Goal: Task Accomplishment & Management: Use online tool/utility

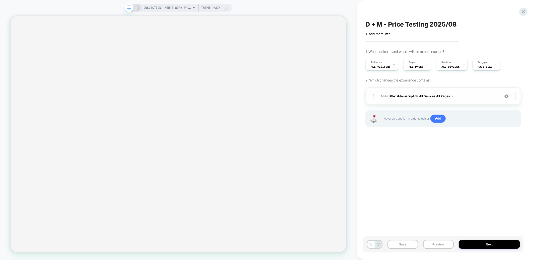
click at [414, 102] on div "1 Adding Global Javascript on All Devices All Pages Add Before Add After Target…" at bounding box center [444, 96] width 156 height 18
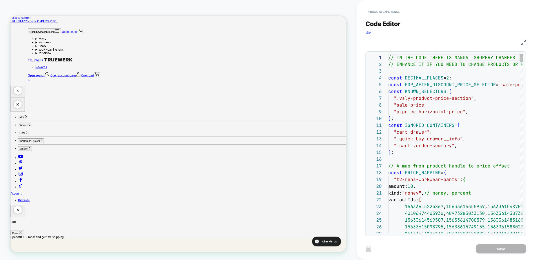
scroll to position [68, 0]
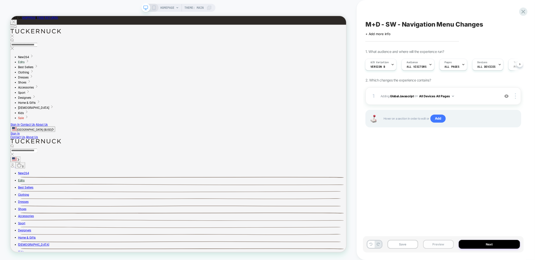
click at [441, 246] on button "Preview" at bounding box center [438, 244] width 31 height 9
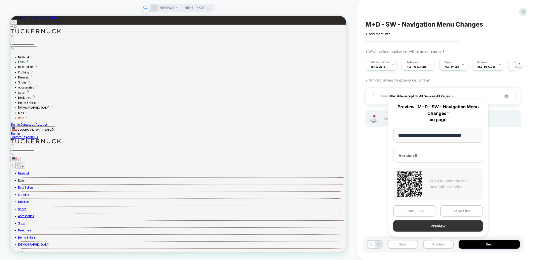
click at [439, 228] on button "Preview" at bounding box center [438, 226] width 90 height 11
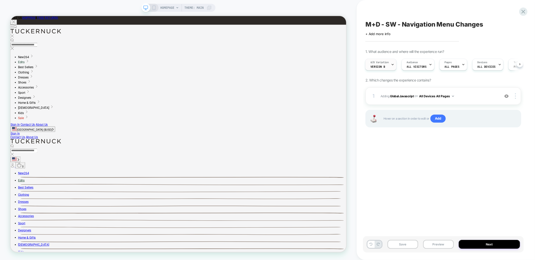
click at [384, 67] on span "Version B" at bounding box center [378, 67] width 15 height 4
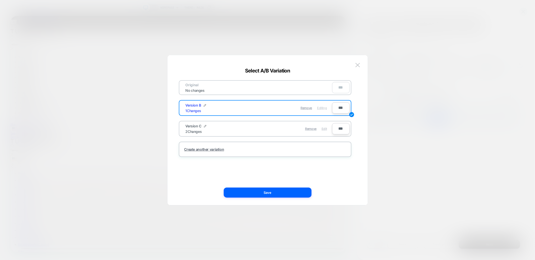
click at [323, 127] on span "Edit" at bounding box center [324, 129] width 5 height 4
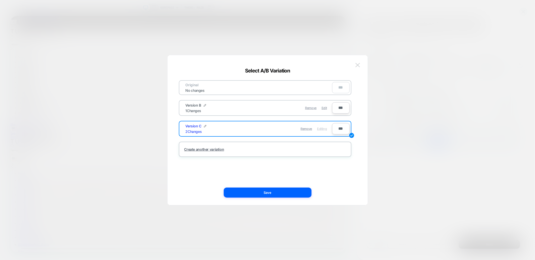
click at [358, 62] on button at bounding box center [358, 65] width 8 height 8
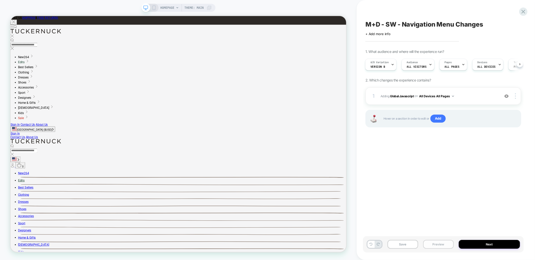
click at [445, 243] on button "Preview" at bounding box center [438, 244] width 31 height 9
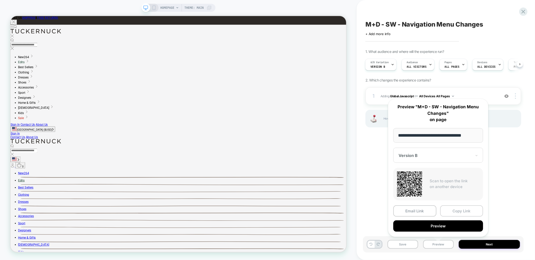
click at [455, 211] on button "Copy Link" at bounding box center [461, 210] width 43 height 11
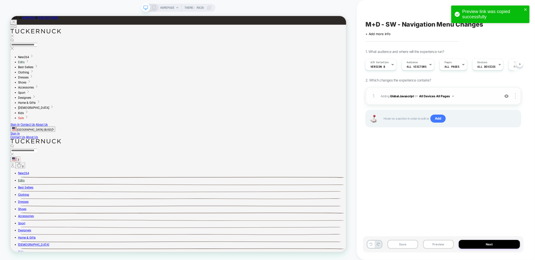
click at [469, 100] on div "1 Adding Global Javascript on All Devices All Pages Add Before Add After Target…" at bounding box center [444, 96] width 156 height 18
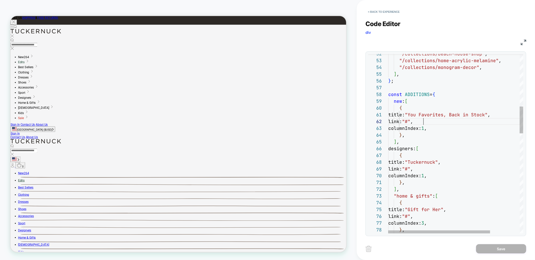
scroll to position [7, 38]
drag, startPoint x: 424, startPoint y: 120, endPoint x: 427, endPoint y: 120, distance: 3.8
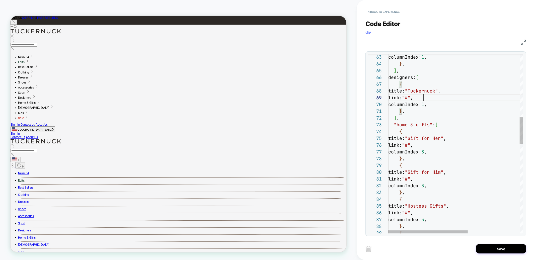
scroll to position [54, 38]
click at [425, 97] on div "title: "Gift for Him" , link: "#" , columnIndex: 3 , } , { title: "Hostess Gift…" at bounding box center [499, 231] width 223 height 1195
click at [426, 145] on div "title: "Gift for Him" , link: "#" , columnIndex: 3 , } , { title: "Hostess Gift…" at bounding box center [499, 230] width 223 height 1195
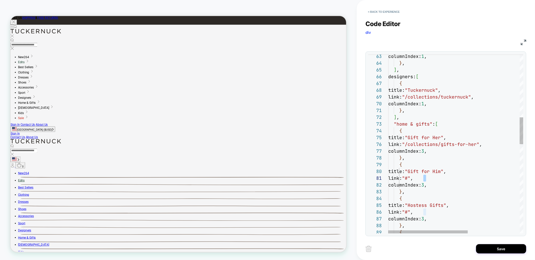
click at [424, 178] on div "title: "Gift for Him" , link: "#" , columnIndex: 3 , } , { title: "Hostess Gift…" at bounding box center [499, 230] width 223 height 1195
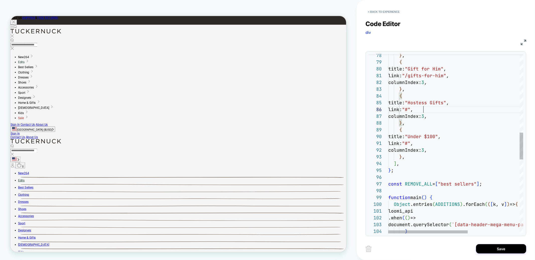
scroll to position [34, 38]
drag, startPoint x: 423, startPoint y: 108, endPoint x: 427, endPoint y: 109, distance: 4.3
click at [427, 109] on div "title: "Gift for Him" , link: "/gifts-for-him" , columnIndex: 3 , } , { title: …" at bounding box center [499, 127] width 223 height 1195
click at [425, 145] on div "title: "Gift for Him" , link: "/gifts-for-him" , columnIndex: 3 , } , { title: …" at bounding box center [499, 127] width 223 height 1195
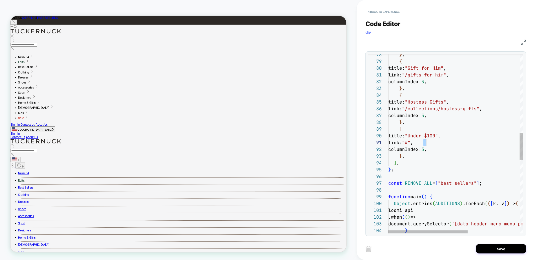
type textarea "**********"
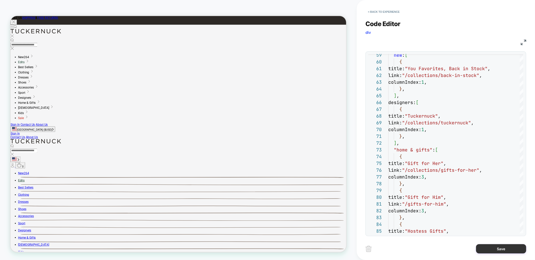
click at [481, 246] on button "Save" at bounding box center [501, 248] width 50 height 9
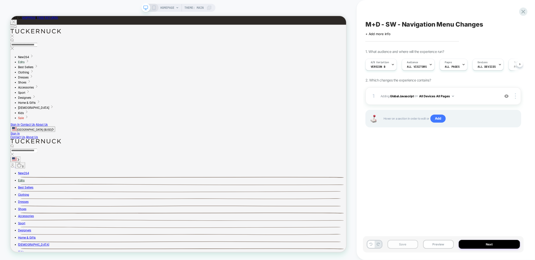
scroll to position [0, 0]
click at [402, 245] on button "Save" at bounding box center [403, 244] width 31 height 9
click at [377, 63] on span "A/B Variation" at bounding box center [380, 63] width 18 height 4
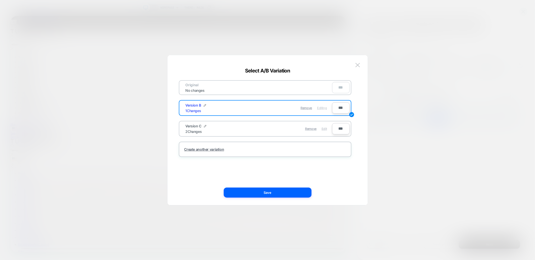
click at [322, 127] on span "Edit" at bounding box center [324, 129] width 5 height 4
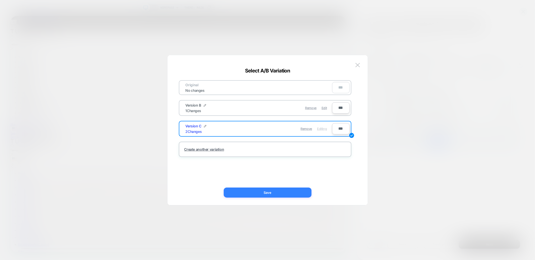
drag, startPoint x: 294, startPoint y: 192, endPoint x: 378, endPoint y: 235, distance: 94.7
click at [294, 192] on button "Save" at bounding box center [268, 193] width 88 height 10
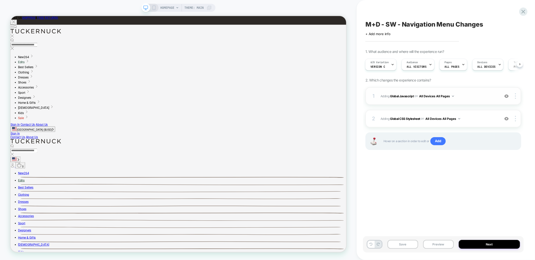
click at [468, 94] on span "Adding Global Javascript on All Devices All Pages" at bounding box center [439, 96] width 117 height 6
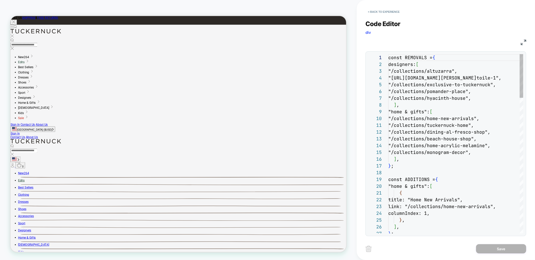
scroll to position [68, 0]
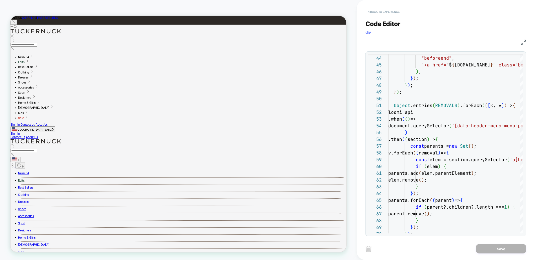
click at [378, 11] on button "< Back to experience" at bounding box center [384, 12] width 37 height 8
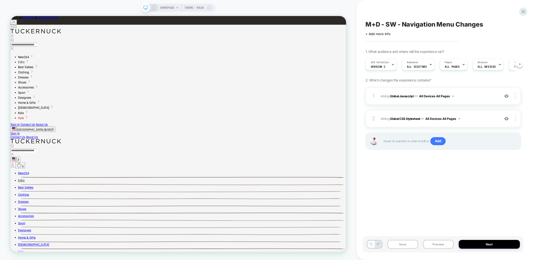
scroll to position [0, 0]
click at [409, 246] on button "Save" at bounding box center [403, 244] width 31 height 9
click at [481, 119] on span "Adding Global CSS Stylesheet on All Devices All Pages" at bounding box center [439, 119] width 117 height 6
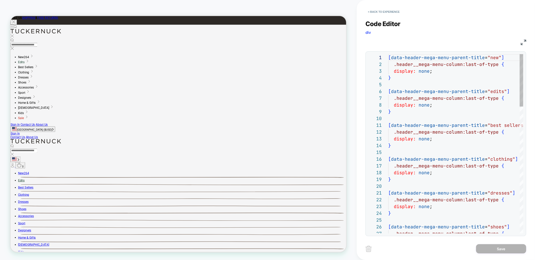
scroll to position [68, 0]
click at [394, 11] on button "< Back to experience" at bounding box center [384, 12] width 37 height 8
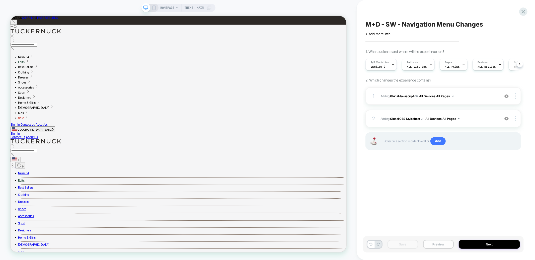
scroll to position [0, 0]
click at [429, 245] on button "Preview" at bounding box center [438, 244] width 31 height 9
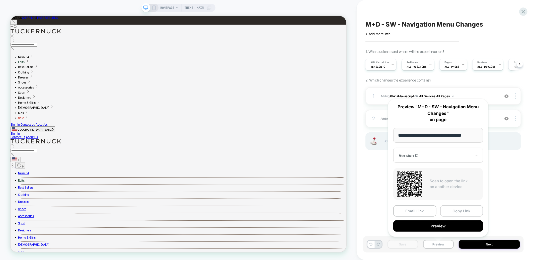
click at [450, 213] on button "Copy Link" at bounding box center [461, 210] width 43 height 11
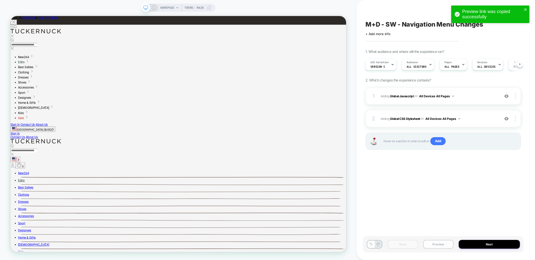
click at [438, 246] on button "Preview" at bounding box center [438, 244] width 31 height 9
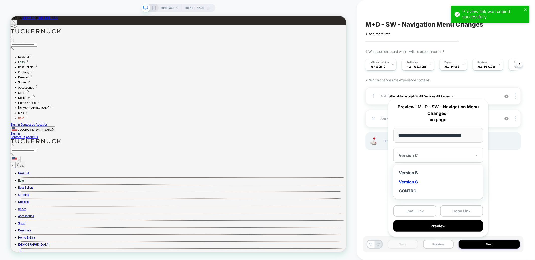
click at [439, 159] on div "Version C" at bounding box center [438, 155] width 90 height 15
click at [429, 175] on div "Version B" at bounding box center [438, 172] width 85 height 9
click at [457, 209] on button "Copy Link" at bounding box center [461, 210] width 43 height 11
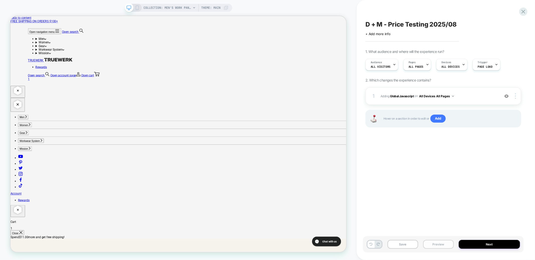
click at [440, 243] on button "Preview" at bounding box center [438, 244] width 31 height 9
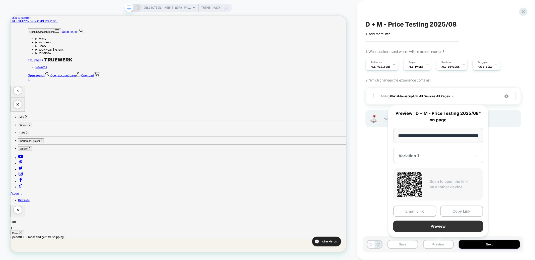
click at [449, 227] on button "Preview" at bounding box center [438, 226] width 90 height 11
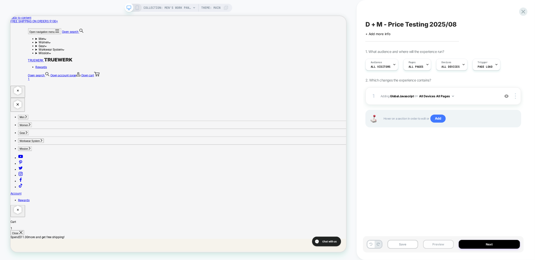
click at [436, 243] on button "Preview" at bounding box center [438, 244] width 31 height 9
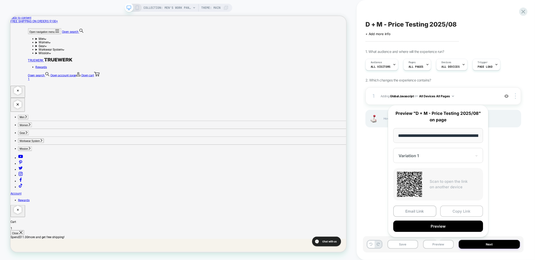
click at [452, 215] on button "Copy Link" at bounding box center [461, 211] width 43 height 11
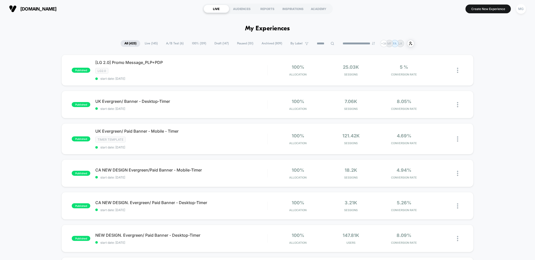
click at [307, 43] on span "By Label" at bounding box center [300, 43] width 26 height 7
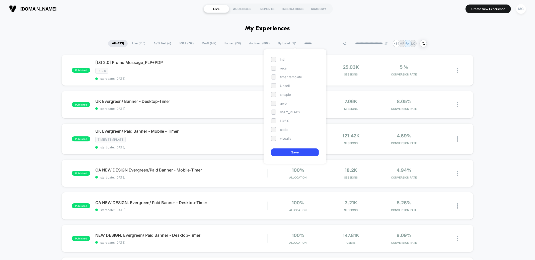
click at [318, 42] on input at bounding box center [326, 44] width 50 height 6
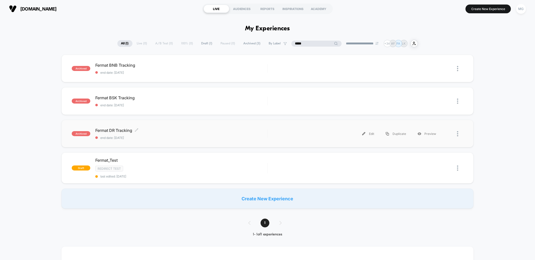
type input "*****"
click at [189, 136] on span "end date: 7/29/2025" at bounding box center [181, 138] width 172 height 4
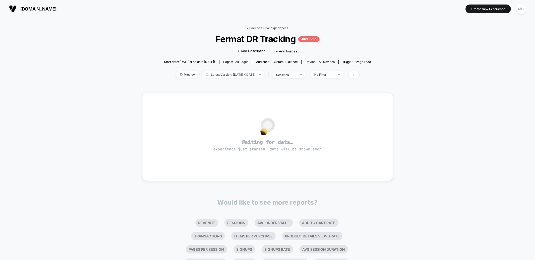
click at [266, 30] on link "< Back to all live experiences" at bounding box center [268, 28] width 42 height 4
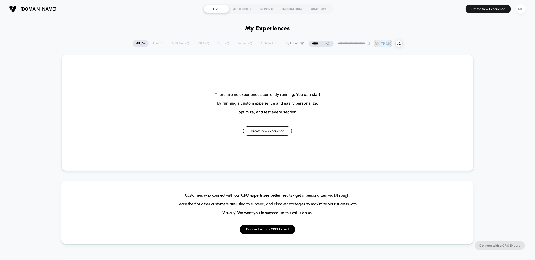
click at [311, 41] on input "*****" at bounding box center [321, 44] width 25 height 6
click at [311, 41] on input "*****" at bounding box center [321, 44] width 50 height 6
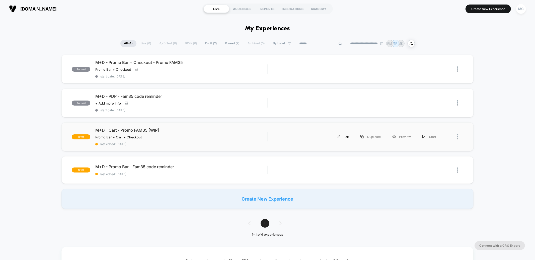
click at [348, 137] on div "Edit" at bounding box center [343, 136] width 24 height 11
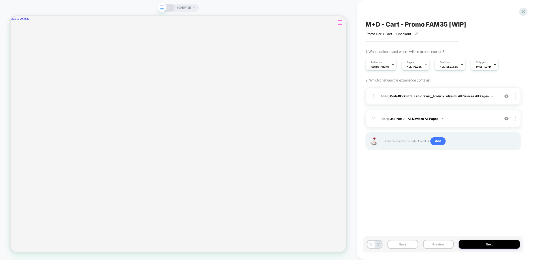
click at [13, 44] on icon "Close" at bounding box center [13, 44] width 0 height 0
click at [524, 10] on icon at bounding box center [523, 11] width 7 height 7
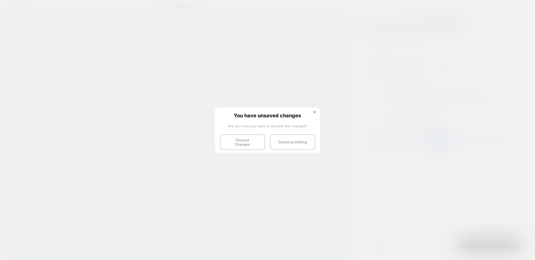
click at [246, 139] on button "Discard Changes" at bounding box center [242, 142] width 45 height 16
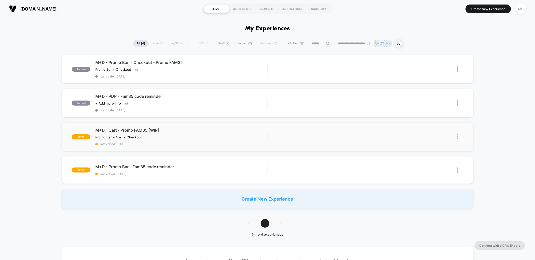
click at [458, 136] on img at bounding box center [457, 136] width 1 height 5
click at [435, 124] on div "Duplicate" at bounding box center [431, 124] width 45 height 11
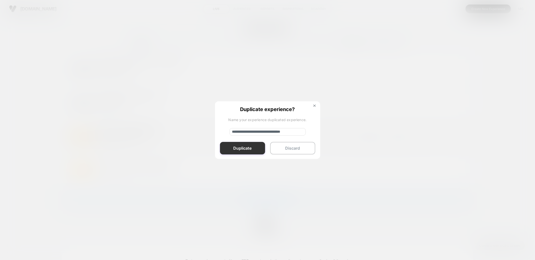
click at [228, 146] on button "Duplicate" at bounding box center [242, 148] width 45 height 13
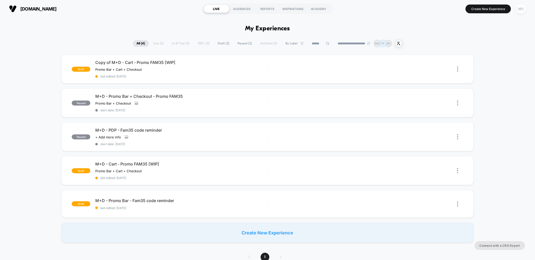
click at [519, 9] on div "MG" at bounding box center [521, 9] width 10 height 10
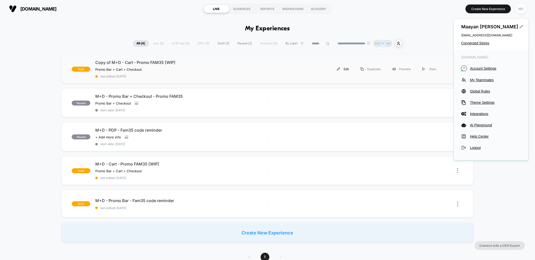
click at [345, 70] on div "Edit" at bounding box center [343, 68] width 24 height 11
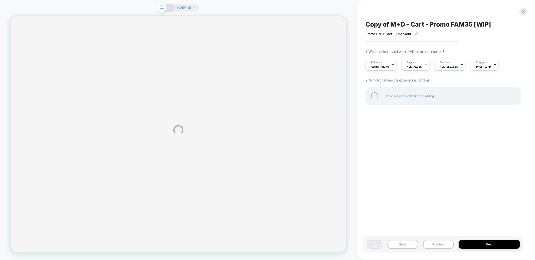
click at [386, 60] on div "HOMEPAGE Copy of M+D - Cart - Promo FAM35 [WIP] Promo Bar + Cart + Checkout Cli…" at bounding box center [267, 130] width 535 height 260
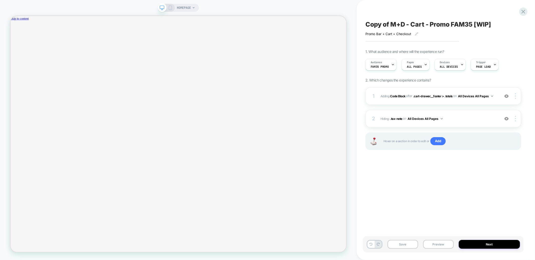
click at [385, 65] on span "Fam35 Promo" at bounding box center [380, 67] width 18 height 4
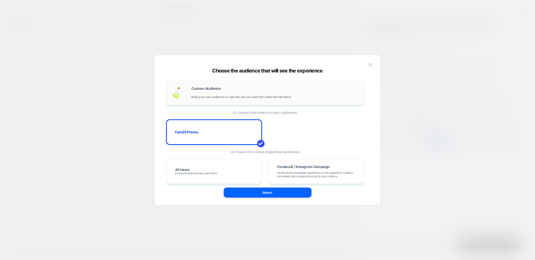
click at [216, 95] on span "Build your own audience in-case the one you want isn't within the list below" at bounding box center [242, 97] width 100 height 4
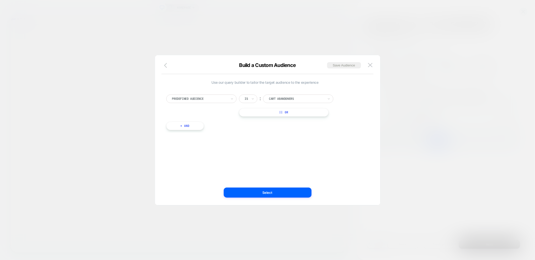
click at [168, 68] on button "button" at bounding box center [167, 65] width 9 height 7
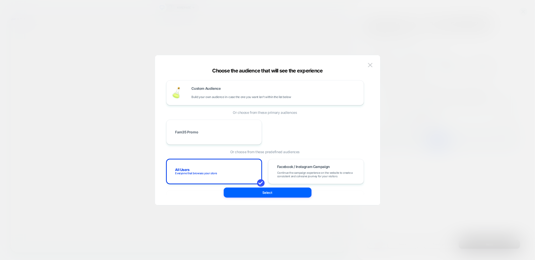
scroll to position [0, 0]
drag, startPoint x: 258, startPoint y: 190, endPoint x: 345, endPoint y: 232, distance: 97.5
click at [258, 190] on button "Select" at bounding box center [268, 193] width 88 height 10
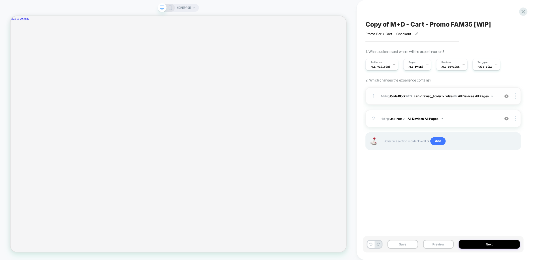
click at [462, 101] on div "1 Adding Code Block AFTER .cart-drawer__footer > .totals .cart-drawer__footer >…" at bounding box center [444, 96] width 156 height 18
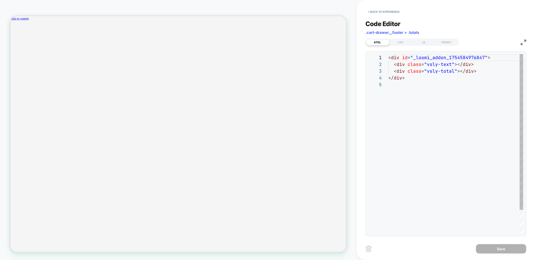
scroll to position [27, 0]
click at [421, 40] on div "JS" at bounding box center [423, 42] width 23 height 6
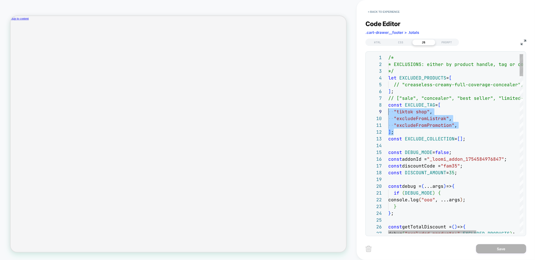
scroll to position [54, 0]
drag, startPoint x: 397, startPoint y: 132, endPoint x: 398, endPoint y: 122, distance: 10.1
click at [380, 110] on div "1 2 3 4 5 6 7 8 9 10 11 12 13 14 15 16 17 18 19 20 21 22 23 24 25 26 27 /* * EX…" at bounding box center [445, 143] width 155 height 179
drag, startPoint x: 400, startPoint y: 123, endPoint x: 415, endPoint y: 125, distance: 15.5
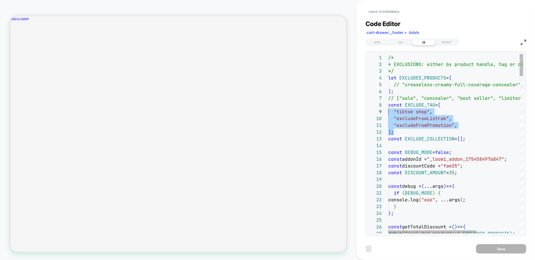
click at [400, 123] on span ""excludeFromPromotion"" at bounding box center [424, 125] width 61 height 6
drag, startPoint x: 466, startPoint y: 128, endPoint x: 450, endPoint y: 125, distance: 15.8
click at [466, 128] on div ""excludeFromPromotion" ," at bounding box center [488, 125] width 201 height 7
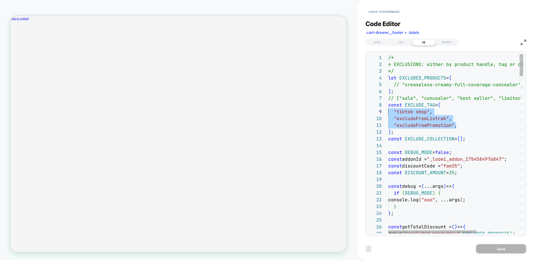
drag, startPoint x: 458, startPoint y: 125, endPoint x: 388, endPoint y: 112, distance: 71.3
type textarea "**********"
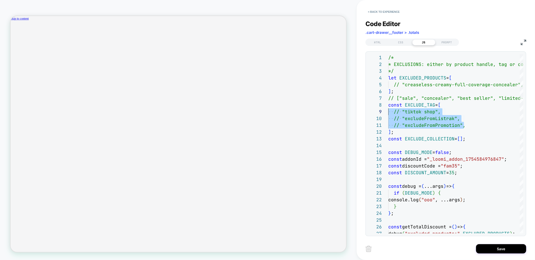
scroll to position [0, 0]
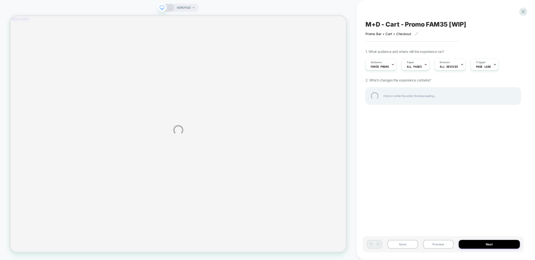
scroll to position [0, 387]
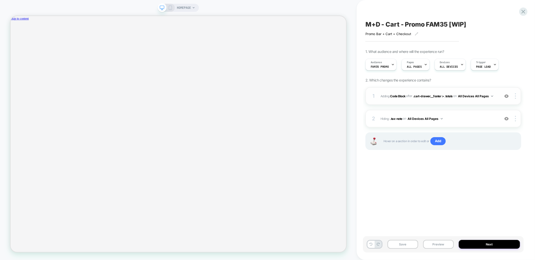
click at [462, 100] on div "1 Adding Code Block AFTER .cart-drawer__footer > .totals .cart-drawer__footer >…" at bounding box center [444, 96] width 156 height 18
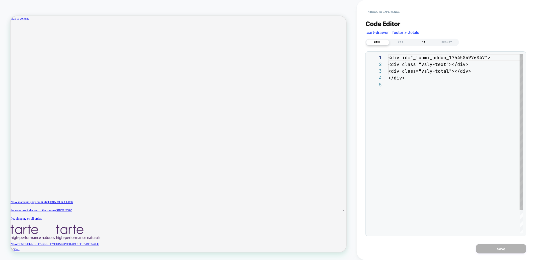
scroll to position [27, 0]
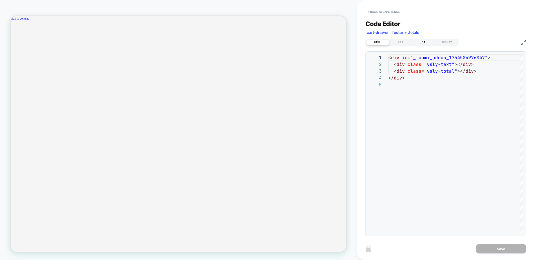
click at [427, 40] on div "JS" at bounding box center [423, 42] width 23 height 6
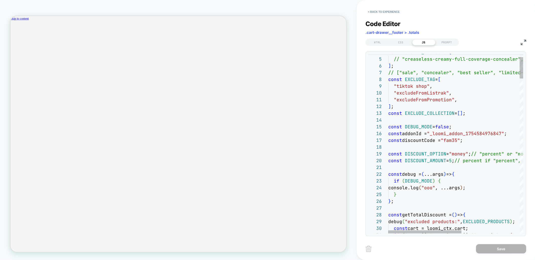
scroll to position [0, 0]
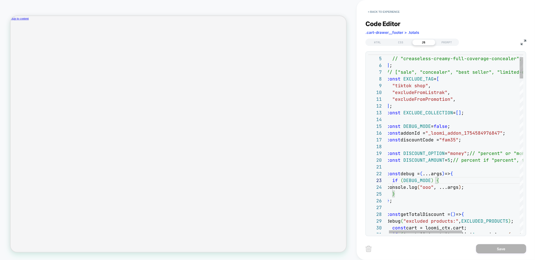
scroll to position [0, 387]
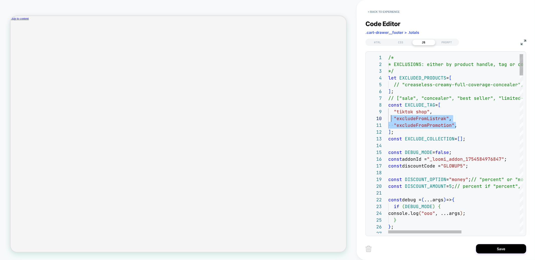
scroll to position [54, 0]
drag, startPoint x: 457, startPoint y: 126, endPoint x: 387, endPoint y: 113, distance: 70.3
type textarea "**********"
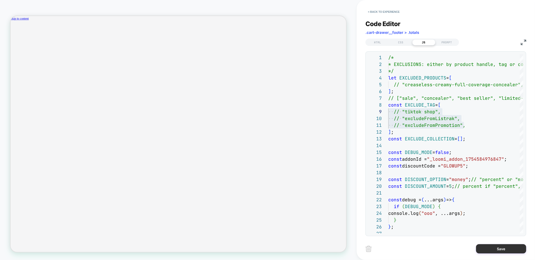
click at [509, 246] on button "Save" at bounding box center [501, 248] width 50 height 9
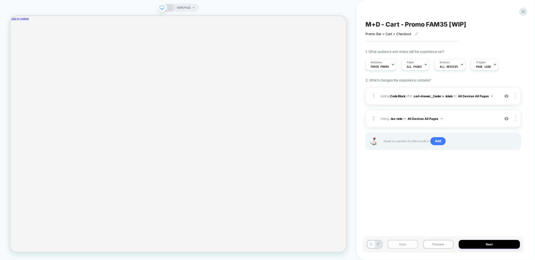
click at [409, 243] on button "Save" at bounding box center [403, 244] width 31 height 9
click at [432, 247] on button "Preview" at bounding box center [438, 244] width 31 height 9
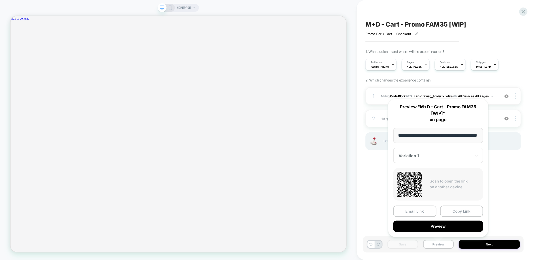
click at [357, 162] on div "M+D - Cart - Promo FAM35 [WIP] Promo Bar + Cart + Checkout Click to edit experi…" at bounding box center [446, 130] width 178 height 260
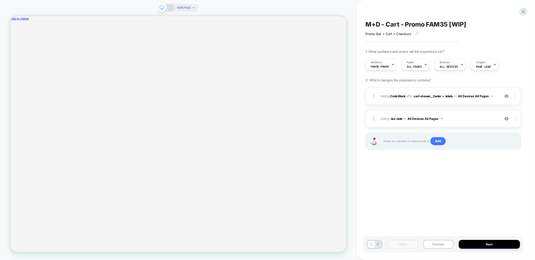
scroll to position [0, 387]
click at [383, 62] on div "Audience Fam35 Promo" at bounding box center [380, 64] width 28 height 11
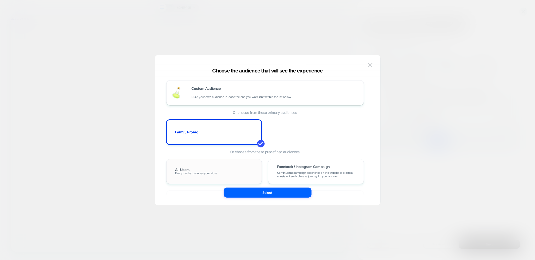
click at [222, 170] on div "All Users Everyone that browses your store" at bounding box center [214, 171] width 85 height 15
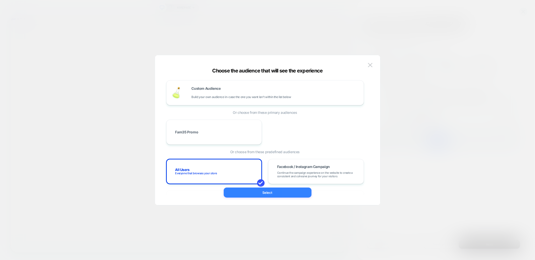
click at [253, 189] on button "Select" at bounding box center [268, 193] width 88 height 10
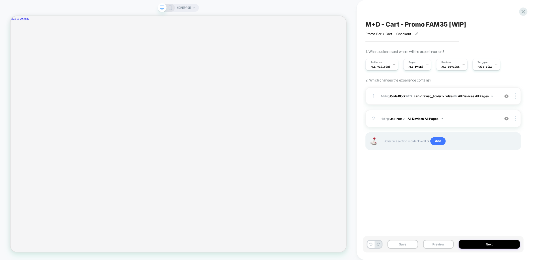
click at [421, 21] on span "M+D - Cart - Promo FAM35 [WIP]" at bounding box center [416, 25] width 101 height 8
click at [434, 23] on textarea "**********" at bounding box center [433, 25] width 134 height 8
type textarea "**********"
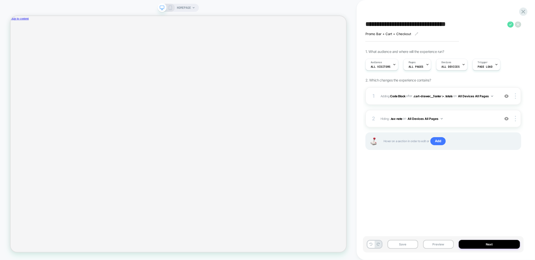
click at [512, 24] on icon at bounding box center [511, 24] width 6 height 6
click at [400, 244] on button "Save" at bounding box center [403, 244] width 31 height 9
click at [433, 244] on button "Preview" at bounding box center [438, 244] width 31 height 9
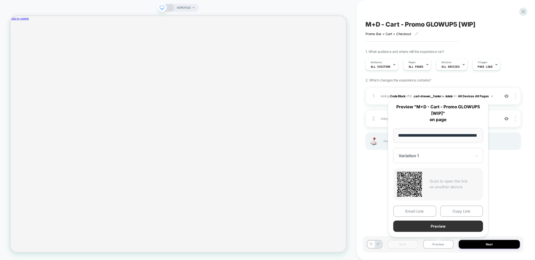
click at [434, 226] on button "Preview" at bounding box center [438, 226] width 90 height 11
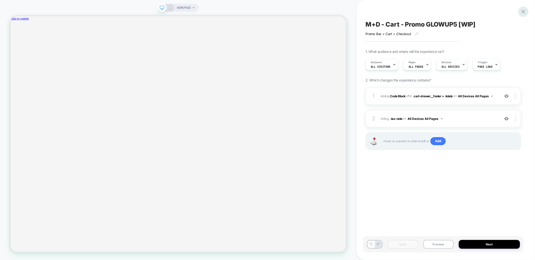
click at [523, 10] on icon at bounding box center [523, 11] width 7 height 7
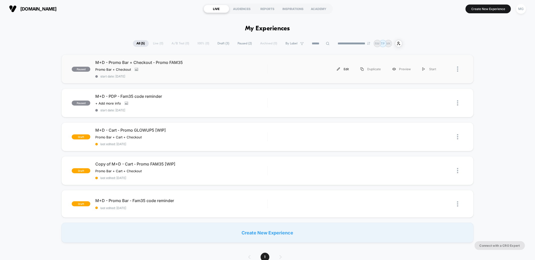
click at [345, 69] on div "Edit" at bounding box center [343, 68] width 24 height 11
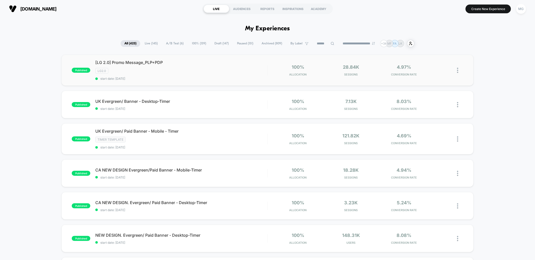
click at [225, 65] on div "[LG 2.0] Promo Message_PLP+PDP LG2.0 start date: [DATE]" at bounding box center [181, 70] width 172 height 21
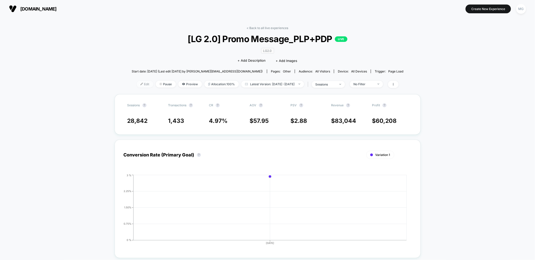
click at [138, 85] on span "Edit" at bounding box center [145, 84] width 17 height 7
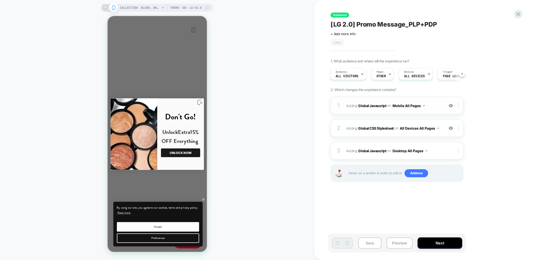
click at [432, 107] on span "Adding Global Javascript on Mobile All Pages" at bounding box center [394, 105] width 96 height 7
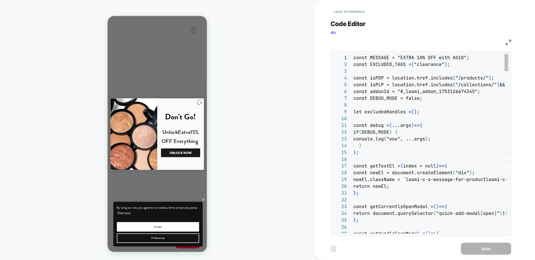
scroll to position [68, 0]
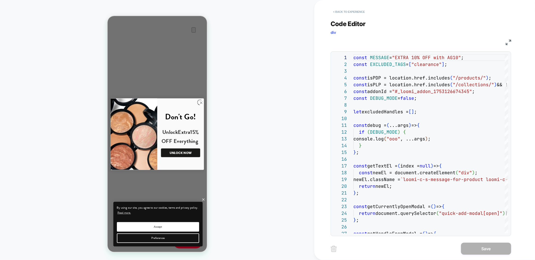
click at [346, 12] on button "< Back to experience" at bounding box center [349, 12] width 37 height 8
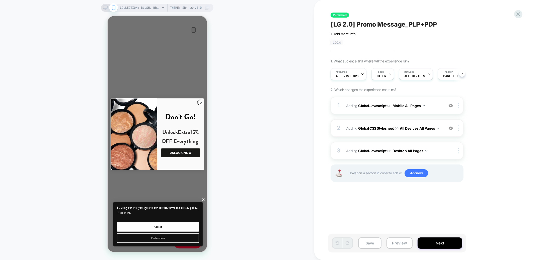
scroll to position [0, 0]
click at [398, 243] on button "Preview" at bounding box center [400, 243] width 26 height 11
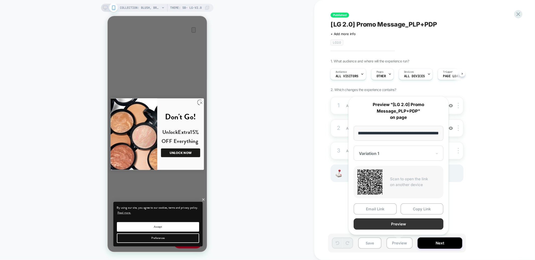
scroll to position [0, 0]
click at [408, 224] on button "Preview" at bounding box center [399, 224] width 90 height 11
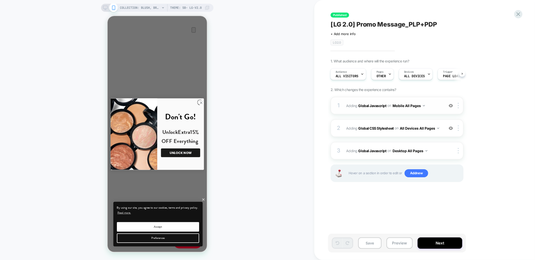
click at [440, 107] on span "Adding Global Javascript on Mobile All Pages" at bounding box center [394, 105] width 96 height 7
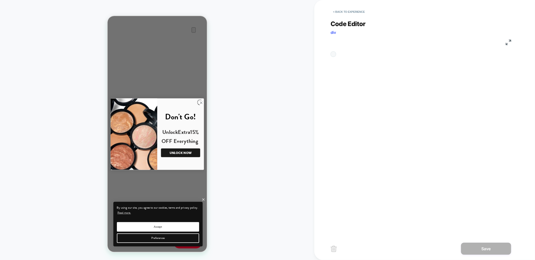
scroll to position [68, 0]
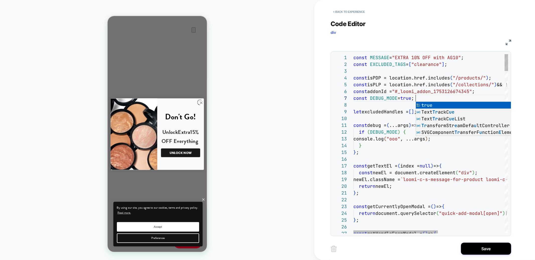
scroll to position [41, 62]
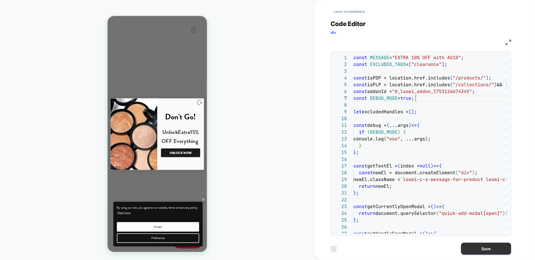
type textarea "**********"
click at [471, 249] on button "Save" at bounding box center [486, 249] width 50 height 12
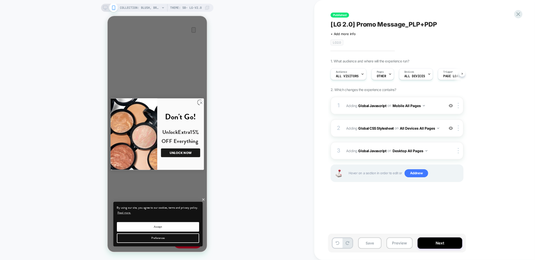
scroll to position [0, 0]
click at [106, 8] on icon at bounding box center [105, 8] width 5 height 5
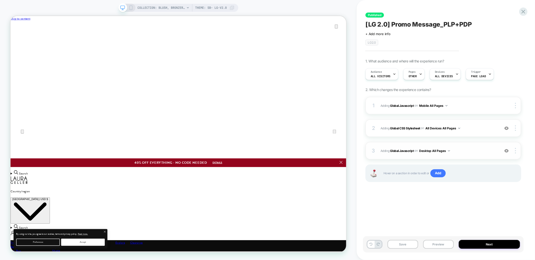
click at [479, 152] on span "Adding Global Javascript on Desktop All Pages" at bounding box center [439, 151] width 117 height 6
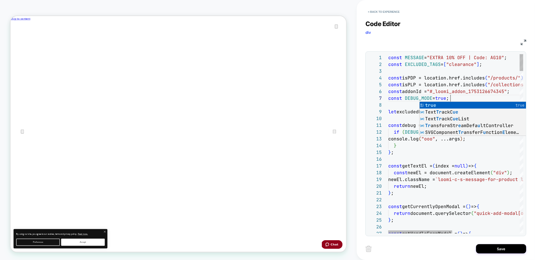
scroll to position [41, 62]
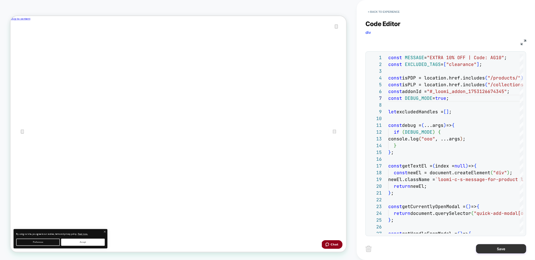
type textarea "**********"
click at [503, 251] on button "Save" at bounding box center [501, 248] width 50 height 9
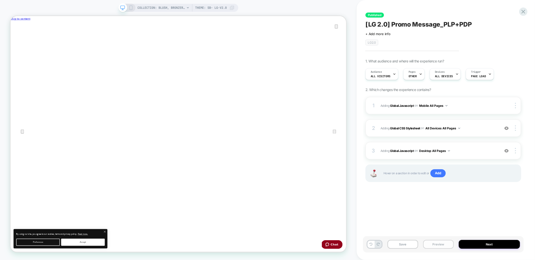
click at [435, 248] on button "Preview" at bounding box center [438, 244] width 31 height 9
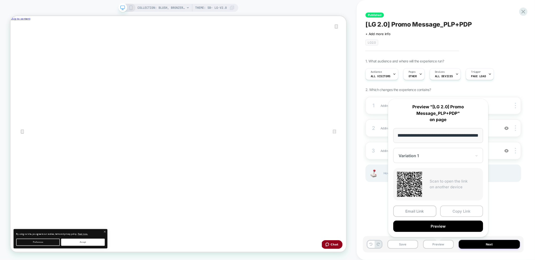
scroll to position [0, 0]
click at [459, 207] on button "Copy Link" at bounding box center [461, 211] width 43 height 11
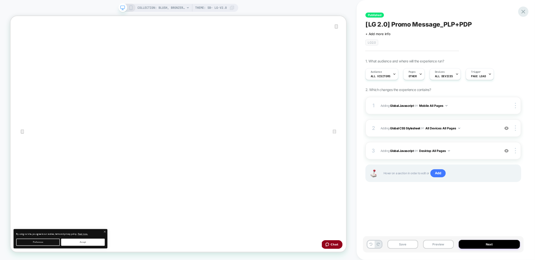
click at [522, 12] on icon at bounding box center [523, 11] width 7 height 7
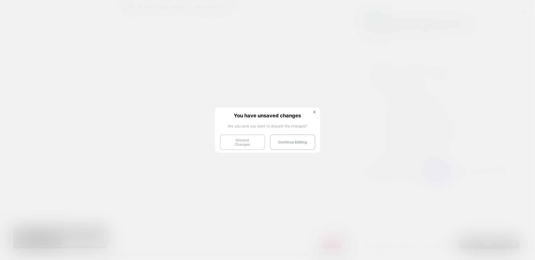
click at [230, 145] on button "Discard Changes" at bounding box center [242, 142] width 45 height 16
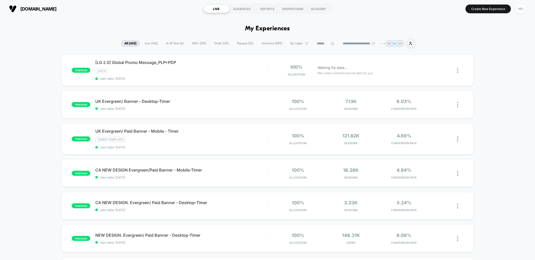
click at [171, 43] on span "A/B Test ( 6 )" at bounding box center [174, 43] width 25 height 7
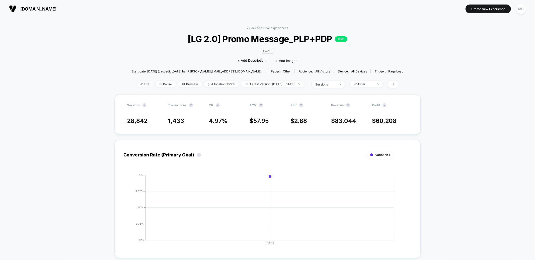
click at [141, 85] on span "Edit" at bounding box center [145, 84] width 17 height 7
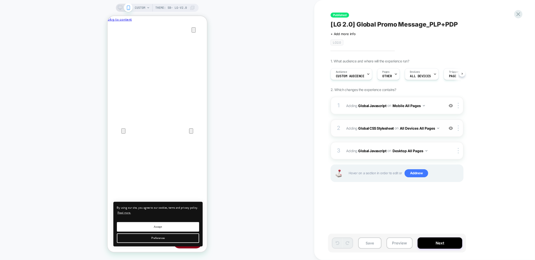
scroll to position [0, 0]
click at [423, 110] on div "1 Adding Global Javascript on Mobile All Pages Add Before Add After Copy to Des…" at bounding box center [397, 106] width 133 height 18
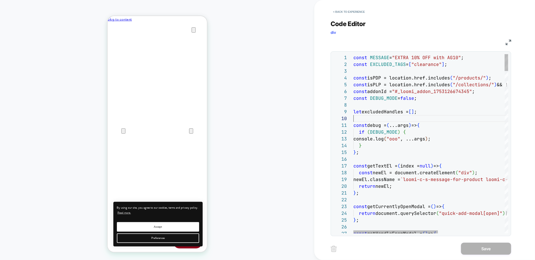
type textarea "**********"
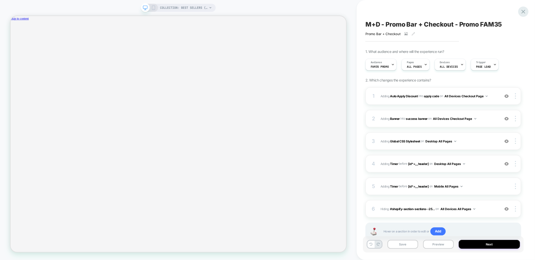
click at [521, 13] on icon at bounding box center [523, 11] width 7 height 7
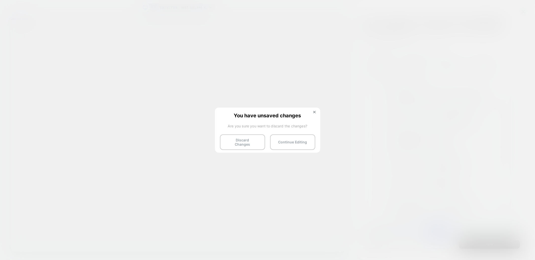
click at [227, 148] on div "You have unsaved changes Are you sure you want to discard the changes? Discard …" at bounding box center [267, 130] width 105 height 44
click at [233, 138] on button "Discard Changes" at bounding box center [242, 142] width 45 height 16
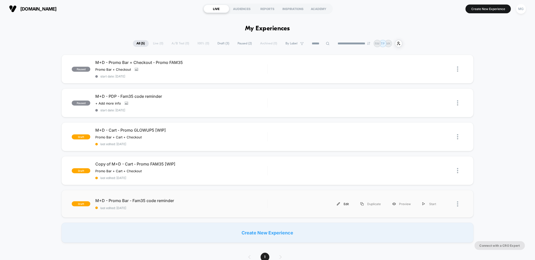
click at [345, 202] on div "Edit" at bounding box center [343, 203] width 24 height 11
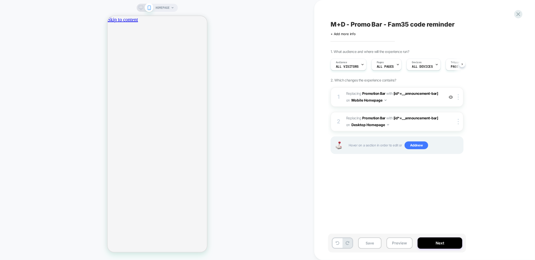
scroll to position [0, 0]
click at [114, 47] on icon "Close" at bounding box center [112, 49] width 4 height 4
click at [394, 100] on span "#_loomi_addon_1754581284681 Replacing Promotion Bar WITH [id*=__announcement-ba…" at bounding box center [394, 97] width 96 height 14
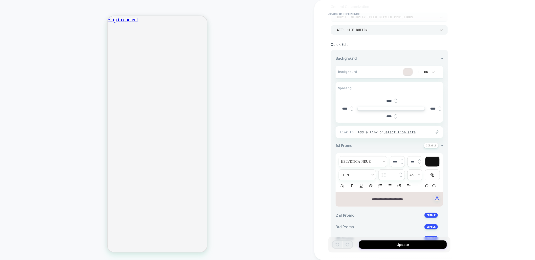
scroll to position [37, 0]
click at [387, 199] on span "**********" at bounding box center [387, 199] width 31 height 3
click at [361, 201] on p "**********" at bounding box center [388, 199] width 94 height 5
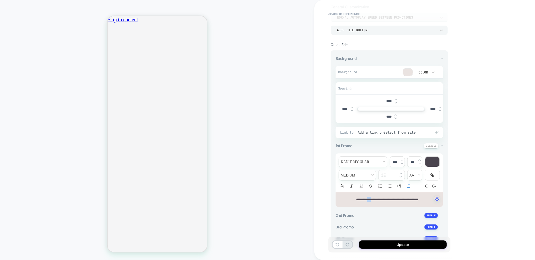
click at [361, 201] on p "**********" at bounding box center [388, 199] width 94 height 5
click at [219, 166] on div "HOMEPAGE" at bounding box center [157, 130] width 314 height 250
click at [402, 163] on img at bounding box center [402, 164] width 3 height 2
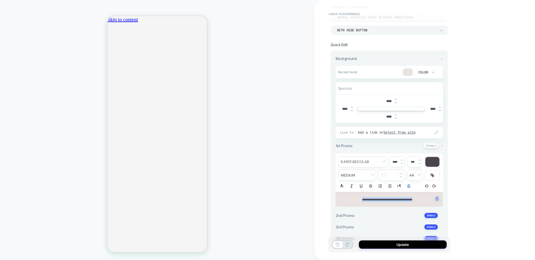
click at [402, 160] on img at bounding box center [402, 160] width 3 height 2
click at [415, 172] on span "transform" at bounding box center [415, 175] width 15 height 10
click at [416, 184] on span "transform" at bounding box center [415, 184] width 8 height 9
click at [401, 159] on img at bounding box center [402, 160] width 3 height 2
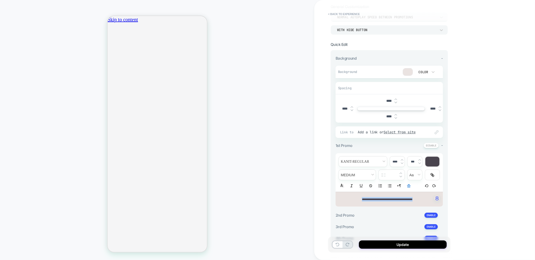
type input "****"
click at [400, 201] on div "**********" at bounding box center [389, 199] width 107 height 15
copy span "**********"
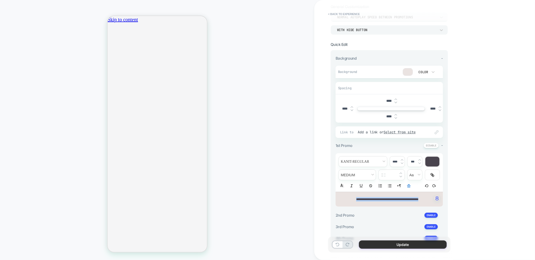
click at [398, 246] on button "Update" at bounding box center [403, 245] width 88 height 8
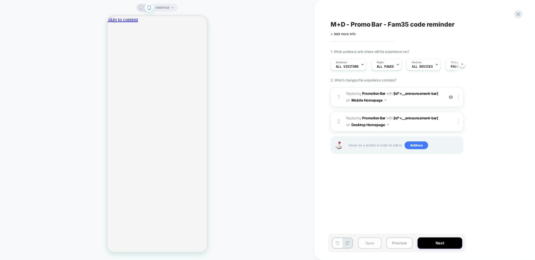
scroll to position [0, 0]
click at [372, 245] on button "Save" at bounding box center [369, 243] width 23 height 11
click at [140, 8] on icon at bounding box center [141, 8] width 5 height 5
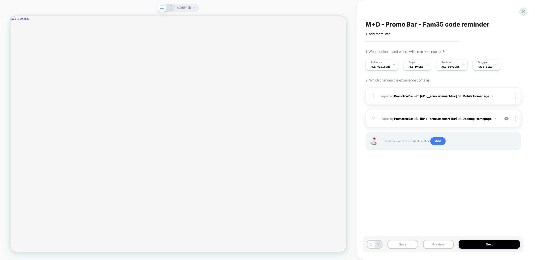
click at [460, 124] on div "2 #_loomi_addon_1754581754325 Replacing Promotion Bar WITH [id*=__announcement-…" at bounding box center [444, 119] width 156 height 18
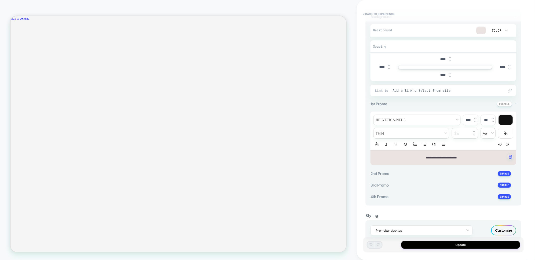
scroll to position [78, 0]
click at [450, 157] on span "**********" at bounding box center [441, 158] width 31 height 3
copy span "**********"
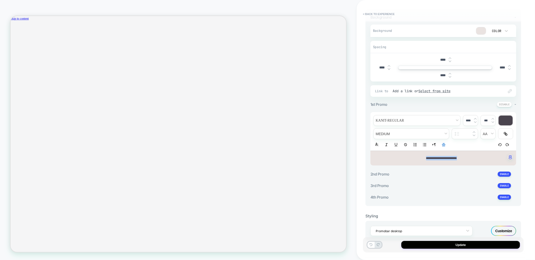
click at [426, 158] on span "**********" at bounding box center [441, 158] width 31 height 3
click at [492, 133] on span "transform" at bounding box center [488, 134] width 15 height 10
click at [491, 146] on span "transform" at bounding box center [488, 143] width 8 height 9
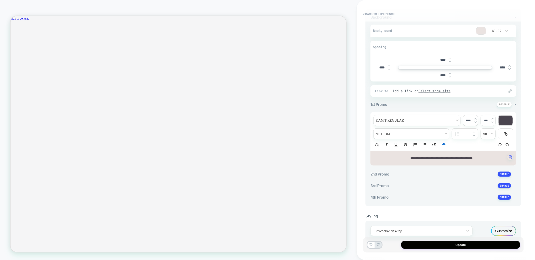
click at [476, 118] on img at bounding box center [475, 119] width 3 height 2
click at [448, 155] on div "**********" at bounding box center [444, 158] width 146 height 15
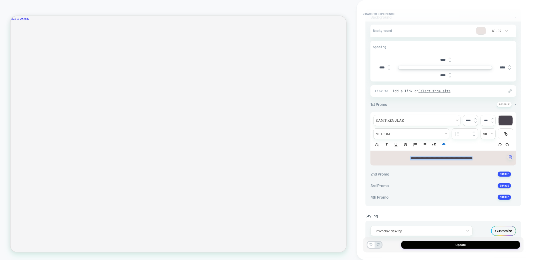
click at [475, 118] on img at bounding box center [475, 119] width 3 height 2
type input "****"
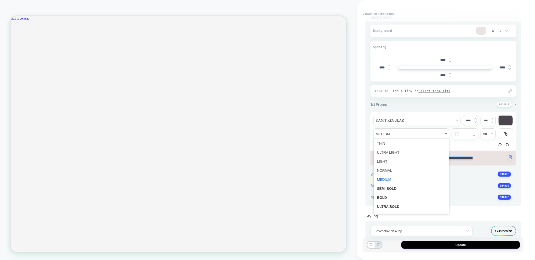
click at [391, 132] on span "fontWeight" at bounding box center [411, 134] width 75 height 10
click at [388, 189] on span "fontWeight" at bounding box center [411, 188] width 69 height 9
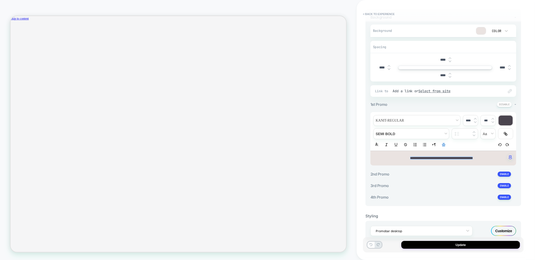
click at [419, 249] on div "Update" at bounding box center [443, 244] width 161 height 15
click at [419, 247] on button "Update" at bounding box center [460, 245] width 119 height 8
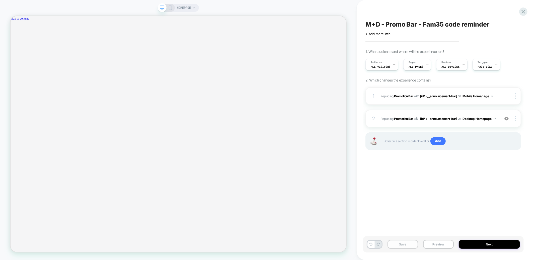
click at [409, 244] on button "Save" at bounding box center [403, 244] width 31 height 9
click at [426, 22] on span "M+D - Promo Bar - Fam35 code reminder" at bounding box center [428, 25] width 124 height 8
click at [426, 22] on textarea "**********" at bounding box center [435, 25] width 139 height 8
type textarea "**********"
drag, startPoint x: 511, startPoint y: 26, endPoint x: 507, endPoint y: 25, distance: 3.9
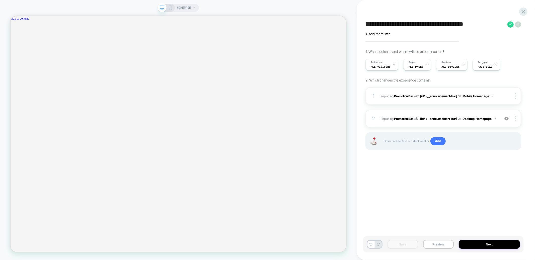
click at [511, 26] on icon at bounding box center [511, 24] width 6 height 6
click at [490, 96] on button "Mobile Homepage" at bounding box center [478, 96] width 31 height 6
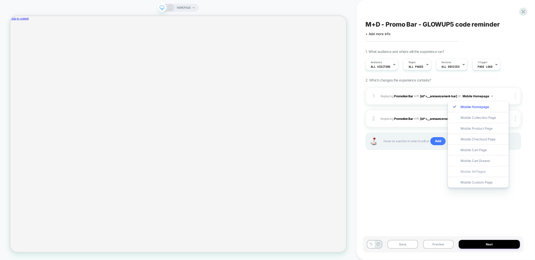
click at [476, 169] on div "Mobile All Pages" at bounding box center [478, 171] width 61 height 11
click at [484, 120] on button "Desktop Homepage" at bounding box center [479, 119] width 33 height 6
click at [483, 195] on div "Desktop All Pages" at bounding box center [479, 194] width 63 height 11
click at [476, 189] on div "M+D - Promo Bar - GLOWUP5 code reminder Click to edit experience details + Add …" at bounding box center [443, 130] width 161 height 250
click at [185, 7] on span "HOMEPAGE" at bounding box center [184, 8] width 14 height 8
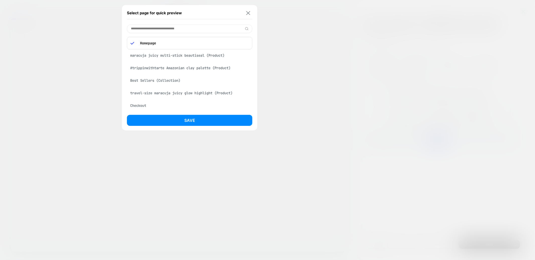
click at [247, 12] on img at bounding box center [248, 13] width 4 height 4
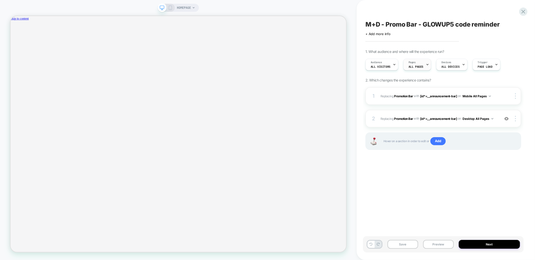
click at [416, 65] on span "ALL PAGES" at bounding box center [416, 67] width 15 height 4
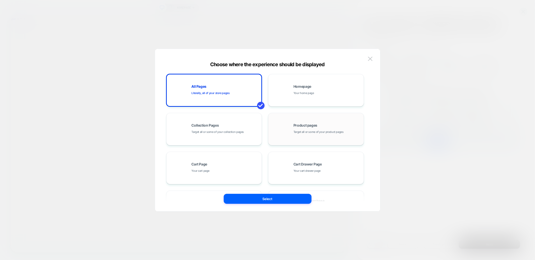
click at [301, 132] on span "Target all or some of your product pages" at bounding box center [319, 132] width 50 height 5
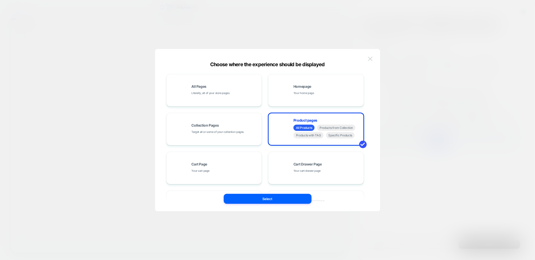
click at [368, 57] on img at bounding box center [370, 59] width 5 height 4
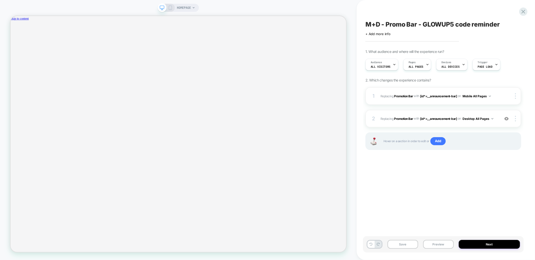
click at [185, 9] on span "HOMEPAGE" at bounding box center [184, 8] width 14 height 8
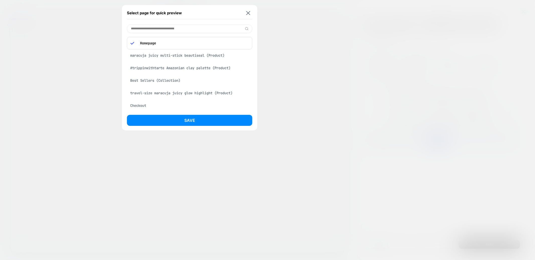
drag, startPoint x: 182, startPoint y: 56, endPoint x: 182, endPoint y: 59, distance: 3.5
click at [182, 56] on div "maracuja juicy multi-stick beautiseal (Product)" at bounding box center [189, 56] width 125 height 10
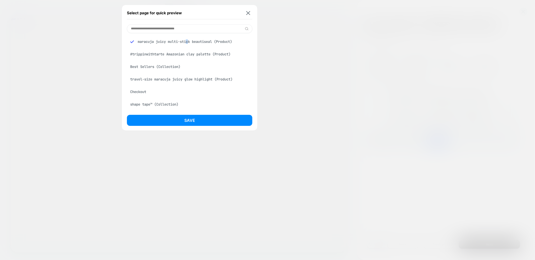
click at [188, 121] on button "Save" at bounding box center [189, 120] width 125 height 11
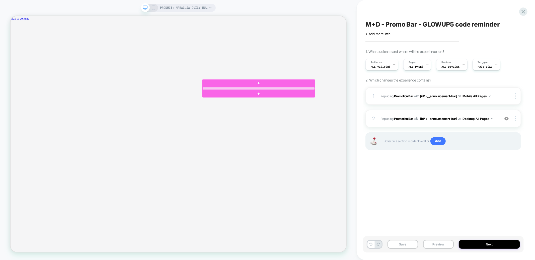
scroll to position [0, 387]
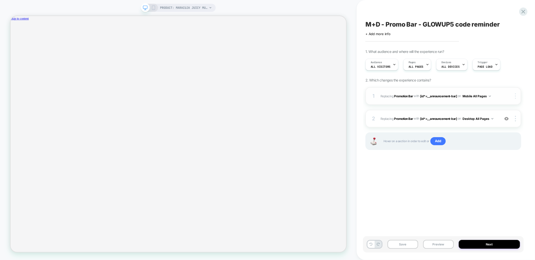
click at [516, 96] on img at bounding box center [515, 96] width 1 height 6
click at [155, 8] on icon at bounding box center [153, 8] width 5 height 5
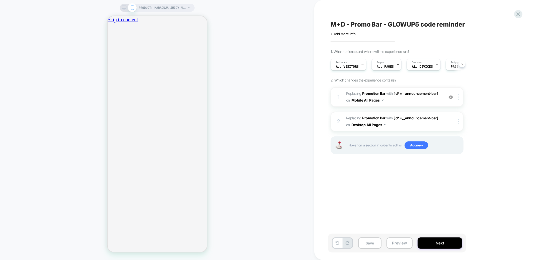
scroll to position [0, 0]
click at [459, 97] on div at bounding box center [459, 97] width 8 height 6
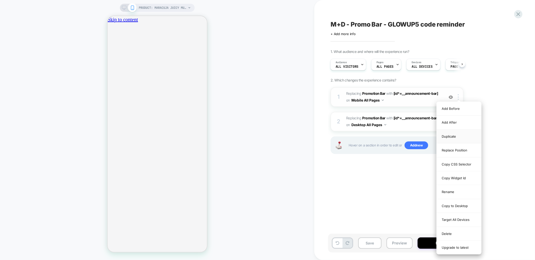
click at [457, 139] on div "Duplicate" at bounding box center [459, 137] width 45 height 14
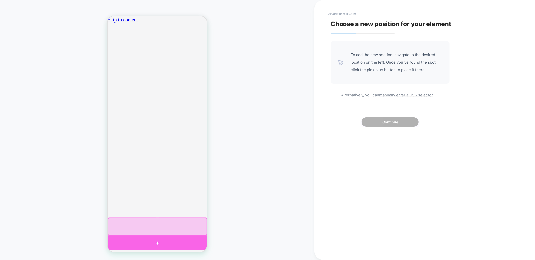
click at [200, 240] on div at bounding box center [157, 243] width 100 height 15
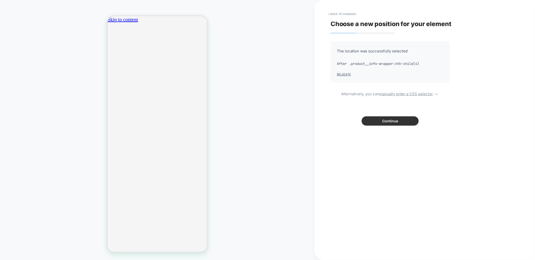
click at [409, 120] on button "Continue" at bounding box center [390, 120] width 57 height 9
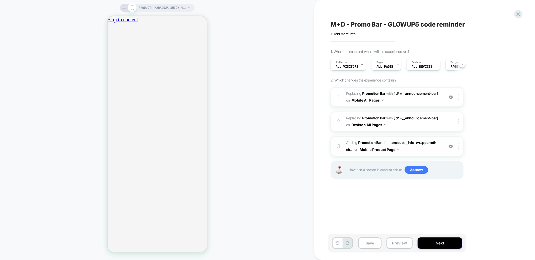
click at [421, 150] on span "#_loomi_addon_1754926085038 Adding Promotion Bar AFTER .product__info-wrapper:n…" at bounding box center [394, 146] width 96 height 14
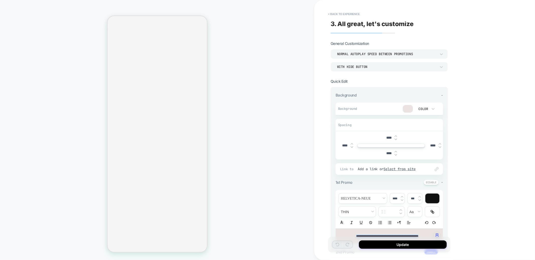
scroll to position [109, 0]
click at [429, 145] on input "****" at bounding box center [432, 145] width 11 height 4
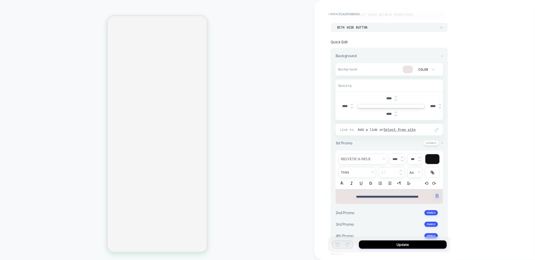
scroll to position [0, 0]
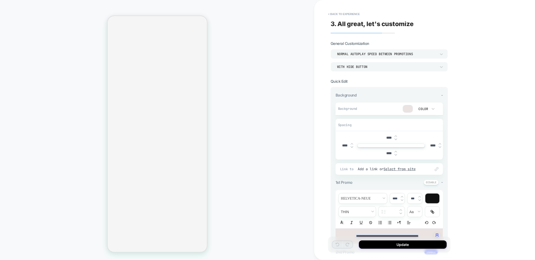
click at [402, 66] on div "With hide button" at bounding box center [386, 67] width 99 height 4
click at [375, 82] on div "Don't show hide button" at bounding box center [389, 79] width 113 height 11
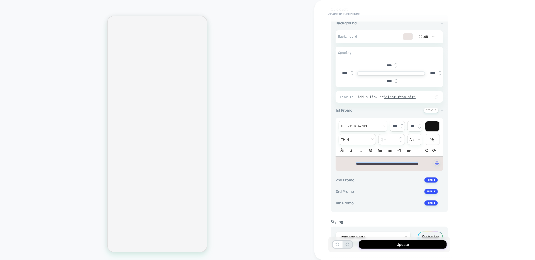
scroll to position [84, 0]
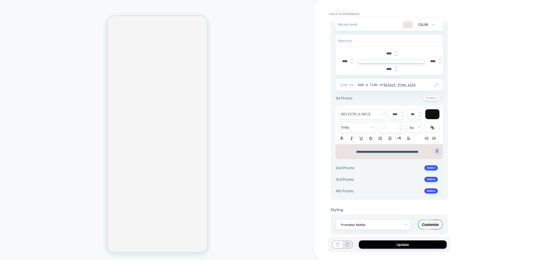
click at [381, 151] on span "**********" at bounding box center [387, 152] width 62 height 3
type input "****"
click at [381, 151] on span "**********" at bounding box center [387, 152] width 62 height 3
click at [341, 60] on input "****" at bounding box center [344, 61] width 11 height 4
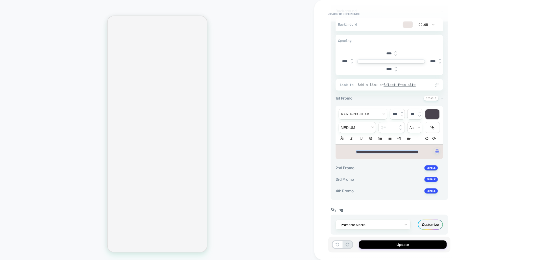
type input "****"
click at [431, 61] on input "****" at bounding box center [432, 61] width 11 height 4
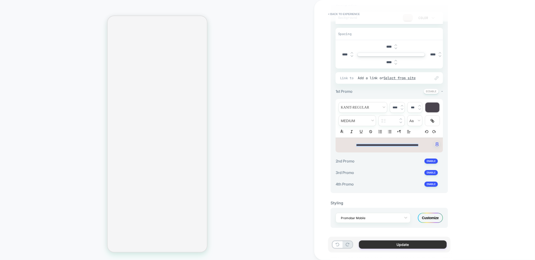
type input "****"
click at [417, 246] on button "Update" at bounding box center [403, 245] width 88 height 8
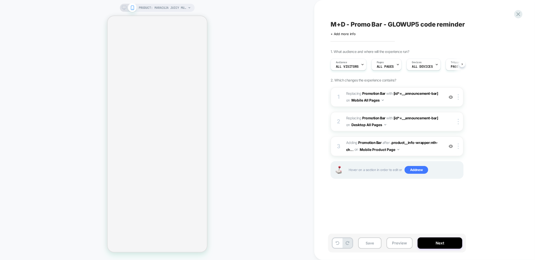
scroll to position [0, 0]
click at [459, 146] on img at bounding box center [458, 146] width 1 height 6
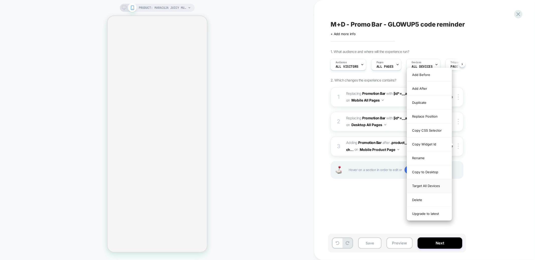
click at [427, 187] on div "Target All Devices" at bounding box center [429, 186] width 45 height 14
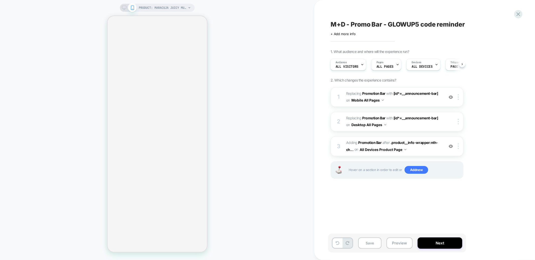
click at [123, 8] on icon at bounding box center [124, 8] width 5 height 5
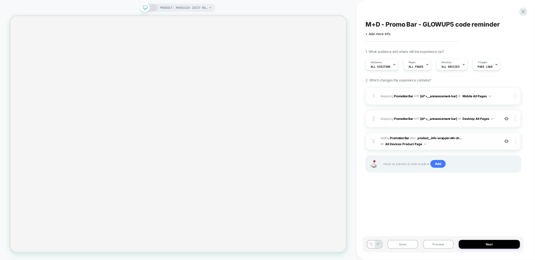
click at [517, 142] on div at bounding box center [517, 141] width 10 height 6
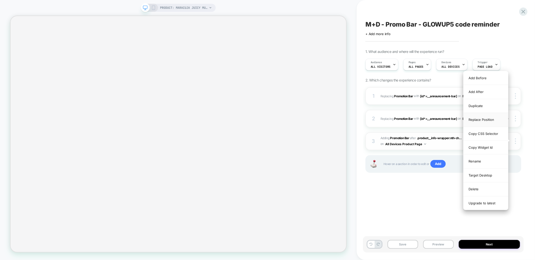
click at [490, 120] on div "Replace Position" at bounding box center [486, 120] width 45 height 14
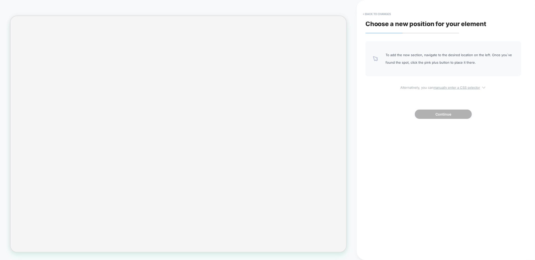
drag, startPoint x: 450, startPoint y: 94, endPoint x: 450, endPoint y: 89, distance: 4.5
click at [450, 93] on div "To add the new section, navigate to the desired location on the left. Once you`…" at bounding box center [444, 80] width 156 height 78
click at [450, 88] on u "manually enter a CSS selector" at bounding box center [457, 88] width 47 height 4
select select "*******"
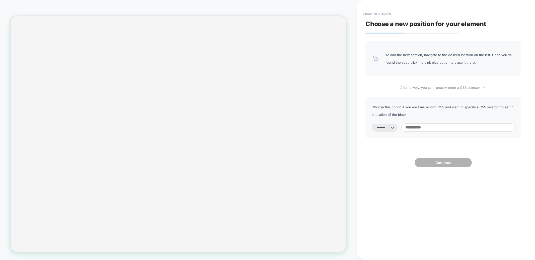
click at [448, 129] on input at bounding box center [458, 127] width 114 height 8
paste input "**********"
type input "**********"
select select "*********"
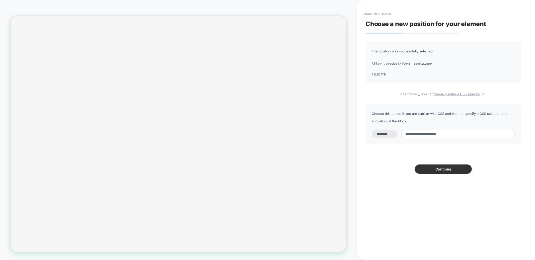
type input "**********"
click at [439, 172] on button "Continue" at bounding box center [443, 169] width 57 height 9
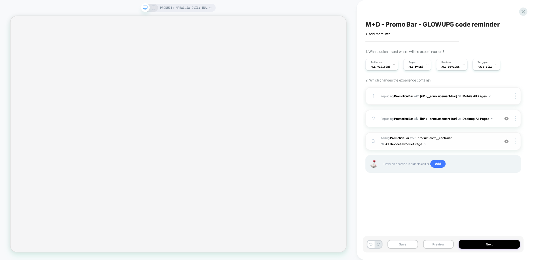
click at [517, 143] on div at bounding box center [517, 141] width 10 height 6
click at [152, 7] on icon at bounding box center [153, 8] width 5 height 5
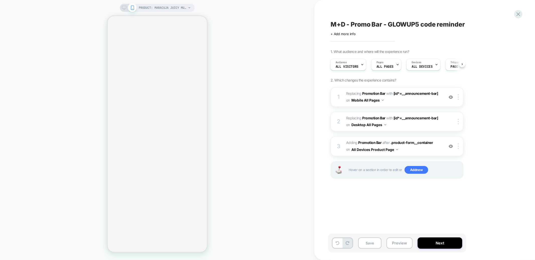
scroll to position [121, 0]
click at [413, 149] on span "#_loomi_addon_1754926085038 Adding Promotion Bar AFTER .product-form__container…" at bounding box center [394, 146] width 96 height 14
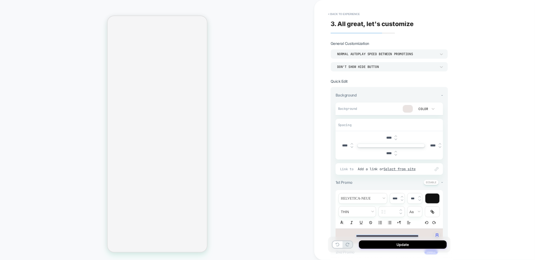
scroll to position [110, 0]
click at [340, 145] on input "****" at bounding box center [344, 145] width 11 height 4
click at [353, 146] on img at bounding box center [352, 147] width 3 height 2
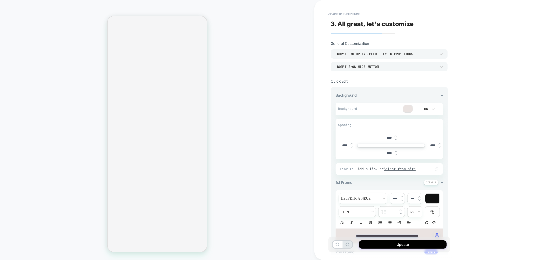
click at [353, 146] on img at bounding box center [352, 147] width 3 height 2
type input "****"
click at [440, 146] on img at bounding box center [440, 147] width 3 height 2
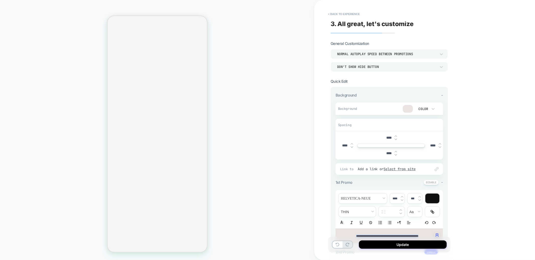
click at [440, 146] on img at bounding box center [440, 147] width 3 height 2
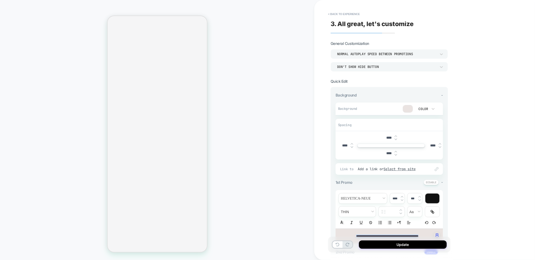
click at [440, 146] on img at bounding box center [440, 147] width 3 height 2
type input "****"
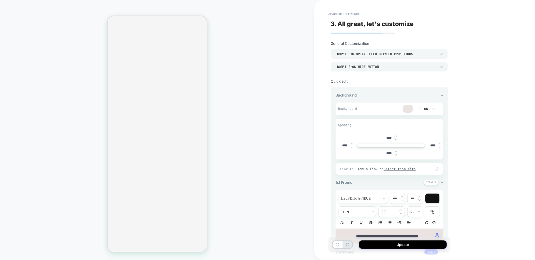
click at [352, 146] on img at bounding box center [352, 147] width 3 height 2
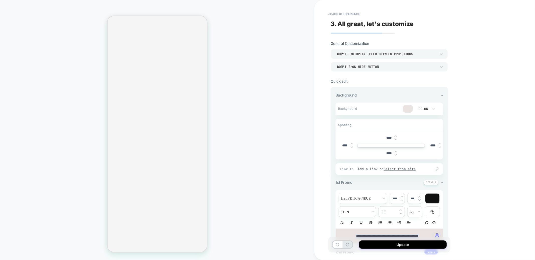
click at [352, 146] on img at bounding box center [352, 147] width 3 height 2
type input "****"
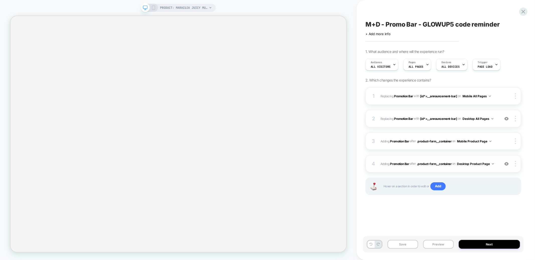
click at [429, 169] on div "4 #_loomi_addon_1754927552507 Adding Promotion Bar AFTER .product-form__contain…" at bounding box center [444, 164] width 156 height 18
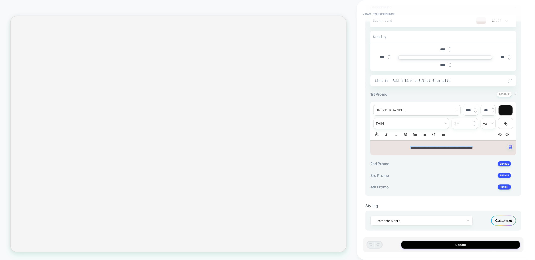
scroll to position [90, 0]
click at [445, 148] on p "**********" at bounding box center [442, 146] width 132 height 5
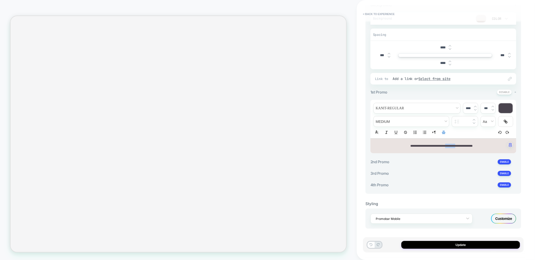
click at [445, 148] on p "**********" at bounding box center [442, 146] width 132 height 5
click at [476, 106] on img at bounding box center [475, 107] width 3 height 2
type input "****"
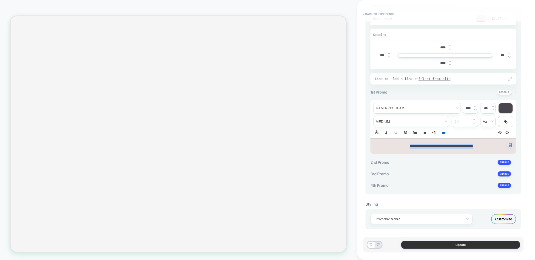
click at [454, 245] on button "Update" at bounding box center [460, 245] width 119 height 8
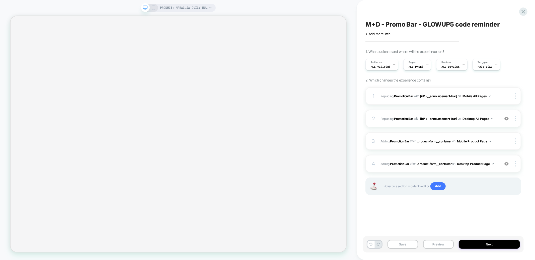
click at [419, 26] on span "M+D - Promo Bar - GLOWUP5 code reminder" at bounding box center [433, 25] width 134 height 8
drag, startPoint x: 385, startPoint y: 25, endPoint x: 417, endPoint y: 25, distance: 32.1
click at [417, 25] on textarea "**********" at bounding box center [435, 25] width 139 height 8
click at [399, 25] on textarea "**********" at bounding box center [435, 25] width 139 height 8
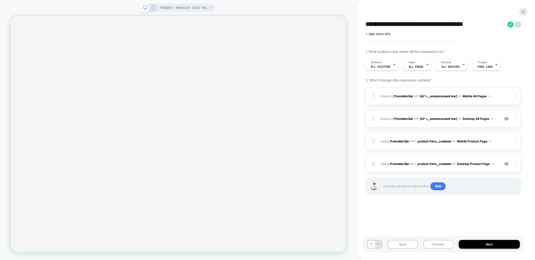
click at [399, 25] on textarea "**********" at bounding box center [435, 25] width 139 height 8
drag, startPoint x: 413, startPoint y: 25, endPoint x: 416, endPoint y: 25, distance: 3.0
click at [414, 25] on textarea "**********" at bounding box center [435, 25] width 139 height 8
click at [418, 25] on textarea "**********" at bounding box center [435, 25] width 139 height 8
drag, startPoint x: 418, startPoint y: 25, endPoint x: 390, endPoint y: 26, distance: 28.6
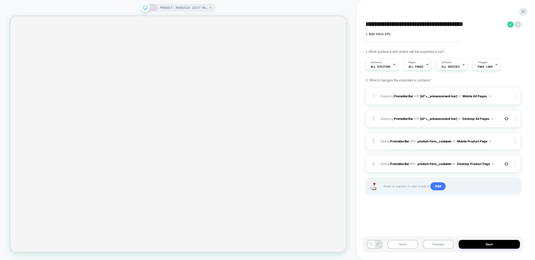
click at [390, 26] on textarea "**********" at bounding box center [435, 25] width 139 height 8
type textarea "**********"
click at [511, 23] on icon at bounding box center [510, 24] width 6 height 6
click at [526, 13] on icon at bounding box center [523, 11] width 7 height 7
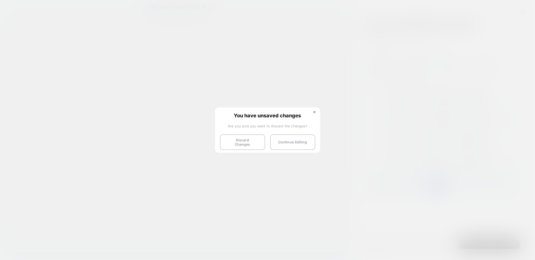
click at [314, 110] on div "You have unsaved changes Are you sure you want to discard the changes? Discard …" at bounding box center [267, 130] width 105 height 44
click at [314, 111] on img at bounding box center [314, 112] width 3 height 3
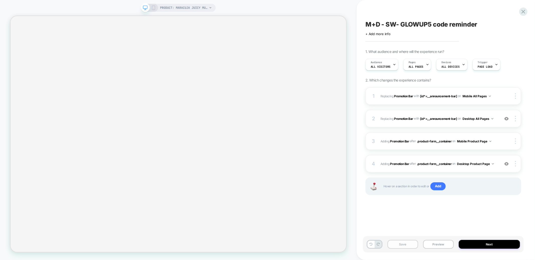
click at [401, 246] on button "Save" at bounding box center [403, 244] width 31 height 9
click at [415, 62] on div "Pages ALL PAGES" at bounding box center [416, 64] width 25 height 11
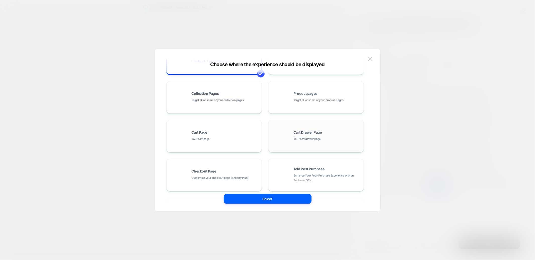
scroll to position [76, 0]
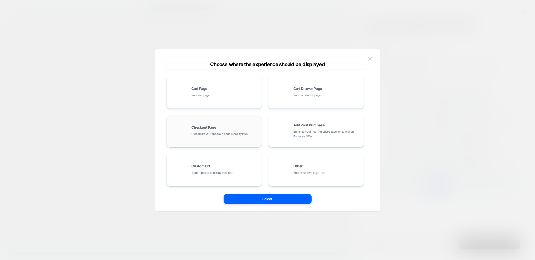
click at [234, 137] on div "Checkout Page Customize your checkout page (Shopify Plus)" at bounding box center [214, 131] width 90 height 28
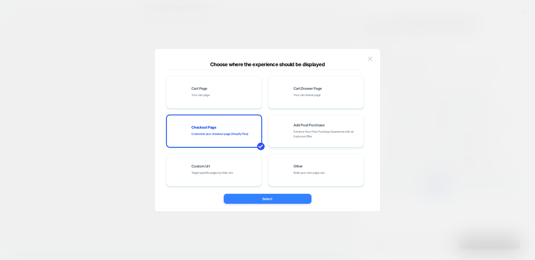
click at [263, 195] on button "Select" at bounding box center [268, 199] width 88 height 10
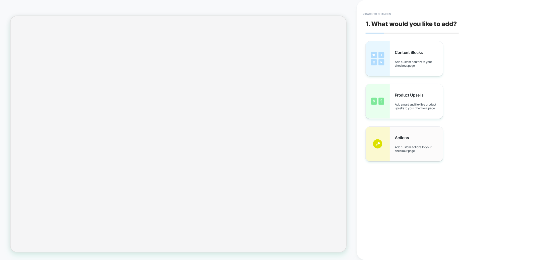
click at [404, 151] on span "Add custom actions to your checkout page" at bounding box center [419, 149] width 48 height 8
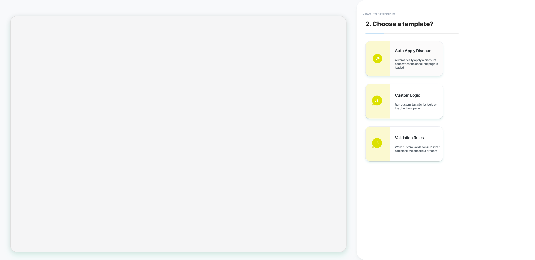
click at [402, 58] on span "Automatically apply a discount code when the checkout page is loaded" at bounding box center [419, 63] width 48 height 11
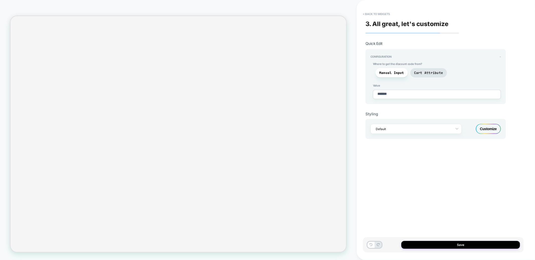
click at [415, 94] on textarea "*******" at bounding box center [437, 94] width 128 height 9
type textarea "*"
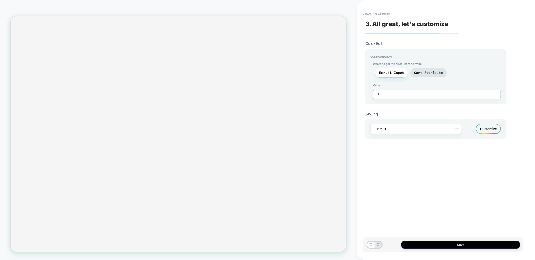
type textarea "*"
type textarea "**"
type textarea "*"
type textarea "***"
type textarea "*"
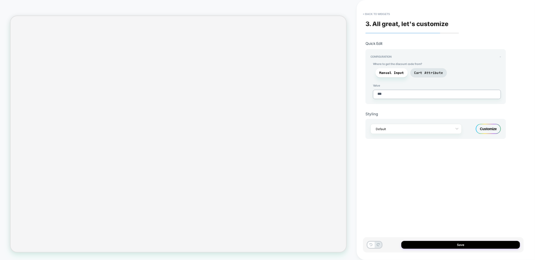
type textarea "****"
type textarea "*"
type textarea "*****"
type textarea "*"
type textarea "******"
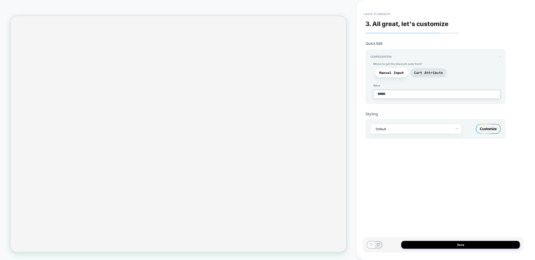
type textarea "*"
type textarea "*******"
type textarea "*"
type textarea "********"
type textarea "*"
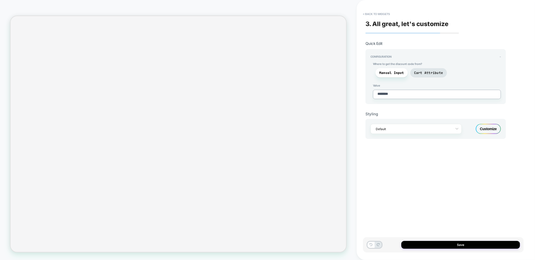
type textarea "*******"
type textarea "*"
type textarea "******"
type textarea "*"
type textarea "*******"
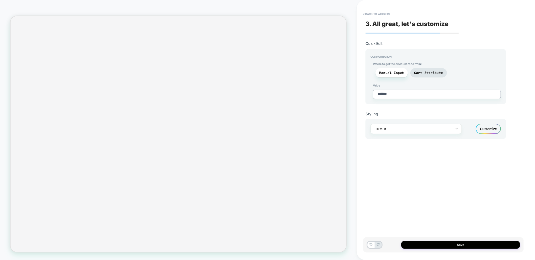
type textarea "*"
type textarea "*******"
click at [495, 129] on div "Customize" at bounding box center [488, 129] width 25 height 10
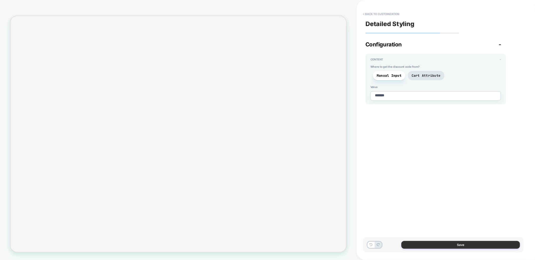
click at [421, 245] on button "Save" at bounding box center [460, 245] width 119 height 8
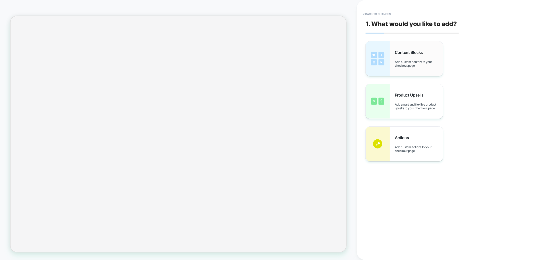
click at [409, 56] on div "Content Blocks Add custom content to your checkout page" at bounding box center [419, 59] width 48 height 18
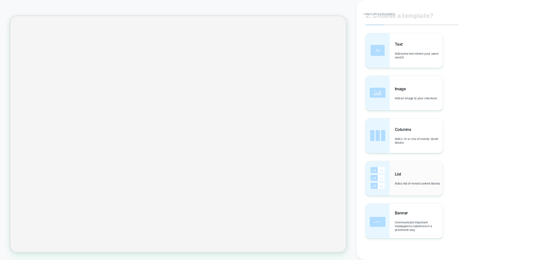
scroll to position [12, 0]
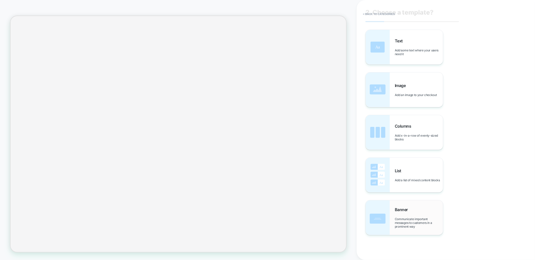
click at [402, 216] on div "Banner Communicate important messages to customers in a prominent way" at bounding box center [419, 217] width 48 height 21
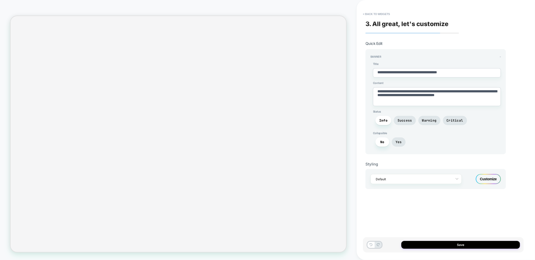
scroll to position [0, 0]
click at [406, 116] on span "Success" at bounding box center [405, 120] width 22 height 9
click at [407, 70] on textarea "**********" at bounding box center [437, 72] width 128 height 9
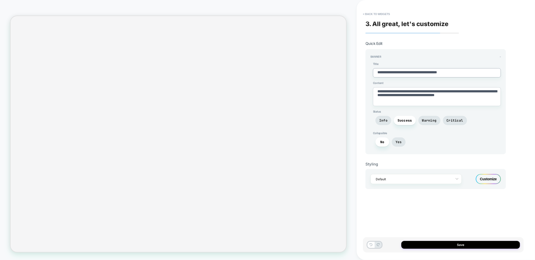
paste textarea
type textarea "*"
type textarea "**********"
type textarea "*"
type textarea "**********"
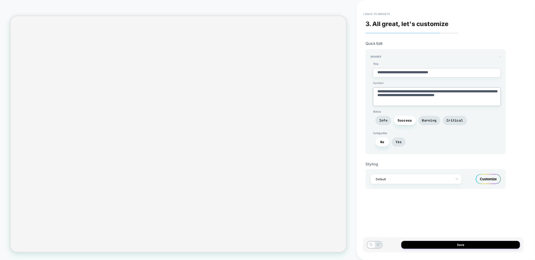
click at [404, 93] on textarea "**********" at bounding box center [437, 96] width 128 height 19
type textarea "*"
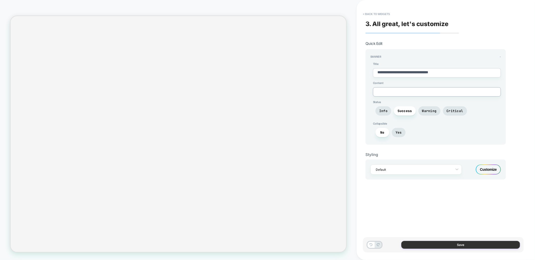
click at [441, 246] on button "Save" at bounding box center [460, 245] width 119 height 8
type textarea "*"
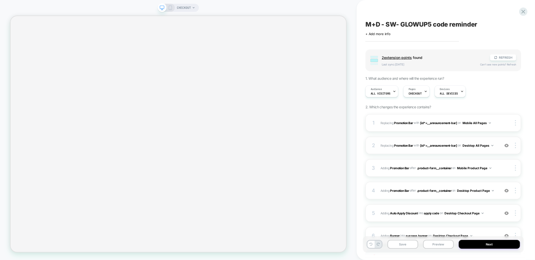
scroll to position [53, 0]
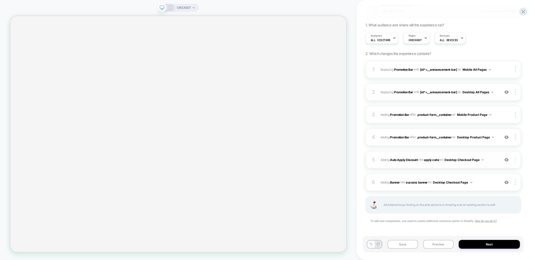
click at [517, 157] on div at bounding box center [517, 160] width 10 height 6
click at [496, 166] on div "Target All Devices" at bounding box center [486, 166] width 45 height 14
click at [516, 182] on img at bounding box center [515, 183] width 1 height 6
click at [495, 191] on div "Target All Devices" at bounding box center [486, 189] width 45 height 14
click at [175, 6] on div "CHECKOUT" at bounding box center [178, 8] width 41 height 8
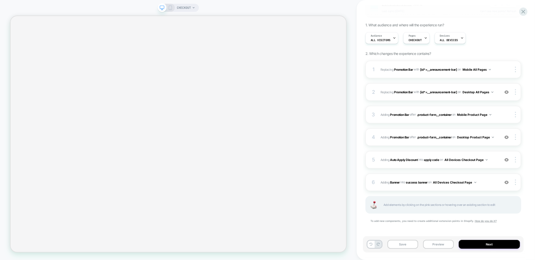
click at [171, 6] on icon at bounding box center [170, 8] width 5 height 5
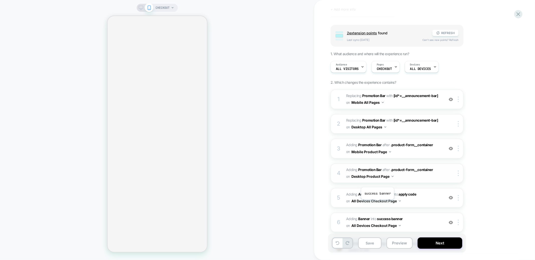
scroll to position [0, 0]
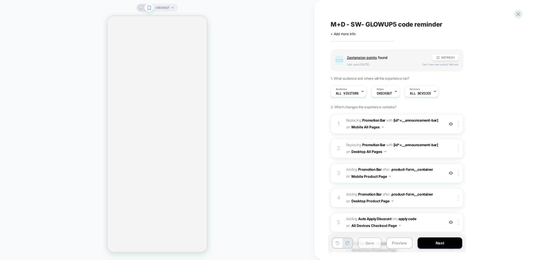
click at [372, 245] on button "Save" at bounding box center [369, 243] width 23 height 11
click at [161, 7] on span "CHECKOUT" at bounding box center [163, 8] width 14 height 8
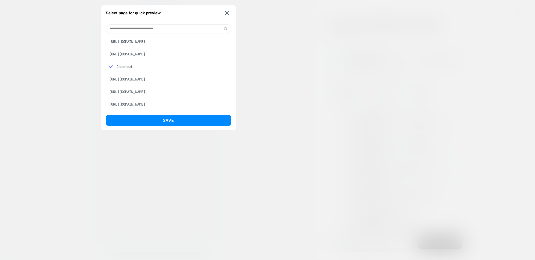
click at [155, 46] on div "https://tartecosmetics.com/products/maracuja-juicy-multi-stick-beautiseal" at bounding box center [168, 42] width 125 height 10
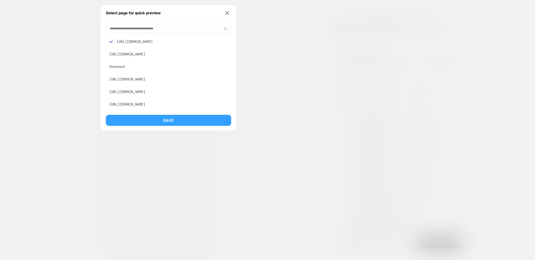
click at [174, 123] on button "Save" at bounding box center [168, 120] width 125 height 11
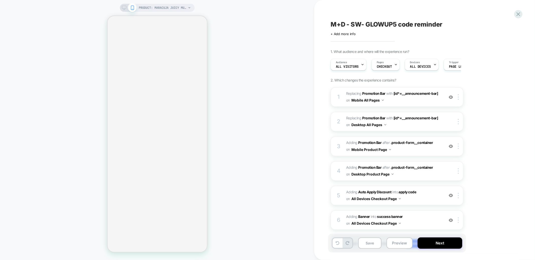
scroll to position [0, 0]
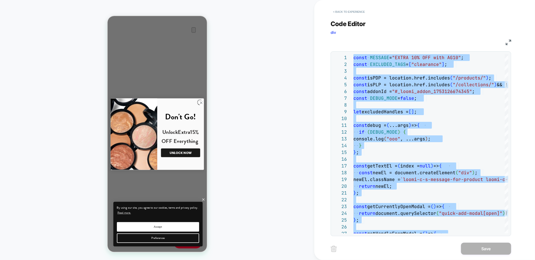
click at [353, 12] on button "< Back to experience" at bounding box center [349, 12] width 37 height 8
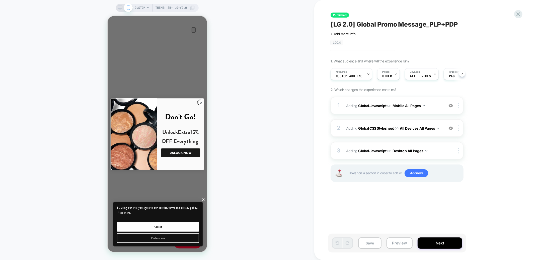
scroll to position [0, 0]
click at [519, 12] on icon at bounding box center [518, 14] width 7 height 7
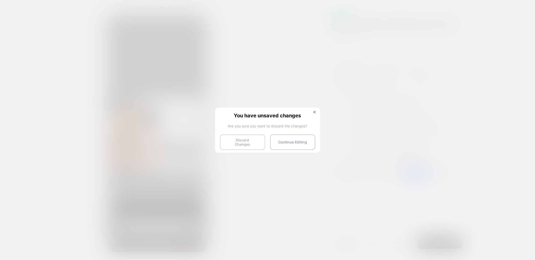
click at [242, 138] on button "Discard Changes" at bounding box center [242, 142] width 45 height 16
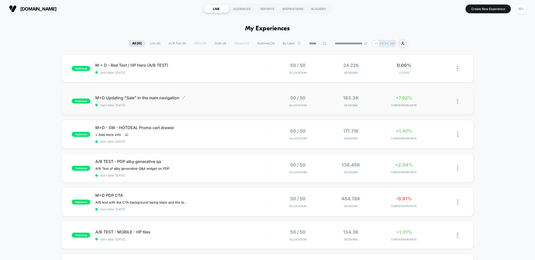
click at [262, 104] on span "start date: [DATE]" at bounding box center [181, 105] width 172 height 4
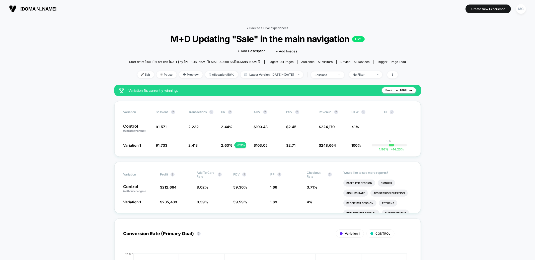
click at [285, 29] on link "< Back to all live experiences" at bounding box center [268, 28] width 42 height 4
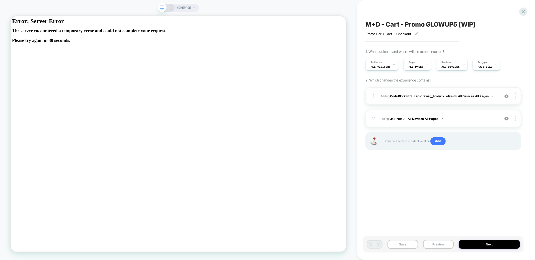
click at [459, 90] on div "1 Adding Code Block AFTER .cart-drawer__footer > .totals .cart-drawer__footer >…" at bounding box center [444, 96] width 156 height 18
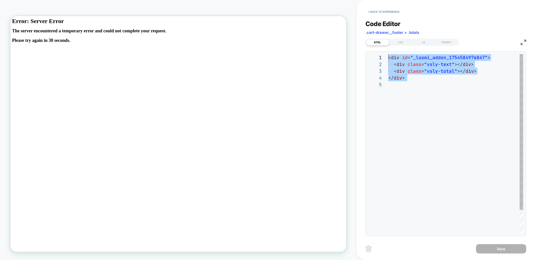
drag, startPoint x: 457, startPoint y: 108, endPoint x: 368, endPoint y: 43, distance: 110.5
click at [388, 54] on div "< div id = "_loomi_addon_1754584976847" > < div class = "vsly-text" ></ div > <…" at bounding box center [455, 157] width 135 height 206
click at [395, 13] on button "< Back to experience" at bounding box center [384, 12] width 37 height 8
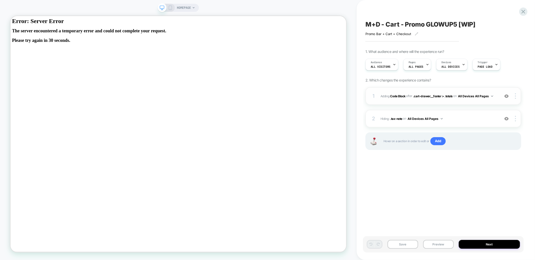
click at [462, 103] on div "1 Adding Code Block AFTER .cart-drawer__footer > .totals .cart-drawer__footer >…" at bounding box center [444, 96] width 156 height 18
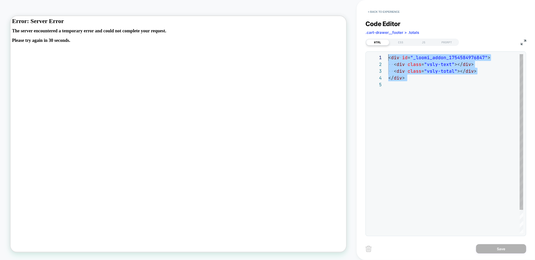
drag, startPoint x: 443, startPoint y: 99, endPoint x: 364, endPoint y: 42, distance: 97.8
click at [388, 54] on div "< div id = "_loomi_addon_1754584976847" > < div class = "vsly-text" ></ div > <…" at bounding box center [455, 157] width 135 height 206
click at [399, 42] on div "CSS" at bounding box center [400, 42] width 23 height 6
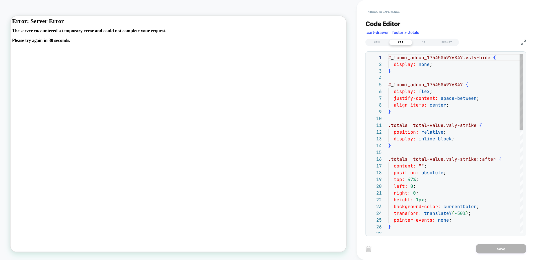
scroll to position [54, 3]
type textarea "**********"
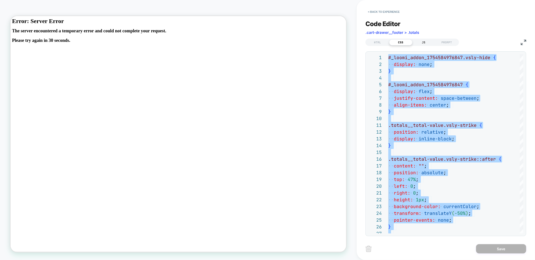
click at [423, 41] on div "JS" at bounding box center [423, 42] width 23 height 6
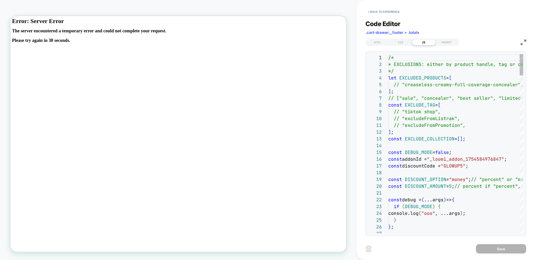
scroll to position [68, 0]
type textarea "**********"
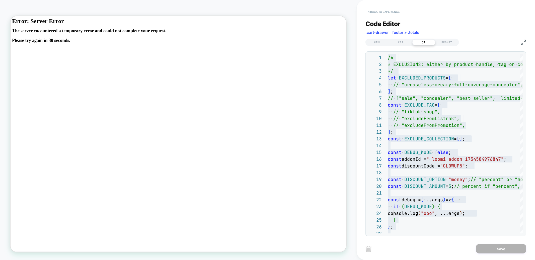
click at [395, 11] on button "< Back to experience" at bounding box center [384, 12] width 37 height 8
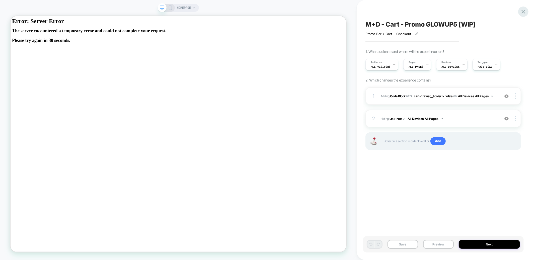
click at [523, 13] on icon at bounding box center [524, 12] width 4 height 4
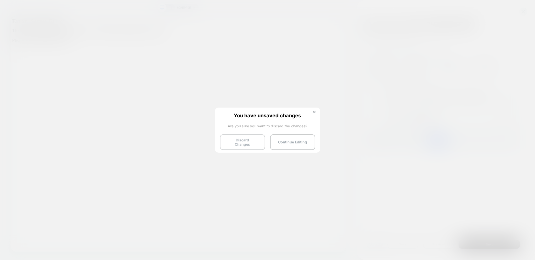
click at [231, 144] on button "Discard Changes" at bounding box center [242, 142] width 45 height 16
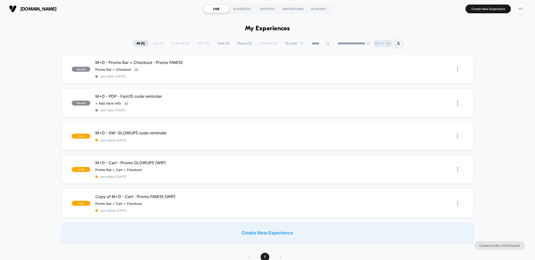
click at [507, 13] on section "Create New Experience MG" at bounding box center [442, 9] width 171 height 13
click at [506, 11] on button "Create New Experience" at bounding box center [488, 9] width 45 height 9
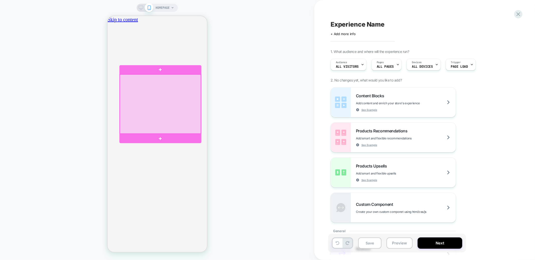
scroll to position [0, 89]
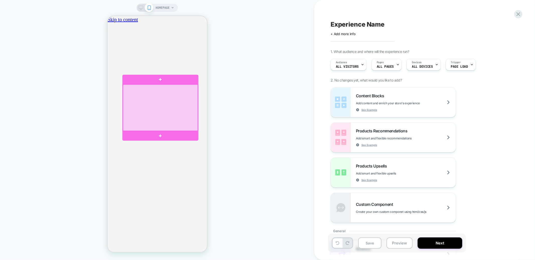
click at [147, 107] on div at bounding box center [160, 107] width 75 height 46
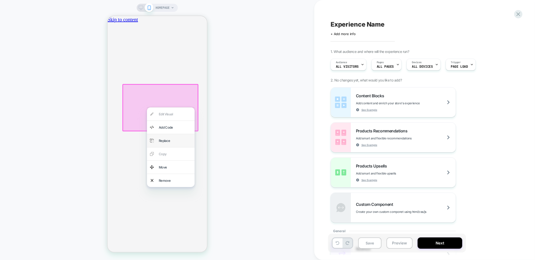
scroll to position [0, 177]
click at [168, 141] on div "Replace" at bounding box center [175, 140] width 33 height 7
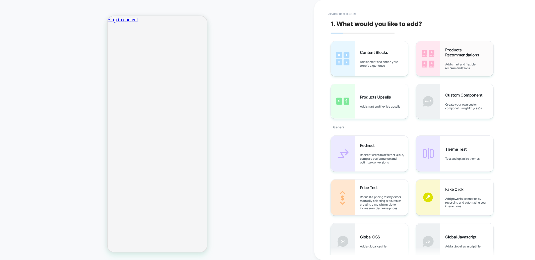
click at [490, 63] on span "Add smart and flexible recommendations" at bounding box center [469, 66] width 48 height 8
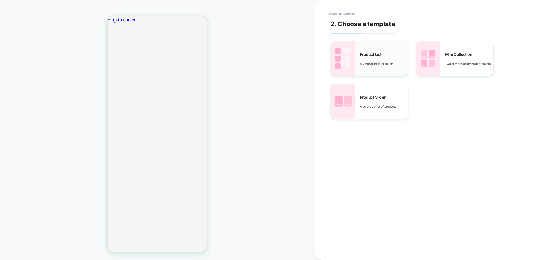
scroll to position [0, 0]
click at [348, 13] on button "< Back to widgets" at bounding box center [342, 14] width 32 height 8
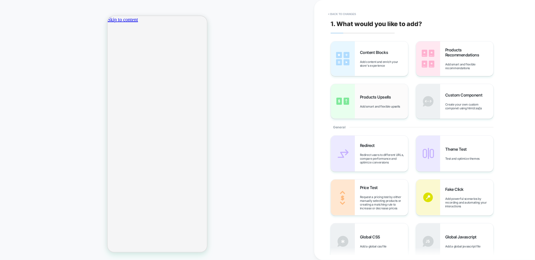
click at [396, 101] on div "Products Upsells Add smart and flexible upsells" at bounding box center [384, 102] width 48 height 14
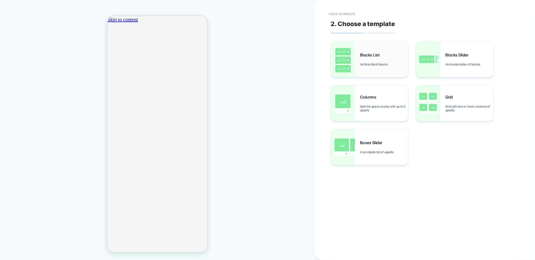
scroll to position [0, 89]
drag, startPoint x: 377, startPoint y: 64, endPoint x: 99, endPoint y: 60, distance: 277.7
click at [377, 64] on span "Vertical list of blocks" at bounding box center [375, 64] width 30 height 4
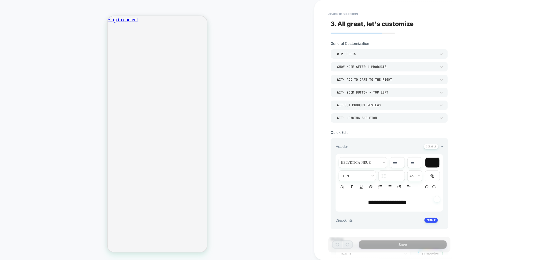
scroll to position [0, 0]
type textarea "*"
click at [403, 201] on span "**********" at bounding box center [387, 202] width 39 height 6
type input "****"
click at [429, 147] on button at bounding box center [431, 146] width 15 height 5
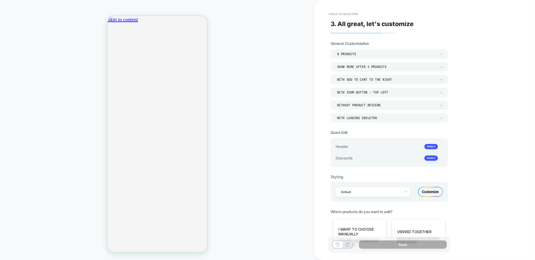
scroll to position [0, 177]
click at [389, 93] on div "With Zoom Button - Top Left" at bounding box center [386, 92] width 99 height 4
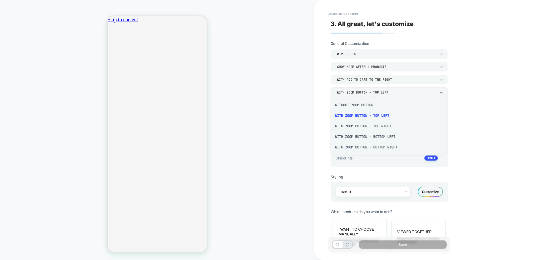
click at [365, 105] on div "Without Zoom Button" at bounding box center [389, 105] width 113 height 11
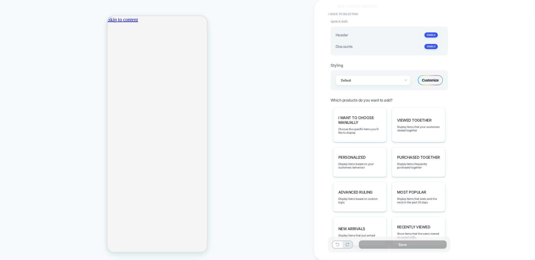
scroll to position [0, 0]
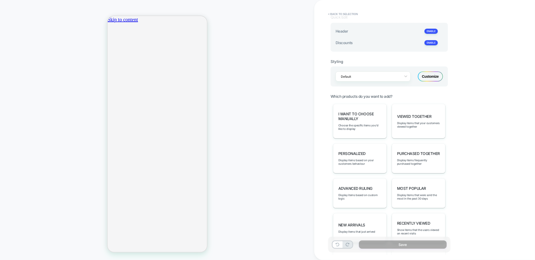
click at [438, 76] on div "Customize" at bounding box center [430, 76] width 25 height 10
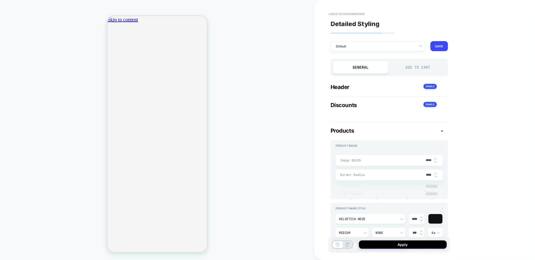
type textarea "*"
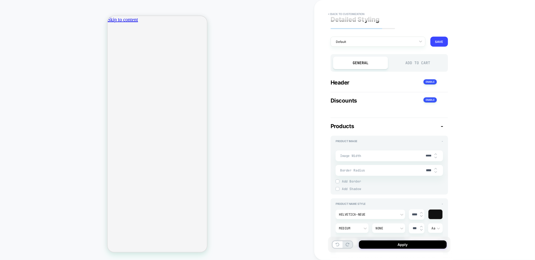
scroll to position [0, 89]
click at [424, 170] on input "****" at bounding box center [428, 170] width 11 height 4
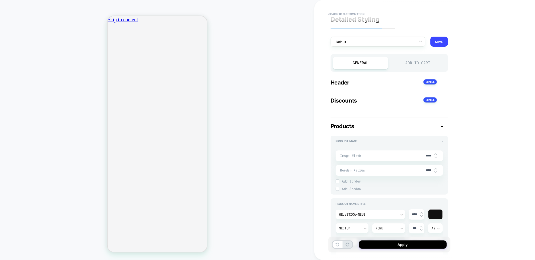
type input "***"
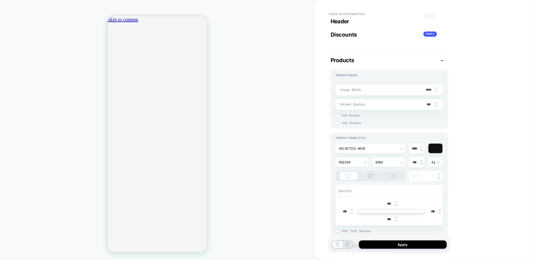
scroll to position [4, 0]
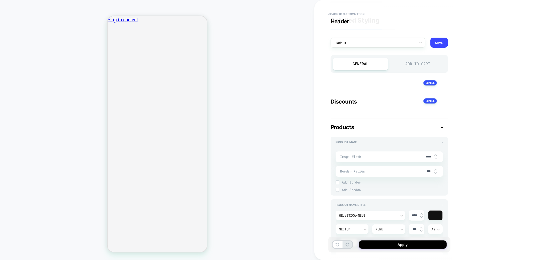
type textarea "*"
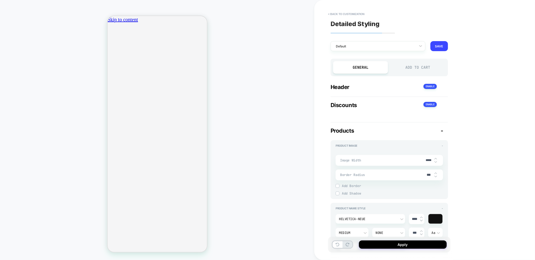
type input "***"
click at [413, 67] on div "Add to Cart" at bounding box center [418, 67] width 55 height 13
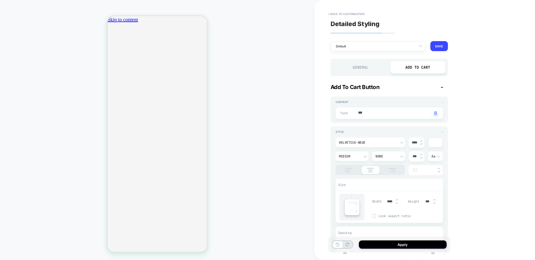
type textarea "*"
click at [359, 113] on textarea "***" at bounding box center [394, 113] width 73 height 6
type textarea "*"
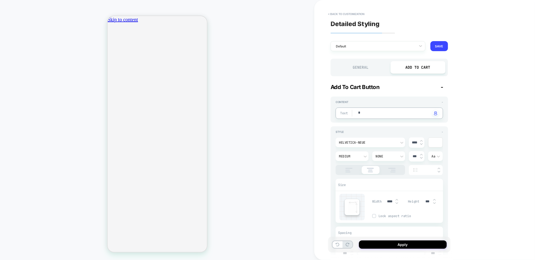
type textarea "*"
click at [426, 202] on input "***" at bounding box center [427, 201] width 11 height 4
type input "***"
type textarea "*"
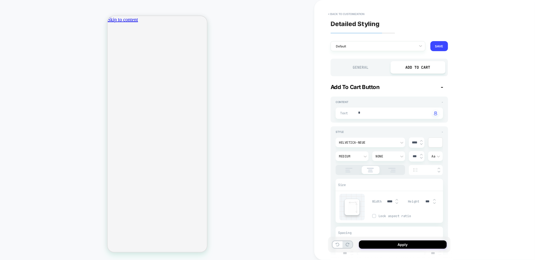
type input "***"
click at [434, 203] on img at bounding box center [434, 203] width 3 height 2
type textarea "*"
type input "***"
click at [434, 203] on img at bounding box center [434, 203] width 3 height 2
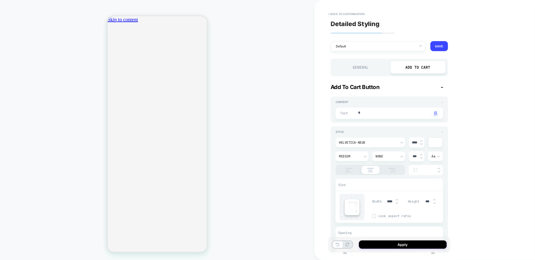
type textarea "*"
type input "***"
click at [434, 199] on img at bounding box center [434, 200] width 3 height 2
type textarea "*"
type input "***"
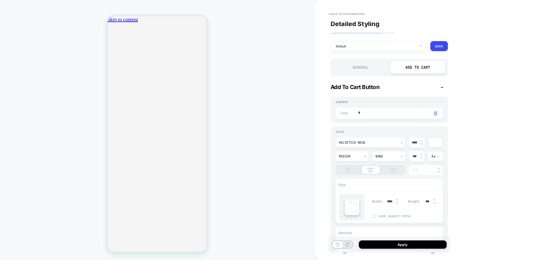
scroll to position [0, 177]
type textarea "*"
click at [366, 115] on textarea "*" at bounding box center [394, 113] width 73 height 6
type textarea "*"
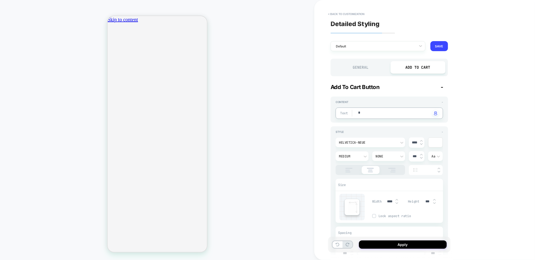
type textarea "*"
type textarea "**"
type textarea "*"
type textarea "***"
type textarea "*"
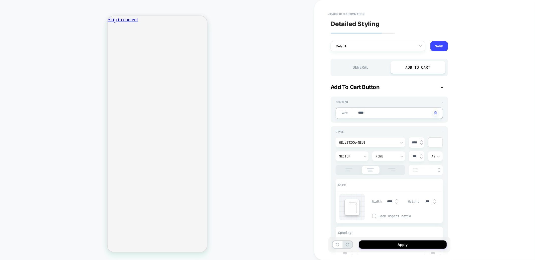
type textarea "*****"
type textarea "*"
type textarea "******"
type textarea "*"
type textarea "********"
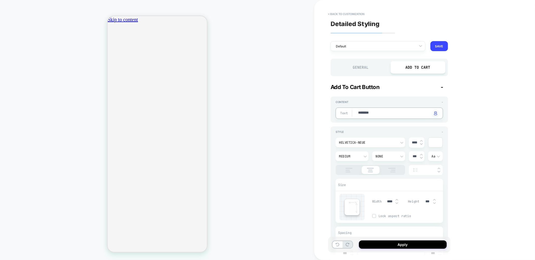
type textarea "*"
type textarea "******"
type textarea "*"
type textarea "*********"
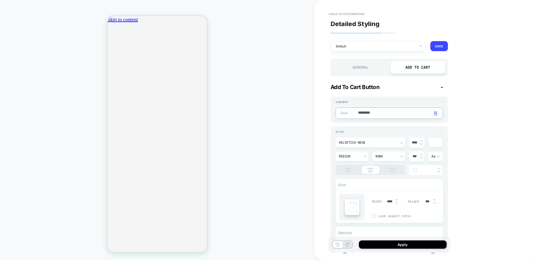
type textarea "*"
type textarea "**********"
type textarea "*"
type textarea "**********"
click at [396, 242] on button "Apply" at bounding box center [403, 245] width 88 height 8
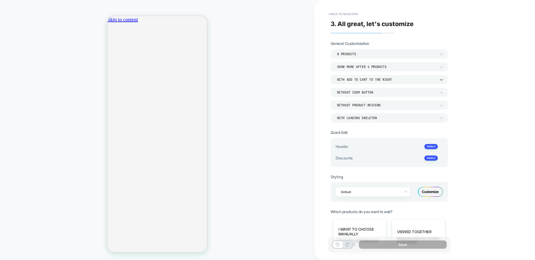
scroll to position [0, 89]
click at [413, 79] on div "With add to cart to the right" at bounding box center [386, 80] width 99 height 4
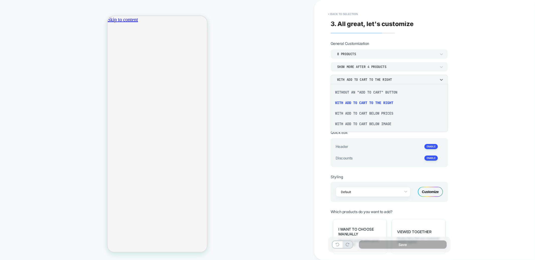
click at [367, 114] on div "With add to cart below prices" at bounding box center [389, 113] width 113 height 11
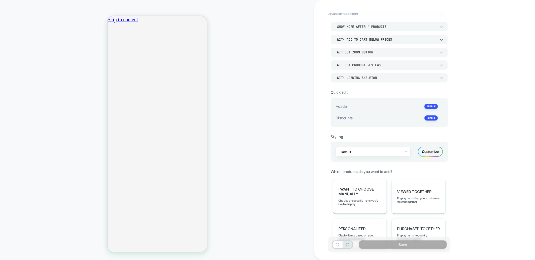
scroll to position [44, 0]
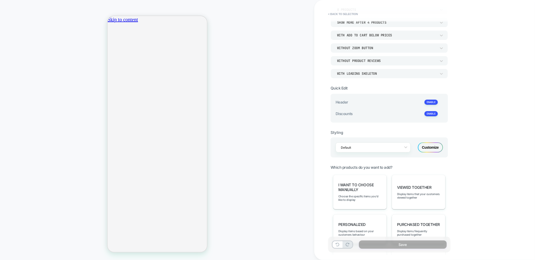
click at [430, 146] on div "Customize" at bounding box center [430, 147] width 25 height 10
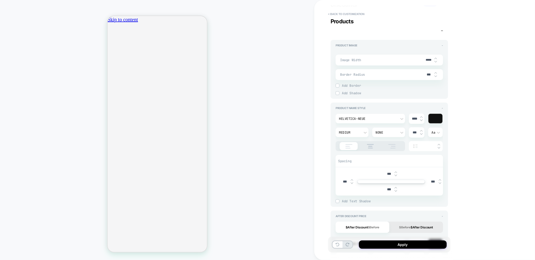
scroll to position [0, 0]
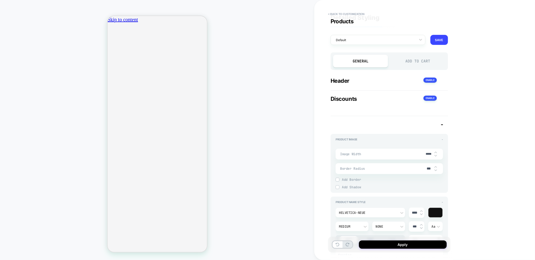
type textarea "*"
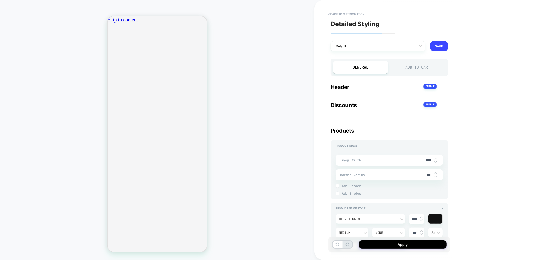
scroll to position [0, 89]
click at [426, 160] on input "*****" at bounding box center [428, 161] width 11 height 4
type input "***"
type textarea "*"
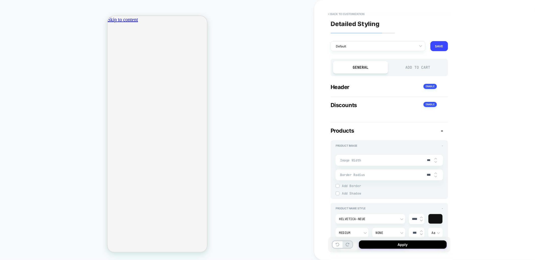
type input "****"
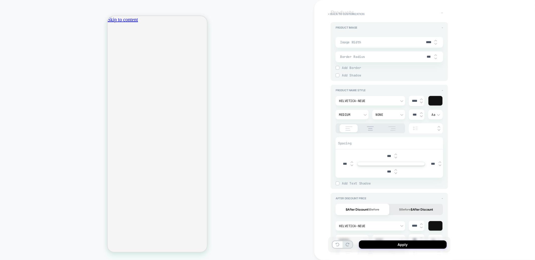
type textarea "*"
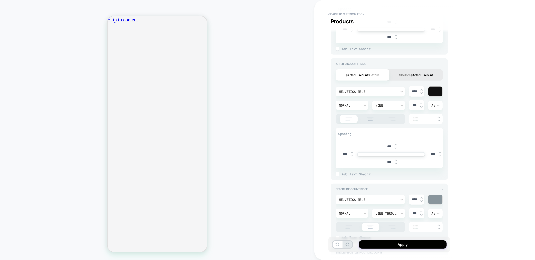
scroll to position [247, 0]
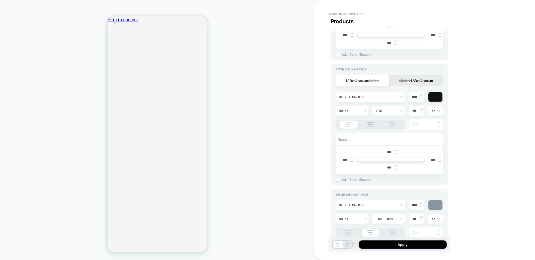
type input "****"
click at [430, 160] on input "***" at bounding box center [432, 160] width 11 height 4
type input "***"
type textarea "*"
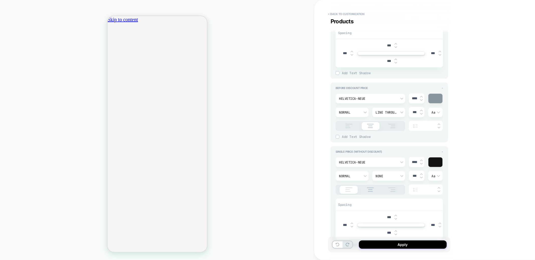
scroll to position [354, 0]
type input "***"
click at [430, 222] on div "***" at bounding box center [435, 225] width 16 height 10
drag, startPoint x: 430, startPoint y: 222, endPoint x: 427, endPoint y: 227, distance: 5.9
click at [429, 224] on div "***" at bounding box center [435, 225] width 16 height 10
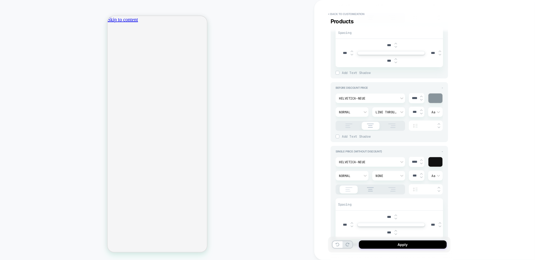
click at [433, 225] on input "***" at bounding box center [432, 225] width 11 height 4
type input "***"
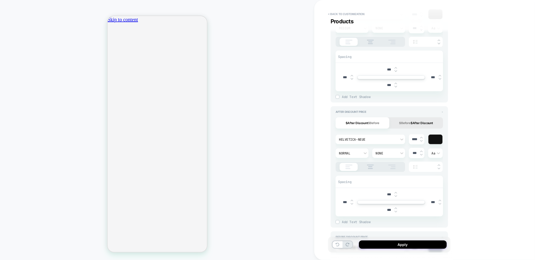
scroll to position [0, 0]
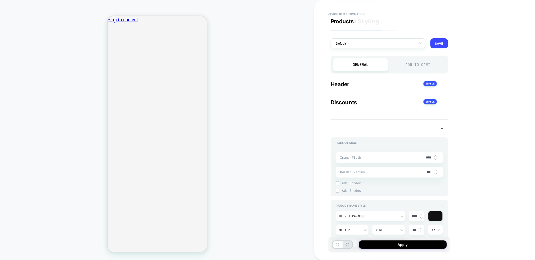
type textarea "*"
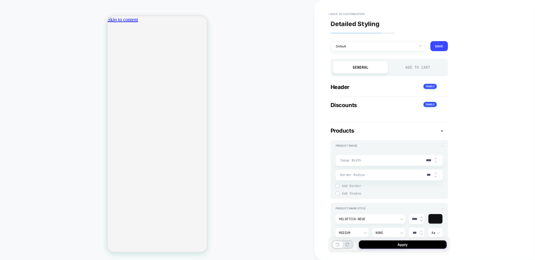
type input "***"
click at [419, 70] on div "Add to Cart" at bounding box center [418, 67] width 55 height 13
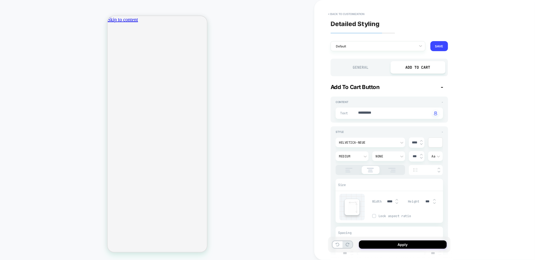
click at [434, 199] on img at bounding box center [434, 200] width 3 height 2
type textarea "*"
type input "***"
click at [434, 199] on img at bounding box center [434, 200] width 3 height 2
type textarea "*"
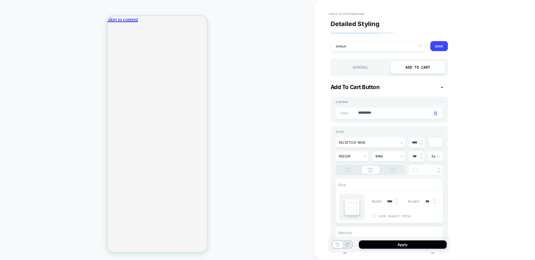
type input "***"
click at [434, 199] on img at bounding box center [434, 200] width 3 height 2
type textarea "*"
type input "***"
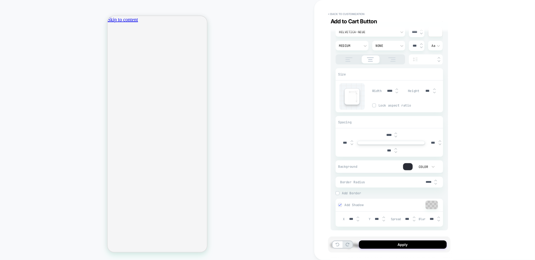
scroll to position [0, 89]
click at [410, 165] on div at bounding box center [408, 166] width 10 height 7
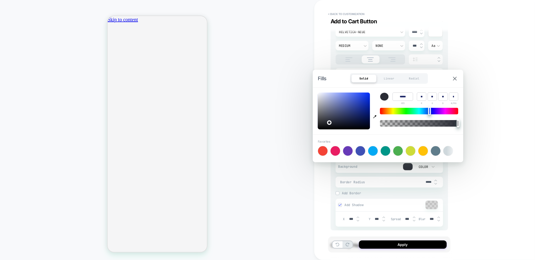
type textarea "*"
drag, startPoint x: 376, startPoint y: 117, endPoint x: 362, endPoint y: 119, distance: 14.7
click at [376, 117] on icon "button" at bounding box center [374, 116] width 3 height 3
type input "******"
type input "**"
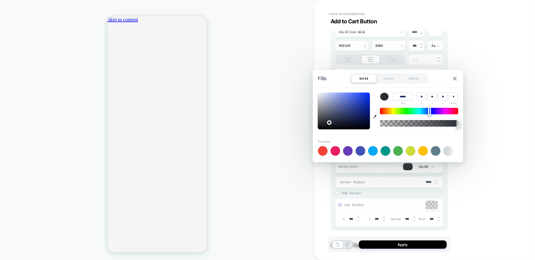
type input "**"
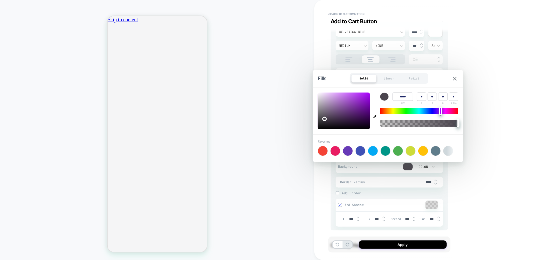
type textarea "*"
click at [270, 203] on div "HOMEPAGE" at bounding box center [157, 130] width 314 height 250
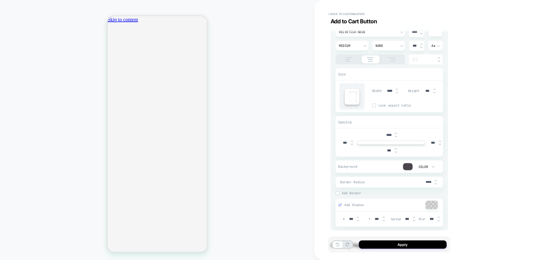
scroll to position [0, 177]
click at [386, 134] on input "****" at bounding box center [388, 135] width 11 height 4
type input "***"
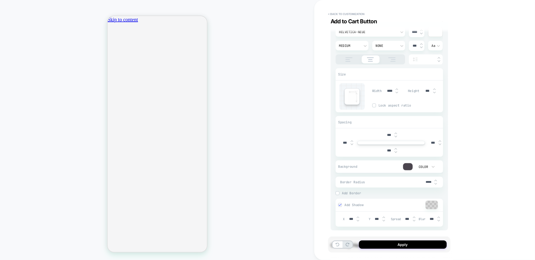
type textarea "*"
type input "***"
click at [411, 242] on button "Apply" at bounding box center [403, 245] width 88 height 8
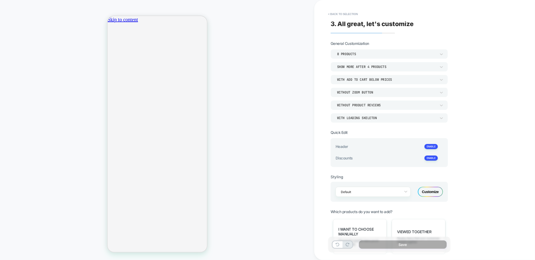
scroll to position [0, 177]
click at [377, 54] on div "8 Products" at bounding box center [386, 54] width 99 height 4
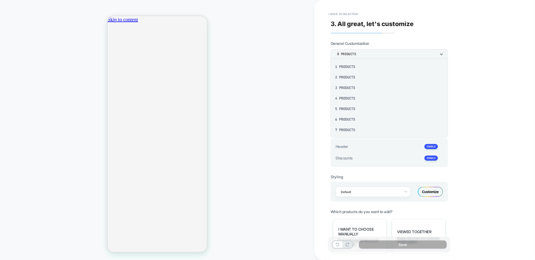
click at [345, 89] on div "3 Products" at bounding box center [389, 88] width 113 height 11
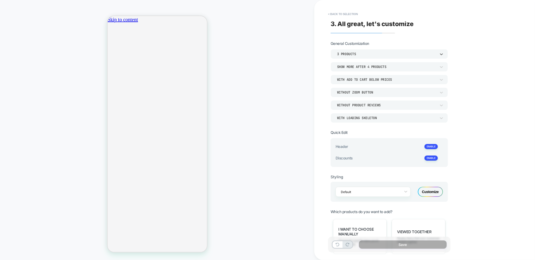
scroll to position [0, 0]
click at [375, 68] on div "Show more after 4 Products" at bounding box center [386, 67] width 99 height 4
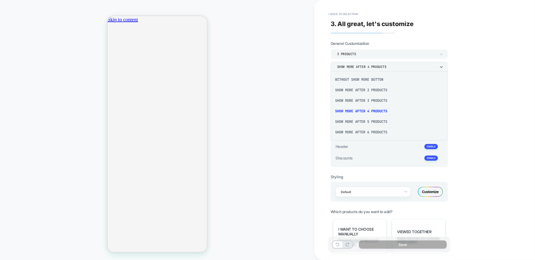
click at [360, 80] on div "Without Show more button" at bounding box center [389, 79] width 113 height 11
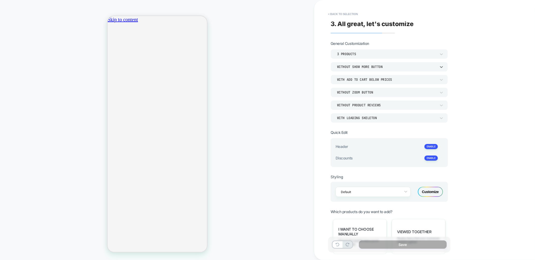
click at [162, 135] on icon "Translation missing: en.sections.cart.title" at bounding box center [161, 136] width 4 height 2
click at [425, 191] on div "Customize" at bounding box center [430, 192] width 25 height 10
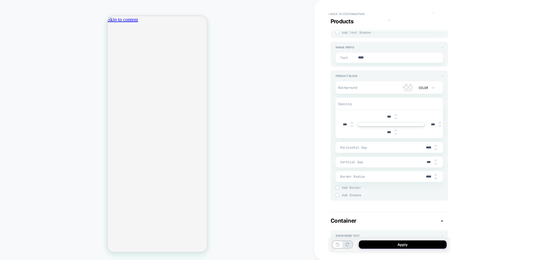
scroll to position [791, 0]
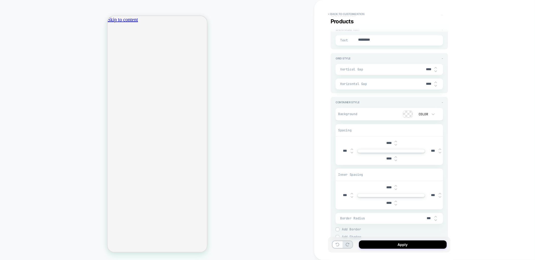
type textarea "*"
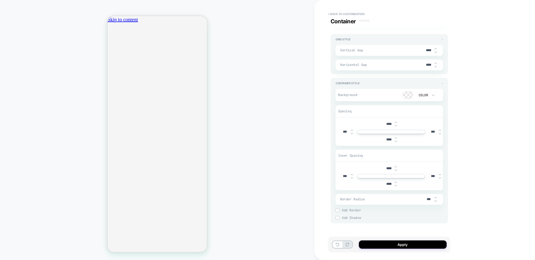
click at [392, 169] on input "****" at bounding box center [388, 169] width 11 height 4
type input "***"
type textarea "*"
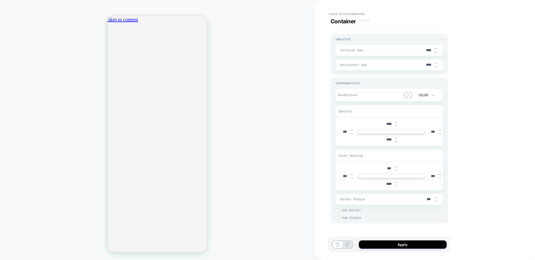
type input "***"
click at [385, 183] on input "****" at bounding box center [388, 184] width 11 height 4
type input "***"
type textarea "*"
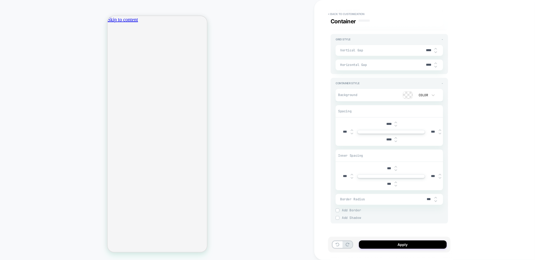
scroll to position [0, 0]
type input "***"
click at [425, 251] on div "Apply" at bounding box center [389, 245] width 122 height 16
click at [425, 245] on button "Apply" at bounding box center [403, 245] width 88 height 8
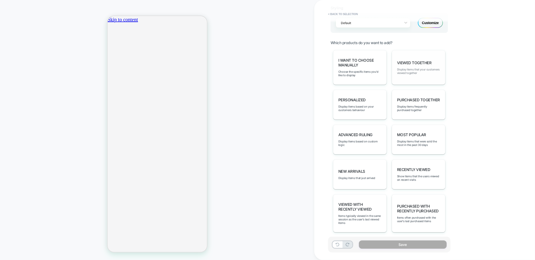
scroll to position [0, 89]
click at [426, 105] on span "Display items frequently purchased together" at bounding box center [418, 108] width 43 height 7
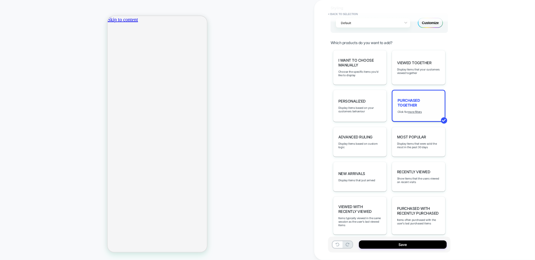
click at [395, 240] on div "Save" at bounding box center [389, 245] width 122 height 16
click at [393, 247] on button "Save" at bounding box center [403, 245] width 88 height 8
type textarea "*"
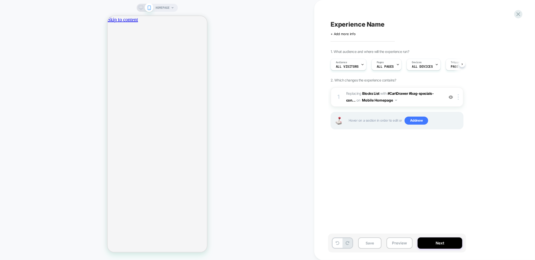
scroll to position [0, 0]
click at [359, 27] on span "Experience Name" at bounding box center [358, 25] width 54 height 8
type textarea "**********"
click at [423, 25] on icon at bounding box center [423, 24] width 6 height 6
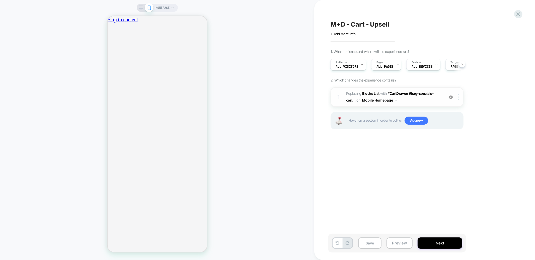
scroll to position [0, 89]
click at [380, 100] on button "Mobile Homepage" at bounding box center [379, 100] width 35 height 7
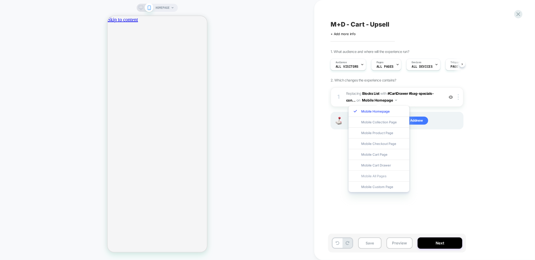
click at [372, 173] on div "Mobile All Pages" at bounding box center [379, 176] width 61 height 11
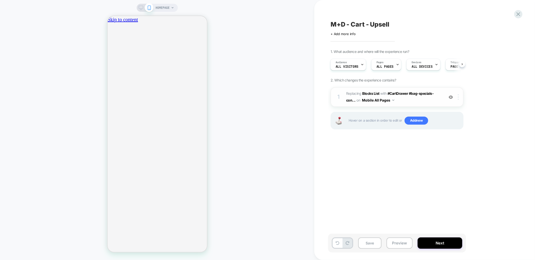
click at [458, 97] on img at bounding box center [458, 97] width 1 height 6
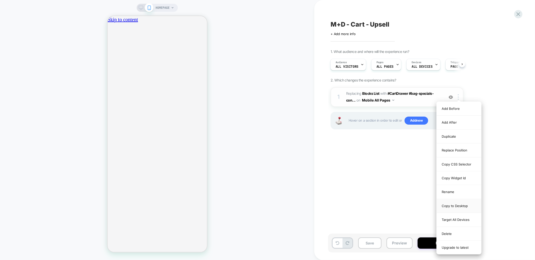
scroll to position [0, 177]
click at [457, 207] on div "Copy to Desktop" at bounding box center [459, 206] width 45 height 14
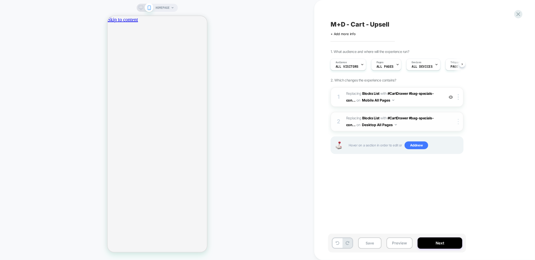
click at [458, 122] on img at bounding box center [458, 122] width 1 height 6
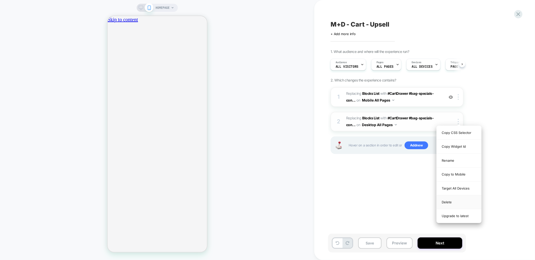
scroll to position [0, 0]
click at [455, 204] on div "Delete" at bounding box center [459, 202] width 45 height 14
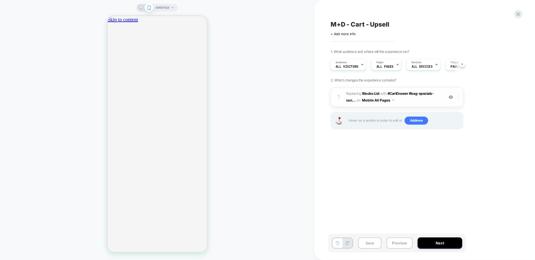
click at [458, 94] on img at bounding box center [458, 97] width 1 height 6
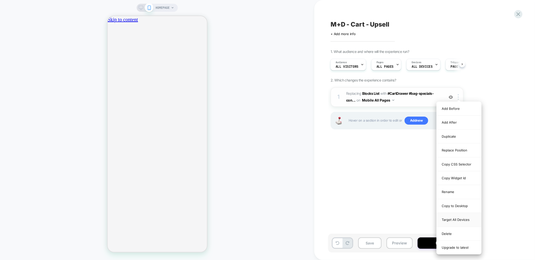
click at [460, 224] on div "Target All Devices" at bounding box center [459, 220] width 45 height 14
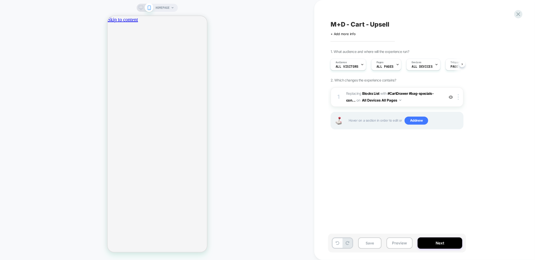
scroll to position [0, 89]
click at [163, 133] on icon "Translation missing: en.sections.cart.title" at bounding box center [160, 135] width 5 height 5
click at [378, 244] on button "Save" at bounding box center [369, 243] width 23 height 11
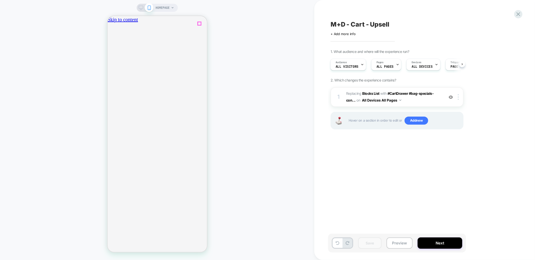
click at [109, 47] on icon "Close" at bounding box center [109, 47] width 0 height 0
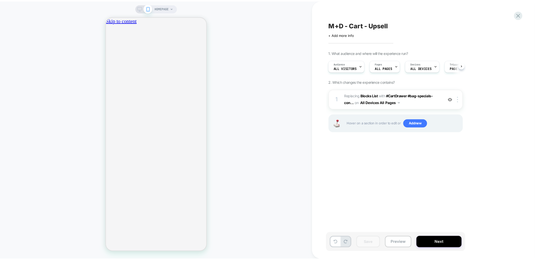
scroll to position [0, 0]
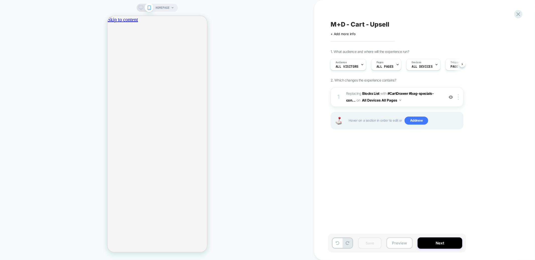
click at [399, 246] on button "Preview" at bounding box center [400, 243] width 26 height 11
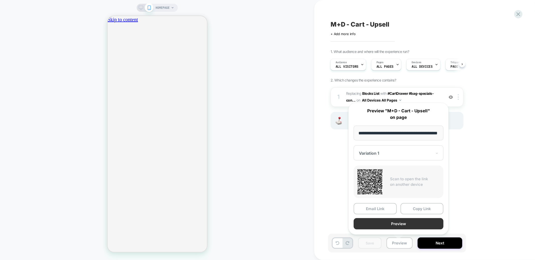
click at [397, 228] on button "Preview" at bounding box center [399, 223] width 90 height 11
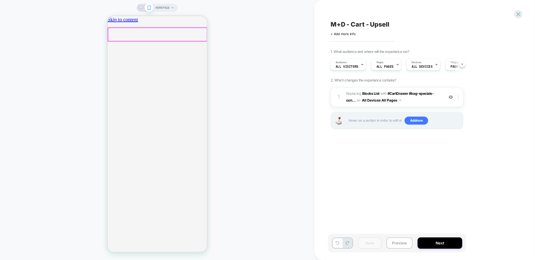
scroll to position [0, 89]
click at [450, 97] on img at bounding box center [451, 97] width 4 height 4
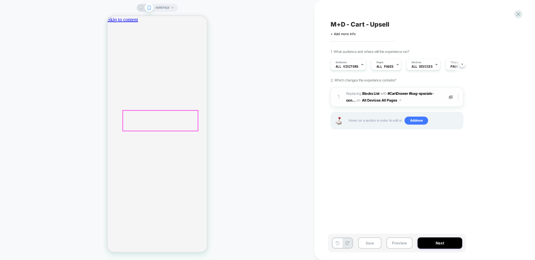
scroll to position [0, 177]
click at [452, 98] on img at bounding box center [451, 97] width 4 height 4
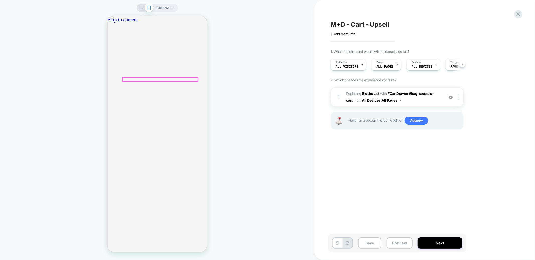
click at [163, 133] on icon "Translation missing: en.sections.cart.title" at bounding box center [160, 135] width 5 height 5
click at [450, 100] on div "1 #_loomi_addon_1754931320724 Replacing Blocks List WITH #CartDrawer #bag-speci…" at bounding box center [397, 97] width 133 height 20
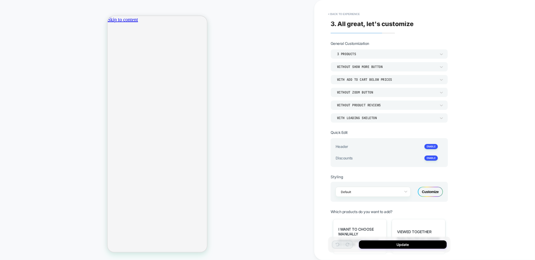
scroll to position [0, 177]
click at [352, 11] on button "< Back to experience" at bounding box center [344, 14] width 37 height 8
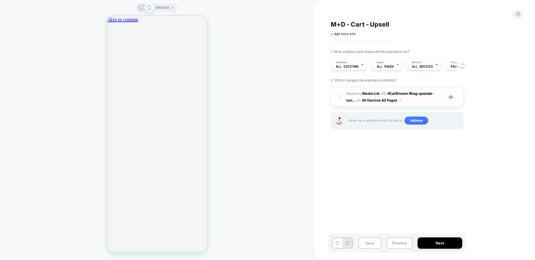
scroll to position [0, 0]
click at [451, 96] on img at bounding box center [451, 97] width 4 height 4
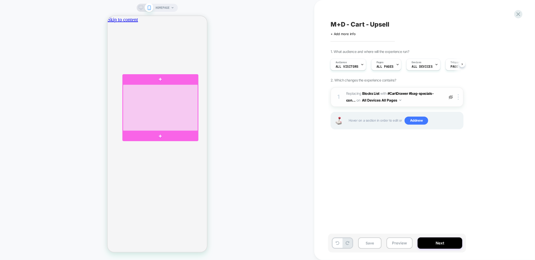
click at [175, 109] on div at bounding box center [160, 107] width 75 height 46
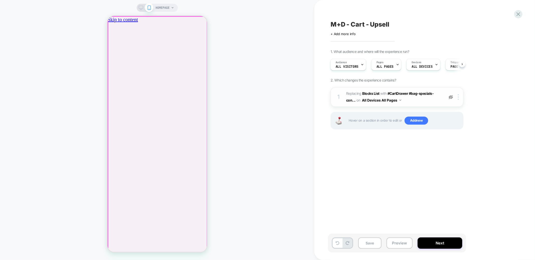
click at [195, 79] on div at bounding box center [157, 134] width 99 height 236
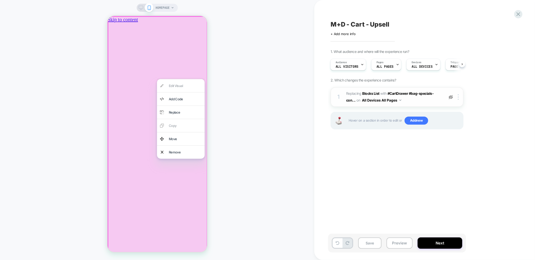
drag, startPoint x: 99, startPoint y: 152, endPoint x: 40, endPoint y: 169, distance: 60.7
click at [99, 152] on div "HOMEPAGE" at bounding box center [157, 130] width 314 height 250
click at [172, 193] on div at bounding box center [157, 134] width 100 height 237
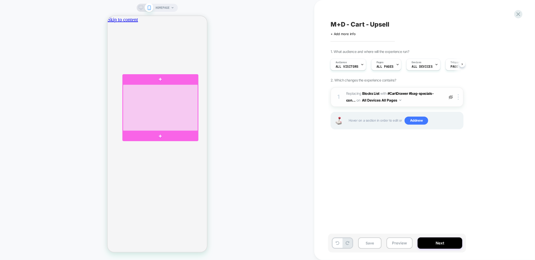
click at [136, 108] on div at bounding box center [160, 107] width 75 height 46
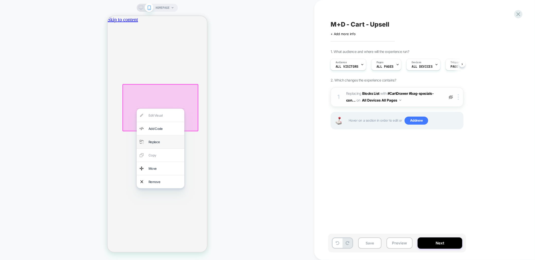
click at [166, 141] on div "Replace" at bounding box center [164, 141] width 33 height 7
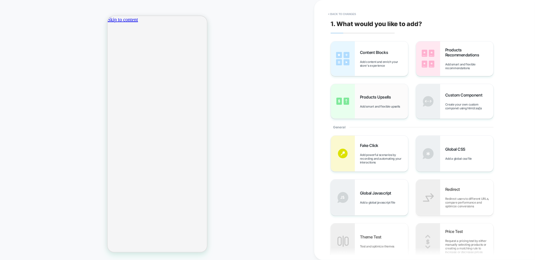
scroll to position [0, 0]
click at [378, 107] on span "Add smart and flexible upsells" at bounding box center [381, 107] width 43 height 4
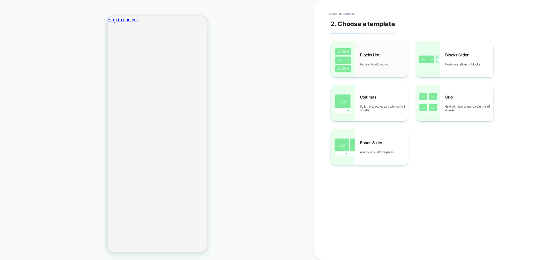
scroll to position [0, 4]
click at [375, 61] on div "Blocks List Vertical list of blocks" at bounding box center [384, 59] width 48 height 14
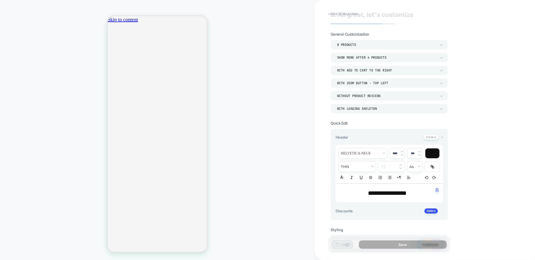
scroll to position [0, 177]
click at [428, 136] on button at bounding box center [431, 137] width 15 height 5
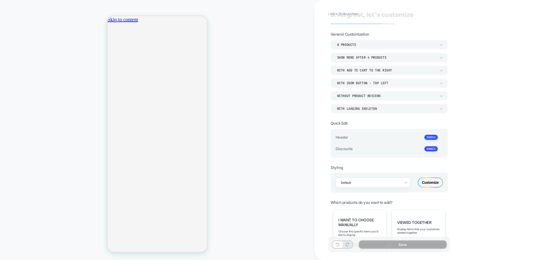
scroll to position [0, 89]
click at [394, 73] on div "With add to cart to the right" at bounding box center [389, 70] width 117 height 10
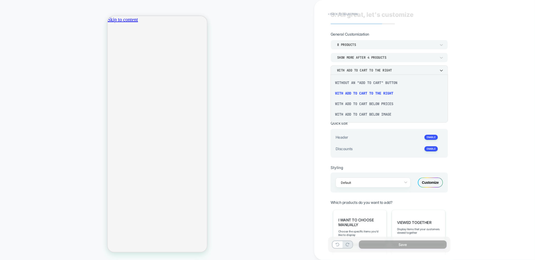
click at [362, 105] on div "With add to cart below prices" at bounding box center [389, 104] width 113 height 11
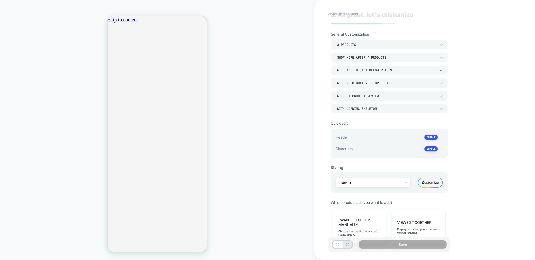
click at [367, 71] on div "With add to cart below prices" at bounding box center [386, 70] width 99 height 4
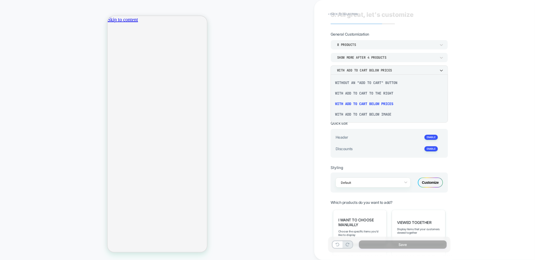
click at [356, 116] on div "With add to cart below image" at bounding box center [389, 114] width 113 height 11
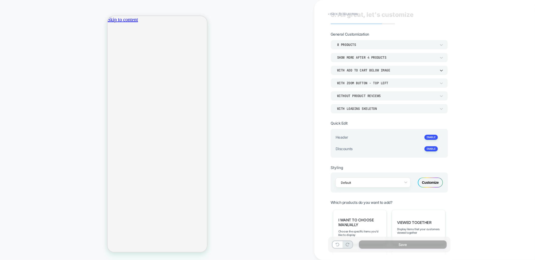
click at [361, 71] on div "With add to cart below image" at bounding box center [386, 70] width 99 height 4
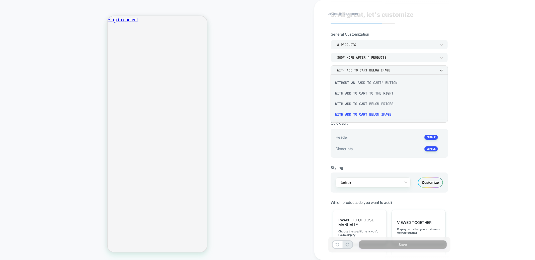
scroll to position [0, 0]
click at [362, 100] on div "With add to cart below prices" at bounding box center [389, 104] width 113 height 11
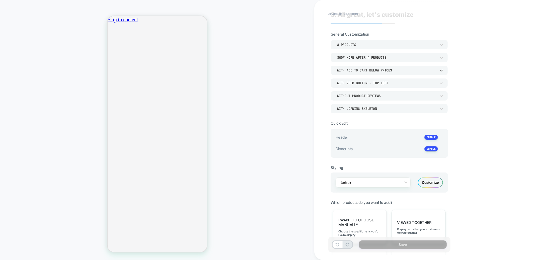
scroll to position [0, 89]
click at [388, 84] on div "With Zoom Button - Top Left" at bounding box center [386, 83] width 99 height 4
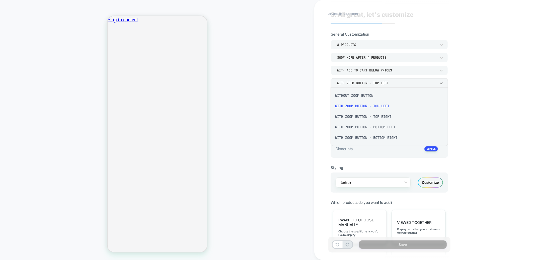
scroll to position [0, 177]
click at [126, 98] on div at bounding box center [267, 130] width 535 height 260
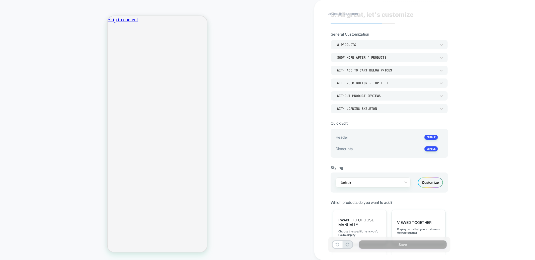
click at [114, 152] on div "Zoom Button" at bounding box center [110, 155] width 7 height 7
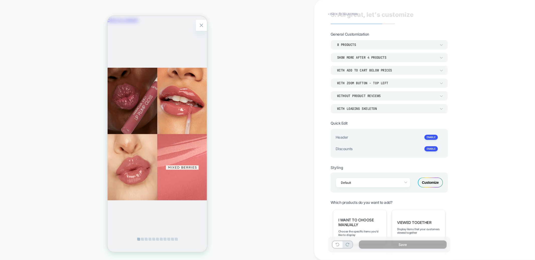
scroll to position [0, 0]
click at [196, 28] on div "Zoom Button" at bounding box center [201, 25] width 12 height 12
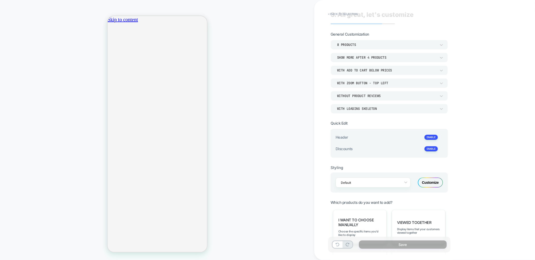
scroll to position [0, 89]
click at [409, 85] on div "With Zoom Button - Top Left" at bounding box center [389, 83] width 117 height 10
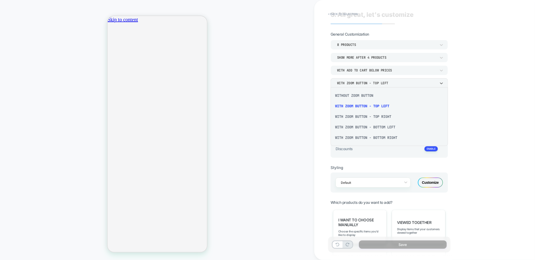
click at [361, 95] on div "Without Zoom Button" at bounding box center [389, 95] width 113 height 11
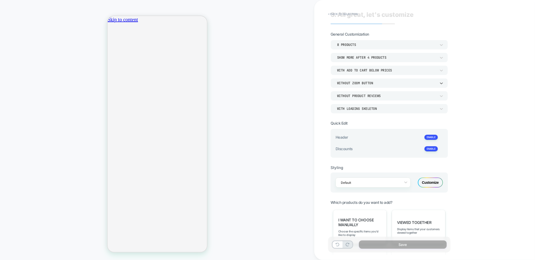
scroll to position [0, 177]
click at [428, 182] on div "Customize" at bounding box center [430, 183] width 25 height 10
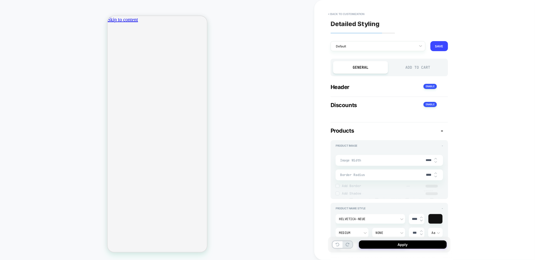
type textarea "*"
click at [426, 176] on input "****" at bounding box center [428, 175] width 11 height 4
click at [427, 176] on input "****" at bounding box center [428, 175] width 11 height 4
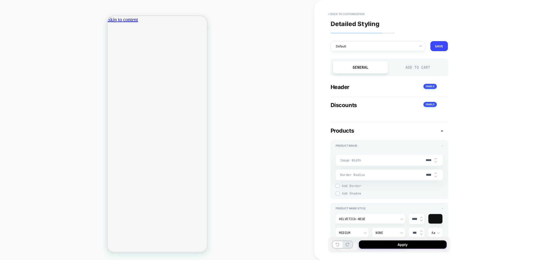
type input "***"
type textarea "*"
type input "***"
click at [426, 159] on input "*****" at bounding box center [428, 161] width 11 height 4
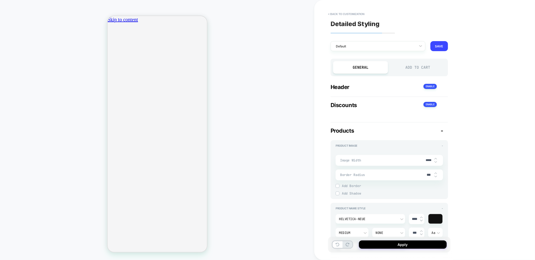
click at [426, 159] on input "*****" at bounding box center [428, 161] width 11 height 4
type input "***"
type textarea "*"
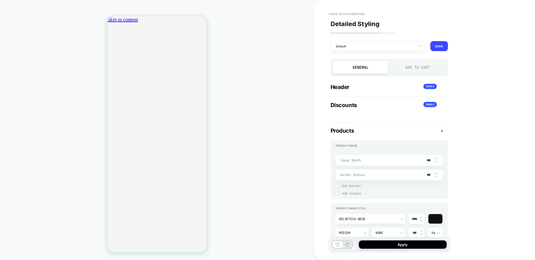
type input "****"
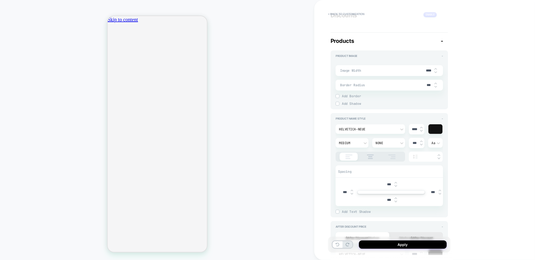
type textarea "*"
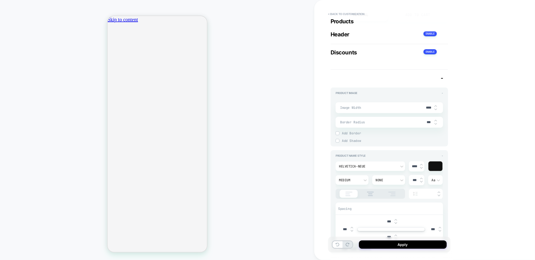
scroll to position [55, 0]
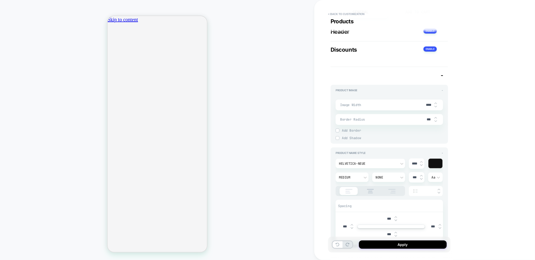
type input "****"
click at [362, 164] on div "Helvetica-Neue" at bounding box center [368, 164] width 58 height 4
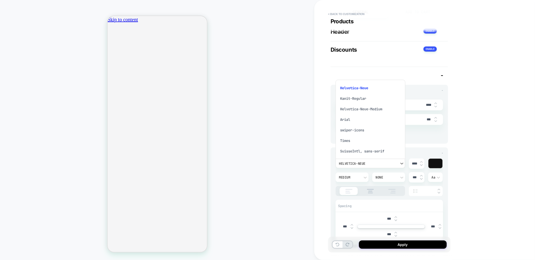
scroll to position [0, 0]
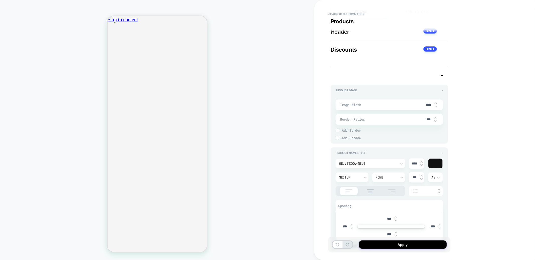
click at [455, 170] on div "< Back to customization Products Detailed Styling Default RENAME SAVE General A…" at bounding box center [424, 130] width 221 height 260
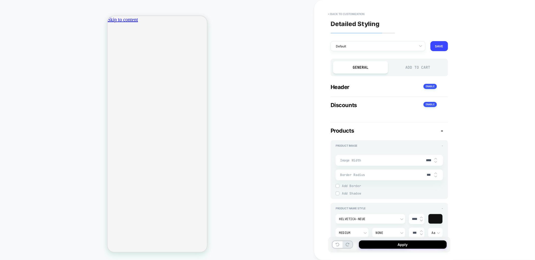
scroll to position [0, 89]
click at [411, 64] on div "Add to Cart" at bounding box center [418, 67] width 55 height 13
type textarea "*"
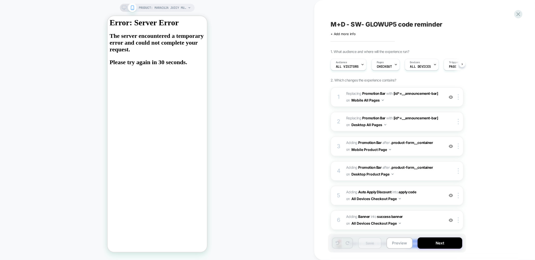
scroll to position [0, 0]
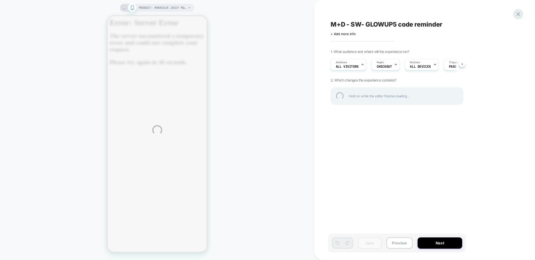
click at [519, 13] on div at bounding box center [518, 14] width 10 height 10
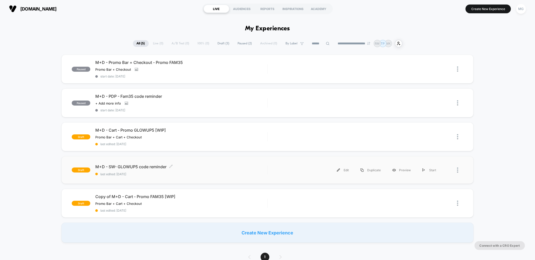
click at [217, 169] on div "M+D - SW- GLOWUP5 code reminder Click to edit experience details Click to edit …" at bounding box center [181, 170] width 172 height 12
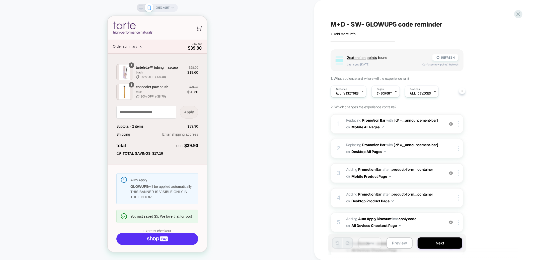
click at [165, 9] on span "CHECKOUT" at bounding box center [163, 8] width 14 height 8
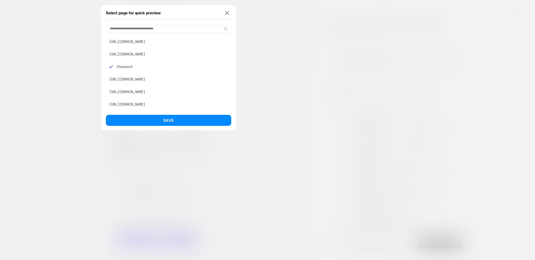
click at [173, 46] on div "[URL][DOMAIN_NAME]" at bounding box center [168, 42] width 125 height 10
click at [174, 59] on div "[URL][DOMAIN_NAME]" at bounding box center [168, 54] width 125 height 10
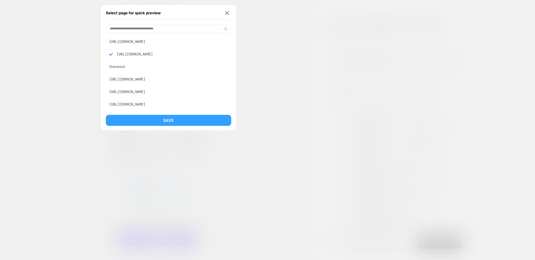
click at [172, 117] on button "Save" at bounding box center [168, 120] width 125 height 11
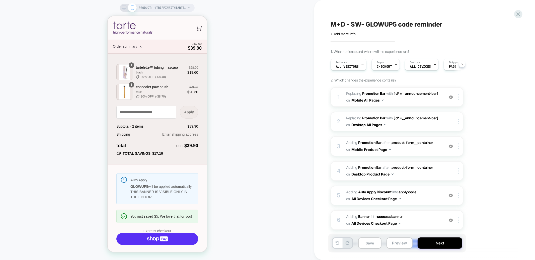
scroll to position [0, 0]
click at [157, 7] on span "PRODUCT: #trippinwithtarte Amazonian clay palette" at bounding box center [163, 8] width 48 height 8
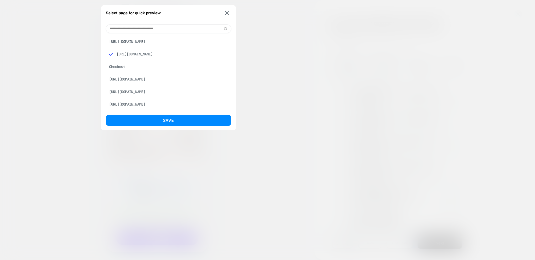
click at [172, 41] on div "[URL][DOMAIN_NAME]" at bounding box center [168, 42] width 125 height 10
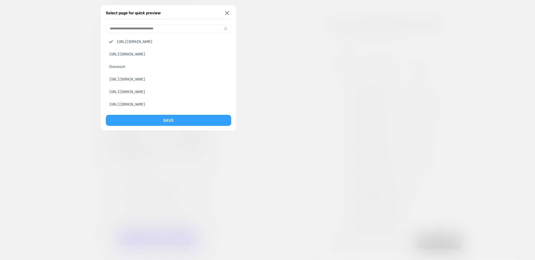
click at [168, 122] on button "Save" at bounding box center [168, 120] width 125 height 11
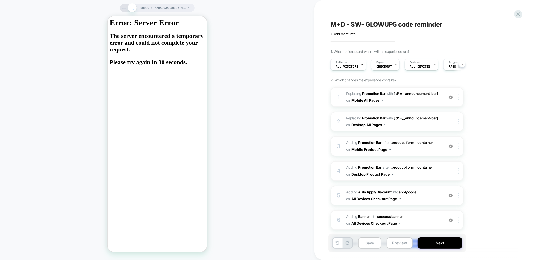
scroll to position [0, 1]
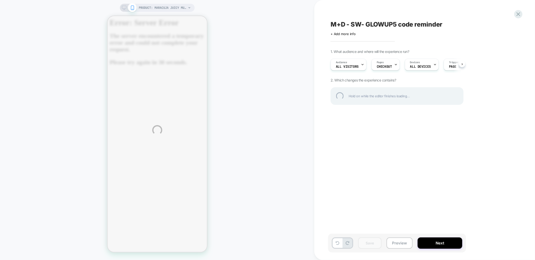
click at [382, 65] on div "PRODUCT: maracuja juicy multi-stick beautiseal PRODUCT: maracuja juicy multi-st…" at bounding box center [267, 130] width 535 height 260
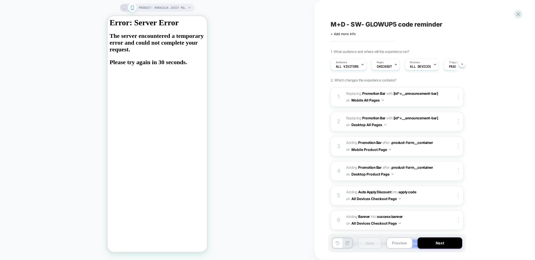
scroll to position [0, 0]
click at [382, 65] on span "CHECKOUT" at bounding box center [384, 67] width 15 height 4
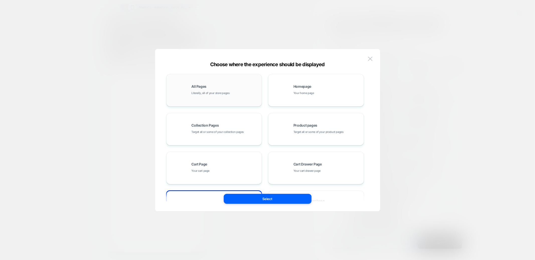
click at [227, 84] on div "All Pages Literally, all of your store pages" at bounding box center [214, 91] width 90 height 28
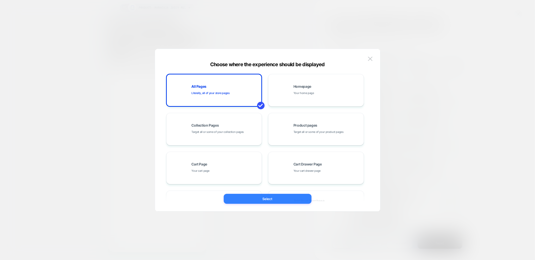
click at [263, 199] on button "Select" at bounding box center [268, 199] width 88 height 10
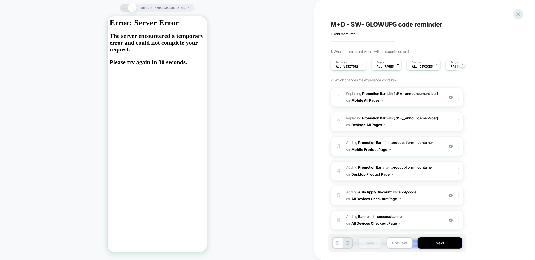
scroll to position [0, 0]
click at [518, 13] on icon at bounding box center [519, 14] width 4 height 4
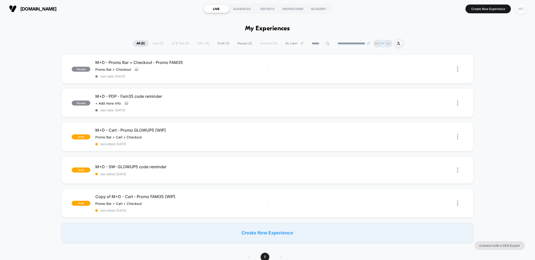
click at [525, 10] on div "MG" at bounding box center [521, 9] width 10 height 10
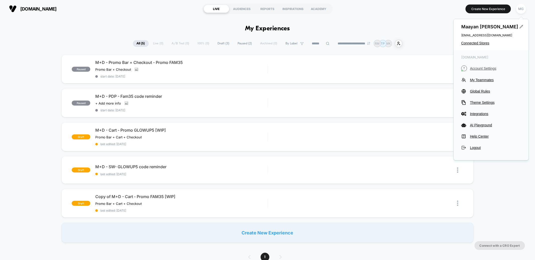
click at [474, 70] on span "Account Settings" at bounding box center [495, 68] width 51 height 4
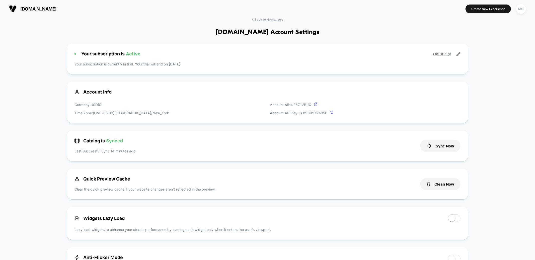
scroll to position [68, 0]
click at [434, 185] on button "Clean Now" at bounding box center [440, 184] width 40 height 12
click at [280, 19] on span "< Back to Homepage" at bounding box center [267, 20] width 31 height 4
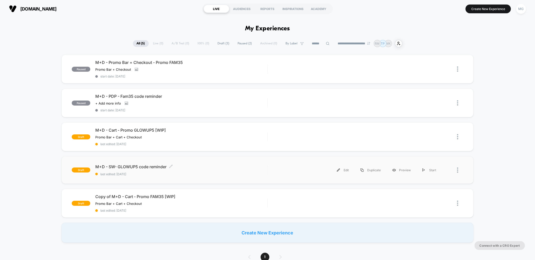
click at [241, 167] on span "M+D - SW- GLOWUP5 code reminder Click to edit experience details" at bounding box center [181, 166] width 172 height 5
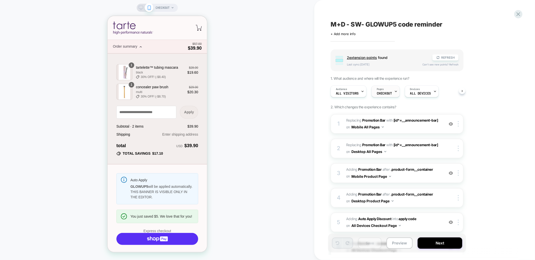
click at [380, 88] on span "Pages" at bounding box center [380, 90] width 7 height 4
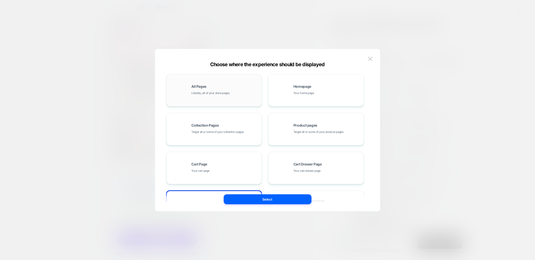
click at [240, 88] on div "All Pages Literally, all of your store pages" at bounding box center [226, 90] width 68 height 11
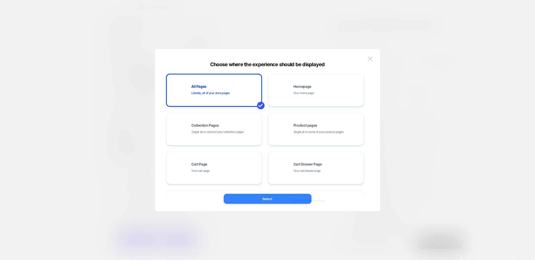
click at [277, 202] on button "Select" at bounding box center [268, 199] width 88 height 10
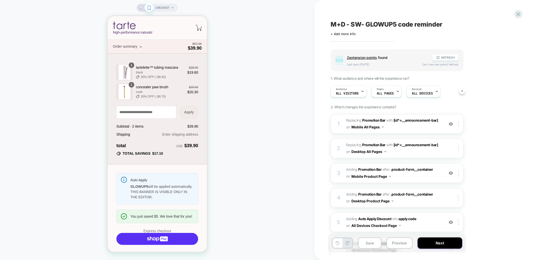
click at [164, 7] on span "CHECKOUT" at bounding box center [163, 8] width 14 height 8
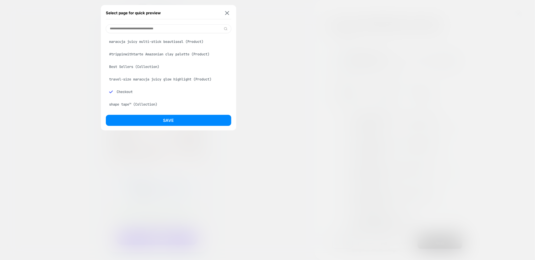
click at [157, 80] on div "travel-size maracuja juicy glow highlight (Product)" at bounding box center [168, 80] width 125 height 10
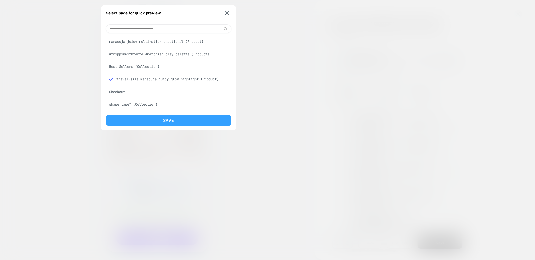
click at [165, 118] on button "Save" at bounding box center [168, 120] width 125 height 11
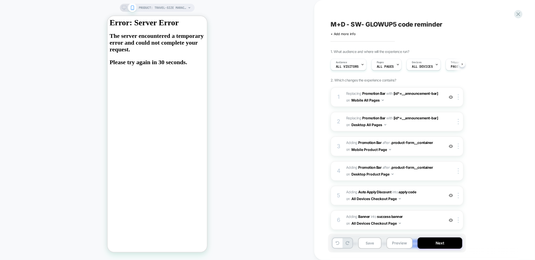
scroll to position [0, 0]
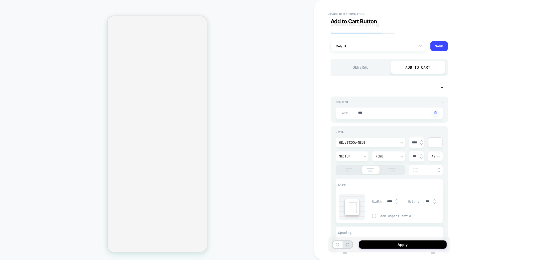
click at [388, 244] on input "****" at bounding box center [388, 246] width 11 height 4
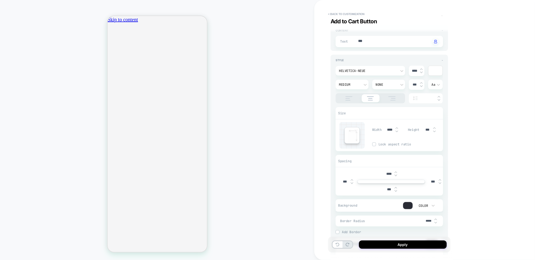
click at [388, 172] on input "****" at bounding box center [388, 174] width 11 height 4
type input "***"
type textarea "*"
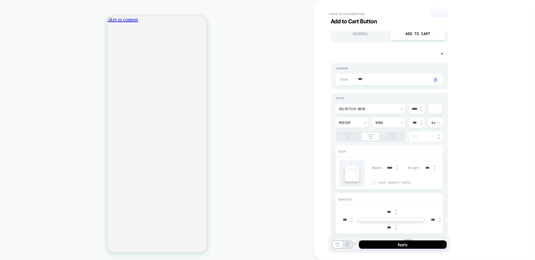
scroll to position [16, 0]
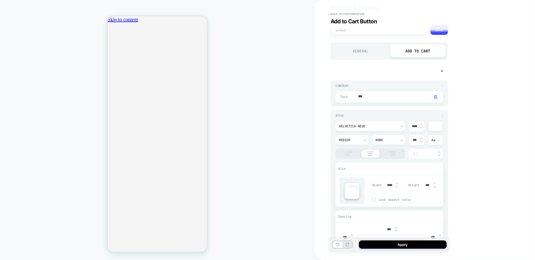
type input "***"
type textarea "*"
click at [368, 100] on textarea "***" at bounding box center [394, 97] width 73 height 6
type textarea "*"
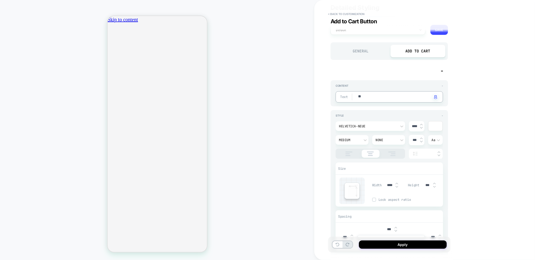
type textarea "***"
type textarea "*"
type textarea "******"
type textarea "*"
type textarea "********"
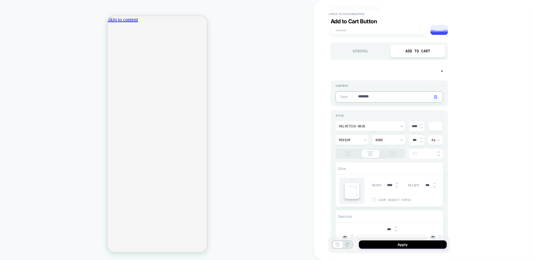
type textarea "*"
type textarea "*********"
type textarea "*"
type textarea "**********"
type textarea "*"
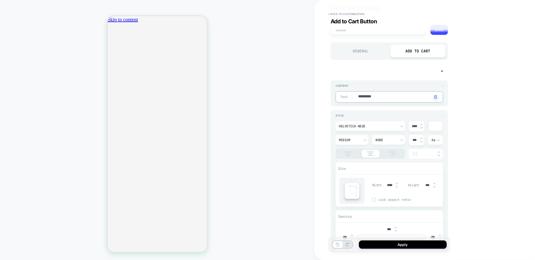
scroll to position [0, 0]
type textarea "**********"
type textarea "*"
click at [435, 187] on img at bounding box center [434, 187] width 3 height 2
type input "***"
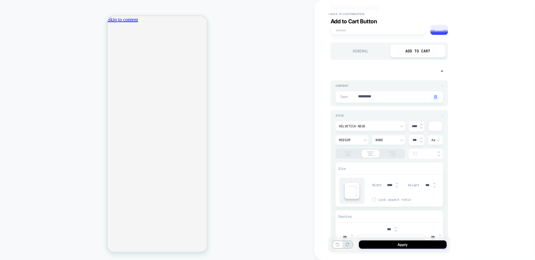
type textarea "*"
click at [435, 187] on img at bounding box center [434, 187] width 3 height 2
type input "***"
type textarea "*"
click at [435, 183] on img at bounding box center [434, 184] width 3 height 2
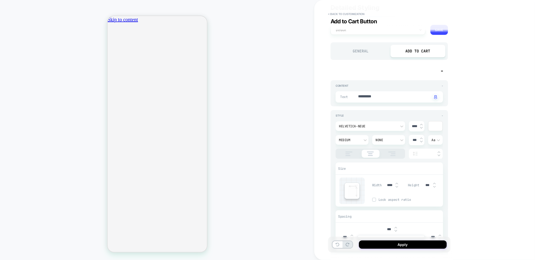
type input "***"
type textarea "*"
click at [422, 127] on img at bounding box center [421, 128] width 3 height 2
type input "****"
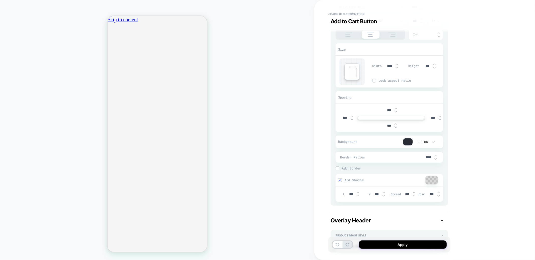
scroll to position [0, 177]
click at [403, 142] on div at bounding box center [408, 141] width 10 height 7
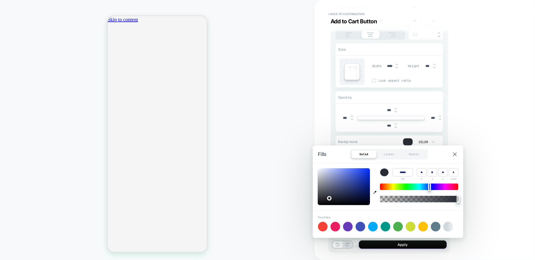
type textarea "*"
click at [376, 193] on icon "button" at bounding box center [374, 192] width 3 height 3
type input "******"
type input "**"
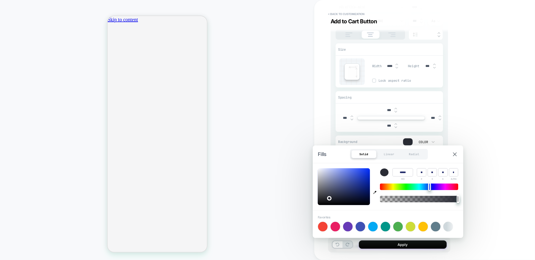
type input "**"
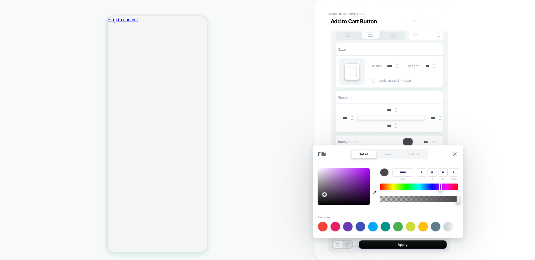
click at [470, 119] on div "**********" at bounding box center [424, 130] width 221 height 260
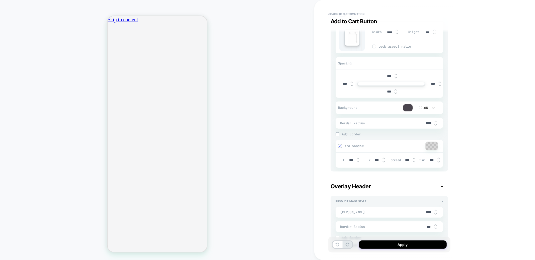
scroll to position [0, 0]
click at [338, 133] on img at bounding box center [337, 134] width 3 height 3
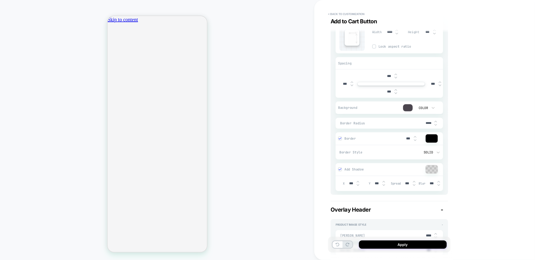
click at [428, 137] on div at bounding box center [432, 138] width 12 height 8
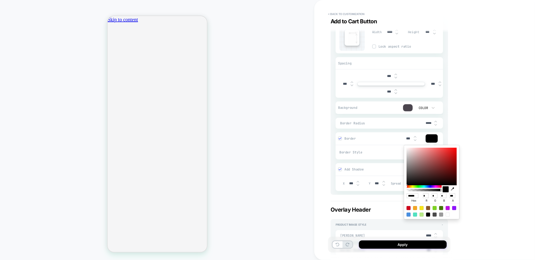
click at [453, 188] on icon "button" at bounding box center [452, 188] width 3 height 3
type textarea "*"
type input "******"
type input "**"
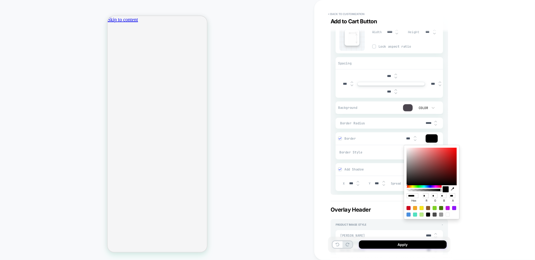
type input "**"
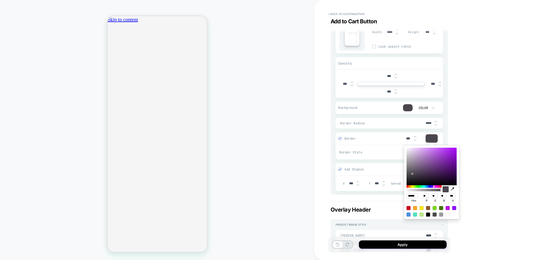
scroll to position [0, 89]
click at [489, 120] on div "**********" at bounding box center [424, 130] width 221 height 260
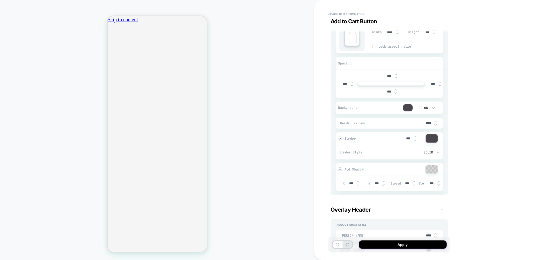
click at [432, 108] on icon at bounding box center [433, 107] width 5 height 5
click at [422, 118] on div "None" at bounding box center [425, 120] width 21 height 11
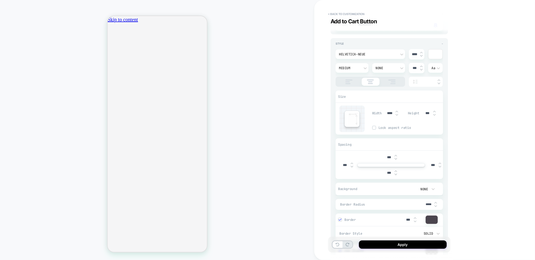
scroll to position [88, 0]
click at [437, 56] on div at bounding box center [435, 55] width 14 height 10
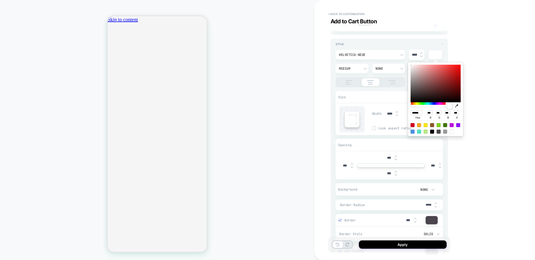
scroll to position [0, 177]
click at [457, 107] on icon "button" at bounding box center [456, 105] width 3 height 3
type textarea "*"
type input "******"
type input "**"
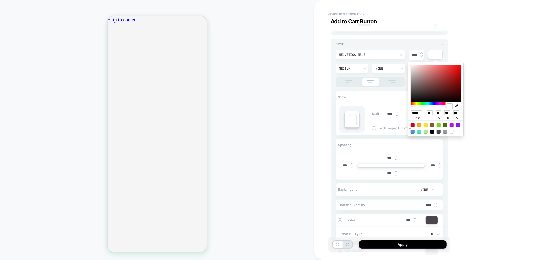
type input "**"
type textarea "*"
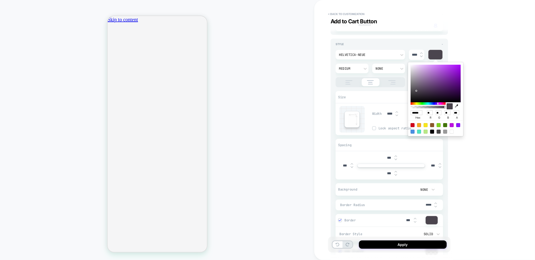
click at [493, 208] on div "**********" at bounding box center [424, 130] width 221 height 260
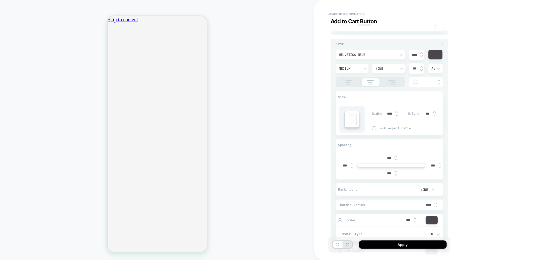
scroll to position [0, 0]
click at [387, 158] on input "***" at bounding box center [388, 158] width 11 height 4
type input "***"
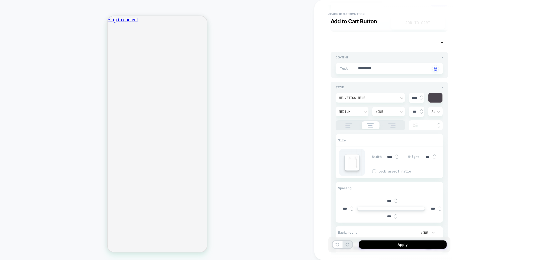
type textarea "*"
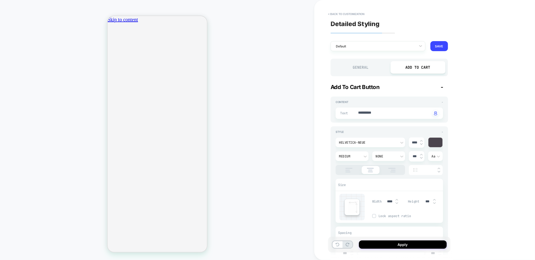
type input "***"
click at [370, 72] on div "General" at bounding box center [360, 67] width 55 height 13
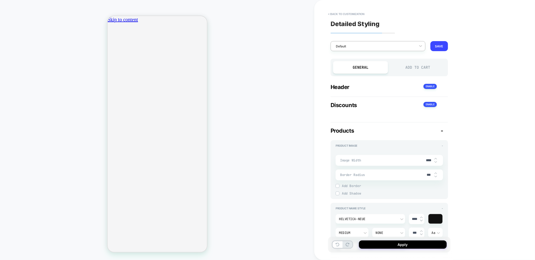
click at [402, 48] on div at bounding box center [375, 46] width 78 height 5
click at [482, 109] on div "< Back to customization Add to Cart Button Detailed Styling option Default focu…" at bounding box center [424, 130] width 221 height 260
click at [145, 169] on span "ADD TO BAG" at bounding box center [137, 174] width 17 height 11
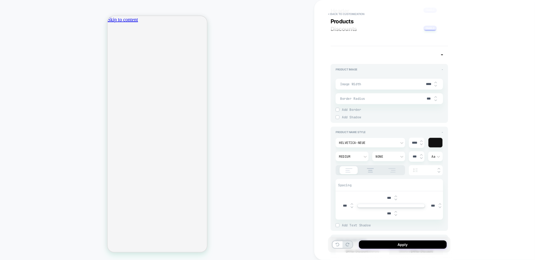
scroll to position [256, 0]
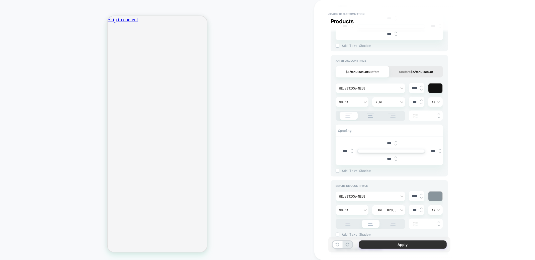
click at [416, 247] on button "Apply" at bounding box center [403, 245] width 88 height 8
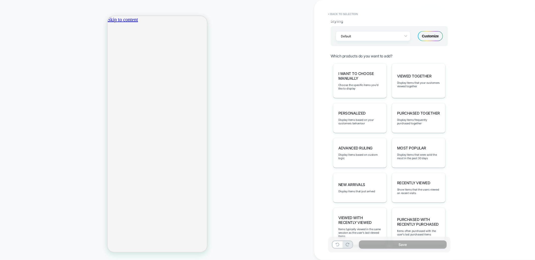
scroll to position [156, 0]
click at [405, 120] on span "Display items frequently purchased together" at bounding box center [418, 121] width 43 height 7
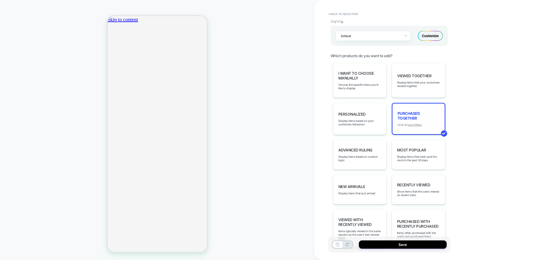
scroll to position [0, 0]
click at [414, 123] on u "more filters" at bounding box center [415, 125] width 14 height 4
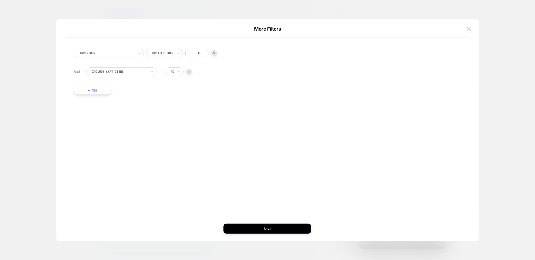
click at [101, 92] on button "+ And" at bounding box center [93, 90] width 38 height 9
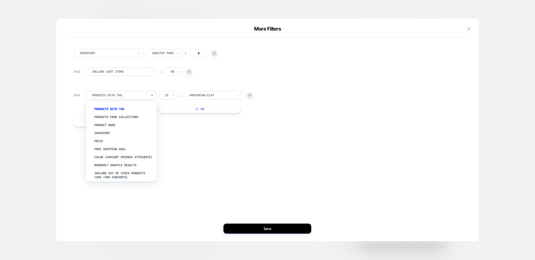
click at [110, 99] on div "products with tag" at bounding box center [121, 95] width 70 height 9
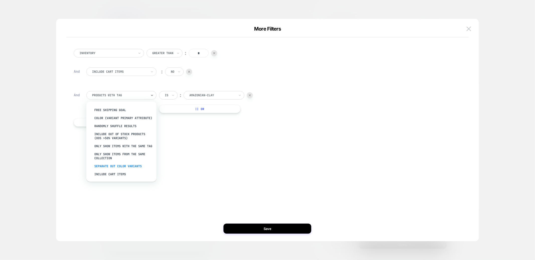
click at [115, 166] on div "Separate out color variants" at bounding box center [123, 166] width 65 height 8
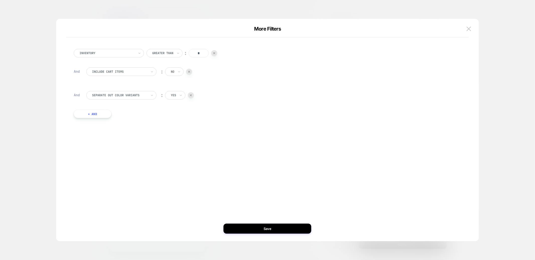
click at [172, 95] on input "text" at bounding box center [172, 95] width 2 height 5
click at [176, 117] on div "no" at bounding box center [186, 117] width 33 height 8
click at [270, 229] on button "Save" at bounding box center [268, 229] width 88 height 10
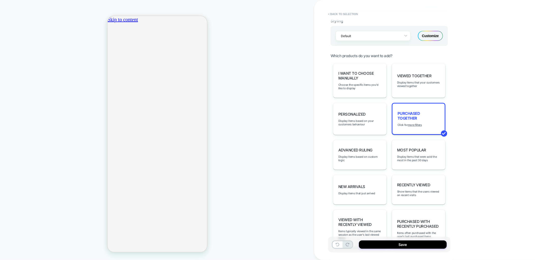
drag, startPoint x: 163, startPoint y: 172, endPoint x: 340, endPoint y: 241, distance: 190.3
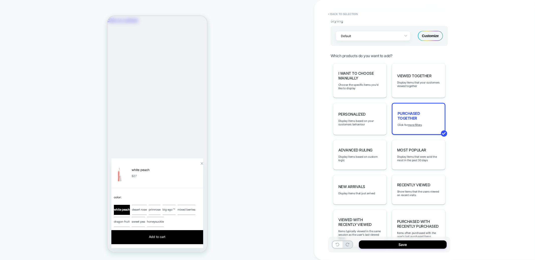
scroll to position [0, 89]
click at [200, 162] on div "Zoom Button" at bounding box center [201, 163] width 3 height 3
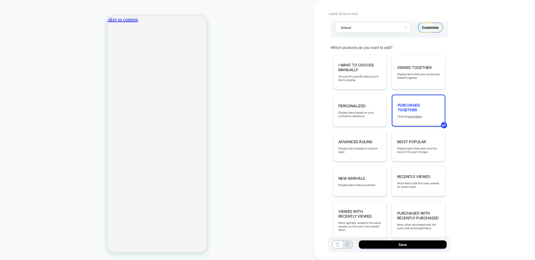
scroll to position [0, 177]
click at [453, 86] on div "**********" at bounding box center [392, 130] width 122 height 260
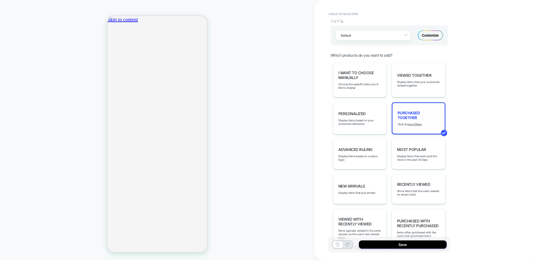
scroll to position [0, 89]
click at [415, 87] on div "Viewed Together Display items that your customers viewed together" at bounding box center [419, 80] width 54 height 35
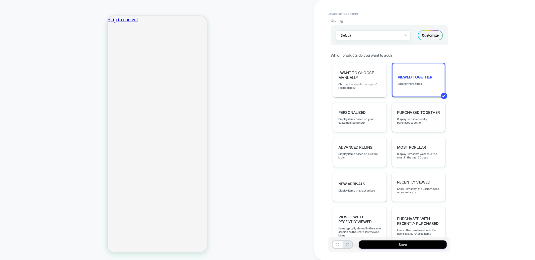
scroll to position [0, 0]
click at [401, 111] on span "Purchased Together" at bounding box center [418, 112] width 43 height 5
type textarea "*"
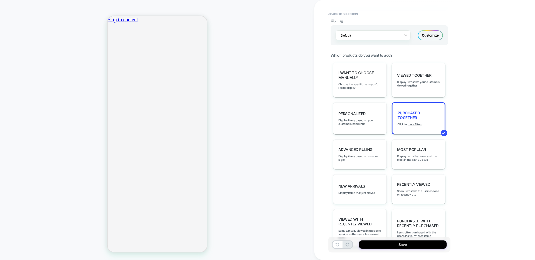
scroll to position [0, 89]
click at [416, 123] on u "more filters" at bounding box center [415, 125] width 14 height 4
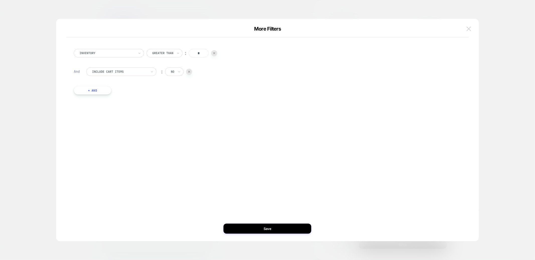
click at [470, 31] on button at bounding box center [469, 29] width 8 height 8
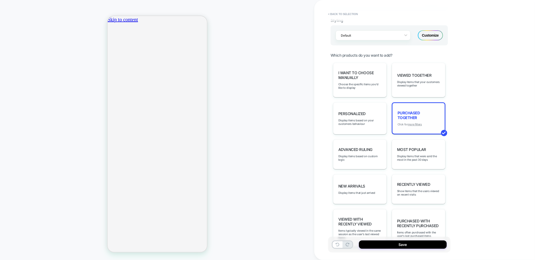
scroll to position [0, 177]
click at [415, 123] on div "Purchased Together Click for more filters" at bounding box center [419, 118] width 54 height 32
click at [416, 123] on u "more filters" at bounding box center [415, 125] width 14 height 4
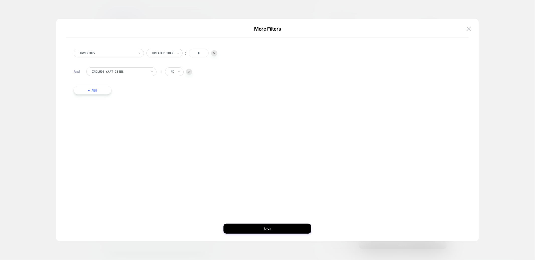
scroll to position [0, 0]
click at [104, 91] on button "+ And" at bounding box center [93, 90] width 38 height 9
click at [132, 97] on div at bounding box center [119, 95] width 55 height 5
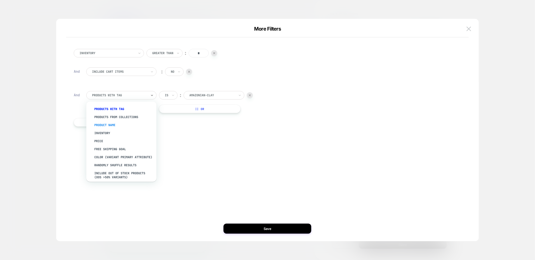
scroll to position [0, 89]
click at [114, 126] on div "Product Name" at bounding box center [123, 125] width 65 height 8
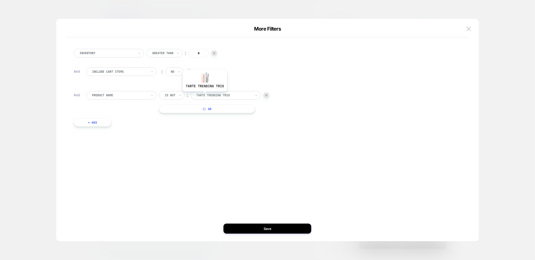
scroll to position [0, 177]
click at [114, 95] on div at bounding box center [119, 95] width 55 height 5
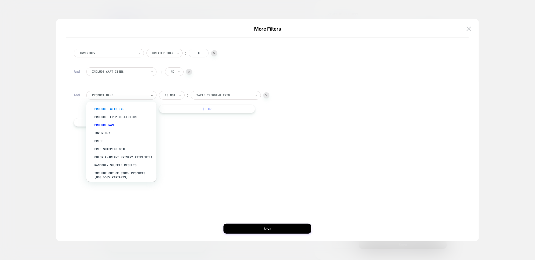
click at [111, 110] on div "products with tag" at bounding box center [123, 109] width 65 height 8
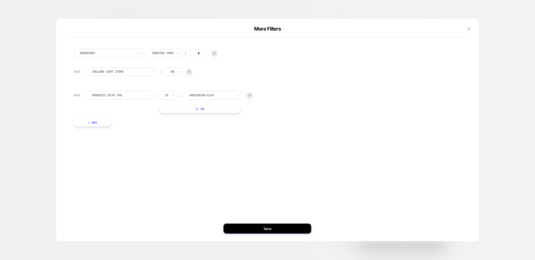
scroll to position [0, 89]
click at [196, 96] on div at bounding box center [212, 95] width 46 height 5
type input "***"
click at [221, 109] on div "excludeFromListrak" at bounding box center [217, 109] width 56 height 8
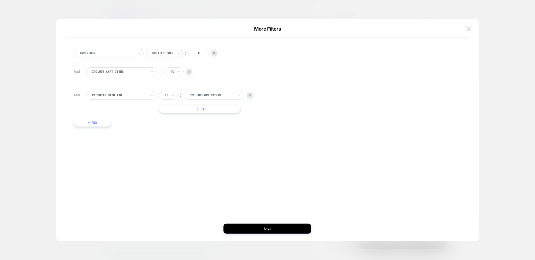
scroll to position [0, 89]
click at [172, 95] on icon at bounding box center [173, 95] width 4 height 5
click at [168, 117] on div "Is not" at bounding box center [180, 117] width 33 height 8
click at [76, 119] on button "+ And" at bounding box center [93, 122] width 38 height 9
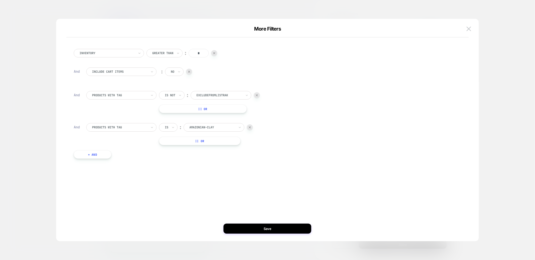
drag, startPoint x: 115, startPoint y: 128, endPoint x: 111, endPoint y: 129, distance: 3.9
click at [113, 129] on div at bounding box center [119, 127] width 55 height 5
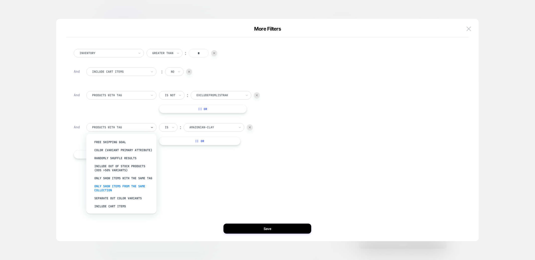
scroll to position [0, 89]
click at [109, 189] on div "Only show items from the same collection" at bounding box center [123, 188] width 65 height 12
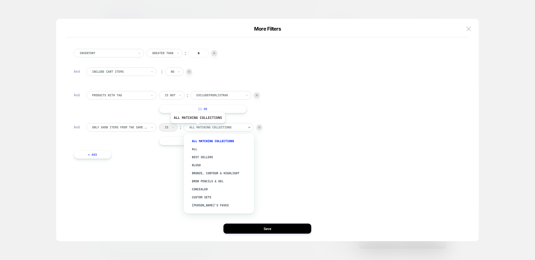
click at [197, 127] on div at bounding box center [216, 127] width 55 height 5
type input "****"
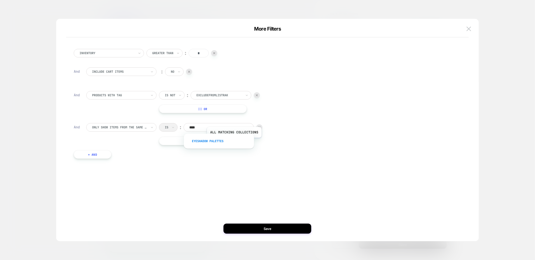
click at [234, 141] on div "Eyeshadow Palettes" at bounding box center [221, 141] width 65 height 8
click at [210, 142] on button "|| Or" at bounding box center [204, 141] width 90 height 9
click at [219, 140] on div at bounding box center [216, 141] width 55 height 5
type input "*"
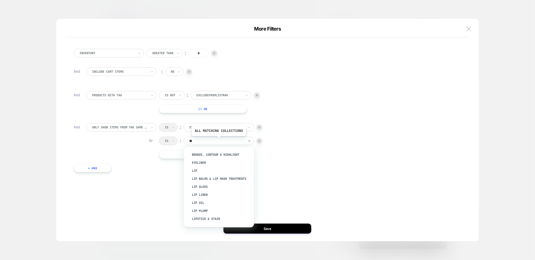
type input "***"
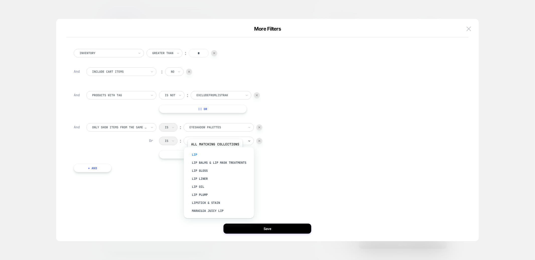
click at [215, 154] on div "Lip" at bounding box center [221, 155] width 65 height 8
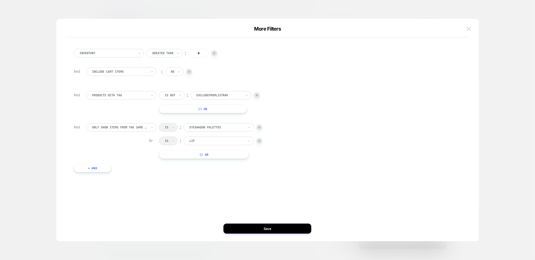
click at [469, 29] on img at bounding box center [469, 29] width 5 height 4
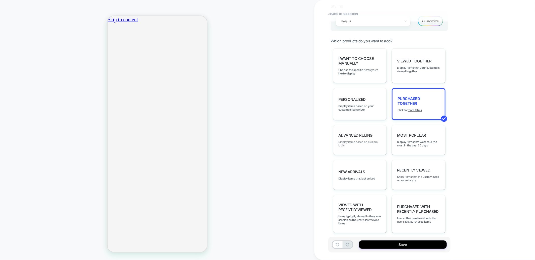
click at [374, 142] on span "Display items based on custom logic" at bounding box center [359, 143] width 43 height 7
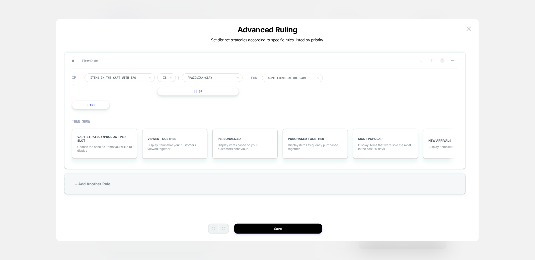
scroll to position [0, 89]
click at [122, 80] on div at bounding box center [117, 78] width 55 height 5
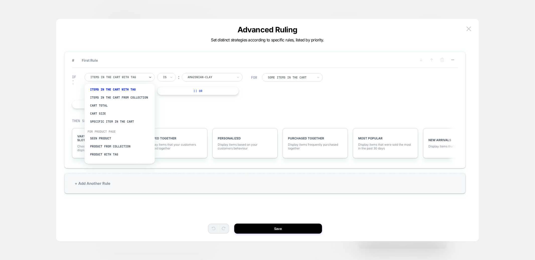
scroll to position [0, 0]
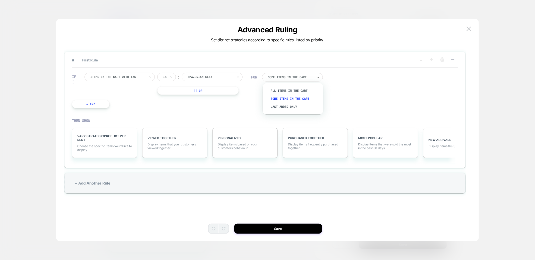
click at [303, 77] on div at bounding box center [291, 77] width 46 height 3
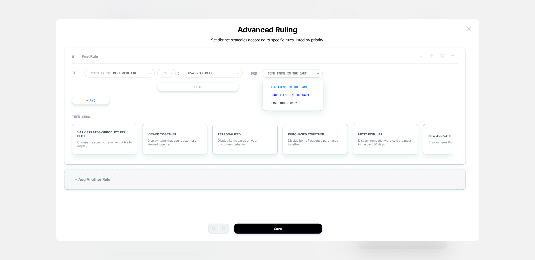
scroll to position [0, 177]
click at [255, 86] on div "IF Items in the cart with tag Is ︰ amazonian-clay || Or + And FOR option All It…" at bounding box center [265, 87] width 386 height 46
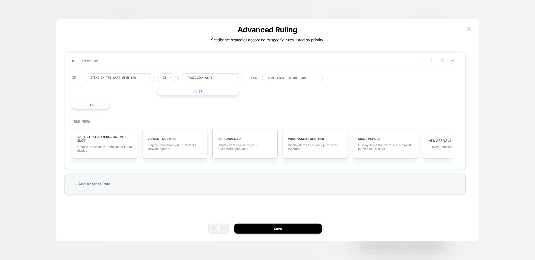
click at [117, 78] on div at bounding box center [117, 78] width 55 height 5
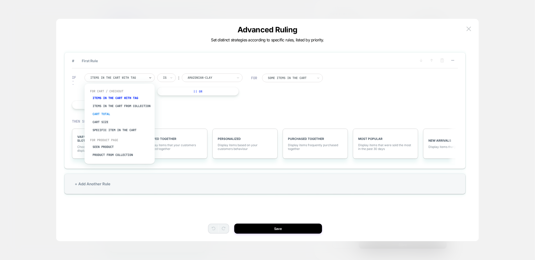
scroll to position [0, 177]
click at [231, 119] on div "THEN SHOW" at bounding box center [264, 121] width 384 height 5
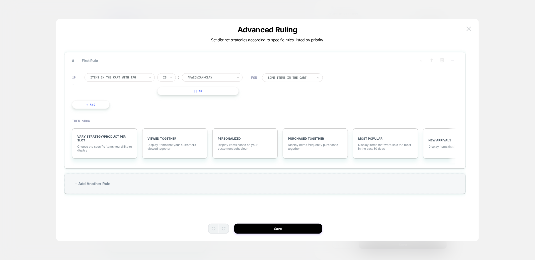
scroll to position [0, 89]
click at [469, 29] on img at bounding box center [469, 29] width 5 height 4
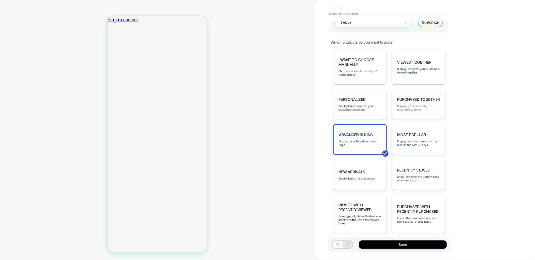
click at [420, 104] on span "Display items frequently purchased together" at bounding box center [418, 107] width 43 height 7
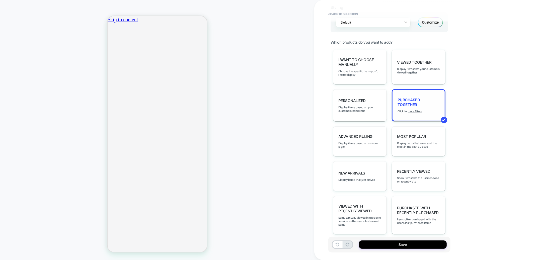
type textarea "*"
click at [415, 110] on u "more filters" at bounding box center [415, 112] width 14 height 4
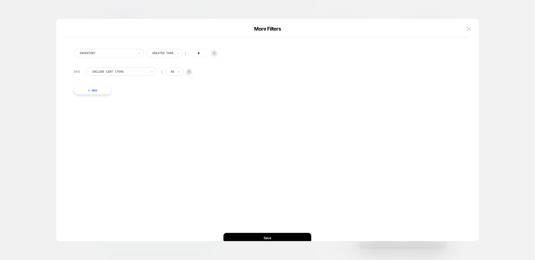
scroll to position [0, 177]
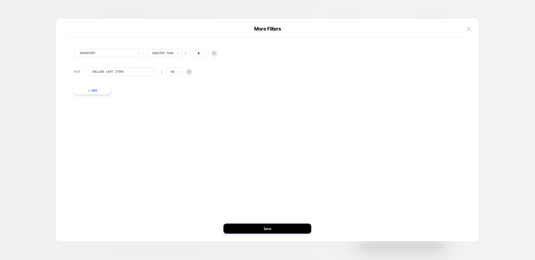
click at [101, 89] on button "+ And" at bounding box center [93, 90] width 38 height 9
click at [128, 96] on div at bounding box center [119, 95] width 55 height 5
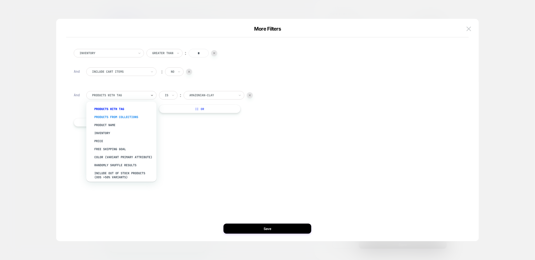
click at [122, 118] on div "products from collections" at bounding box center [123, 117] width 65 height 8
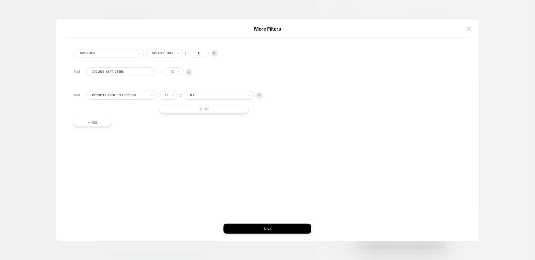
click at [195, 94] on div at bounding box center [216, 95] width 55 height 5
type input "****"
click at [194, 107] on div "Sale" at bounding box center [221, 109] width 65 height 8
click at [253, 232] on button "Save" at bounding box center [268, 229] width 88 height 10
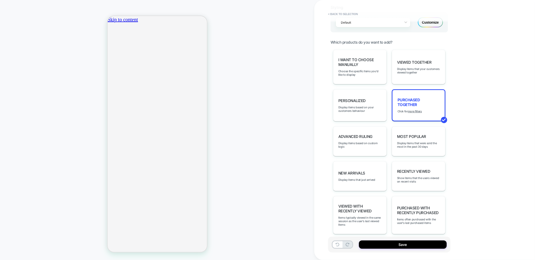
scroll to position [94, 0]
click at [416, 110] on u "more filters" at bounding box center [415, 112] width 14 height 4
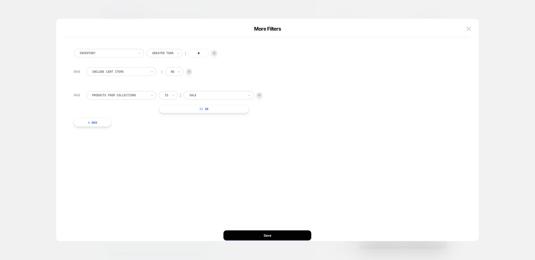
scroll to position [0, 0]
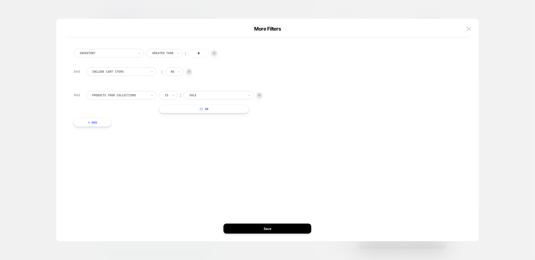
click at [101, 122] on button "+ And" at bounding box center [93, 122] width 38 height 9
click at [129, 128] on div at bounding box center [119, 127] width 55 height 5
click at [468, 29] on img at bounding box center [469, 29] width 5 height 4
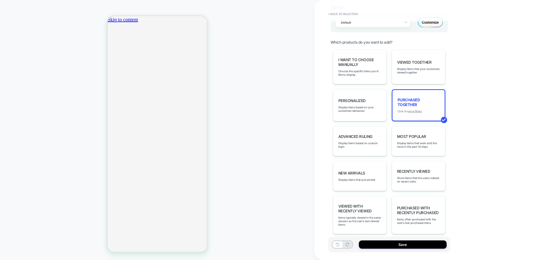
click at [418, 110] on u "more filters" at bounding box center [415, 112] width 14 height 4
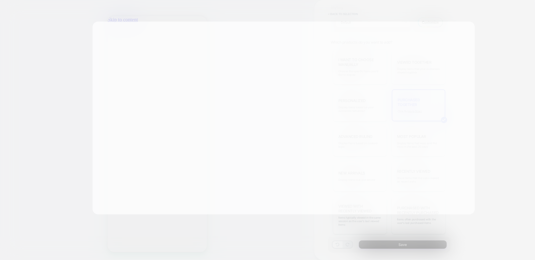
scroll to position [0, 89]
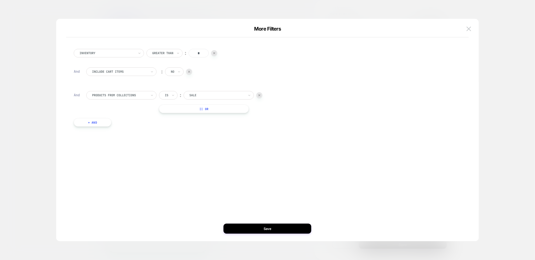
click at [98, 123] on button "+ And" at bounding box center [93, 122] width 38 height 9
click at [116, 128] on div at bounding box center [119, 127] width 55 height 5
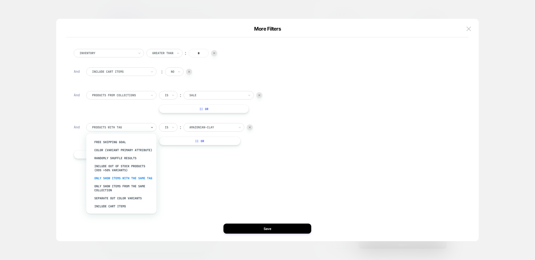
scroll to position [0, 0]
click at [102, 201] on div "Separate out color variants" at bounding box center [123, 198] width 65 height 8
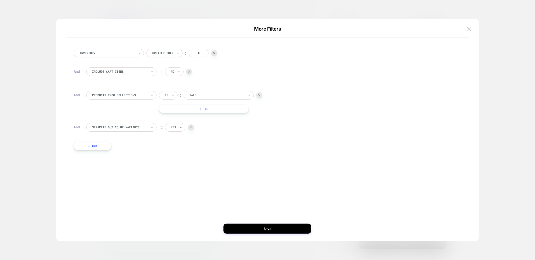
scroll to position [0, 89]
click at [180, 127] on icon at bounding box center [181, 127] width 4 height 5
click at [173, 148] on div "no" at bounding box center [186, 149] width 33 height 8
click at [243, 225] on button "Save" at bounding box center [268, 229] width 88 height 10
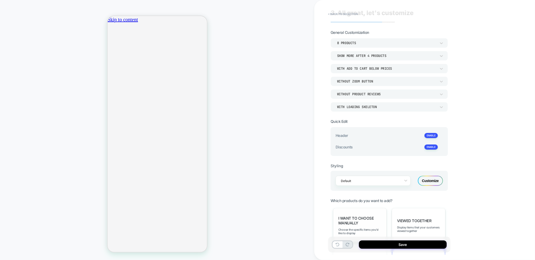
scroll to position [0, 0]
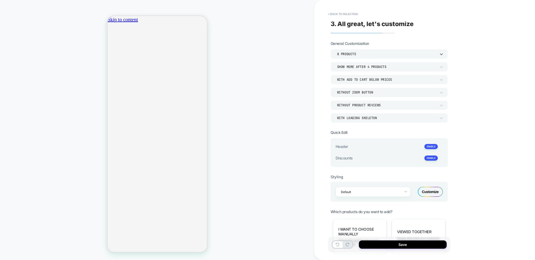
click at [369, 53] on div "8 Products" at bounding box center [386, 54] width 99 height 4
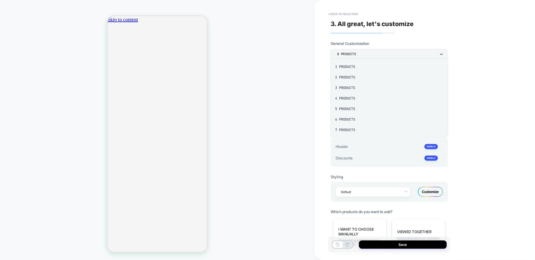
click at [350, 79] on div "2 Products" at bounding box center [389, 77] width 113 height 11
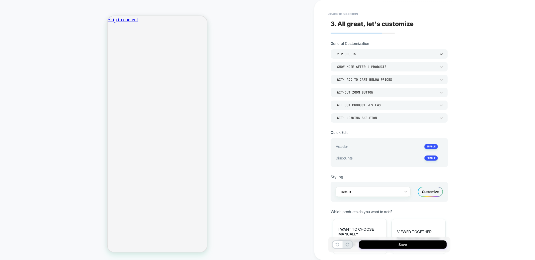
click at [396, 68] on div "Show more after 4 Products" at bounding box center [386, 67] width 99 height 4
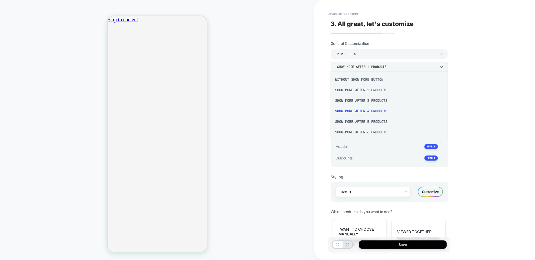
click at [377, 80] on div "Without Show more button" at bounding box center [389, 79] width 113 height 11
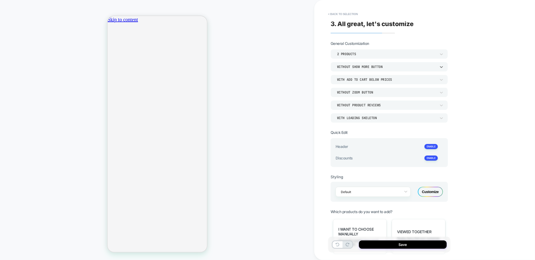
click at [381, 55] on div "2 Products" at bounding box center [386, 54] width 99 height 4
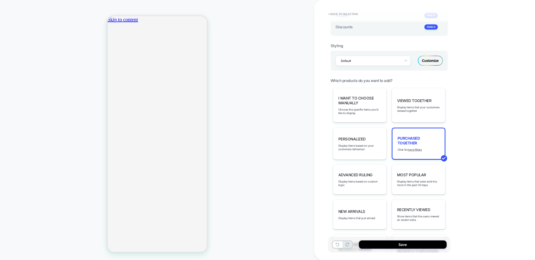
scroll to position [0, 177]
drag, startPoint x: 165, startPoint y: 162, endPoint x: 328, endPoint y: 192, distance: 166.4
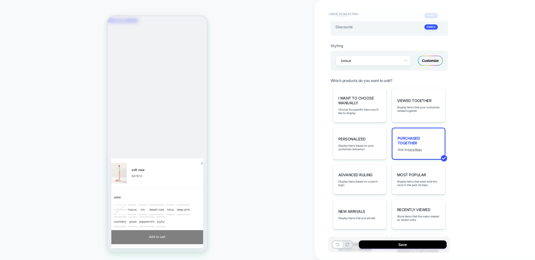
scroll to position [0, 89]
click at [200, 162] on div "Zoom Button" at bounding box center [201, 163] width 3 height 3
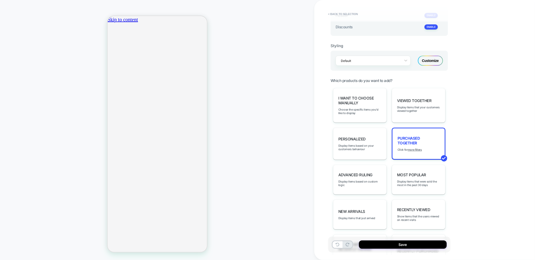
scroll to position [0, 0]
click at [377, 244] on button "Save" at bounding box center [403, 245] width 88 height 8
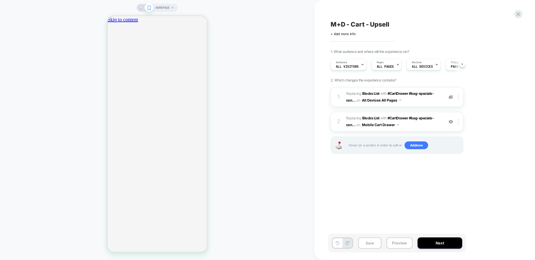
scroll to position [0, 0]
click at [454, 122] on div at bounding box center [451, 122] width 8 height 6
click at [449, 97] on img at bounding box center [451, 97] width 4 height 4
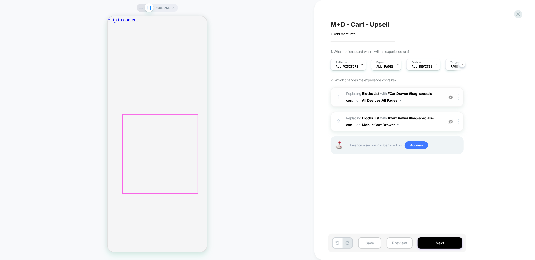
drag, startPoint x: 162, startPoint y: 129, endPoint x: 322, endPoint y: 161, distance: 163.8
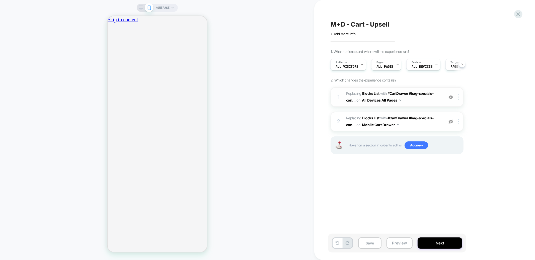
scroll to position [0, 177]
click at [412, 99] on span "#_loomi_addon_1754931320724 Replacing Blocks List WITH #CartDrawer #bag-special…" at bounding box center [394, 97] width 96 height 14
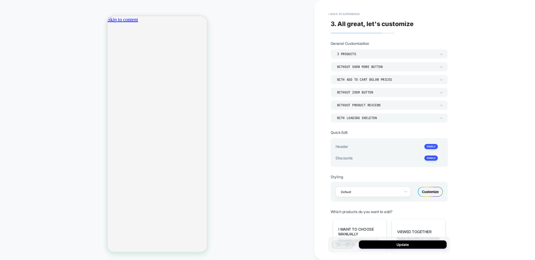
scroll to position [36, 0]
type textarea "*"
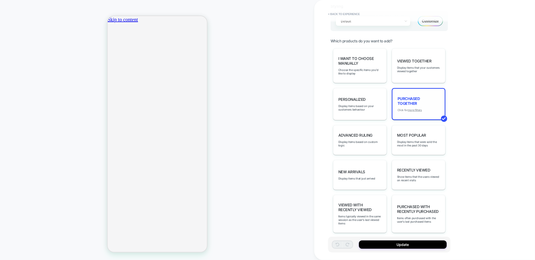
click at [417, 108] on u "more filters" at bounding box center [415, 110] width 14 height 4
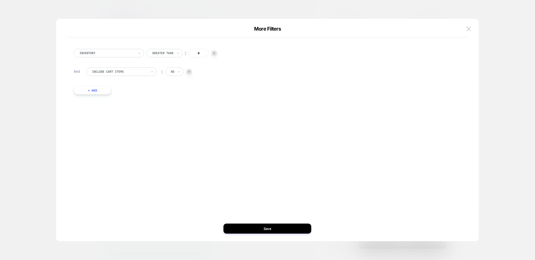
click at [103, 90] on button "+ And" at bounding box center [93, 90] width 38 height 9
click at [121, 93] on div at bounding box center [119, 95] width 55 height 5
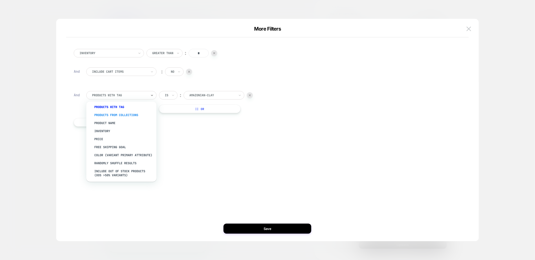
scroll to position [2, 0]
click at [125, 114] on div "products from collections" at bounding box center [123, 115] width 65 height 8
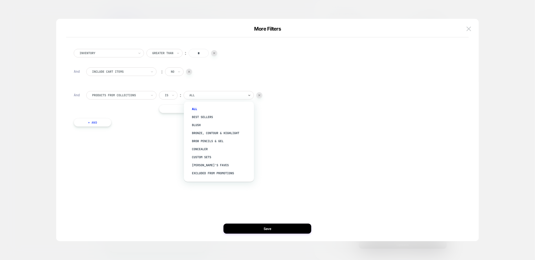
click at [193, 95] on div at bounding box center [216, 95] width 55 height 5
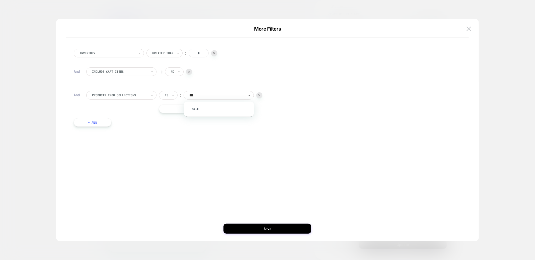
type input "****"
click at [195, 108] on div "Sale" at bounding box center [221, 109] width 65 height 8
click at [102, 121] on button "+ And" at bounding box center [93, 122] width 38 height 9
click at [103, 126] on div at bounding box center [119, 127] width 55 height 5
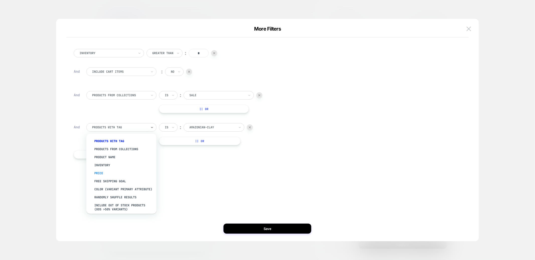
scroll to position [45, 0]
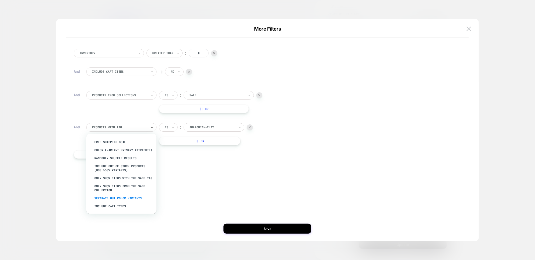
click at [116, 198] on div "Separate out color variants" at bounding box center [123, 198] width 65 height 8
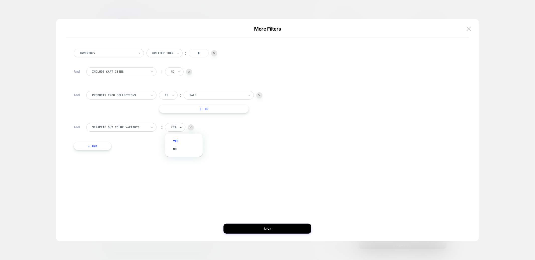
click at [177, 127] on div "yes" at bounding box center [173, 128] width 6 height 6
click at [175, 150] on div "no" at bounding box center [186, 149] width 33 height 8
click at [260, 226] on button "Save" at bounding box center [268, 229] width 88 height 10
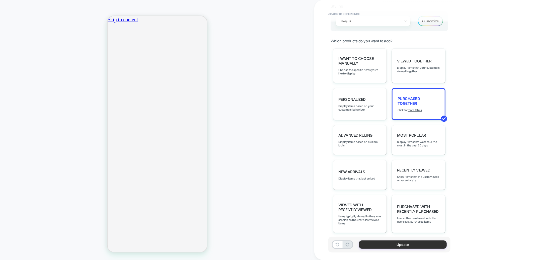
scroll to position [0, 177]
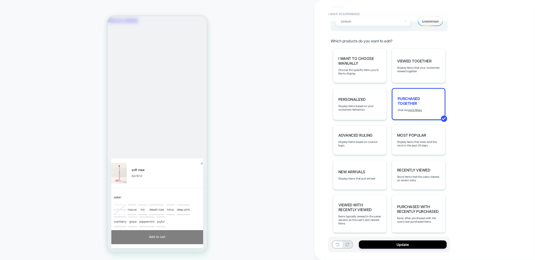
click at [200, 162] on div "Zoom Button" at bounding box center [201, 163] width 3 height 3
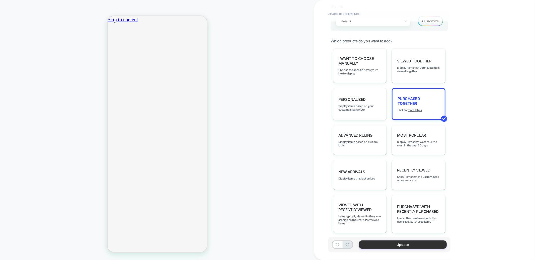
scroll to position [0, 0]
click at [401, 243] on button "Update" at bounding box center [403, 245] width 88 height 8
type textarea "*"
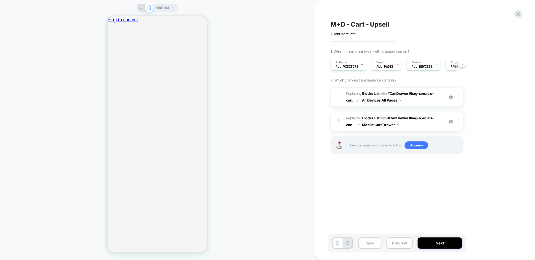
click at [368, 244] on button "Save" at bounding box center [369, 243] width 23 height 11
click at [114, 47] on icon "Close" at bounding box center [112, 49] width 4 height 4
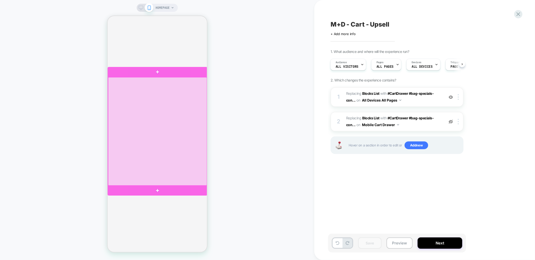
click at [176, 98] on div at bounding box center [157, 131] width 99 height 108
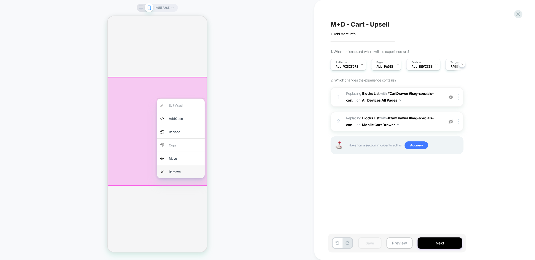
click at [169, 172] on div "Remove" at bounding box center [185, 171] width 33 height 7
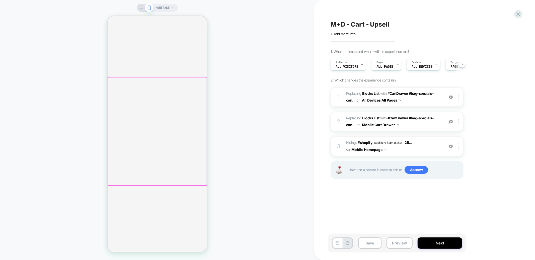
scroll to position [0, 0]
click at [460, 146] on div at bounding box center [459, 146] width 8 height 6
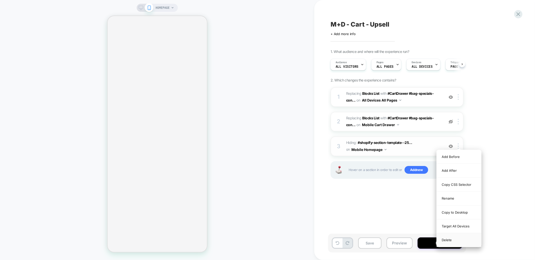
click at [457, 240] on div "Delete" at bounding box center [459, 240] width 45 height 14
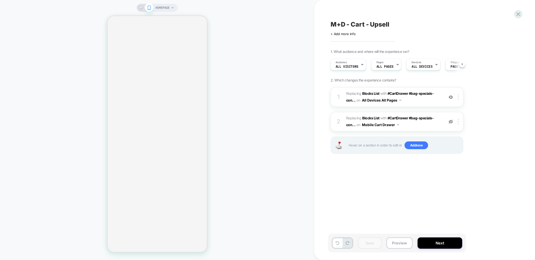
scroll to position [0, 177]
click at [516, 15] on icon at bounding box center [518, 14] width 7 height 7
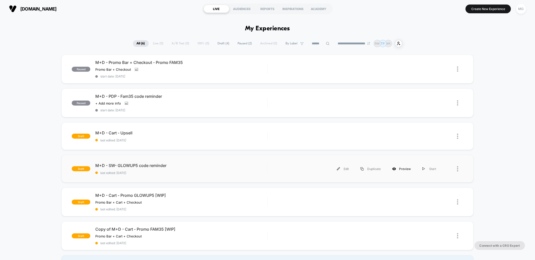
click at [403, 168] on div "Preview" at bounding box center [402, 168] width 30 height 11
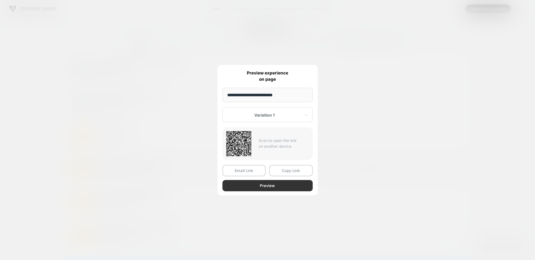
click at [265, 186] on button "Preview" at bounding box center [268, 185] width 90 height 11
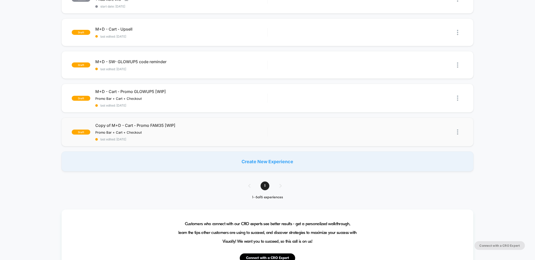
scroll to position [99, 0]
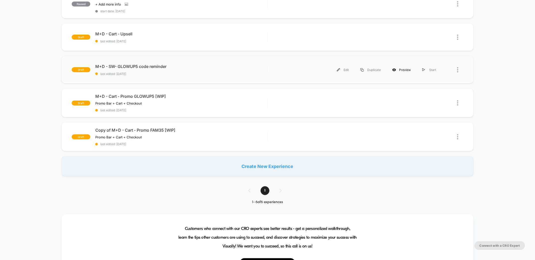
click at [399, 68] on div "Preview" at bounding box center [402, 69] width 30 height 11
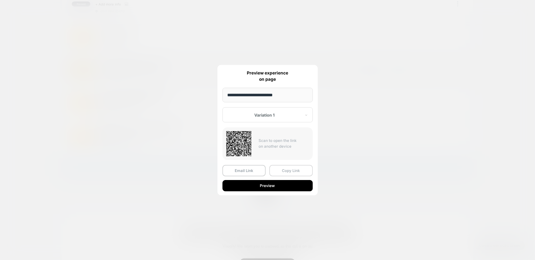
click at [287, 171] on button "Copy Link" at bounding box center [290, 170] width 43 height 11
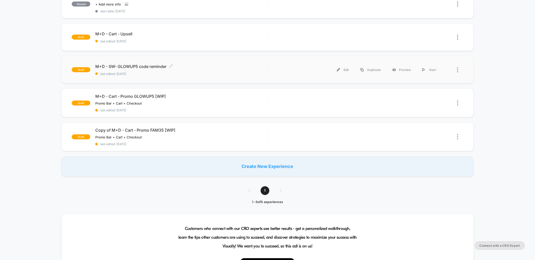
click at [210, 66] on span "M+D - SW- GLOWUP5 code reminder Click to edit experience details" at bounding box center [181, 66] width 172 height 5
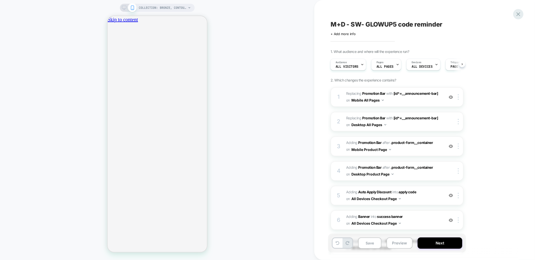
click at [520, 14] on icon at bounding box center [518, 14] width 7 height 7
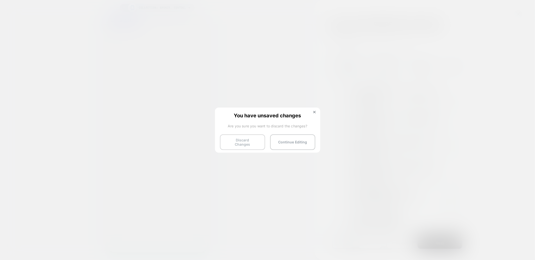
click at [247, 143] on button "Discard Changes" at bounding box center [242, 142] width 45 height 16
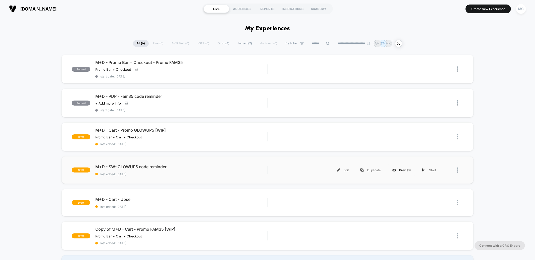
click at [406, 167] on div "Preview" at bounding box center [402, 170] width 30 height 11
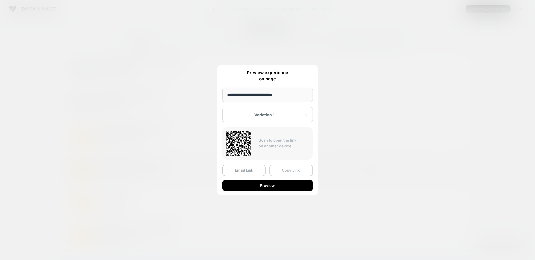
click at [286, 171] on button "Copy Link" at bounding box center [290, 170] width 43 height 11
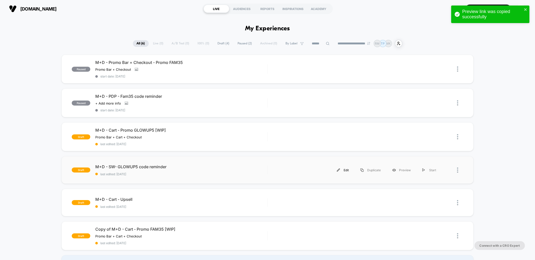
click at [343, 169] on div "Edit" at bounding box center [343, 170] width 24 height 11
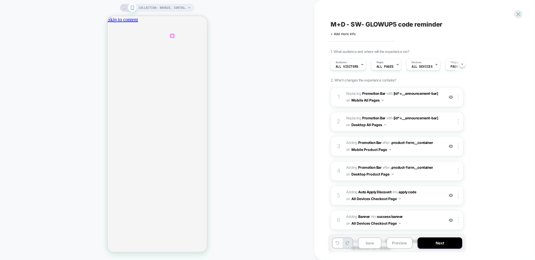
click at [109, 47] on icon "Close" at bounding box center [109, 47] width 0 height 0
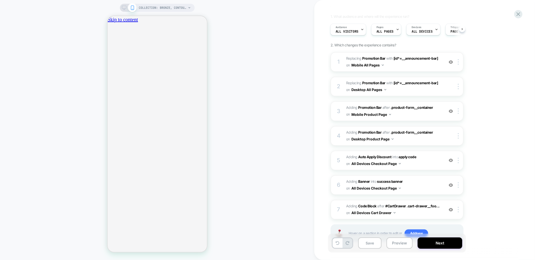
scroll to position [50, 0]
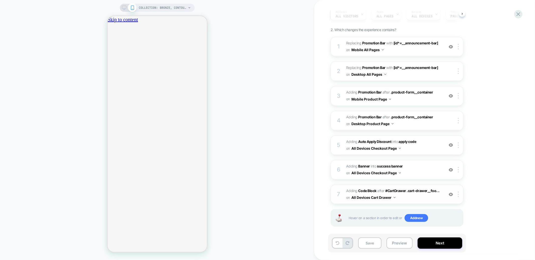
click at [418, 196] on span "Adding Code Block AFTER #CartDrawer .cart-drawer__foo... #CartDrawer .cart-draw…" at bounding box center [394, 195] width 96 height 14
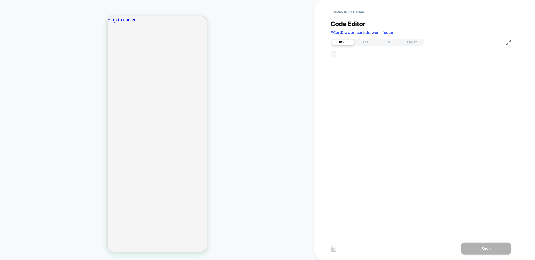
scroll to position [27, 0]
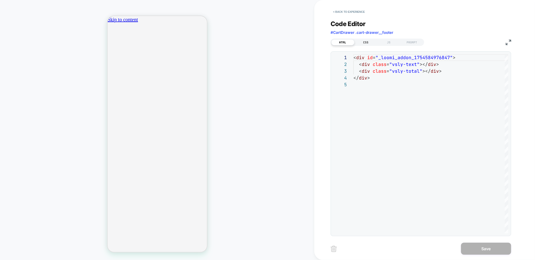
click at [363, 44] on div "CSS" at bounding box center [365, 42] width 23 height 6
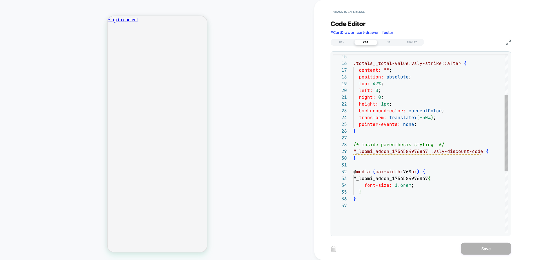
scroll to position [54, 132]
click at [491, 155] on div ".totals__total-value.vsly-strike::after { content: "" ; position: absolute ; to…" at bounding box center [430, 169] width 155 height 423
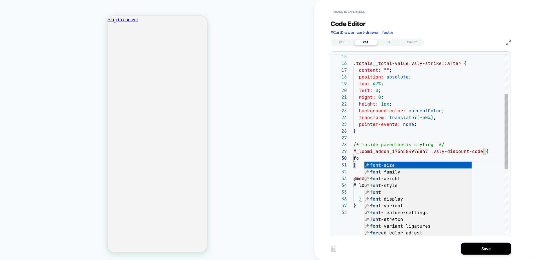
scroll to position [61, 35]
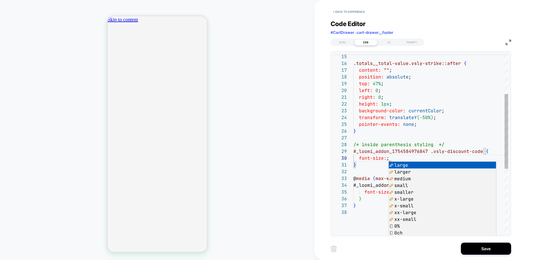
click at [377, 206] on div ".totals__total-value.vsly-strike::after { content: "" ; position: absolute ; to…" at bounding box center [430, 173] width 155 height 430
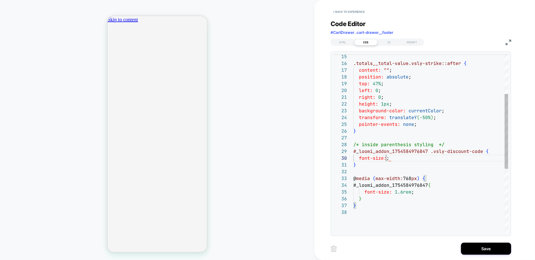
drag, startPoint x: 387, startPoint y: 158, endPoint x: 388, endPoint y: 161, distance: 3.1
click at [387, 158] on span ";" at bounding box center [388, 158] width 3 height 6
type textarea "**********"
click at [478, 250] on button "Save" at bounding box center [486, 249] width 50 height 12
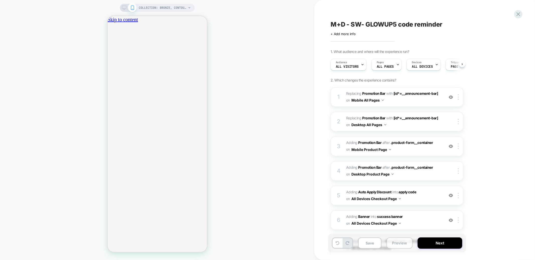
scroll to position [0, 0]
click at [397, 242] on button "Preview" at bounding box center [400, 243] width 26 height 11
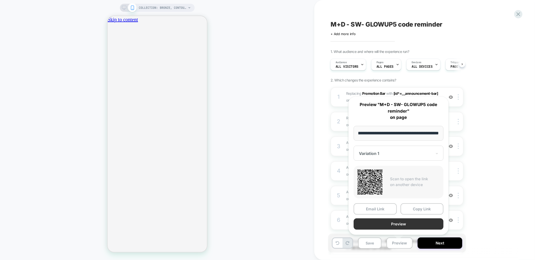
scroll to position [0, 0]
click at [400, 225] on button "Preview" at bounding box center [399, 224] width 90 height 11
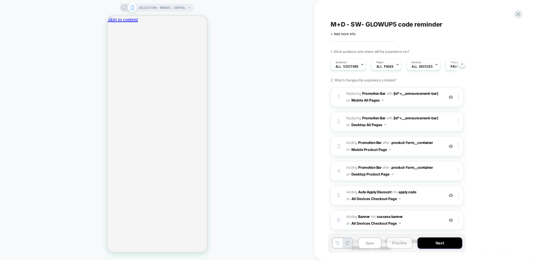
click at [395, 242] on button "Preview" at bounding box center [400, 243] width 26 height 11
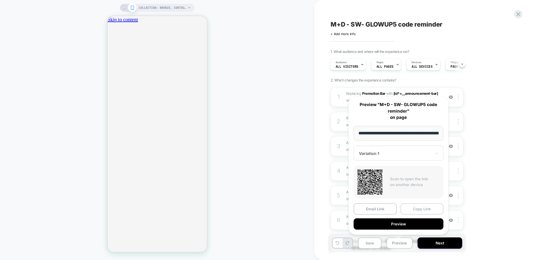
click at [420, 207] on button "Copy Link" at bounding box center [422, 208] width 43 height 11
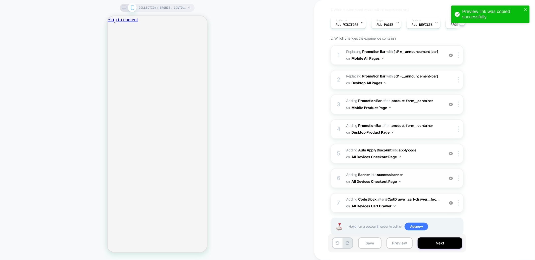
scroll to position [50, 0]
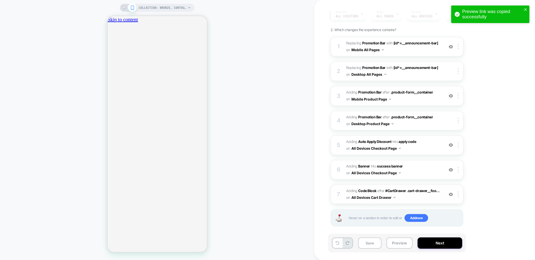
click at [420, 192] on span "Adding Code Block AFTER #CartDrawer .cart-drawer__foo... #CartDrawer .cart-draw…" at bounding box center [394, 195] width 96 height 14
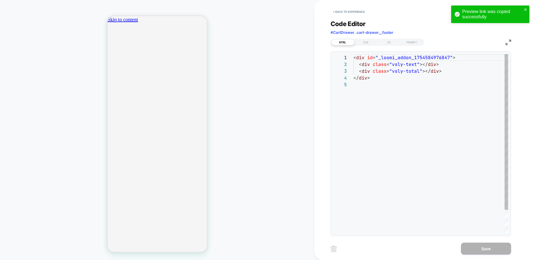
scroll to position [27, 0]
click at [369, 44] on div "CSS" at bounding box center [365, 42] width 23 height 6
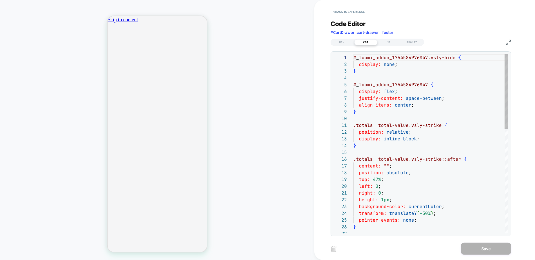
scroll to position [68, 0]
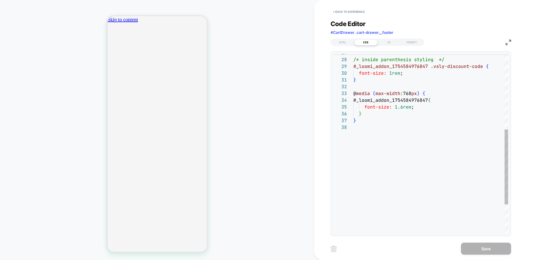
click at [391, 72] on div "/* inside parenthesis styling */ # _ loomi_addon_1754584976847 .vsly-discount-c…" at bounding box center [430, 88] width 155 height 430
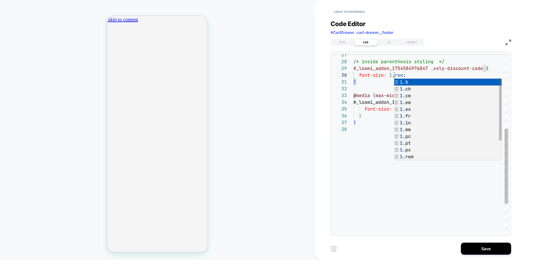
scroll to position [61, 43]
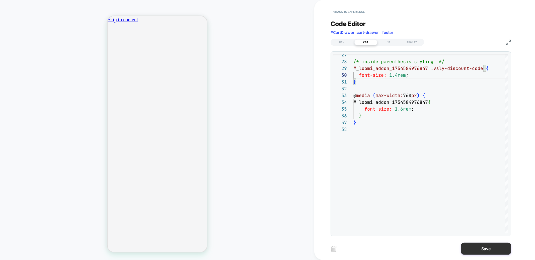
type textarea "**********"
click at [474, 248] on button "Save" at bounding box center [486, 249] width 50 height 12
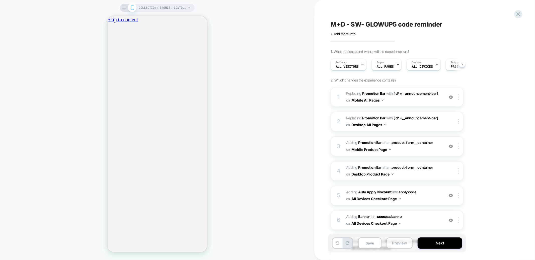
scroll to position [0, 0]
click at [395, 245] on button "Preview" at bounding box center [400, 243] width 26 height 11
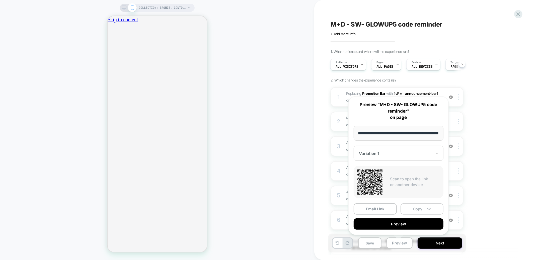
scroll to position [0, 0]
click at [417, 207] on button "Copy Link" at bounding box center [422, 208] width 43 height 11
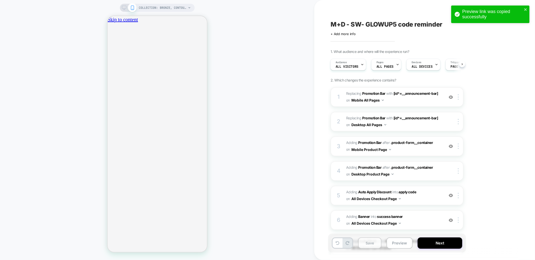
click at [368, 245] on button "Save" at bounding box center [369, 243] width 23 height 11
click at [390, 246] on button "Preview" at bounding box center [400, 243] width 26 height 11
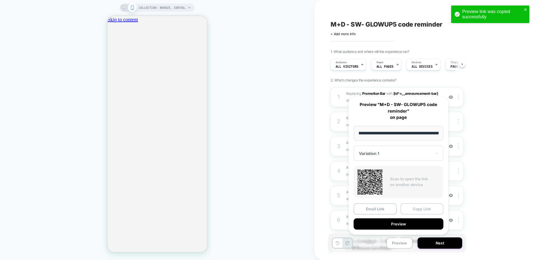
click at [422, 209] on button "Copy Link" at bounding box center [422, 208] width 43 height 11
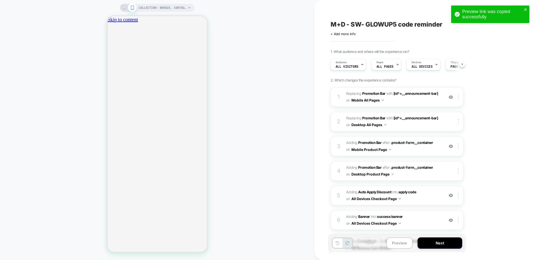
click at [242, 30] on div "COLLECTION: Bronze, Contour & Highlight (Category) COLLECTION: Bronze, Contour …" at bounding box center [157, 130] width 314 height 250
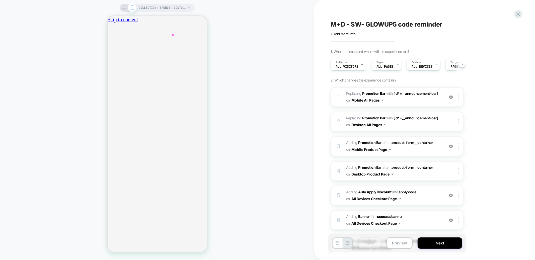
click at [335, 35] on span "+ Add more info" at bounding box center [343, 34] width 25 height 4
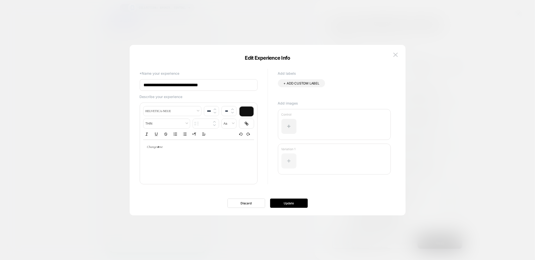
click at [295, 155] on div at bounding box center [288, 161] width 15 height 15
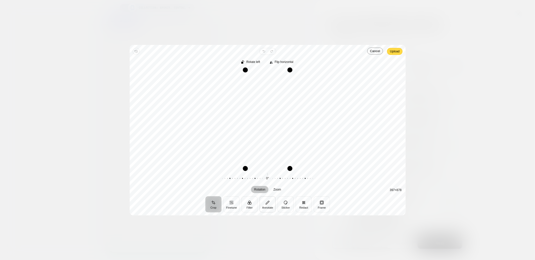
click at [266, 206] on button "Annotate" at bounding box center [268, 204] width 16 height 16
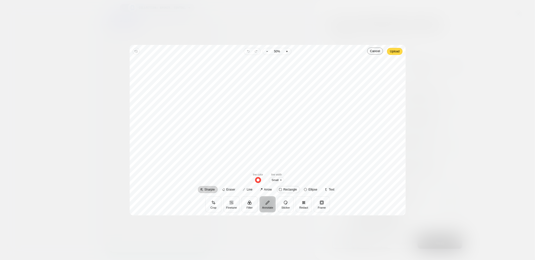
click at [285, 190] on span "Rectangle" at bounding box center [290, 189] width 14 height 3
click at [262, 181] on span "button" at bounding box center [263, 180] width 6 height 6
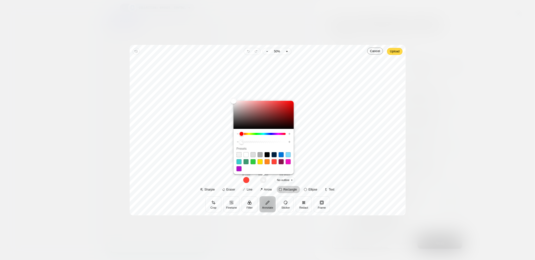
drag, startPoint x: 239, startPoint y: 169, endPoint x: 242, endPoint y: 179, distance: 10.7
click at [239, 169] on span at bounding box center [239, 168] width 5 height 5
type input "****"
type input "*"
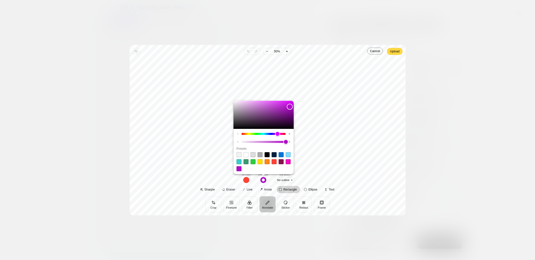
click at [244, 180] on span "button" at bounding box center [246, 180] width 6 height 6
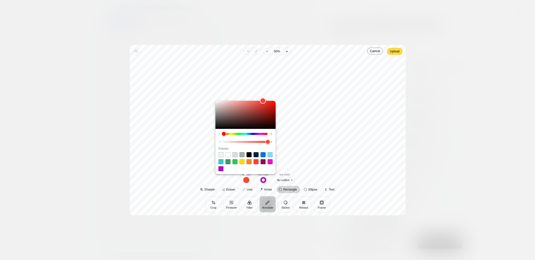
drag, startPoint x: 220, startPoint y: 156, endPoint x: 241, endPoint y: 158, distance: 21.7
click at [221, 156] on span at bounding box center [221, 154] width 5 height 5
type input "*"
click at [293, 180] on span "No outline" at bounding box center [284, 180] width 21 height 6
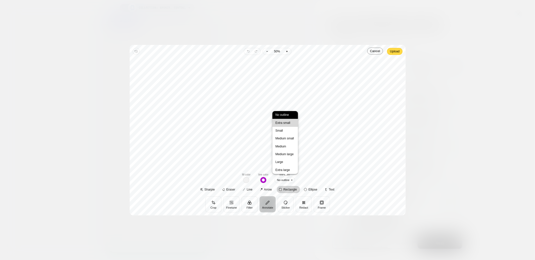
click at [279, 124] on span "Extra small" at bounding box center [282, 122] width 17 height 5
drag, startPoint x: 247, startPoint y: 60, endPoint x: 288, endPoint y: 67, distance: 41.8
click at [288, 67] on div at bounding box center [268, 114] width 268 height 110
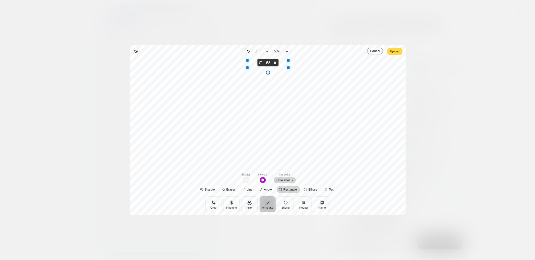
click at [290, 178] on span "Extra small" at bounding box center [285, 180] width 22 height 6
click at [283, 132] on span "Small" at bounding box center [279, 130] width 10 height 5
click at [268, 180] on span "button" at bounding box center [266, 180] width 6 height 6
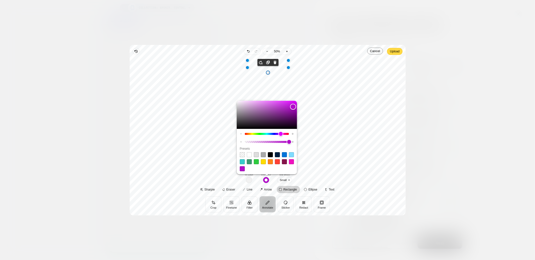
click at [268, 180] on span "button" at bounding box center [266, 180] width 6 height 6
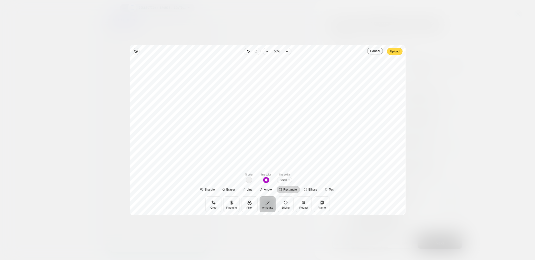
click at [330, 148] on div "Rectangle" at bounding box center [268, 114] width 268 height 110
click at [397, 50] on span "Upload" at bounding box center [395, 51] width 10 height 6
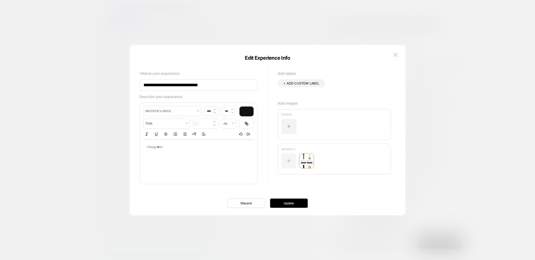
click at [285, 163] on div at bounding box center [288, 161] width 15 height 15
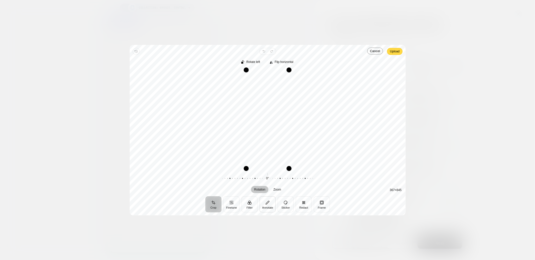
click at [268, 206] on button "Annotate" at bounding box center [268, 204] width 16 height 16
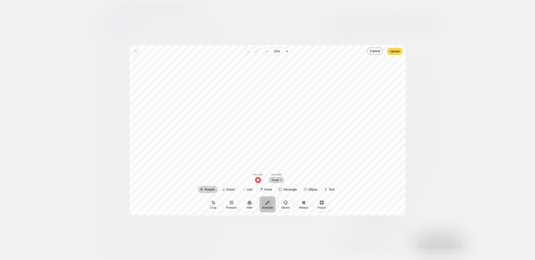
click at [274, 180] on span "Small" at bounding box center [276, 180] width 15 height 6
click at [290, 189] on span "Rectangle" at bounding box center [290, 189] width 14 height 3
click at [265, 180] on span "button" at bounding box center [263, 180] width 6 height 6
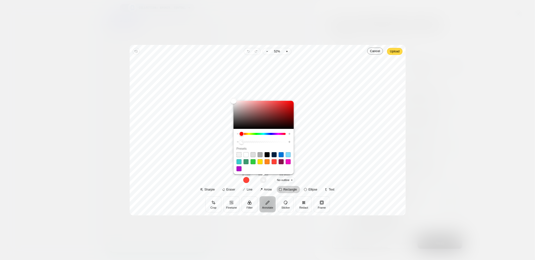
click at [237, 168] on span at bounding box center [239, 168] width 5 height 5
type input "****"
type input "*"
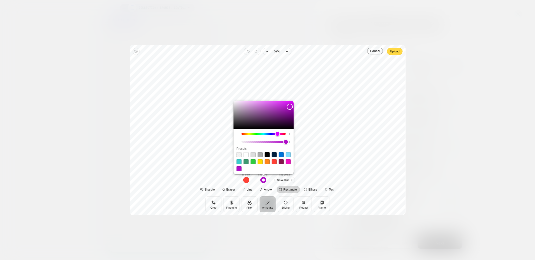
click at [248, 180] on span "button" at bounding box center [246, 180] width 6 height 6
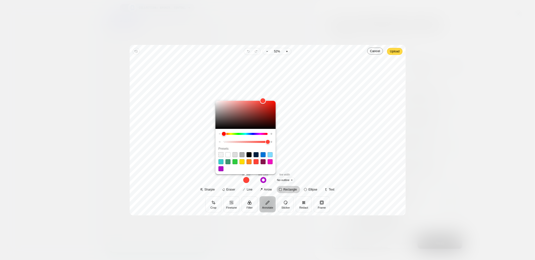
click at [222, 155] on span at bounding box center [221, 154] width 5 height 5
type input "*"
click at [277, 178] on span "No outline" at bounding box center [284, 180] width 21 height 6
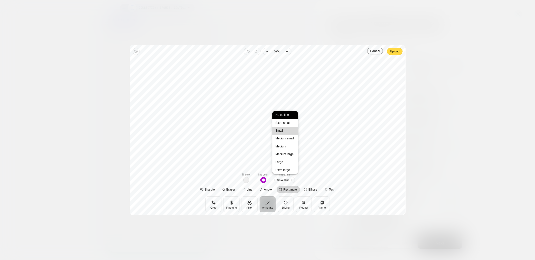
click at [281, 130] on span "Small" at bounding box center [279, 130] width 10 height 5
drag, startPoint x: 246, startPoint y: 146, endPoint x: 290, endPoint y: 162, distance: 46.7
click at [290, 162] on div at bounding box center [268, 114] width 268 height 110
click at [328, 139] on div "Rectangle" at bounding box center [268, 114] width 268 height 110
click at [395, 53] on span "Upload" at bounding box center [395, 51] width 10 height 6
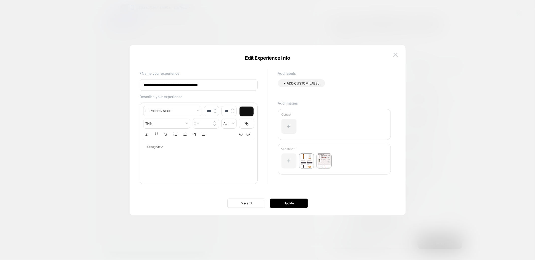
click at [287, 161] on div at bounding box center [288, 161] width 15 height 15
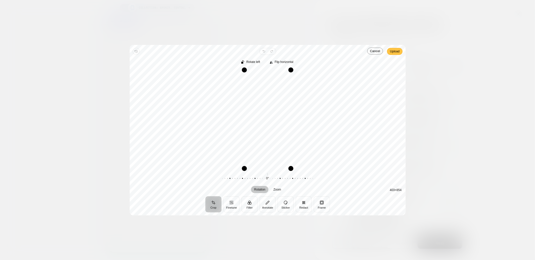
click at [397, 54] on span "Upload" at bounding box center [395, 51] width 10 height 6
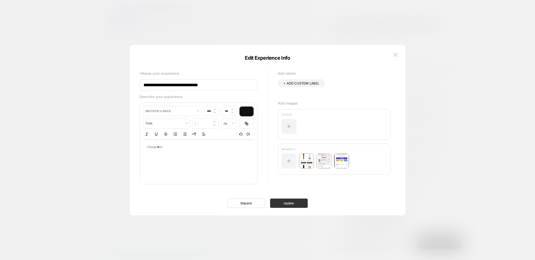
click at [298, 205] on button "Update" at bounding box center [289, 203] width 38 height 9
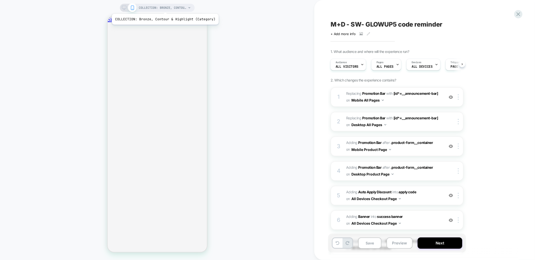
click at [164, 8] on span "COLLECTION: Bronze, Contour & Highlight (Category)" at bounding box center [163, 8] width 48 height 8
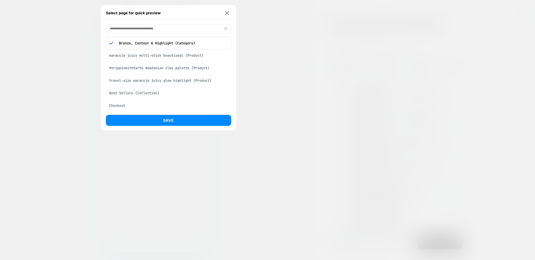
click at [179, 59] on div "maracuja juicy multi-stick beautiseal (Product)" at bounding box center [168, 56] width 125 height 10
drag, startPoint x: 187, startPoint y: 122, endPoint x: 190, endPoint y: 123, distance: 2.7
click at [188, 122] on button "Save" at bounding box center [168, 120] width 125 height 11
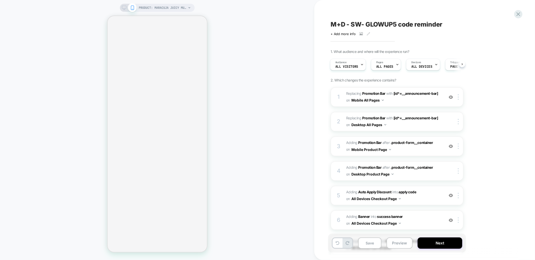
scroll to position [108, 0]
click at [410, 152] on div "3 #_loomi_addon_1754926085038 Adding Promotion Bar AFTER .product-form__contain…" at bounding box center [397, 146] width 133 height 20
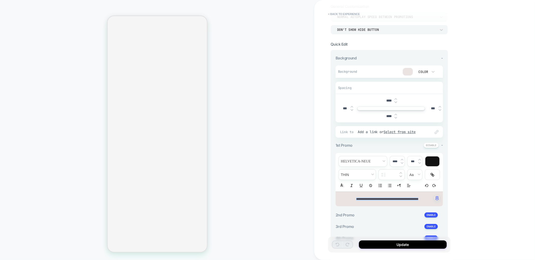
scroll to position [38, 0]
click at [405, 197] on span "**********" at bounding box center [387, 198] width 62 height 3
type input "****"
click at [405, 197] on span "**********" at bounding box center [387, 198] width 62 height 3
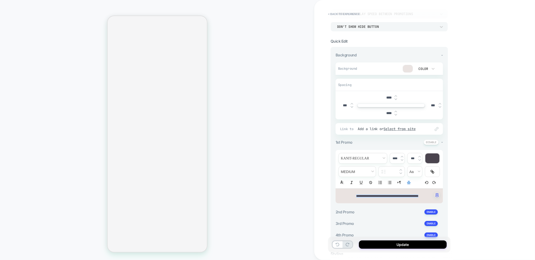
click at [343, 104] on input "***" at bounding box center [344, 105] width 11 height 4
type input "***"
click at [432, 105] on input "***" at bounding box center [432, 105] width 11 height 4
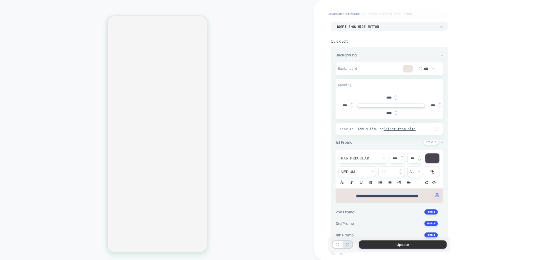
type input "***"
click at [398, 247] on button "Update" at bounding box center [403, 245] width 88 height 8
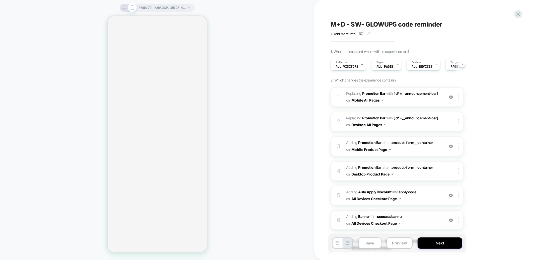
scroll to position [50, 0]
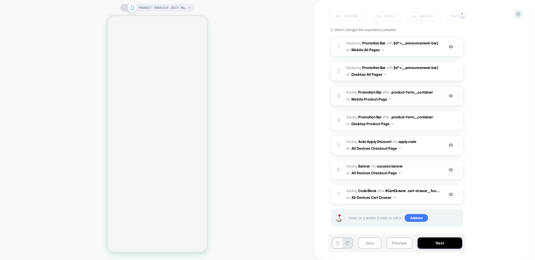
click at [417, 99] on span "#_loomi_addon_1754926085038 Adding Promotion Bar AFTER .product-form__container…" at bounding box center [394, 96] width 96 height 14
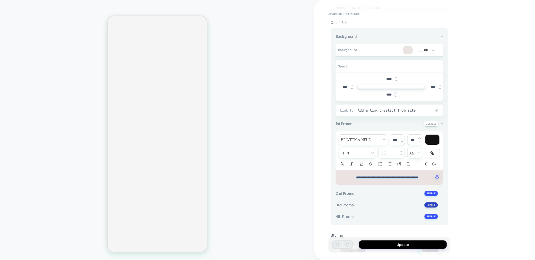
scroll to position [91, 0]
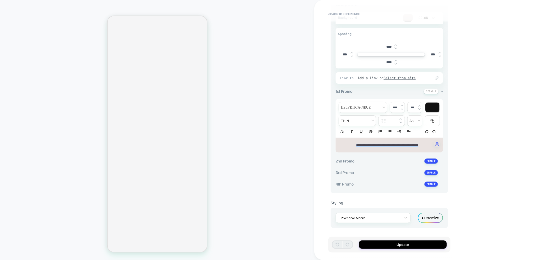
click at [429, 221] on div "Customize" at bounding box center [430, 218] width 25 height 10
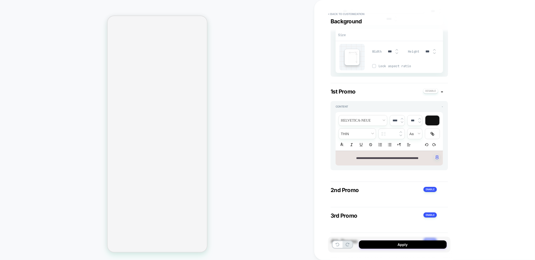
scroll to position [175, 0]
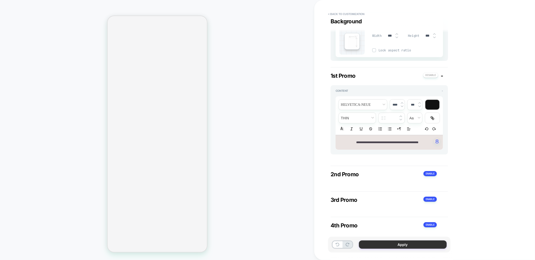
click at [398, 245] on button "Apply" at bounding box center [403, 245] width 88 height 8
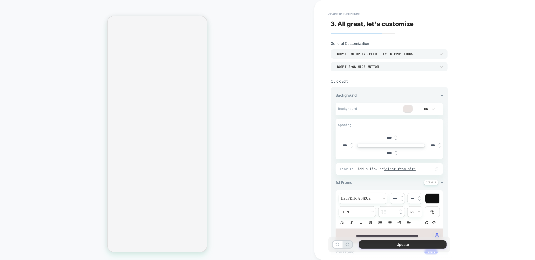
click at [377, 245] on button "Update" at bounding box center [403, 245] width 88 height 8
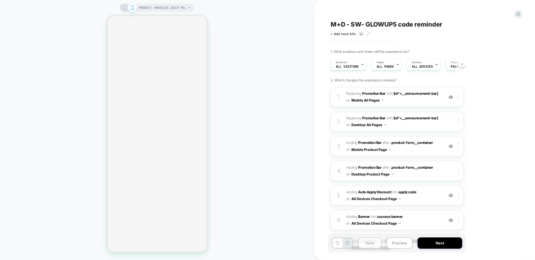
click at [375, 245] on button "Save" at bounding box center [369, 243] width 23 height 11
click at [408, 247] on button "Preview" at bounding box center [400, 243] width 26 height 11
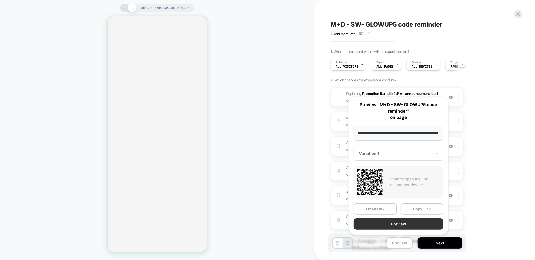
scroll to position [0, 0]
click at [408, 226] on button "Preview" at bounding box center [399, 224] width 90 height 11
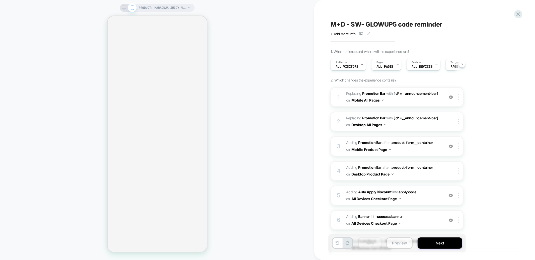
click at [401, 244] on button "Preview" at bounding box center [400, 243] width 26 height 11
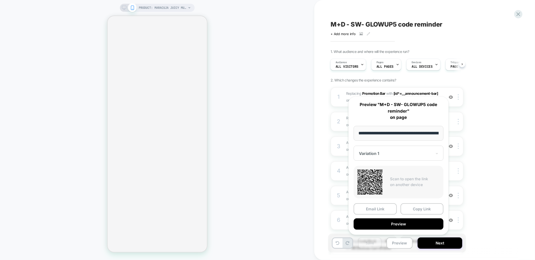
click at [304, 196] on div "PRODUCT: maracuja juicy multi-stick beautiseal PRODUCT: maracuja juicy multi-st…" at bounding box center [157, 130] width 314 height 250
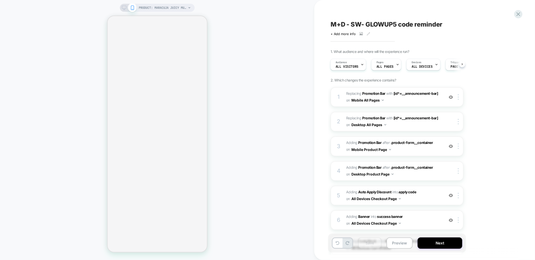
click at [363, 34] on div "+ Add more info" at bounding box center [381, 34] width 100 height 4
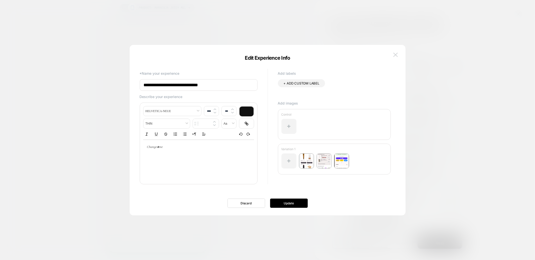
click at [398, 55] on button at bounding box center [396, 55] width 8 height 8
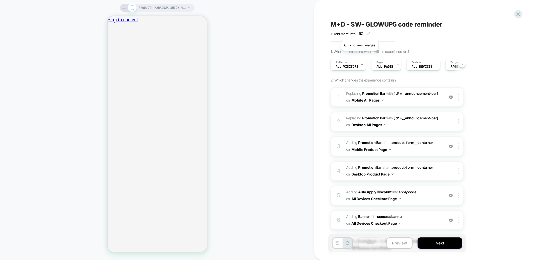
click at [360, 34] on icon at bounding box center [361, 34] width 3 height 2
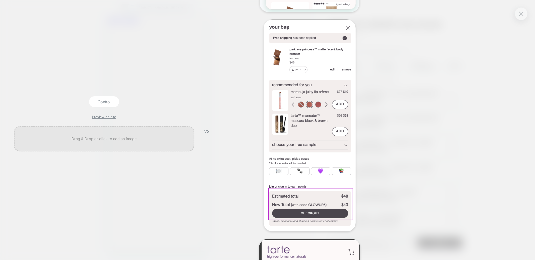
click at [427, 41] on div "Control Preview on site VS Variation 1 Preview on site" at bounding box center [264, 130] width 535 height 742
click at [525, 16] on div at bounding box center [521, 14] width 13 height 13
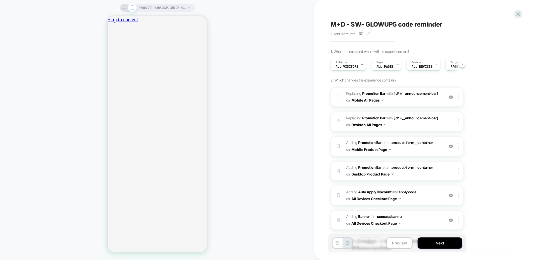
click at [332, 33] on span "+ Add more info" at bounding box center [343, 34] width 25 height 4
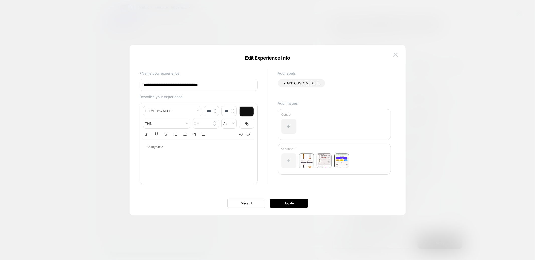
click at [286, 160] on div at bounding box center [288, 161] width 15 height 15
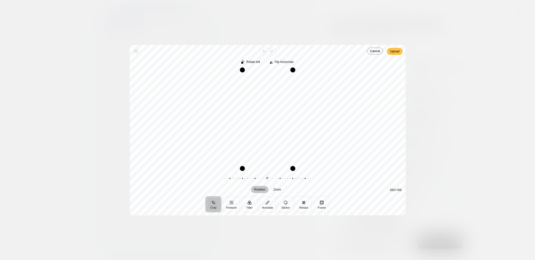
click at [393, 50] on span "Upload" at bounding box center [395, 51] width 10 height 6
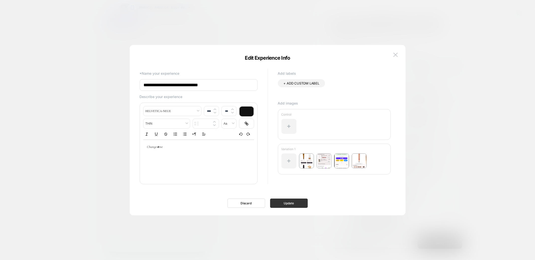
click at [291, 205] on button "Update" at bounding box center [289, 203] width 38 height 9
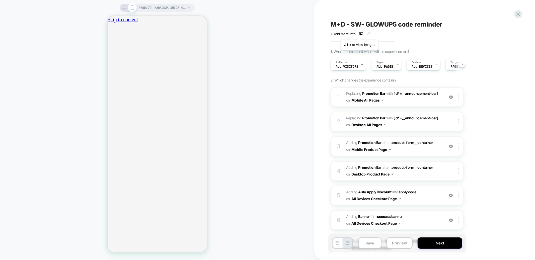
click at [359, 33] on icon at bounding box center [361, 34] width 4 height 4
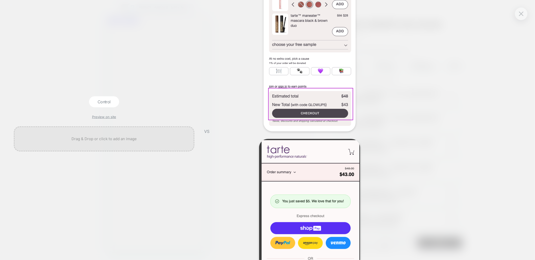
click at [377, 71] on div at bounding box center [310, 25] width 181 height 212
click at [526, 16] on div at bounding box center [521, 14] width 13 height 13
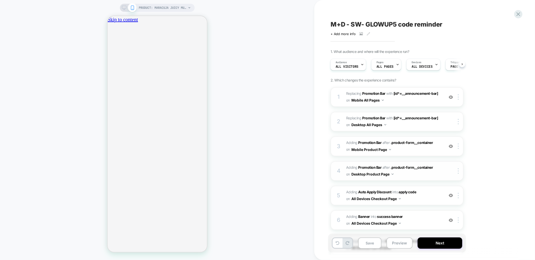
scroll to position [50, 0]
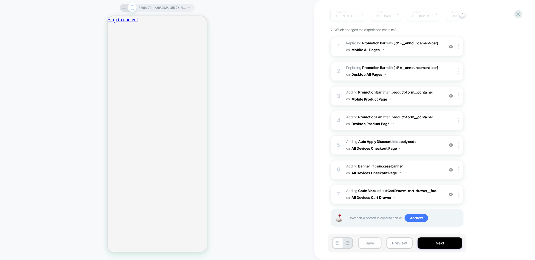
click at [374, 247] on button "Save" at bounding box center [369, 243] width 23 height 11
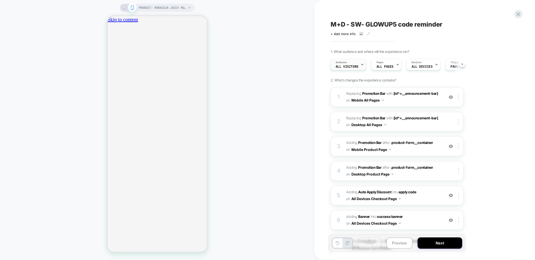
click at [351, 66] on span "All Visitors" at bounding box center [347, 67] width 23 height 4
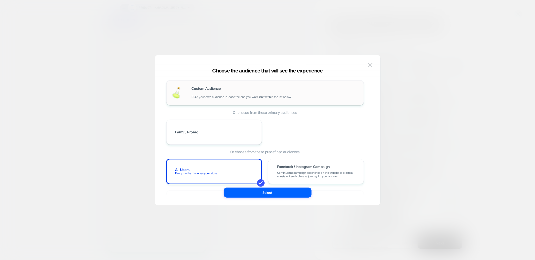
scroll to position [1, 0]
click at [242, 92] on div "Custom Audience Build your own audience in-case the one you want isn't within t…" at bounding box center [275, 92] width 167 height 12
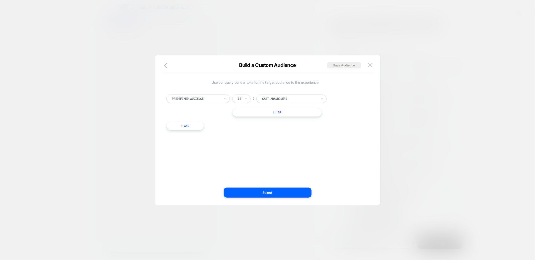
scroll to position [0, 0]
click at [206, 100] on div at bounding box center [196, 99] width 48 height 5
click at [180, 122] on div "UTM Source" at bounding box center [200, 126] width 58 height 8
click at [293, 95] on input at bounding box center [287, 99] width 63 height 9
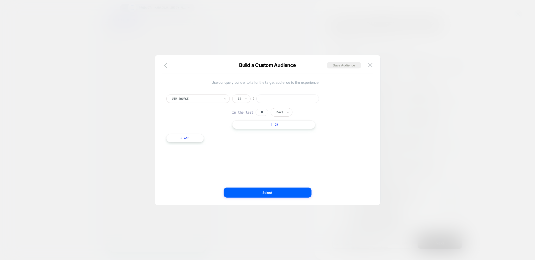
paste input "****"
type input "****"
click at [168, 134] on button "+ And" at bounding box center [185, 138] width 38 height 9
click at [215, 140] on div "Predefined Audience" at bounding box center [208, 143] width 49 height 6
type input "****"
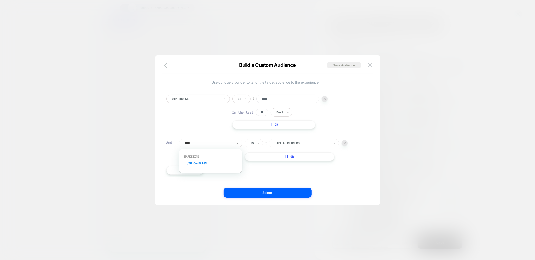
click at [213, 165] on div "UTM Campaign" at bounding box center [213, 164] width 58 height 8
click at [255, 142] on div "Is" at bounding box center [254, 143] width 18 height 9
click at [256, 141] on div "Is" at bounding box center [254, 143] width 18 height 9
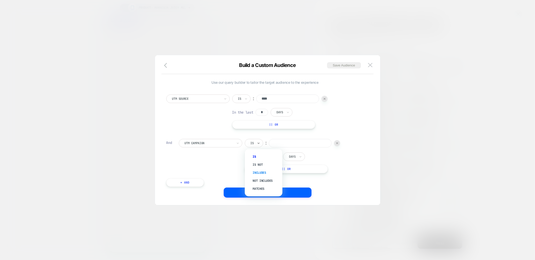
click at [261, 171] on div "Includes" at bounding box center [266, 173] width 33 height 8
click at [300, 137] on div "UTM Source Is ︰ **** In the last * Days || Or And UTM Campaign Includes ︰ In th…" at bounding box center [265, 138] width 203 height 102
click at [300, 141] on input at bounding box center [310, 143] width 63 height 9
paste input "**********"
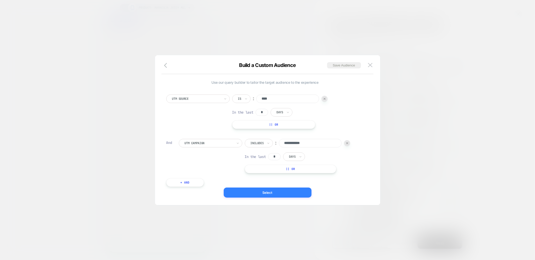
type input "**********"
click at [290, 192] on button "Select" at bounding box center [268, 193] width 88 height 10
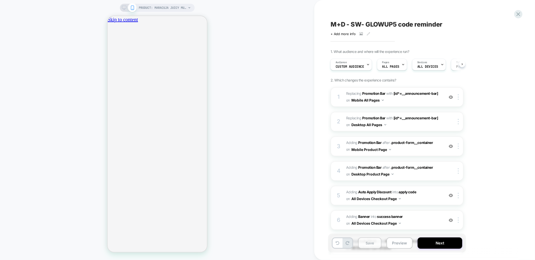
click at [370, 242] on button "Save" at bounding box center [369, 243] width 23 height 11
click at [519, 14] on icon at bounding box center [519, 14] width 4 height 4
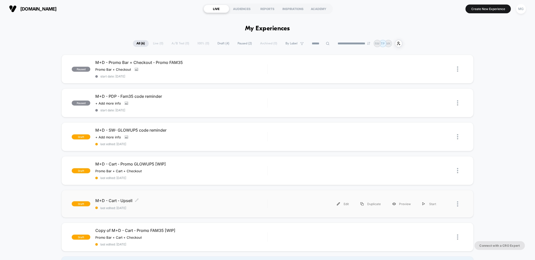
click at [237, 202] on div "M+D - Cart - Upsell Click to edit experience details Click to edit experience d…" at bounding box center [181, 204] width 172 height 12
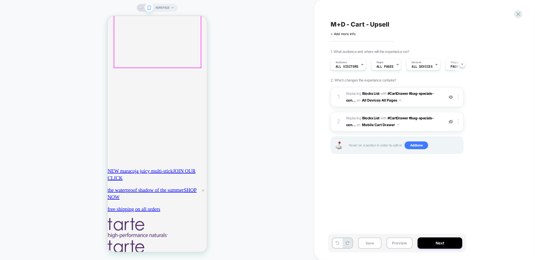
scroll to position [142, 0]
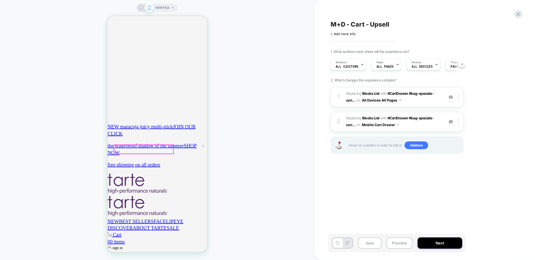
drag, startPoint x: 132, startPoint y: 148, endPoint x: 194, endPoint y: 167, distance: 64.7
drag, startPoint x: 358, startPoint y: 270, endPoint x: 204, endPoint y: 244, distance: 156.2
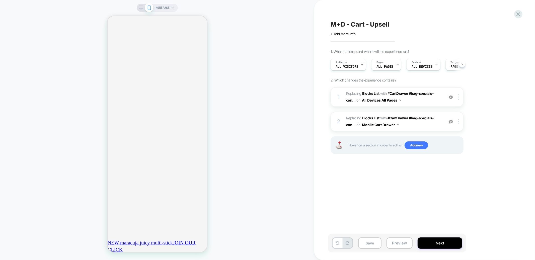
scroll to position [0, 0]
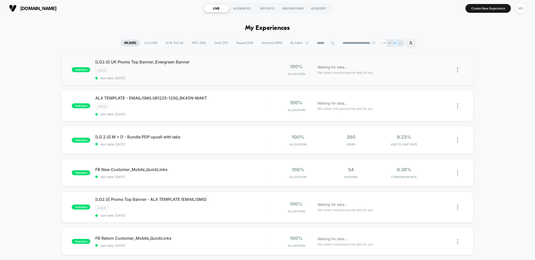
scroll to position [1, 0]
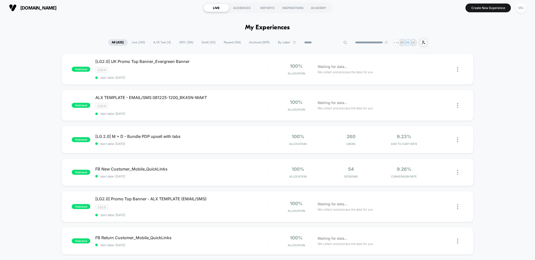
click at [322, 41] on input at bounding box center [326, 43] width 50 height 6
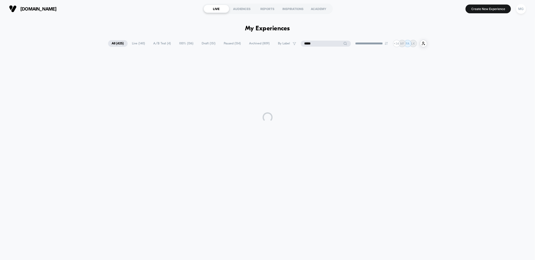
scroll to position [0, 0]
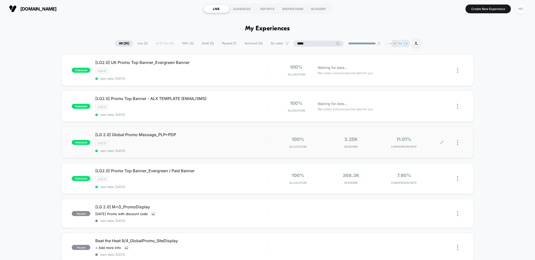
type input "*****"
click at [442, 141] on icon at bounding box center [442, 142] width 3 height 3
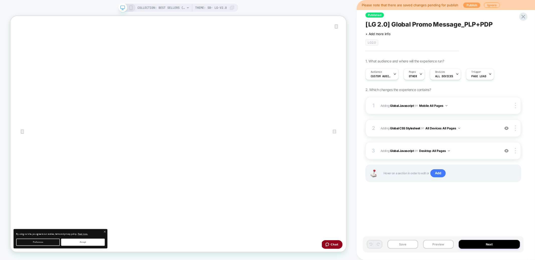
click at [474, 5] on button "Publish" at bounding box center [471, 5] width 17 height 5
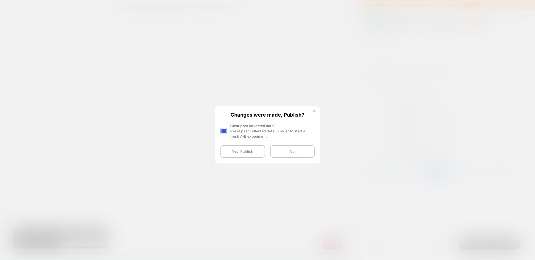
drag, startPoint x: 314, startPoint y: 110, endPoint x: 441, endPoint y: 125, distance: 128.6
click at [314, 110] on img at bounding box center [314, 111] width 3 height 3
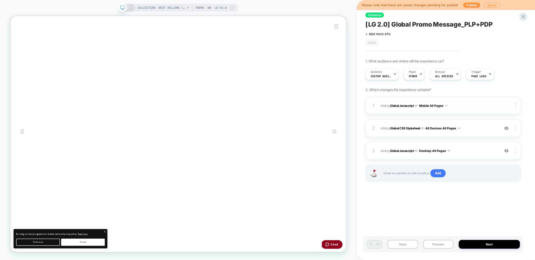
click at [470, 105] on span "Adding Global Javascript on Mobile All Pages" at bounding box center [439, 106] width 117 height 6
click at [469, 155] on div "3 Adding Global Javascript on Desktop All Pages Add Before Add After Copy to Mo…" at bounding box center [444, 151] width 156 height 18
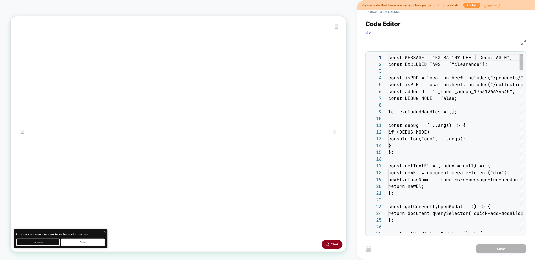
scroll to position [68, 0]
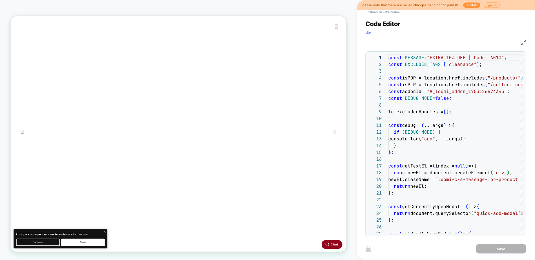
click at [381, 11] on button "< Back to experience" at bounding box center [384, 12] width 37 height 8
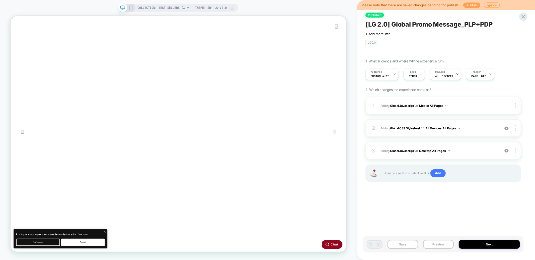
click at [466, 5] on button "Publish" at bounding box center [471, 5] width 17 height 5
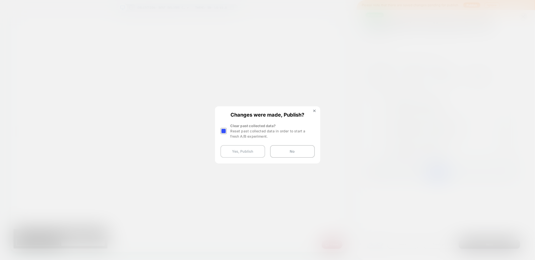
click at [240, 152] on button "Yes, Publish" at bounding box center [243, 151] width 45 height 13
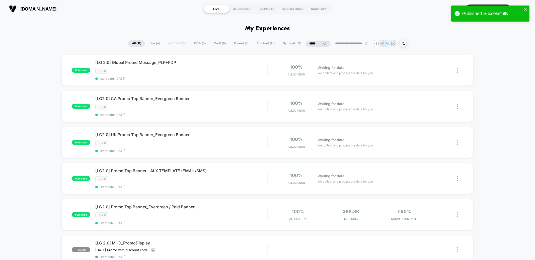
click at [308, 43] on input "*****" at bounding box center [318, 44] width 25 height 6
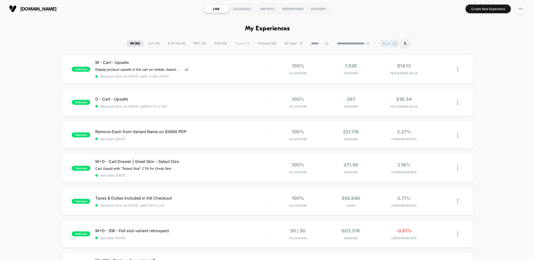
click at [172, 43] on span "A/B Test ( 2 )" at bounding box center [176, 43] width 25 height 7
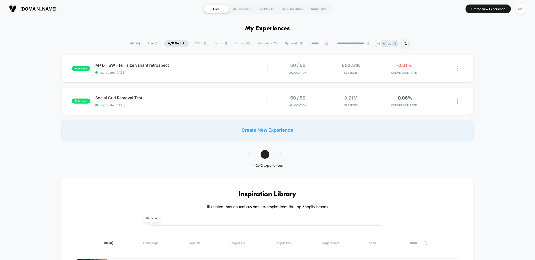
click at [195, 44] on span "100% ( 12 )" at bounding box center [200, 43] width 20 height 7
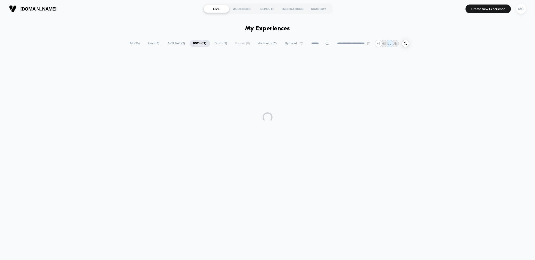
click at [311, 44] on input at bounding box center [320, 44] width 25 height 6
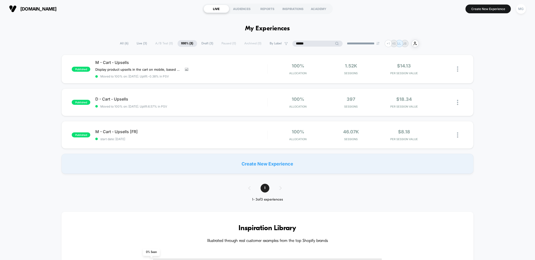
type input "******"
click at [442, 103] on icon at bounding box center [442, 102] width 3 height 3
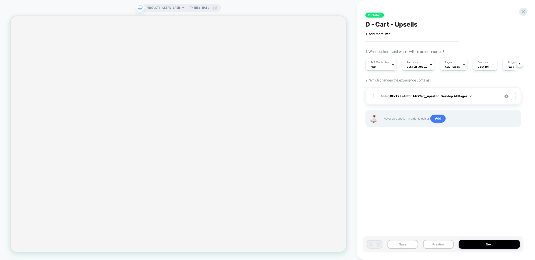
scroll to position [0, 0]
click at [166, 4] on span "PRODUCT: Clean Lash" at bounding box center [163, 8] width 33 height 8
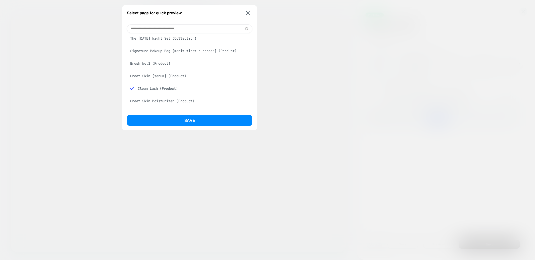
scroll to position [150, 0]
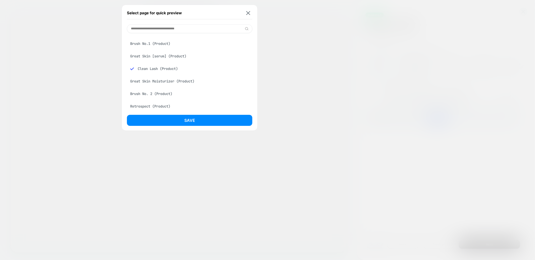
click at [152, 59] on div "Great Skin [serum] (Product)" at bounding box center [189, 56] width 125 height 10
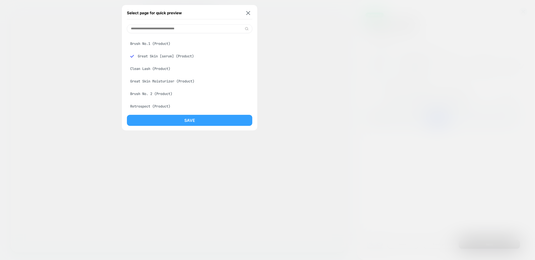
click at [169, 118] on button "Save" at bounding box center [189, 120] width 125 height 11
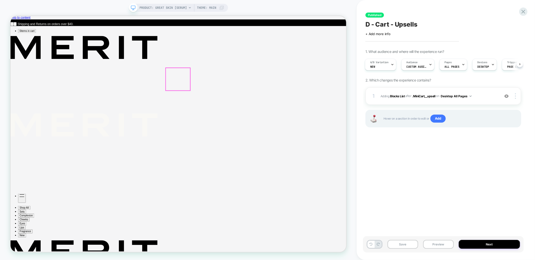
scroll to position [0, 0]
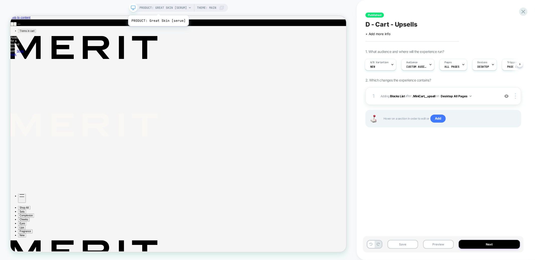
click at [158, 9] on span "PRODUCT: Great Skin [serum]" at bounding box center [163, 8] width 47 height 8
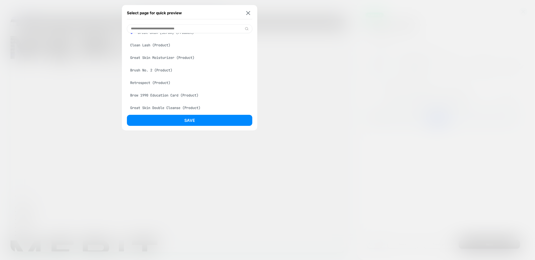
scroll to position [175, 0]
click at [148, 59] on div "Great Skin Moisturizer (Product)" at bounding box center [189, 56] width 125 height 10
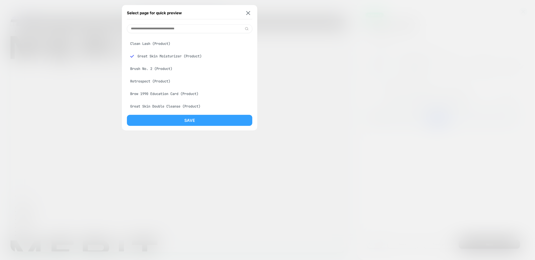
click at [169, 116] on button "Save" at bounding box center [189, 120] width 125 height 11
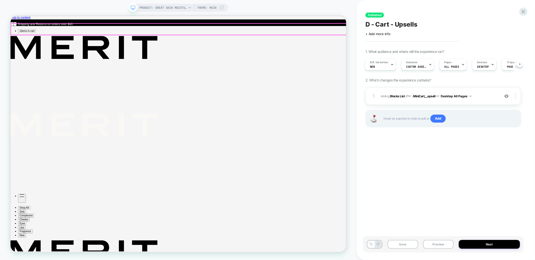
scroll to position [0, 0]
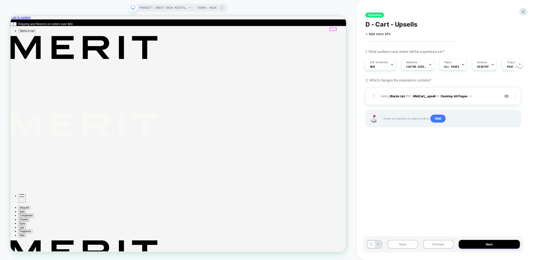
click at [517, 96] on div at bounding box center [517, 96] width 10 height 6
click at [444, 183] on div "Published D - Cart - Upsells Click to edit experience details + Add more info 1…" at bounding box center [443, 130] width 161 height 250
click at [421, 98] on span "#_loomi_addon_1736957264357 Adding Blocks List AFTER .MiniCart__upsell .MiniCar…" at bounding box center [439, 96] width 117 height 6
click at [409, 101] on div "1 #_loomi_addon_1736957264357 Adding Blocks List AFTER .MiniCart__upsell .MiniC…" at bounding box center [444, 96] width 156 height 18
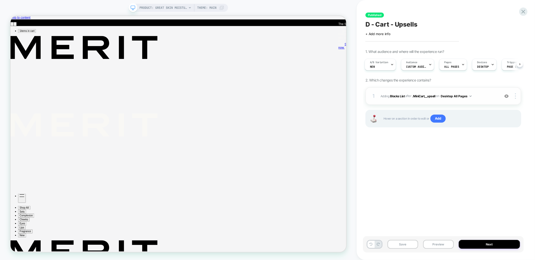
drag, startPoint x: 507, startPoint y: 94, endPoint x: 508, endPoint y: 98, distance: 4.4
click at [507, 94] on img at bounding box center [506, 96] width 4 height 4
click at [507, 96] on img at bounding box center [506, 96] width 4 height 4
click at [516, 97] on div at bounding box center [517, 96] width 10 height 6
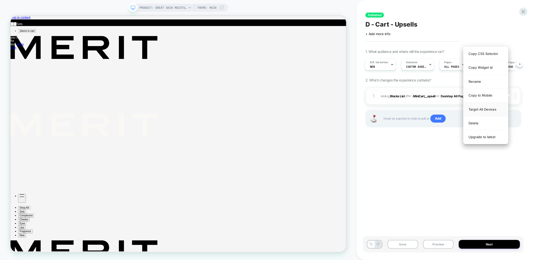
click at [482, 106] on div "Target All Devices" at bounding box center [486, 110] width 45 height 14
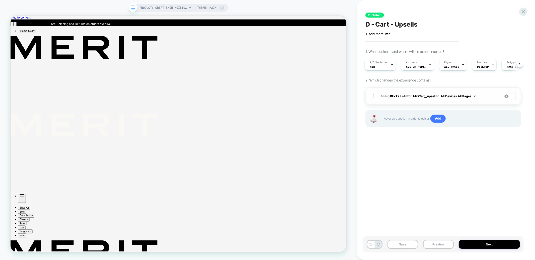
click at [515, 96] on img at bounding box center [515, 96] width 1 height 6
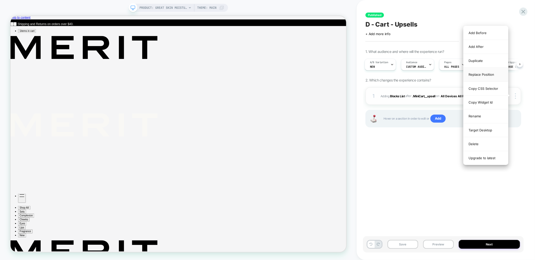
click at [479, 72] on div "Replace Position" at bounding box center [486, 75] width 45 height 14
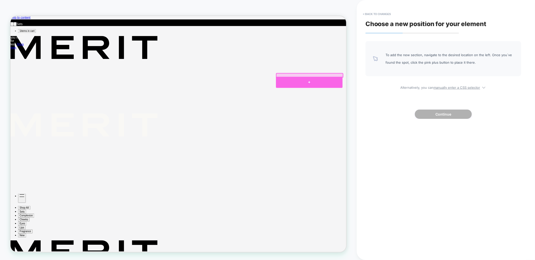
click at [382, 104] on div at bounding box center [409, 104] width 89 height 15
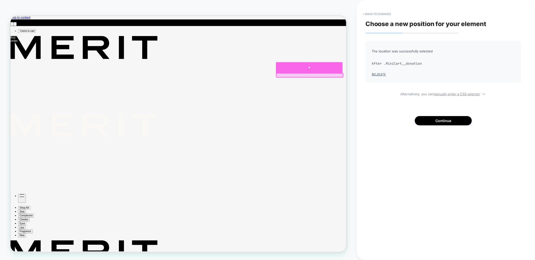
click at [440, 85] on div at bounding box center [409, 84] width 89 height 15
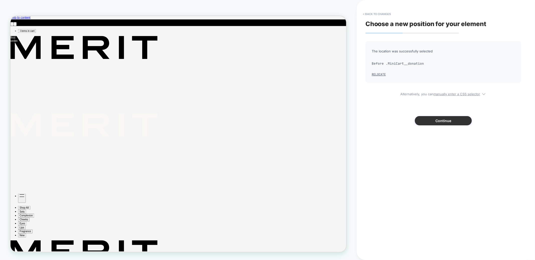
click at [447, 123] on button "Continue" at bounding box center [443, 120] width 57 height 9
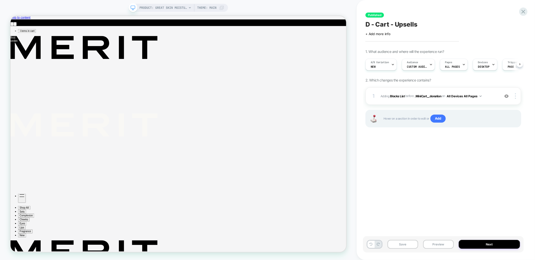
scroll to position [0, 0]
click at [445, 100] on div "1 #_loomi_addon_1736957264357 Adding Blocks List BEFORE .MiniCart__donation .Mi…" at bounding box center [444, 96] width 156 height 18
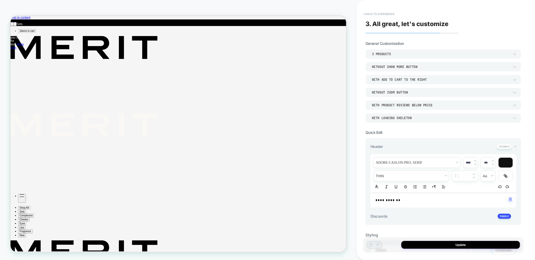
click at [385, 12] on button "< Back to experience" at bounding box center [378, 14] width 37 height 8
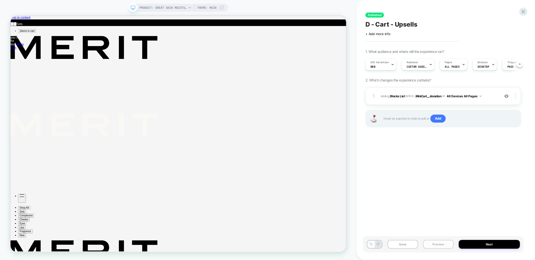
click at [446, 245] on button "Preview" at bounding box center [438, 244] width 31 height 9
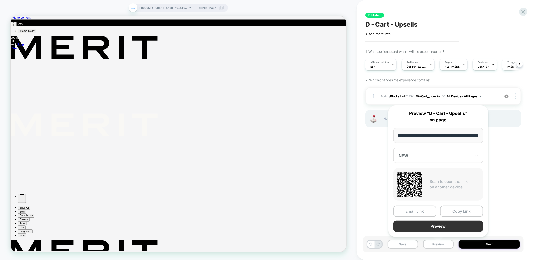
scroll to position [0, 0]
click at [441, 226] on button "Preview" at bounding box center [438, 226] width 90 height 11
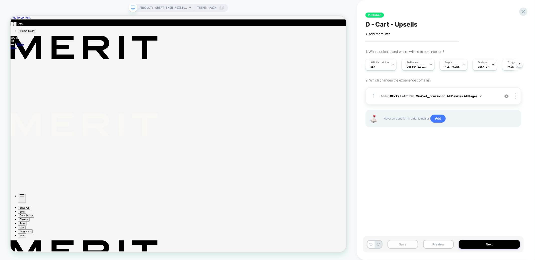
click at [394, 245] on button "Save" at bounding box center [403, 244] width 31 height 9
click at [422, 100] on div "1 #_loomi_addon_1736957264357 Adding Blocks List BEFORE .MiniCart__donation .Mi…" at bounding box center [444, 96] width 156 height 18
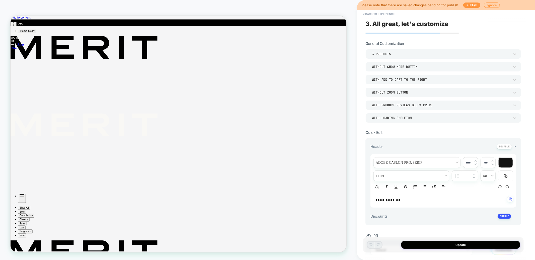
type textarea "*"
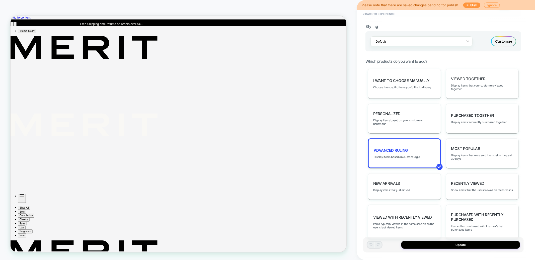
scroll to position [213, 0]
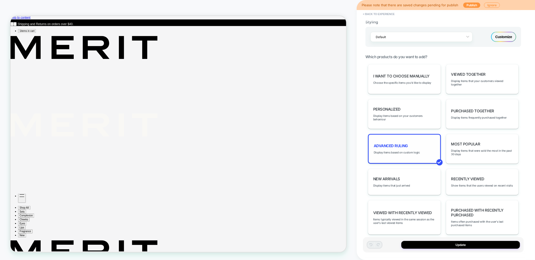
click at [413, 141] on div "Advanced Ruling Display items based on custom logic" at bounding box center [404, 149] width 73 height 30
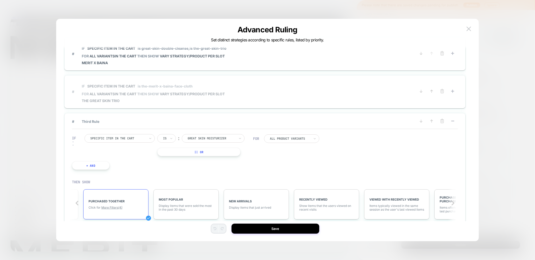
scroll to position [0, 0]
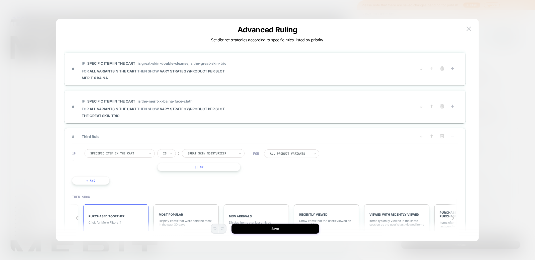
click at [238, 83] on div "# IF Specific item in the cart is great-skin-double-cleanse, is the-great-skin-…" at bounding box center [264, 69] width 401 height 33
click at [204, 80] on div "# IF Specific item in the cart is great-skin-double-cleanse, is the-great-skin-…" at bounding box center [264, 69] width 401 height 33
click at [135, 74] on div "IF Specific item in the cart is great-skin-double-cleanse, is the-great-skin-tr…" at bounding box center [154, 69] width 145 height 22
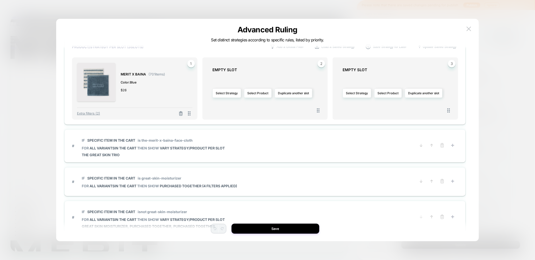
scroll to position [141, 0]
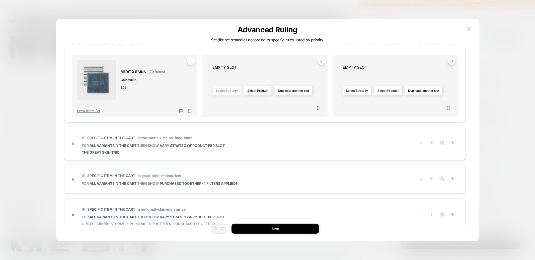
click at [231, 93] on button "Select Strategy" at bounding box center [226, 90] width 29 height 9
click at [223, 120] on span "Purchased Together" at bounding box center [214, 120] width 29 height 4
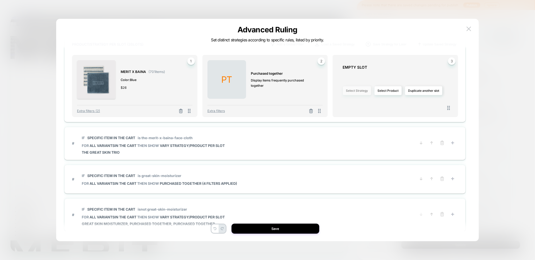
click at [347, 90] on button "Select Strategy" at bounding box center [357, 90] width 29 height 9
click at [341, 118] on span "Purchased Together" at bounding box center [345, 120] width 29 height 4
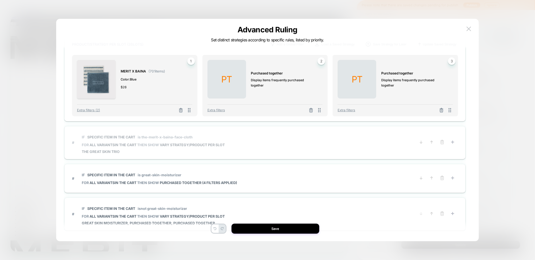
click at [279, 143] on span "# IF Specific item in the cart is the-merit-x-baina-face-cloth FOR all variants…" at bounding box center [242, 142] width 340 height 22
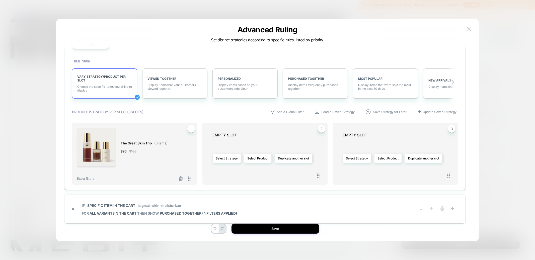
scroll to position [98, 0]
click at [227, 159] on button "Select Strategy" at bounding box center [226, 158] width 29 height 9
drag, startPoint x: 217, startPoint y: 185, endPoint x: 220, endPoint y: 186, distance: 3.1
click at [217, 186] on span "Purchased Together" at bounding box center [214, 187] width 29 height 4
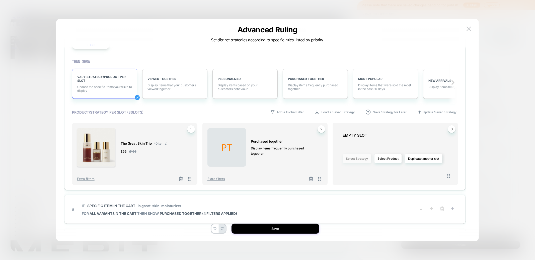
click at [362, 159] on button "Select Strategy" at bounding box center [357, 158] width 29 height 9
click at [350, 187] on span "Purchased Together" at bounding box center [345, 187] width 29 height 4
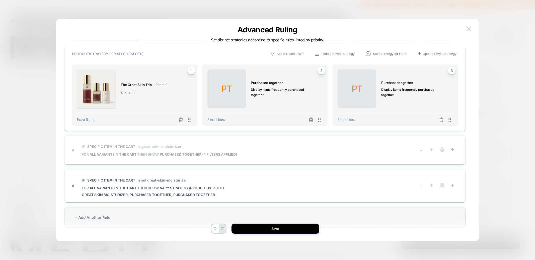
click at [299, 148] on span "# IF Specific item in the cart is great-skin-moisturizer FOR all variants IN TH…" at bounding box center [242, 150] width 340 height 18
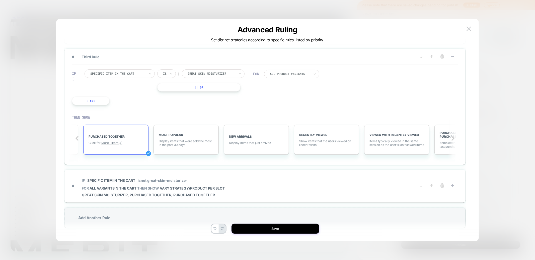
scroll to position [15, 0]
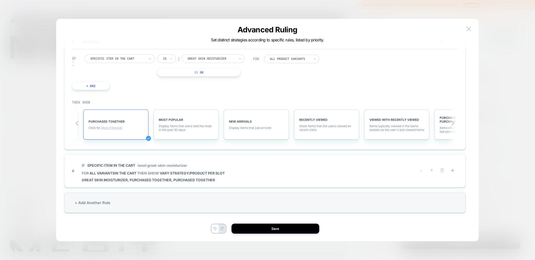
click at [108, 126] on span "More Filters (4)" at bounding box center [111, 128] width 21 height 4
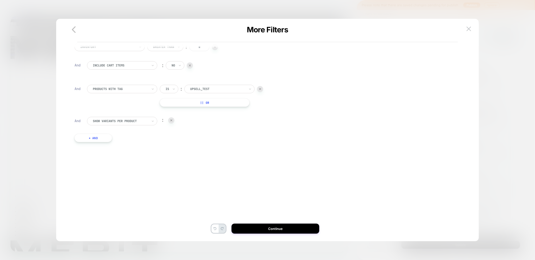
scroll to position [0, 0]
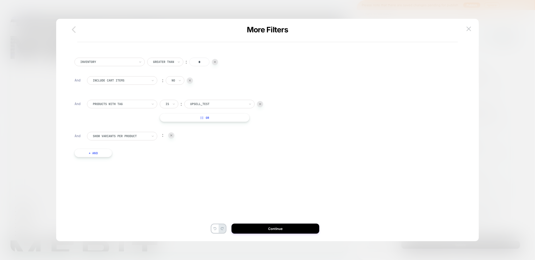
click at [76, 29] on icon "button" at bounding box center [74, 30] width 10 height 10
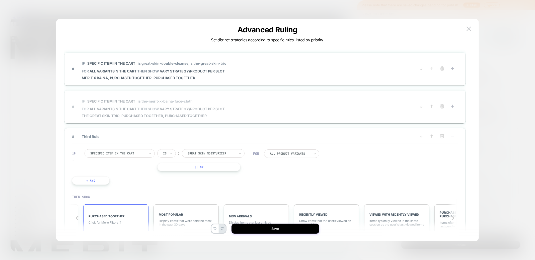
click at [315, 109] on span "# IF Specific item in the cart is the-merit-x-baina-face-cloth FOR all variants…" at bounding box center [242, 107] width 340 height 22
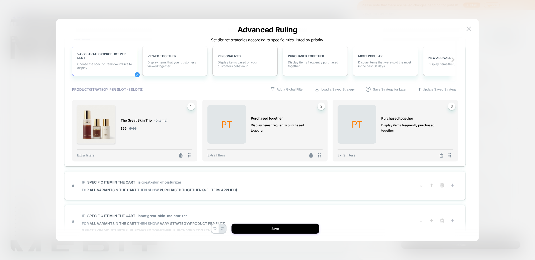
scroll to position [156, 0]
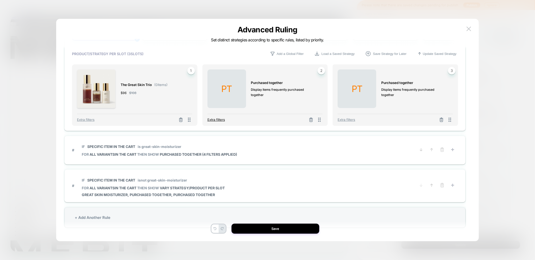
click at [215, 119] on span "Extra filters" at bounding box center [216, 120] width 18 height 4
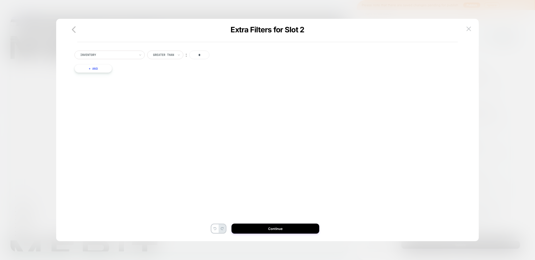
scroll to position [15, 0]
click at [102, 64] on button "+ And" at bounding box center [94, 68] width 38 height 9
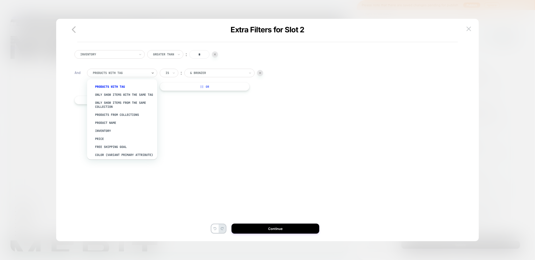
click at [112, 71] on div at bounding box center [120, 73] width 55 height 5
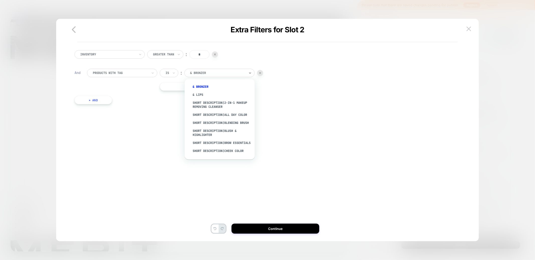
click at [208, 73] on div at bounding box center [217, 73] width 55 height 5
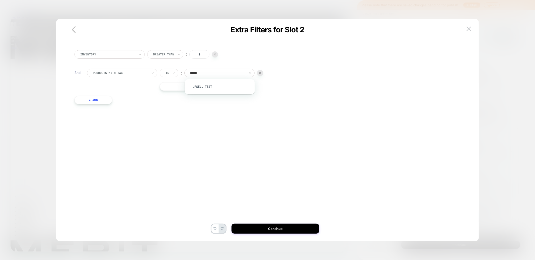
type input "******"
click at [209, 88] on div "upsell_test" at bounding box center [222, 87] width 65 height 8
click at [297, 231] on button "Continue" at bounding box center [276, 229] width 88 height 10
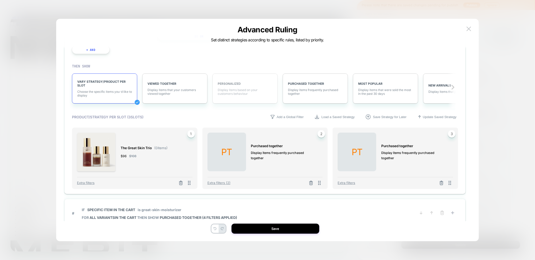
scroll to position [94, 0]
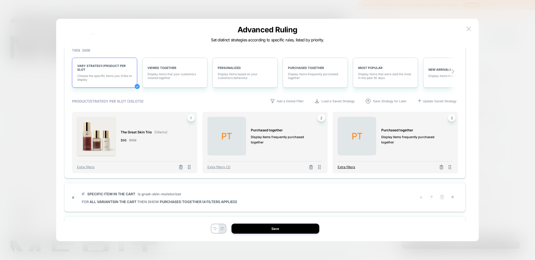
click at [351, 167] on span "Extra filters" at bounding box center [347, 167] width 18 height 4
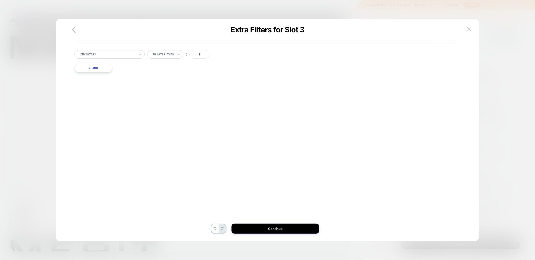
click at [109, 69] on button "+ And" at bounding box center [94, 68] width 38 height 9
click at [121, 74] on div at bounding box center [120, 73] width 55 height 5
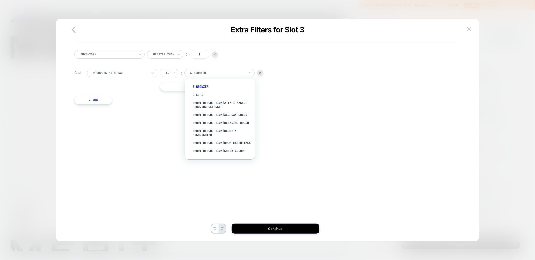
click at [197, 75] on div at bounding box center [217, 73] width 55 height 5
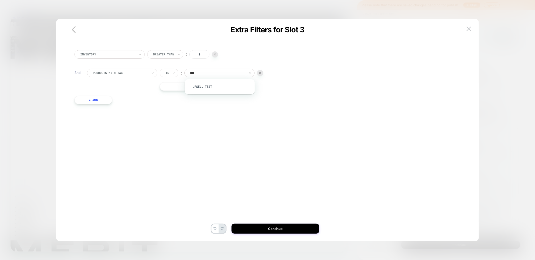
type input "****"
click at [203, 88] on div "upsell_test" at bounding box center [222, 87] width 65 height 8
click at [282, 231] on button "Continue" at bounding box center [276, 229] width 88 height 10
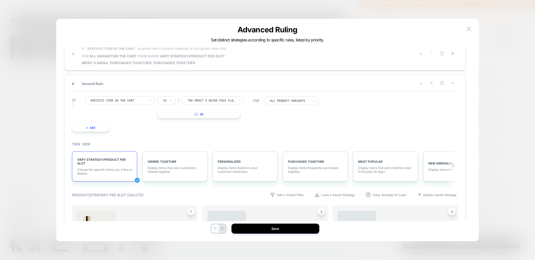
click at [268, 60] on span "# IF Specific item in the cart is great-skin-double-cleanse, is the-great-skin-…" at bounding box center [242, 54] width 340 height 22
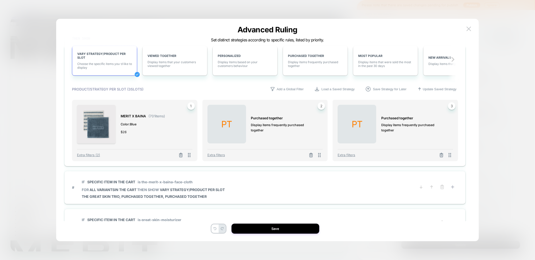
scroll to position [127, 0]
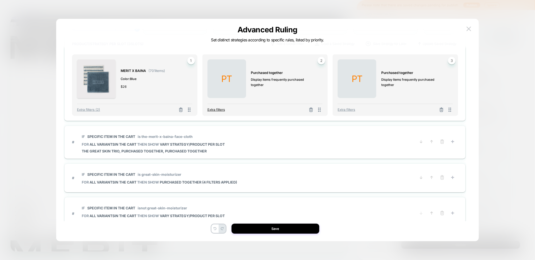
click at [223, 109] on span "Extra filters" at bounding box center [216, 110] width 18 height 4
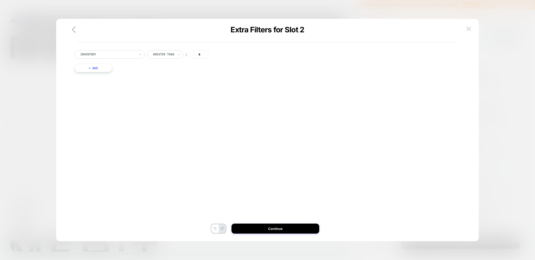
scroll to position [0, 0]
click at [89, 71] on button "+ And" at bounding box center [94, 68] width 38 height 9
click at [195, 73] on div at bounding box center [217, 73] width 55 height 5
type input "******"
click at [197, 87] on div "upsell_test" at bounding box center [222, 87] width 65 height 8
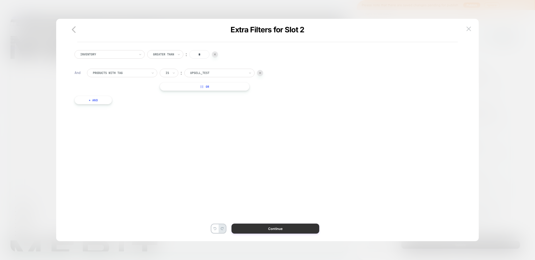
click at [274, 229] on button "Continue" at bounding box center [276, 229] width 88 height 10
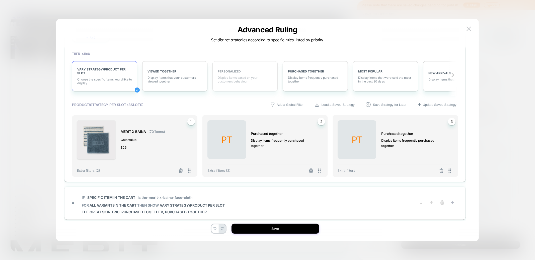
scroll to position [78, 0]
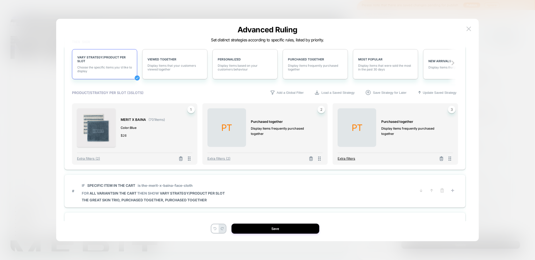
click at [346, 160] on span "Extra filters" at bounding box center [347, 159] width 18 height 4
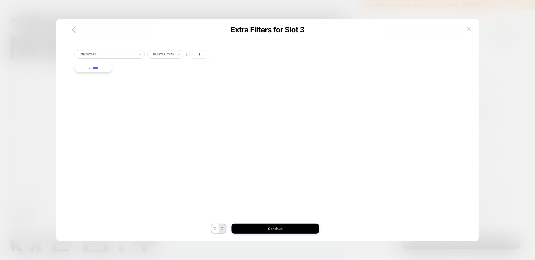
scroll to position [0, 0]
click at [98, 68] on button "+ And" at bounding box center [94, 68] width 38 height 9
click at [215, 78] on div "Is ︰ & Bronzer || Or" at bounding box center [211, 80] width 103 height 22
click at [213, 73] on div at bounding box center [217, 73] width 55 height 5
type input "******"
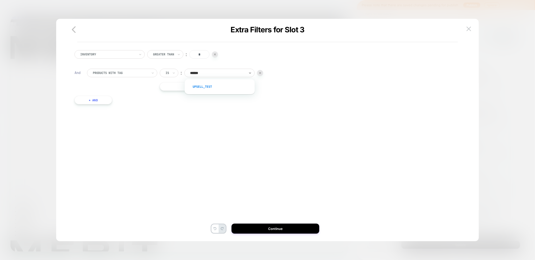
click at [210, 85] on div "upsell_test" at bounding box center [222, 87] width 65 height 8
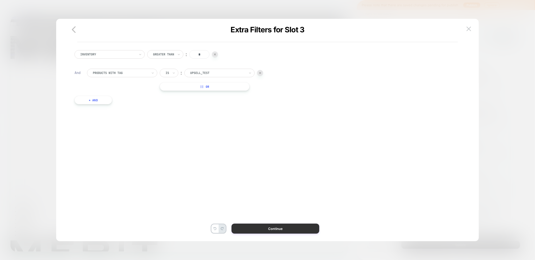
click at [279, 231] on button "Continue" at bounding box center [276, 229] width 88 height 10
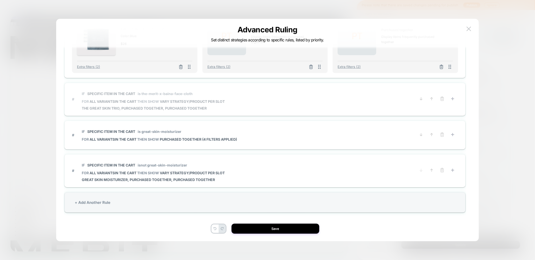
click at [264, 106] on span "# IF Specific item in the cart is the-merit-x-baina-face-cloth FOR all variants…" at bounding box center [242, 99] width 340 height 22
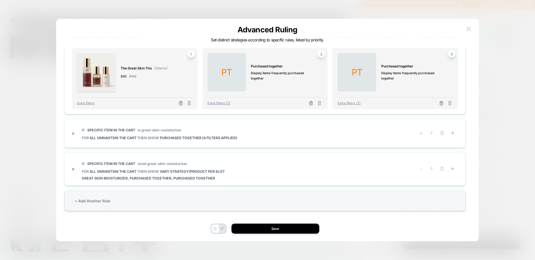
scroll to position [157, 0]
click at [269, 133] on span "# IF Specific item in the cart is great-skin-moisturizer FOR all variants IN TH…" at bounding box center [242, 135] width 340 height 18
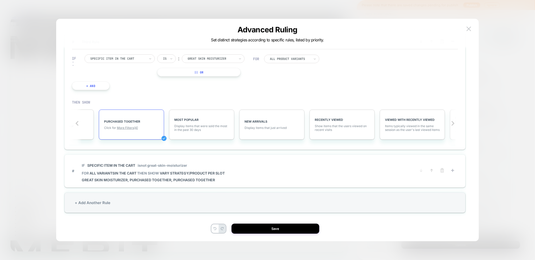
scroll to position [0, 199]
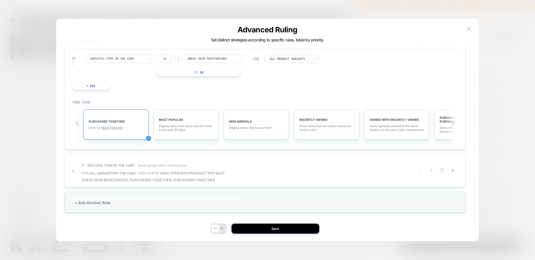
click at [273, 162] on span "# IF Specific item in the cart isnot great-skin-moisturizer FOR all variants IN…" at bounding box center [242, 171] width 340 height 22
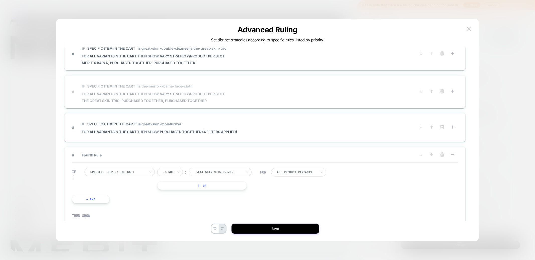
scroll to position [0, 0]
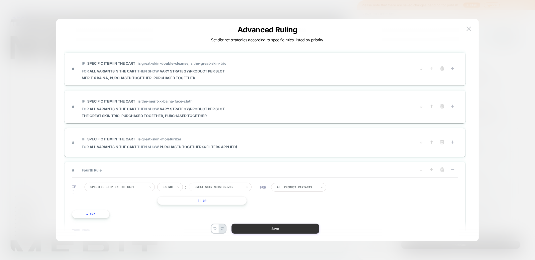
click at [251, 229] on button "Save" at bounding box center [276, 229] width 88 height 10
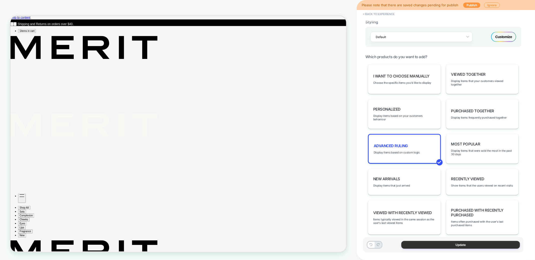
click at [466, 247] on button "Update" at bounding box center [460, 245] width 119 height 8
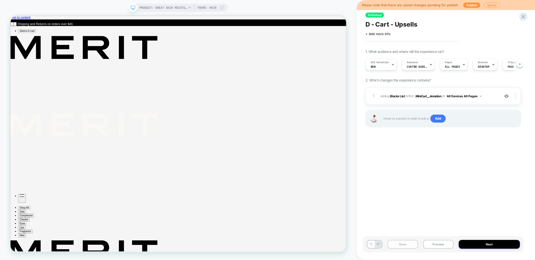
scroll to position [0, 0]
click at [413, 246] on button "Save" at bounding box center [403, 244] width 31 height 9
click at [437, 244] on button "Preview" at bounding box center [438, 244] width 31 height 9
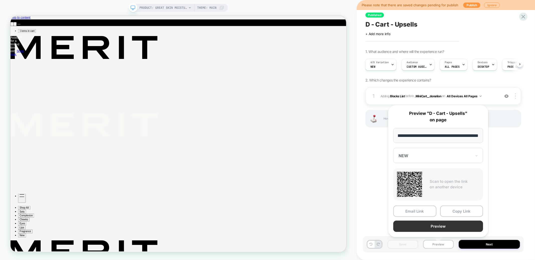
scroll to position [0, 0]
click at [437, 226] on button "Preview" at bounding box center [438, 226] width 90 height 11
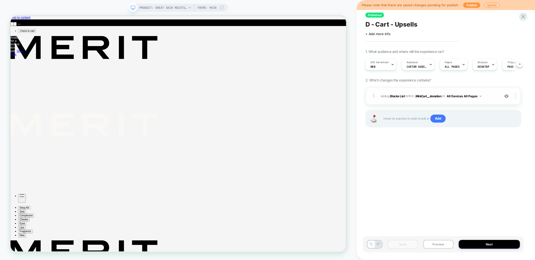
click at [405, 102] on div "1 #_loomi_addon_1736957264357 Adding Blocks List BEFORE .MiniCart__donation .Mi…" at bounding box center [444, 96] width 156 height 18
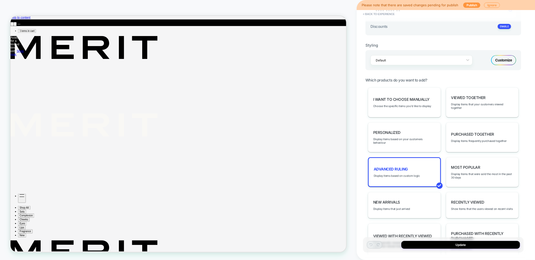
scroll to position [213, 0]
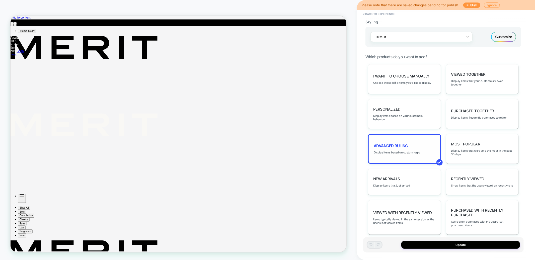
click at [415, 144] on div "Advanced Ruling Display items based on custom logic" at bounding box center [404, 149] width 73 height 30
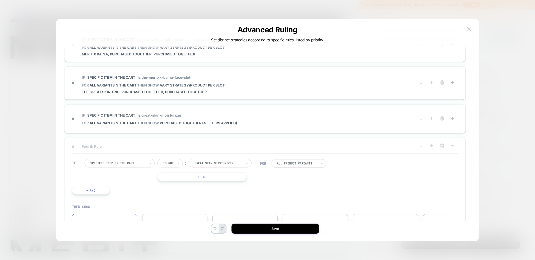
scroll to position [0, 0]
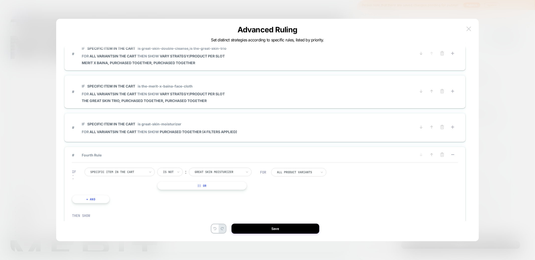
click at [468, 28] on img at bounding box center [469, 29] width 5 height 4
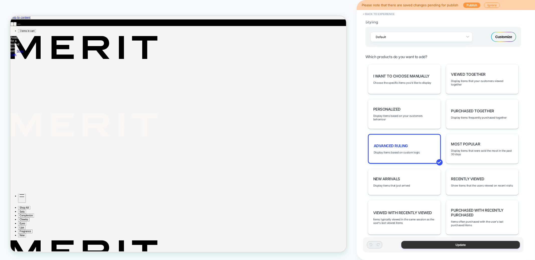
click at [435, 245] on button "Update" at bounding box center [460, 245] width 119 height 8
type textarea "*"
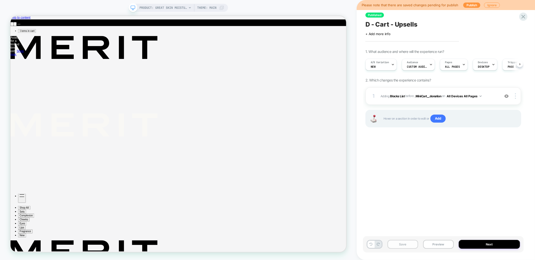
scroll to position [0, 0]
click at [409, 242] on button "Save" at bounding box center [403, 244] width 31 height 9
click at [465, 5] on button "Publish" at bounding box center [471, 5] width 17 height 5
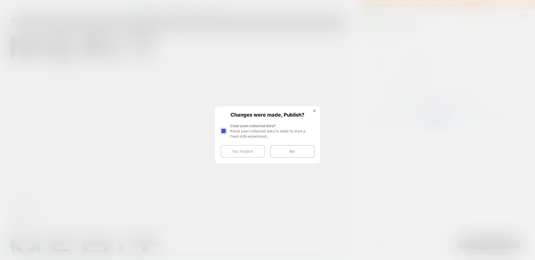
click at [242, 153] on button "Yes, Publish" at bounding box center [243, 151] width 45 height 13
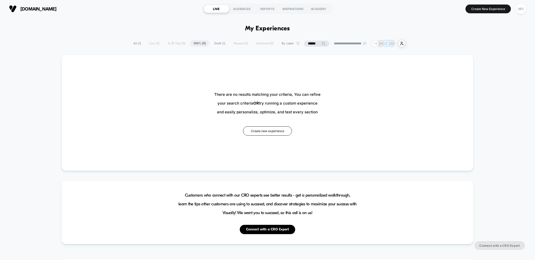
click at [322, 43] on icon at bounding box center [324, 44] width 4 height 4
click at [314, 44] on input "******" at bounding box center [317, 44] width 50 height 6
type input "***"
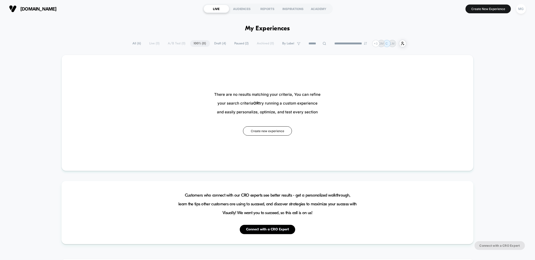
click at [211, 44] on span "Draft ( 4 )" at bounding box center [220, 43] width 19 height 7
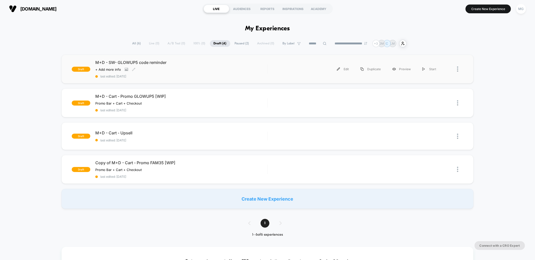
click at [221, 69] on div "M+D - SW- GLOWUP5 code reminder Click to view images Click to edit experience d…" at bounding box center [181, 69] width 172 height 18
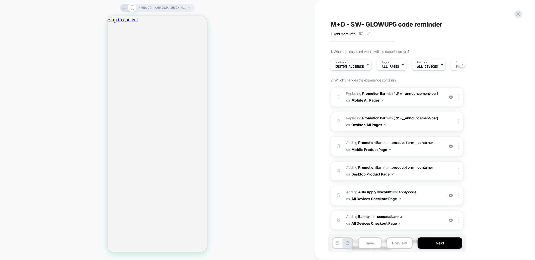
click at [338, 65] on span "Custom Audience" at bounding box center [349, 67] width 29 height 4
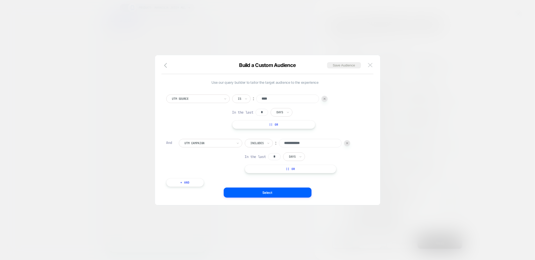
click at [373, 65] on button at bounding box center [371, 65] width 8 height 8
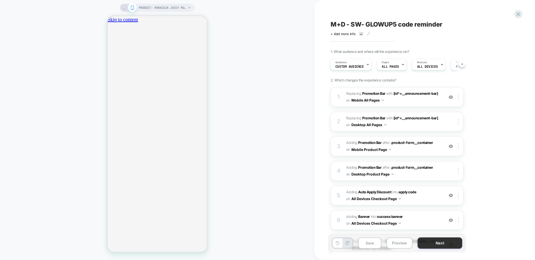
click at [437, 247] on button "Next" at bounding box center [440, 243] width 45 height 11
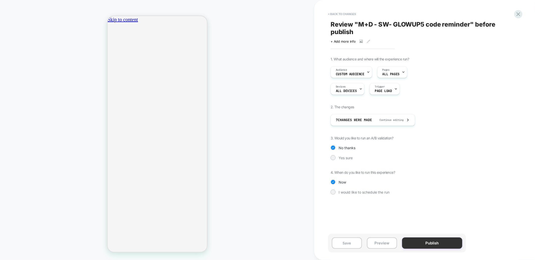
click at [432, 244] on button "Publish" at bounding box center [432, 243] width 60 height 11
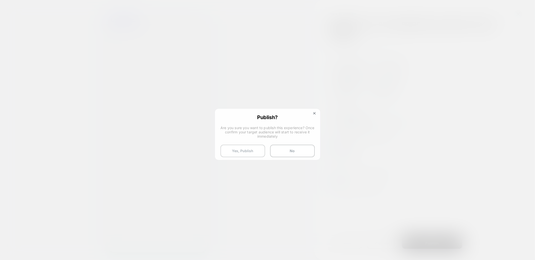
click at [249, 147] on button "Yes, Publish" at bounding box center [243, 151] width 45 height 13
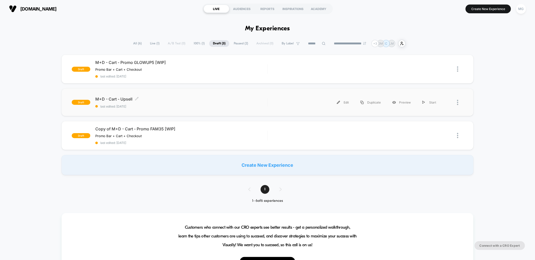
click at [176, 98] on span "M+D - Cart - Upsell Click to edit experience details" at bounding box center [181, 99] width 172 height 5
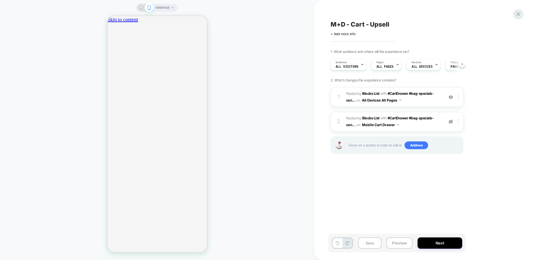
click at [522, 15] on icon at bounding box center [518, 14] width 7 height 7
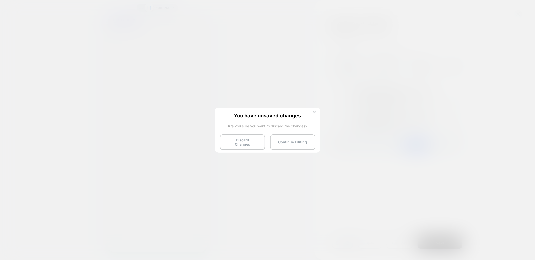
click at [313, 113] on img at bounding box center [314, 112] width 3 height 3
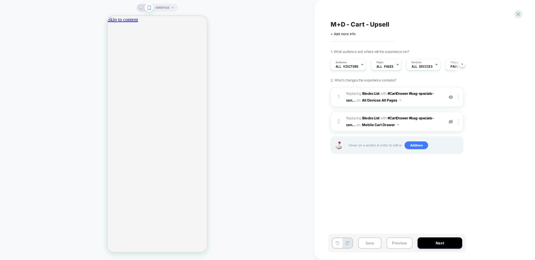
scroll to position [0, 177]
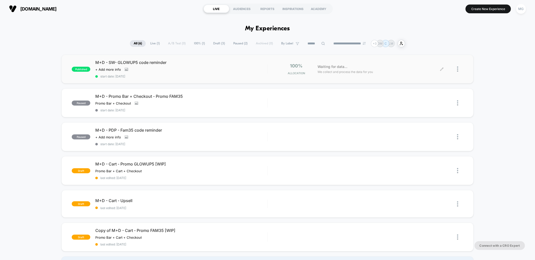
click at [441, 67] on icon at bounding box center [442, 69] width 4 height 4
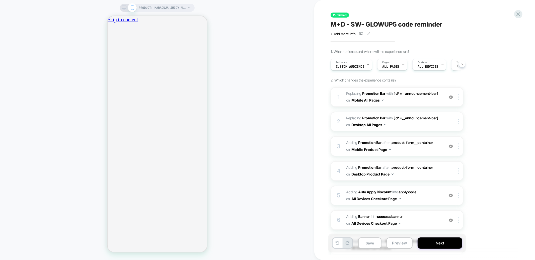
scroll to position [0, 0]
click at [109, 47] on icon "Close" at bounding box center [109, 47] width 0 height 0
click at [458, 96] on div at bounding box center [459, 97] width 8 height 6
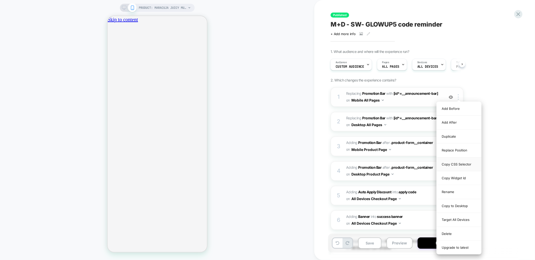
click at [452, 165] on div "Copy CSS Selector" at bounding box center [459, 165] width 45 height 14
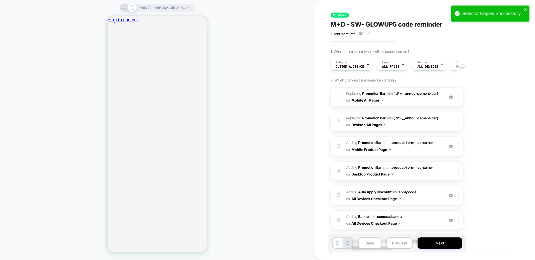
scroll to position [50, 0]
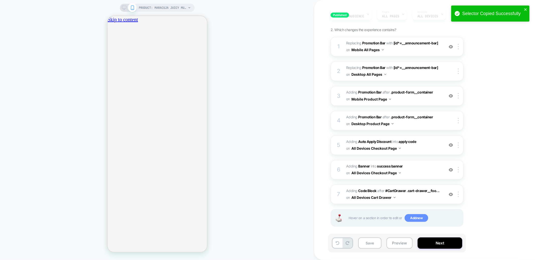
click at [414, 214] on span "Add new" at bounding box center [417, 218] width 24 height 8
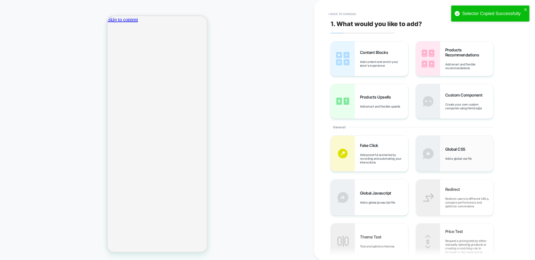
click at [454, 147] on span "Global CSS" at bounding box center [456, 149] width 23 height 5
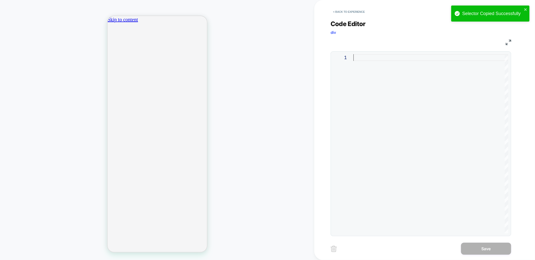
click at [384, 57] on div at bounding box center [430, 57] width 155 height 7
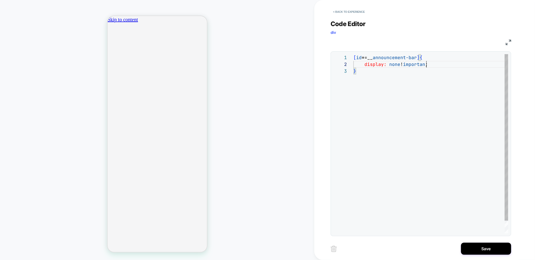
scroll to position [7, 76]
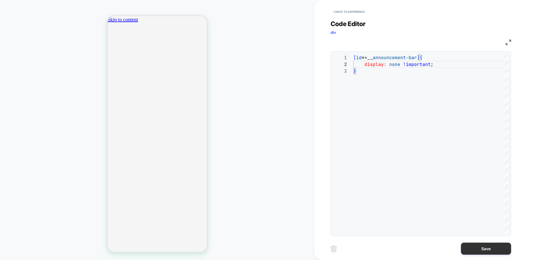
type textarea "**********"
click at [487, 248] on button "Save" at bounding box center [486, 249] width 50 height 12
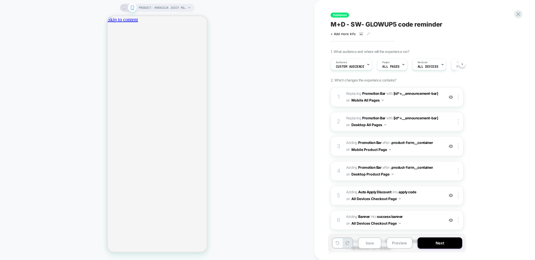
scroll to position [0, 0]
click at [458, 97] on img at bounding box center [458, 97] width 1 height 6
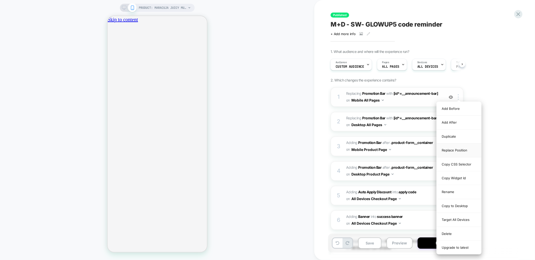
click at [458, 154] on div "Replace Position" at bounding box center [459, 150] width 45 height 14
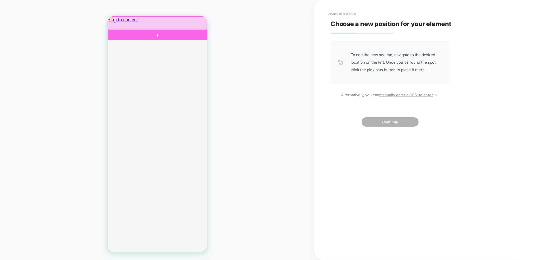
click at [155, 21] on div at bounding box center [157, 22] width 99 height 13
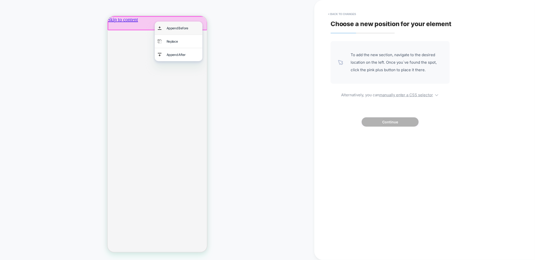
click at [160, 25] on img at bounding box center [160, 27] width 4 height 7
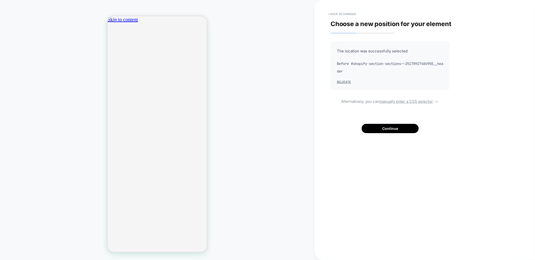
click at [341, 71] on span "Before #shopify-section-sections--25170927484950__header" at bounding box center [390, 67] width 107 height 15
drag, startPoint x: 350, startPoint y: 73, endPoint x: 336, endPoint y: 73, distance: 13.8
click at [336, 73] on div "The location was successfully selected Before #shopify-section-sections--251709…" at bounding box center [390, 65] width 119 height 49
click at [417, 101] on u "manually enter a CSS selector" at bounding box center [406, 101] width 54 height 5
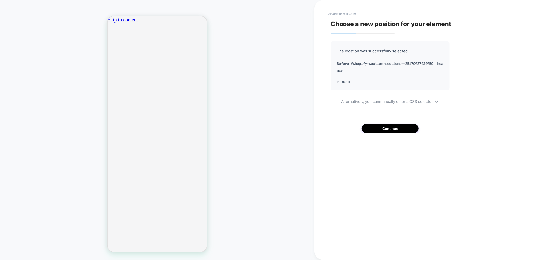
select select "**********"
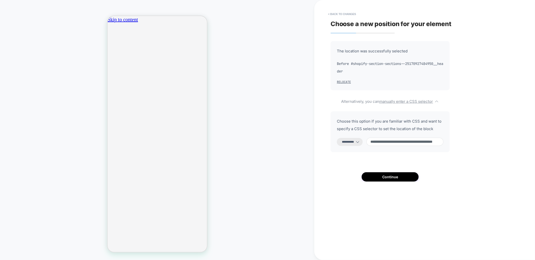
click at [404, 142] on input "**********" at bounding box center [405, 142] width 77 height 8
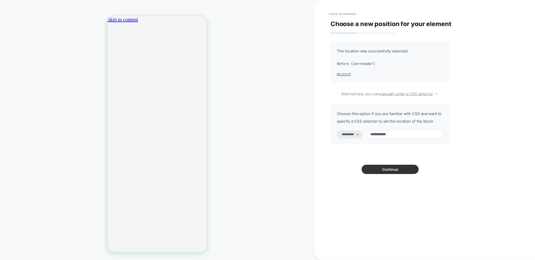
type input "**********"
click at [404, 171] on button "Continue" at bounding box center [390, 169] width 57 height 9
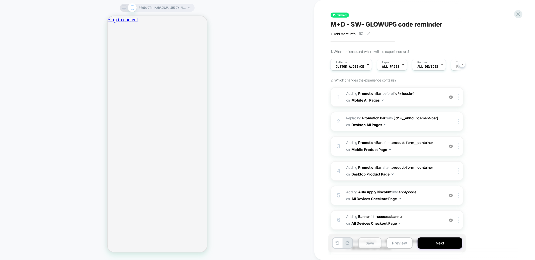
click at [371, 242] on button "Save" at bounding box center [369, 243] width 23 height 11
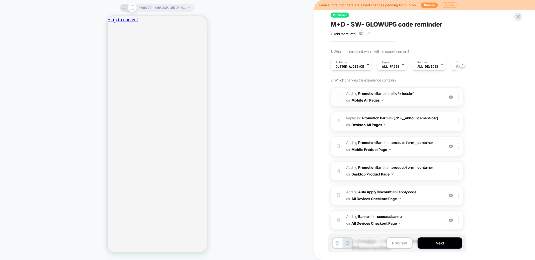
scroll to position [73, 0]
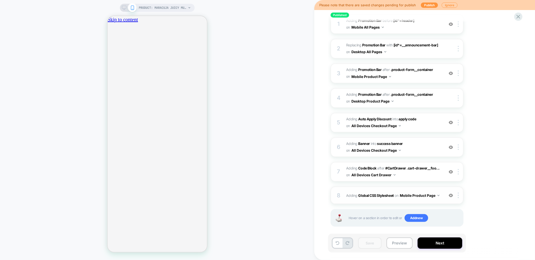
click at [430, 192] on button "Mobile Product Page" at bounding box center [420, 195] width 40 height 7
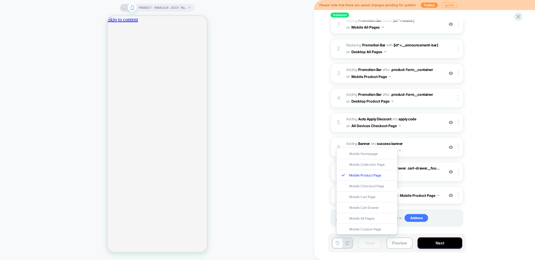
drag, startPoint x: 390, startPoint y: 220, endPoint x: 442, endPoint y: 204, distance: 53.7
click at [391, 220] on div "Mobile All Pages" at bounding box center [367, 218] width 61 height 11
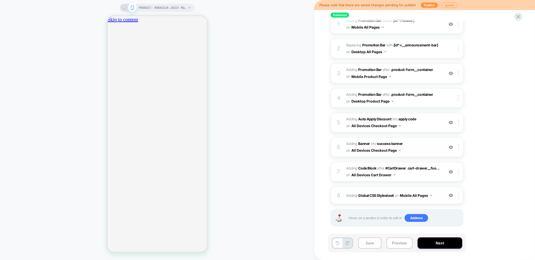
click at [459, 193] on img at bounding box center [458, 196] width 1 height 6
click at [461, 194] on div at bounding box center [459, 196] width 8 height 6
click at [455, 167] on div "Target All Devices" at bounding box center [459, 165] width 45 height 14
click at [123, 8] on icon at bounding box center [124, 8] width 5 height 5
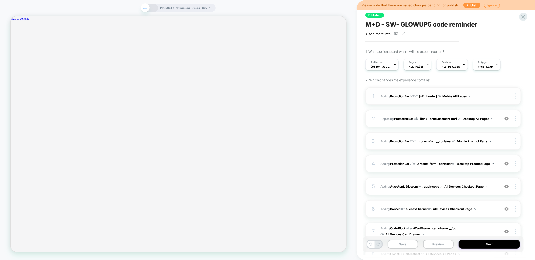
click at [516, 97] on img at bounding box center [515, 96] width 1 height 6
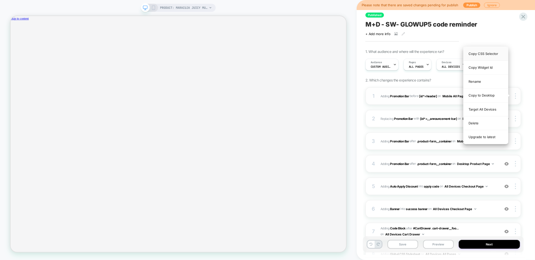
click at [489, 56] on div "Copy CSS Selector" at bounding box center [486, 54] width 45 height 14
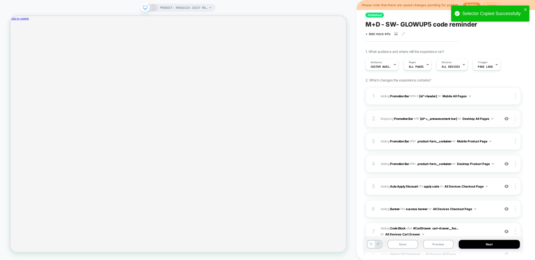
click at [516, 119] on img at bounding box center [515, 119] width 1 height 6
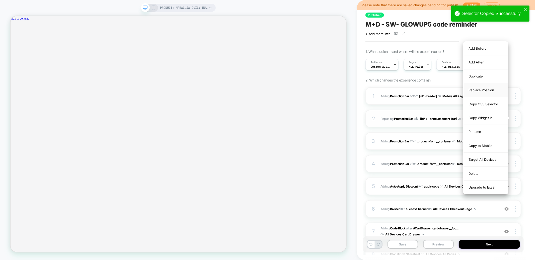
click at [482, 92] on div "Replace Position" at bounding box center [486, 90] width 45 height 14
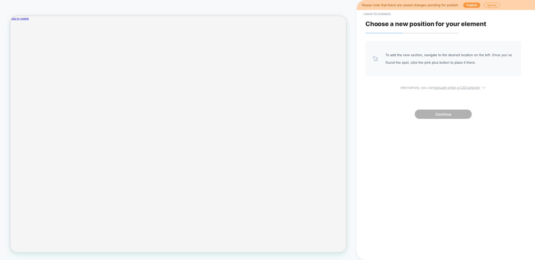
click at [435, 86] on u "manually enter a CSS selector" at bounding box center [457, 88] width 47 height 4
select select "*******"
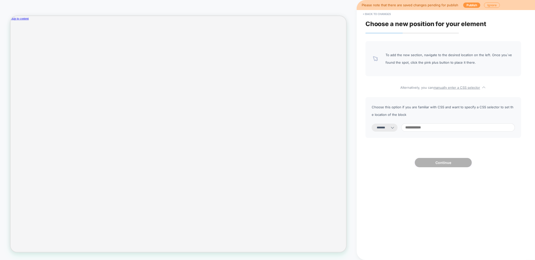
click at [441, 129] on input at bounding box center [458, 127] width 114 height 8
paste input "**********"
type input "**********"
select select "*********"
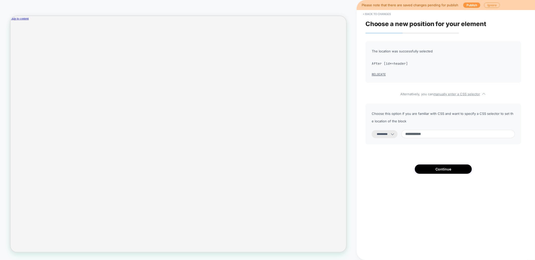
type input "**********"
click at [384, 135] on select "**********" at bounding box center [385, 134] width 26 height 8
select select "**********"
click at [446, 167] on button "Continue" at bounding box center [443, 169] width 57 height 9
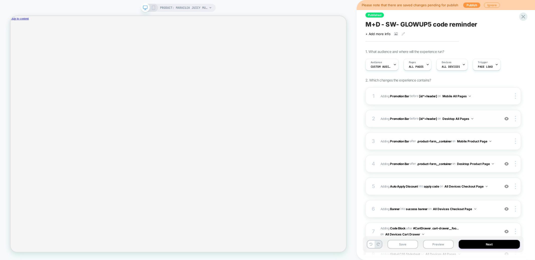
click at [480, 119] on span "#_loomi_addon_1754581754325 Adding Promotion Bar BEFORE [id*=header] [id*=heade…" at bounding box center [439, 119] width 117 height 6
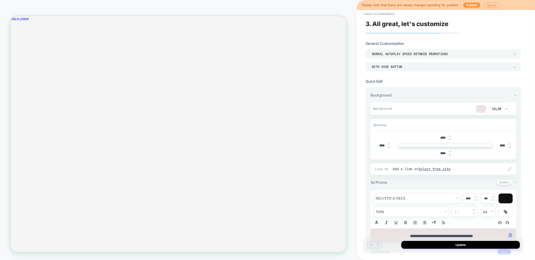
scroll to position [50, 0]
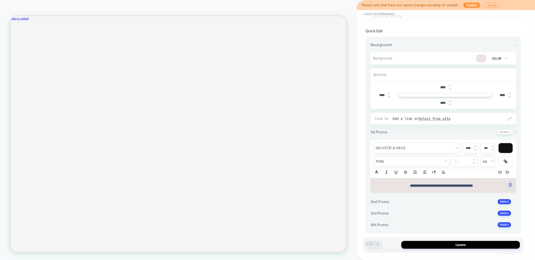
click at [480, 187] on p "**********" at bounding box center [442, 186] width 132 height 5
type input "****"
click at [458, 177] on div "**********" at bounding box center [444, 159] width 146 height 39
click at [458, 189] on div "**********" at bounding box center [444, 186] width 146 height 15
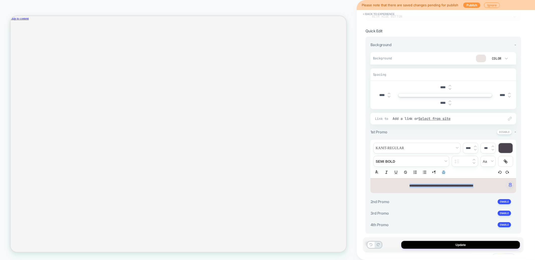
click at [458, 189] on div "**********" at bounding box center [444, 186] width 146 height 15
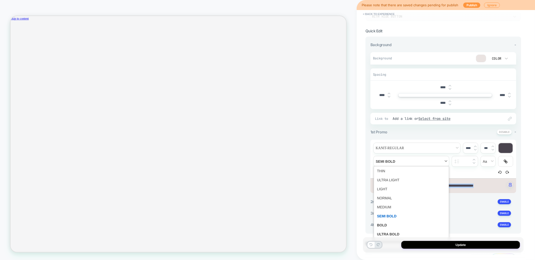
click at [419, 164] on span "fontWeight" at bounding box center [411, 161] width 75 height 10
click at [386, 206] on span "fontWeight" at bounding box center [411, 207] width 69 height 9
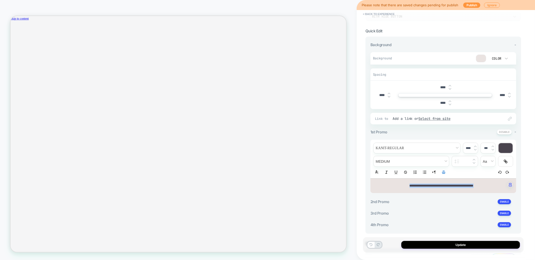
click at [475, 146] on img at bounding box center [475, 147] width 3 height 2
type input "****"
click at [467, 246] on button "Update" at bounding box center [460, 245] width 119 height 8
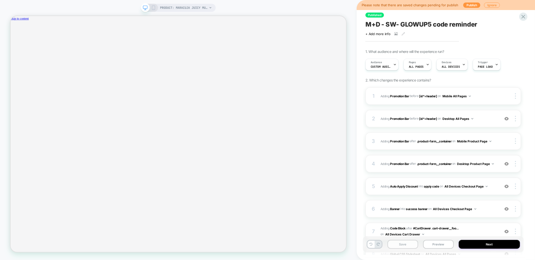
click at [392, 244] on button "Save" at bounding box center [403, 244] width 31 height 9
click at [467, 5] on button "Publish" at bounding box center [471, 5] width 17 height 5
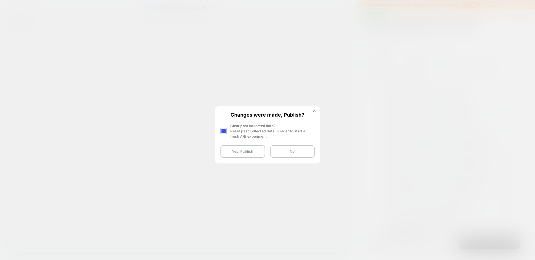
click at [224, 131] on div at bounding box center [224, 131] width 6 height 6
click at [240, 151] on button "Yes, Publish" at bounding box center [243, 151] width 45 height 13
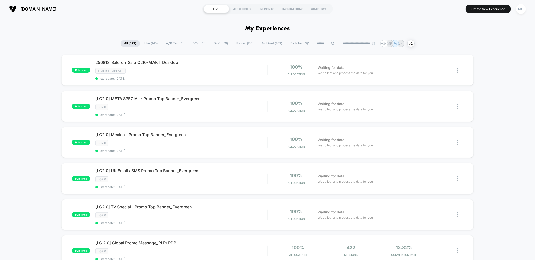
click at [179, 46] on span "A/B Test ( 4 )" at bounding box center [174, 43] width 25 height 7
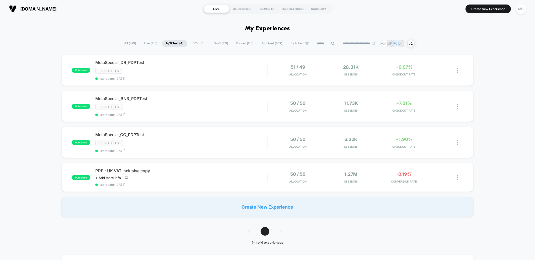
scroll to position [1, 0]
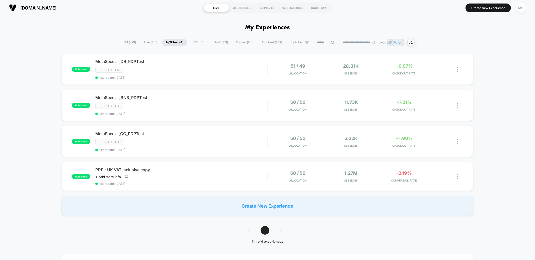
click at [211, 41] on span "Draft ( 149 )" at bounding box center [221, 42] width 22 height 7
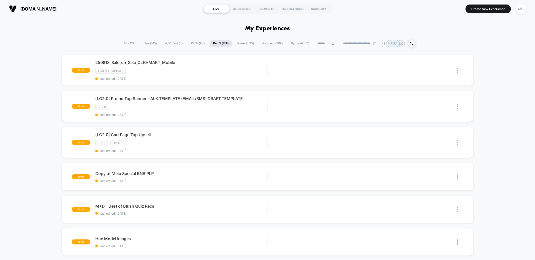
click at [199, 44] on span "100% ( 141 )" at bounding box center [197, 43] width 21 height 7
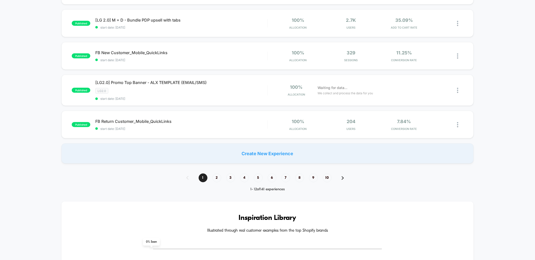
scroll to position [335, 0]
click at [218, 173] on span "2" at bounding box center [216, 177] width 9 height 9
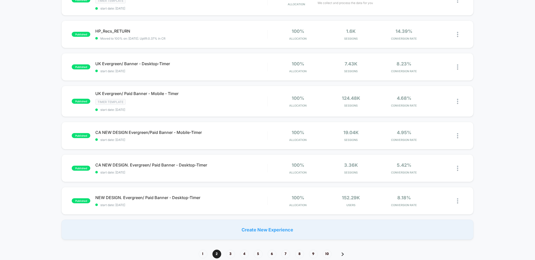
scroll to position [248, 0]
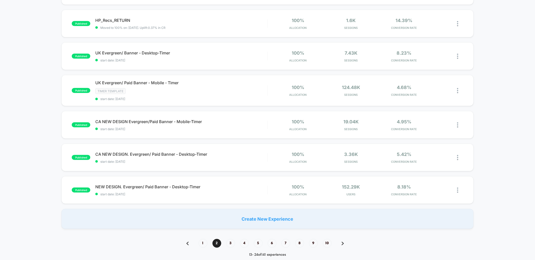
click at [237, 240] on div "1 2 3 4 5 6 7 8 9 10" at bounding box center [267, 243] width 173 height 9
click at [230, 239] on span "3" at bounding box center [230, 243] width 9 height 9
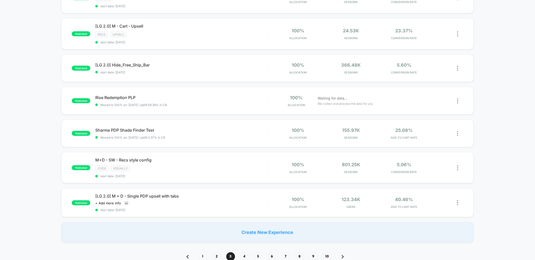
scroll to position [272, 0]
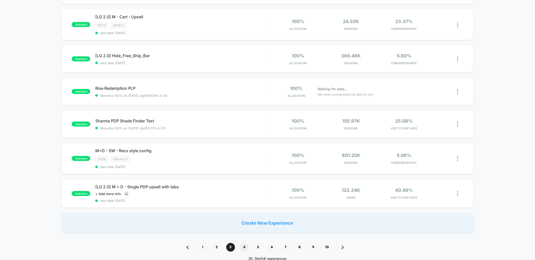
click at [247, 243] on span "4" at bounding box center [244, 247] width 9 height 9
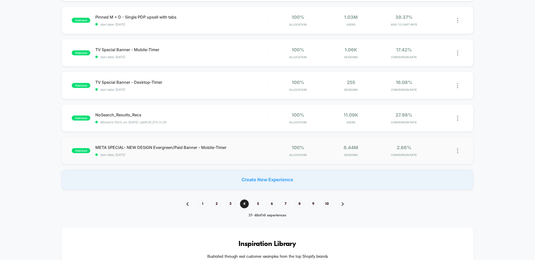
scroll to position [292, 0]
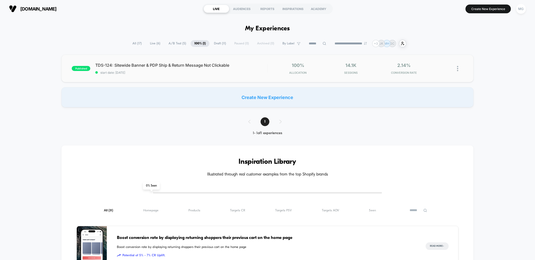
click at [177, 77] on div "published TDS-124: Sitewide Banner & PDP Ship & Return Message Not Clickable st…" at bounding box center [267, 69] width 412 height 28
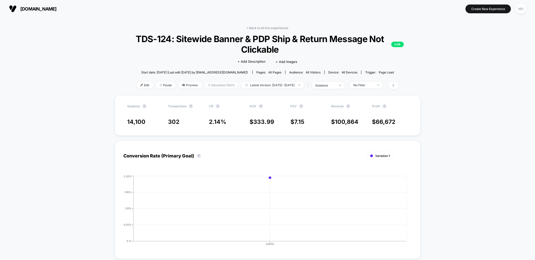
click at [209, 85] on span "Allocation: 100%" at bounding box center [221, 85] width 34 height 7
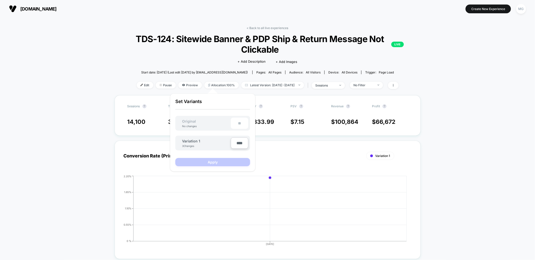
click at [234, 140] on input "****" at bounding box center [240, 142] width 18 height 11
click at [234, 139] on input "****" at bounding box center [240, 142] width 18 height 11
type input "***"
type input "**"
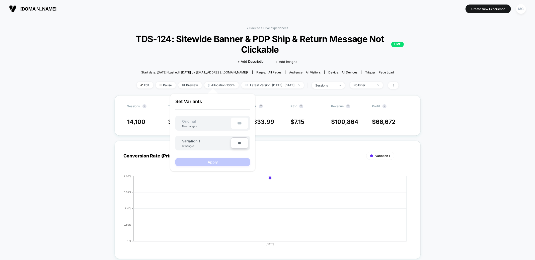
type input "***"
click at [226, 162] on button "Apply" at bounding box center [212, 162] width 75 height 8
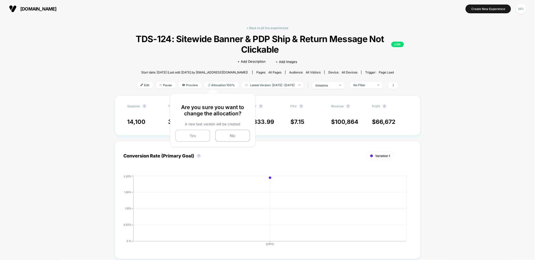
click at [188, 138] on button "Yes" at bounding box center [192, 136] width 35 height 12
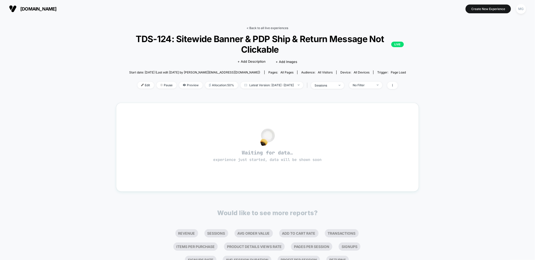
click at [266, 27] on link "< Back to all live experiences" at bounding box center [268, 28] width 42 height 4
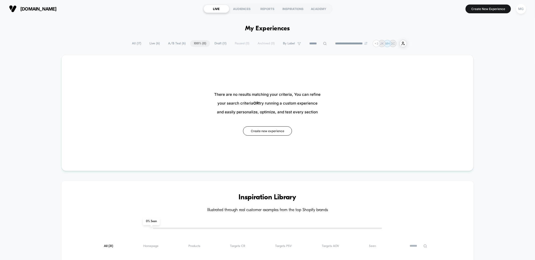
click at [182, 42] on span "A/B Test ( 6 )" at bounding box center [176, 43] width 25 height 7
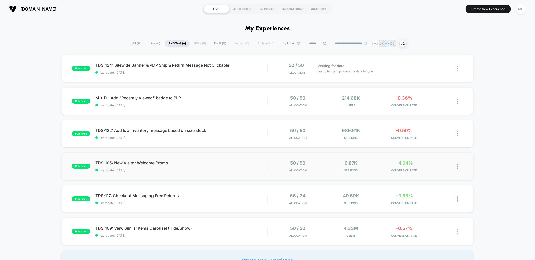
click at [255, 173] on div "published TDS-105: New Visitor Welcome Promo start date: 8/4/2025 50 / 50 Alloc…" at bounding box center [267, 167] width 412 height 28
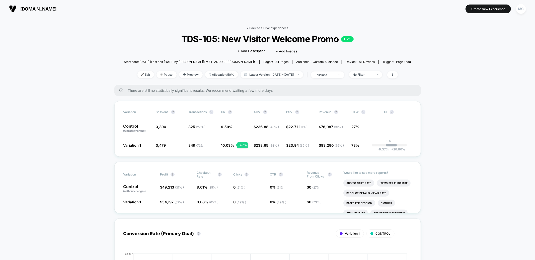
click at [265, 28] on link "< Back to all live experiences" at bounding box center [268, 28] width 42 height 4
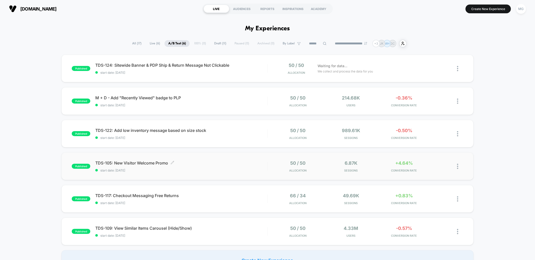
click at [245, 162] on span "TDS-105: New Visitor Welcome Promo Click to edit experience details" at bounding box center [181, 163] width 172 height 5
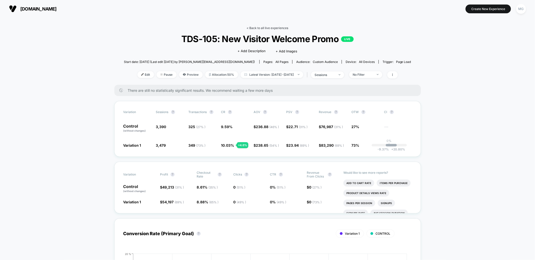
click at [273, 29] on link "< Back to all live experiences" at bounding box center [268, 28] width 42 height 4
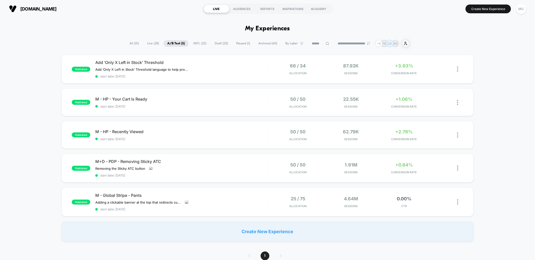
click at [198, 44] on span "100% ( 23 )" at bounding box center [199, 43] width 21 height 7
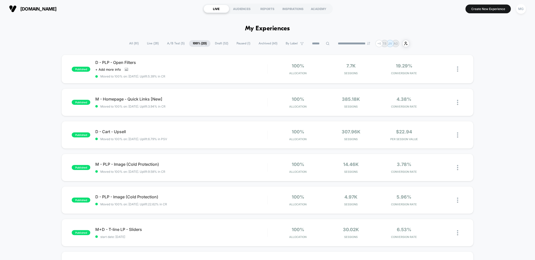
click at [213, 47] on div "**********" at bounding box center [267, 43] width 284 height 7
click at [215, 43] on span "Draft ( 52 )" at bounding box center [221, 43] width 21 height 7
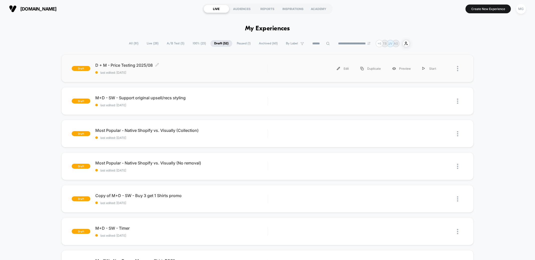
click at [190, 74] on span "last edited: [DATE]" at bounding box center [181, 73] width 172 height 4
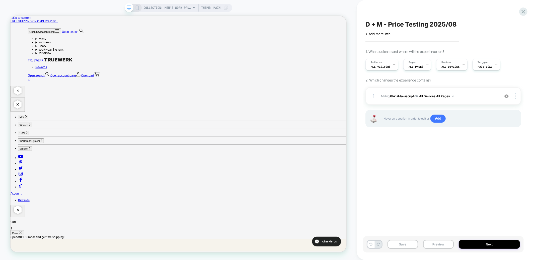
click at [385, 50] on span "1. What audience and where will the experience run?" at bounding box center [405, 51] width 79 height 4
click at [382, 63] on div "Audience All Visitors" at bounding box center [381, 64] width 30 height 11
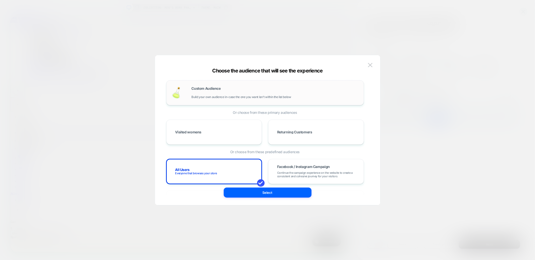
click at [204, 93] on div "Custom Audience Build your own audience in-case the one you want isn't within t…" at bounding box center [275, 93] width 167 height 12
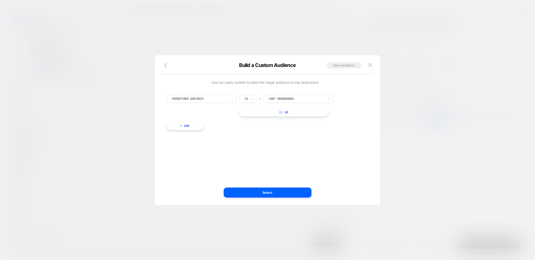
click at [207, 99] on div at bounding box center [199, 99] width 55 height 5
click at [181, 140] on div "Visit In Page" at bounding box center [203, 142] width 65 height 8
click at [252, 98] on icon at bounding box center [253, 98] width 4 height 5
click at [251, 136] on div "Not contains" at bounding box center [260, 136] width 33 height 8
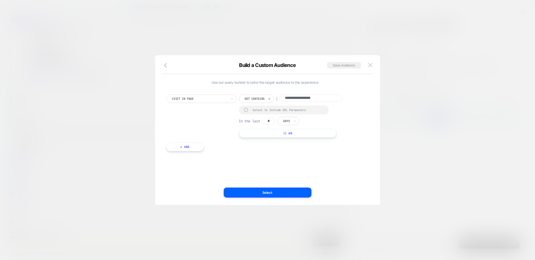
click at [292, 98] on input "**********" at bounding box center [311, 98] width 63 height 7
click at [307, 99] on input "**********" at bounding box center [311, 98] width 63 height 7
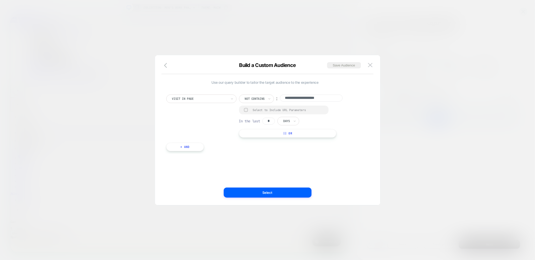
click at [307, 99] on input "**********" at bounding box center [311, 98] width 63 height 7
type input "*"
type input "***"
click at [185, 150] on button "+ And" at bounding box center [185, 147] width 38 height 9
click at [220, 154] on div at bounding box center [212, 152] width 55 height 5
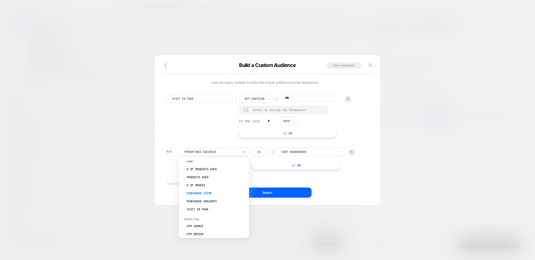
scroll to position [165, 3]
click at [193, 205] on div "Visit In Page" at bounding box center [213, 209] width 65 height 8
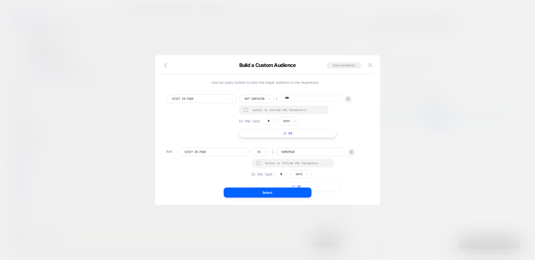
scroll to position [2, 0]
click at [255, 152] on div "Is" at bounding box center [261, 149] width 18 height 9
click at [259, 188] on div "Not contains" at bounding box center [273, 188] width 33 height 8
click at [293, 152] on input "**********" at bounding box center [324, 148] width 63 height 7
click at [293, 153] on input "**********" at bounding box center [324, 149] width 63 height 7
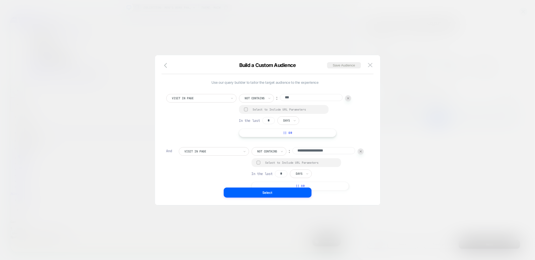
click at [293, 154] on input "**********" at bounding box center [324, 150] width 63 height 7
click at [165, 66] on icon "button" at bounding box center [165, 65] width 3 height 5
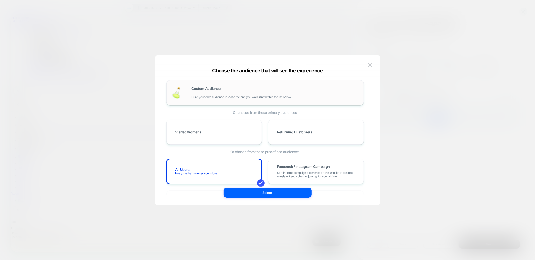
click at [291, 99] on span "Build your own audience in-case the one you want isn't within the list below" at bounding box center [242, 97] width 100 height 4
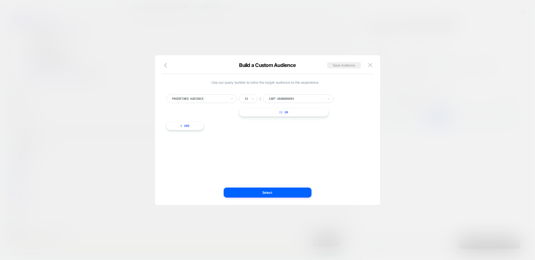
click at [217, 99] on div at bounding box center [199, 99] width 55 height 5
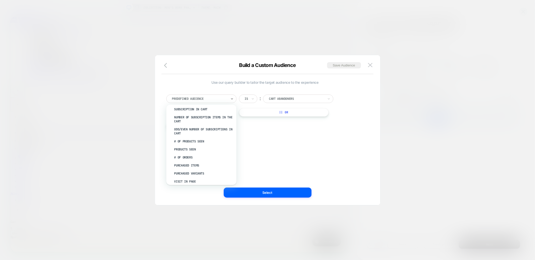
scroll to position [140, 0]
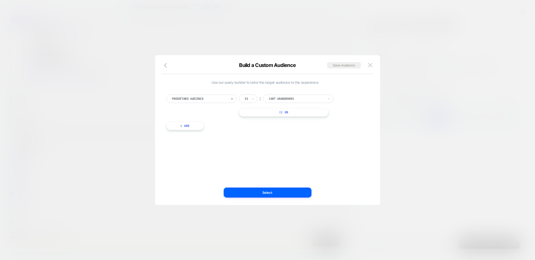
click at [201, 97] on div at bounding box center [199, 99] width 55 height 5
click at [176, 131] on div "UTM Source" at bounding box center [203, 135] width 65 height 8
click at [246, 98] on input "text" at bounding box center [246, 99] width 2 height 5
click at [255, 119] on div "Is not" at bounding box center [260, 120] width 33 height 8
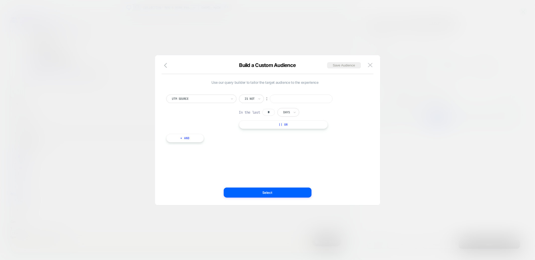
click at [285, 99] on input at bounding box center [301, 99] width 63 height 9
paste input "******"
type input "******"
drag, startPoint x: 268, startPoint y: 113, endPoint x: 273, endPoint y: 112, distance: 5.0
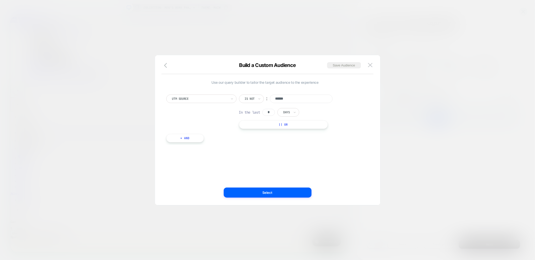
click at [273, 112] on input "*" at bounding box center [268, 112] width 13 height 7
type input "**"
click at [188, 136] on button "+ And" at bounding box center [185, 138] width 38 height 9
click at [191, 144] on div "Predefined Audience" at bounding box center [214, 141] width 70 height 9
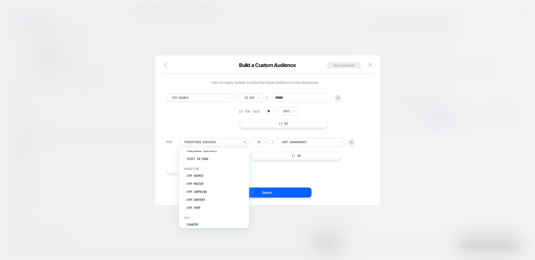
scroll to position [220, 0]
click at [198, 165] on div "UTM Medium" at bounding box center [216, 169] width 65 height 8
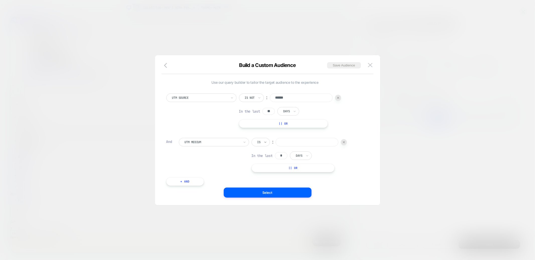
click at [267, 140] on icon at bounding box center [266, 142] width 4 height 5
click at [285, 96] on input "******" at bounding box center [301, 98] width 63 height 9
click at [192, 98] on div at bounding box center [199, 98] width 55 height 5
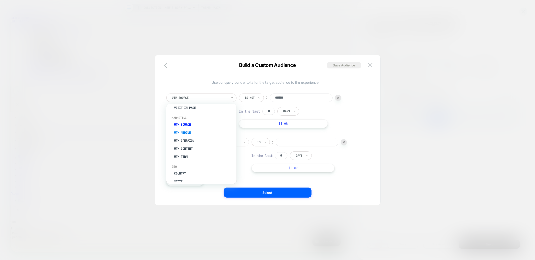
click at [181, 129] on div "UTM Medium" at bounding box center [203, 133] width 65 height 8
click at [294, 97] on input at bounding box center [294, 99] width 63 height 9
click at [247, 98] on input "text" at bounding box center [246, 98] width 2 height 5
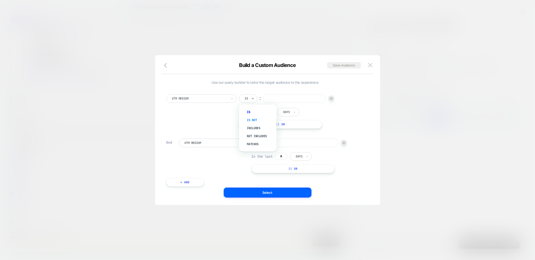
click at [250, 118] on div "Is not" at bounding box center [260, 120] width 33 height 8
click at [284, 98] on input at bounding box center [301, 98] width 63 height 9
type input "***"
click at [219, 143] on div at bounding box center [212, 143] width 55 height 5
click at [306, 142] on input at bounding box center [307, 143] width 63 height 9
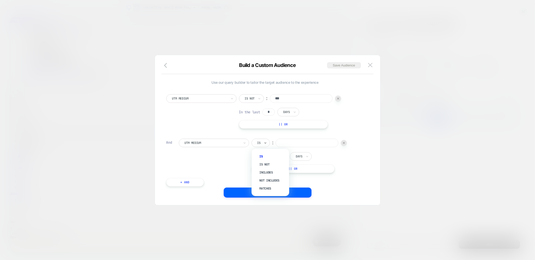
click at [256, 139] on div "Is" at bounding box center [261, 143] width 18 height 9
click at [266, 163] on div "Is not" at bounding box center [273, 165] width 33 height 8
click at [298, 141] on input at bounding box center [313, 143] width 63 height 9
type input "*******"
click at [187, 178] on button "+ And" at bounding box center [185, 182] width 38 height 9
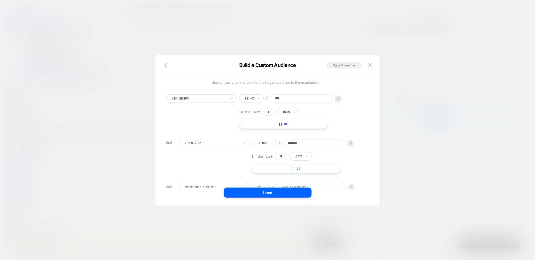
scroll to position [5, 0]
click at [196, 183] on div at bounding box center [212, 182] width 55 height 5
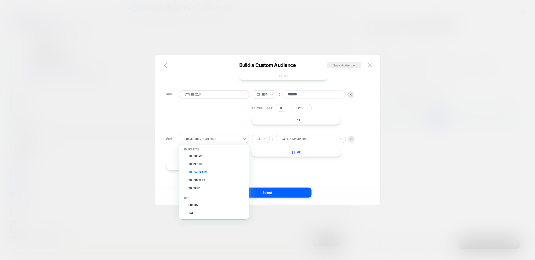
scroll to position [220, 0]
click at [199, 162] on div "UTM Medium" at bounding box center [216, 166] width 65 height 8
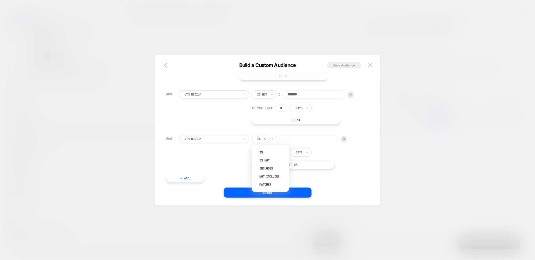
drag, startPoint x: 268, startPoint y: 140, endPoint x: 267, endPoint y: 145, distance: 5.5
click at [268, 140] on div "Is" at bounding box center [261, 139] width 18 height 9
drag, startPoint x: 264, startPoint y: 181, endPoint x: 264, endPoint y: 186, distance: 5.3
click at [264, 186] on div "UTM Medium Is not ︰ *** In the last * Days || Or And UTM Medium Is not ︰ ******…" at bounding box center [265, 116] width 203 height 147
click at [264, 141] on icon at bounding box center [266, 138] width 4 height 5
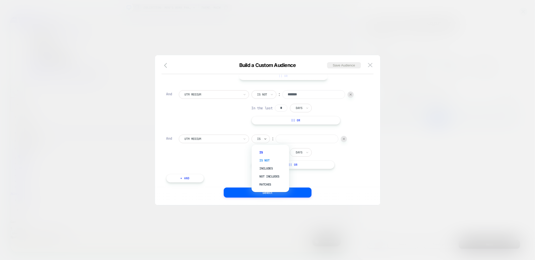
click at [263, 162] on div "Is not" at bounding box center [273, 161] width 33 height 8
click at [304, 139] on input at bounding box center [313, 139] width 63 height 9
type input "*****"
click at [185, 180] on button "+ And" at bounding box center [185, 178] width 38 height 9
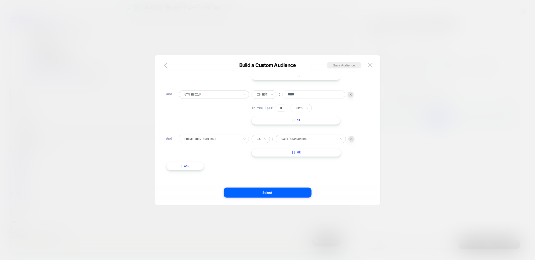
click at [206, 137] on div at bounding box center [212, 139] width 55 height 5
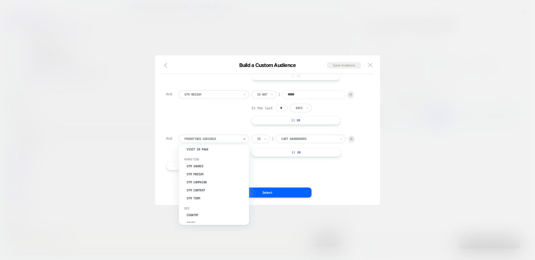
scroll to position [220, 0]
click at [198, 163] on div "UTM Medium" at bounding box center [216, 166] width 65 height 8
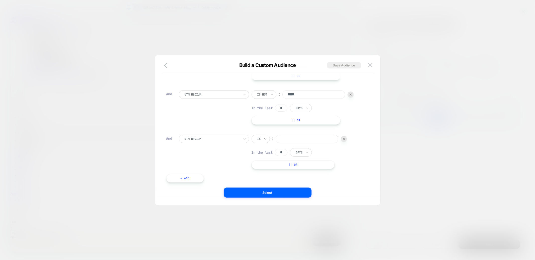
click at [266, 137] on icon at bounding box center [266, 138] width 4 height 5
click at [263, 139] on div "Is" at bounding box center [261, 139] width 18 height 9
click at [266, 159] on div "Is not" at bounding box center [273, 161] width 33 height 8
click at [295, 139] on input at bounding box center [313, 139] width 63 height 9
type input "***"
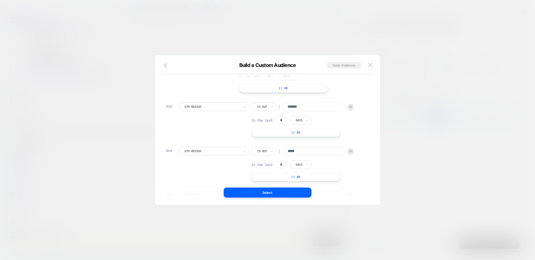
scroll to position [0, 0]
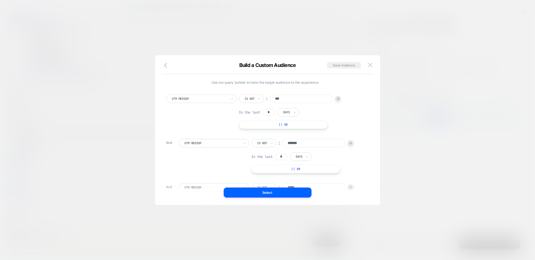
click at [270, 109] on input "*" at bounding box center [268, 112] width 13 height 7
type input "**"
click at [281, 155] on input "*" at bounding box center [281, 156] width 13 height 7
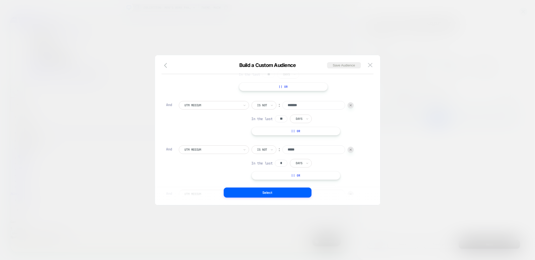
scroll to position [33, 0]
type input "**"
click at [284, 162] on input "*" at bounding box center [281, 163] width 13 height 7
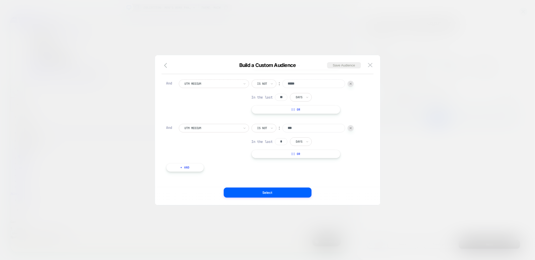
scroll to position [100, 0]
type input "**"
click at [282, 139] on input "*" at bounding box center [281, 140] width 13 height 7
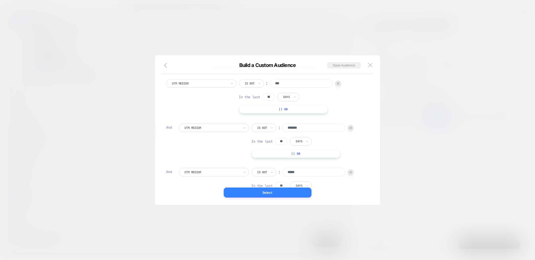
type input "**"
click at [279, 190] on button "Select" at bounding box center [268, 193] width 88 height 10
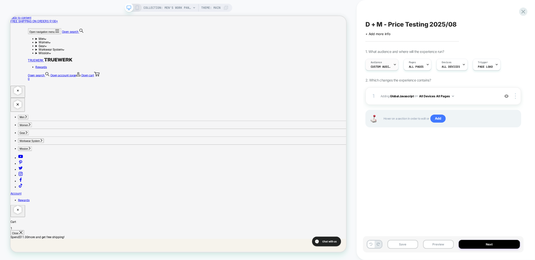
click at [380, 69] on div "Audience Custom Audience" at bounding box center [381, 64] width 30 height 11
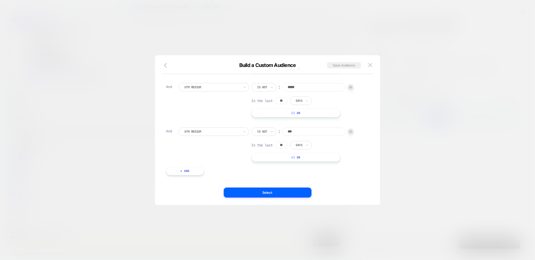
scroll to position [5, 0]
click at [194, 164] on button "+ And" at bounding box center [185, 166] width 38 height 9
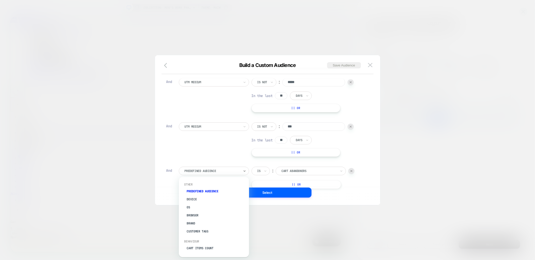
click at [220, 169] on div at bounding box center [212, 171] width 55 height 5
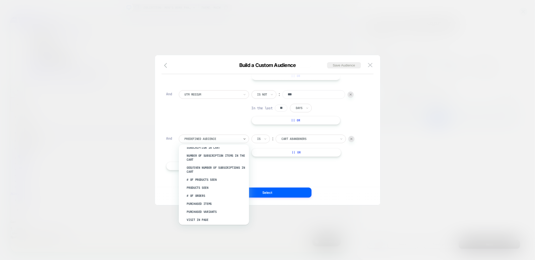
scroll to position [147, 0]
click at [200, 186] on div "# of Orders" at bounding box center [216, 189] width 65 height 8
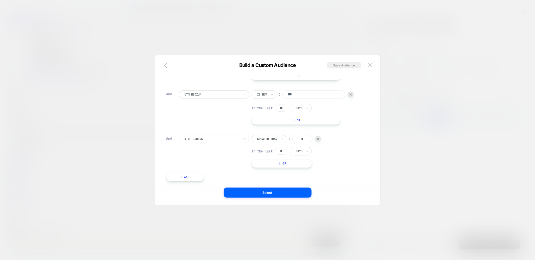
click at [278, 140] on div "Greater Than" at bounding box center [269, 139] width 35 height 9
click at [266, 150] on div "Is" at bounding box center [273, 152] width 33 height 8
click at [284, 151] on input "*" at bounding box center [281, 151] width 13 height 7
type input "**"
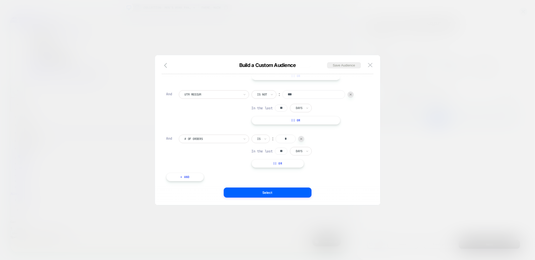
click at [185, 178] on button "+ And" at bounding box center [185, 177] width 38 height 9
click at [204, 137] on div at bounding box center [212, 139] width 55 height 5
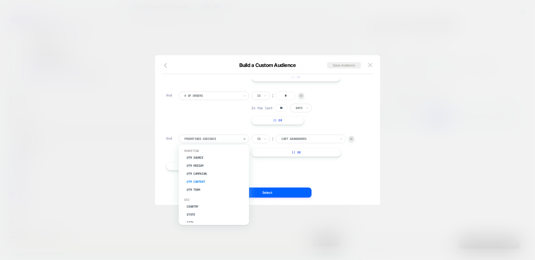
scroll to position [219, 0]
click at [201, 163] on div "UTM Medium" at bounding box center [216, 167] width 65 height 8
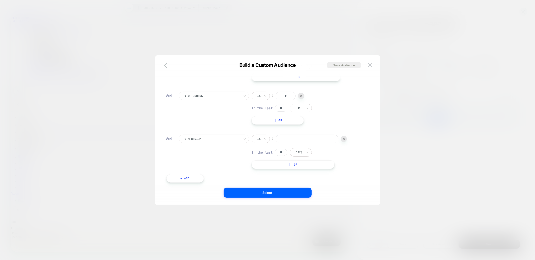
click at [259, 139] on div at bounding box center [258, 139] width 3 height 5
click at [267, 159] on div "Is not" at bounding box center [273, 161] width 33 height 8
click at [296, 141] on input at bounding box center [313, 139] width 63 height 9
paste input "********"
type input "********"
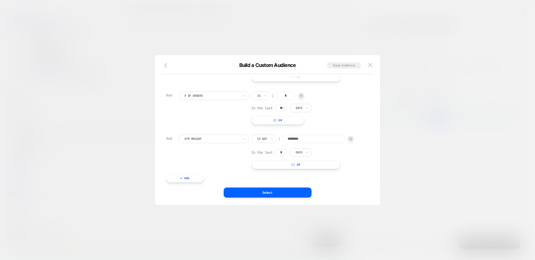
click at [281, 152] on input "*" at bounding box center [281, 152] width 13 height 7
type input "**"
click at [191, 167] on button "+ And" at bounding box center [185, 166] width 38 height 9
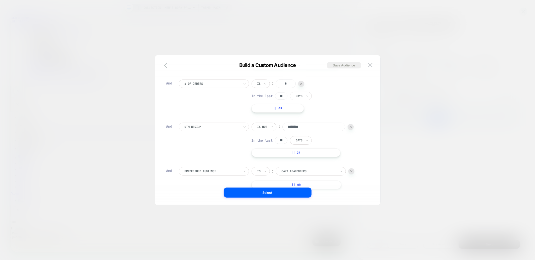
scroll to position [220, 0]
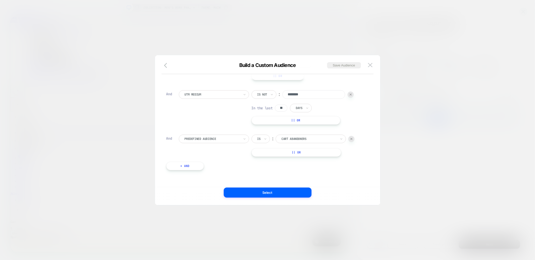
click at [208, 138] on div at bounding box center [212, 139] width 55 height 5
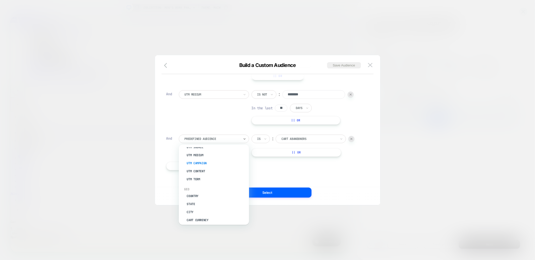
scroll to position [230, 1]
click at [201, 152] on div "UTM Medium" at bounding box center [215, 156] width 65 height 8
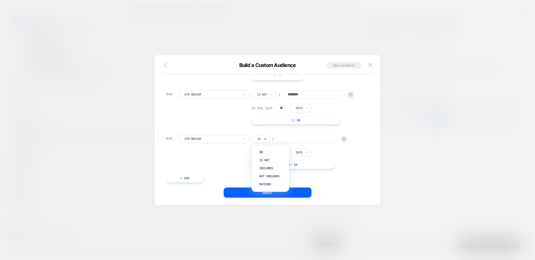
click at [264, 138] on icon at bounding box center [266, 138] width 4 height 5
click at [260, 137] on div at bounding box center [258, 139] width 3 height 5
click at [259, 160] on div "Is not" at bounding box center [273, 161] width 33 height 8
click at [286, 155] on input "*" at bounding box center [281, 153] width 13 height 7
click at [286, 155] on input "*" at bounding box center [281, 154] width 13 height 7
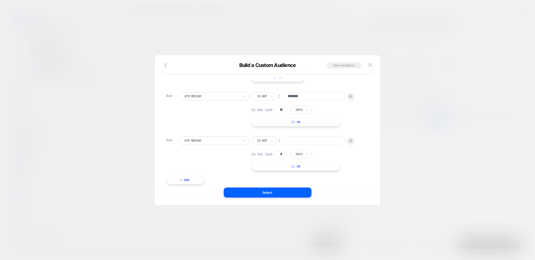
scroll to position [4, 0]
type input "**"
click at [328, 136] on input at bounding box center [313, 140] width 63 height 9
paste input "*********"
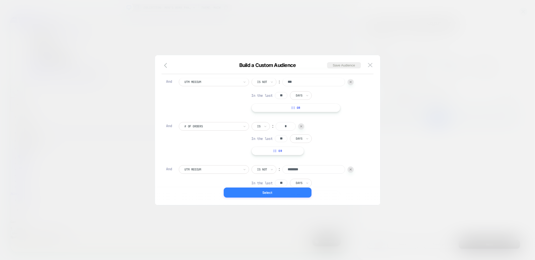
type input "*********"
click at [271, 189] on button "Select" at bounding box center [268, 193] width 88 height 10
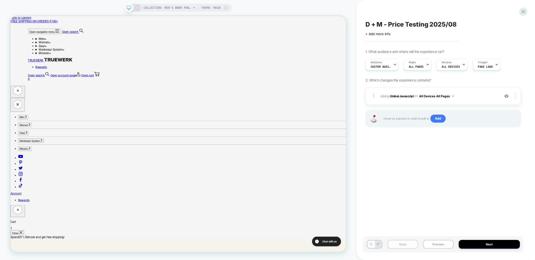
click at [401, 246] on button "Save" at bounding box center [403, 244] width 31 height 9
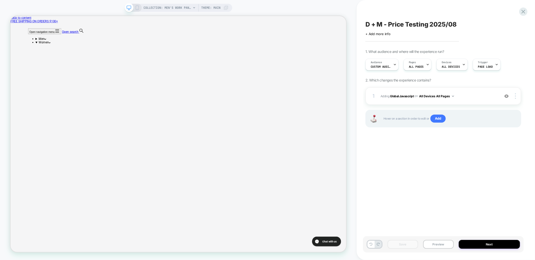
click at [360, 158] on div "D + M - Price Testing 2025/08 Click to edit experience details + Add more info …" at bounding box center [446, 130] width 178 height 260
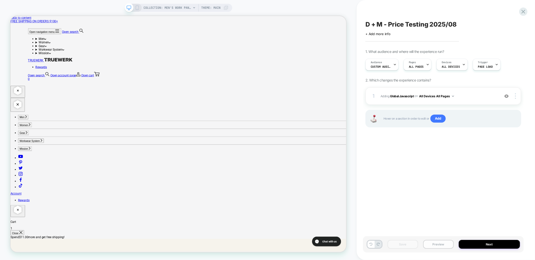
click at [439, 244] on button "Preview" at bounding box center [438, 244] width 31 height 9
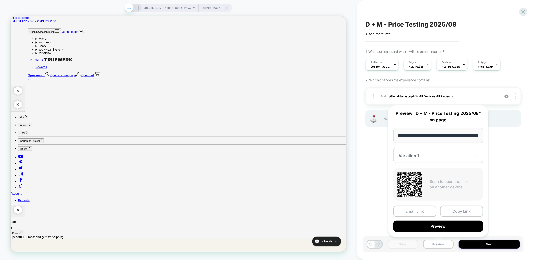
scroll to position [0, 0]
drag, startPoint x: 465, startPoint y: 211, endPoint x: 75, endPoint y: 143, distance: 395.7
click at [465, 211] on button "Copy Link" at bounding box center [461, 211] width 43 height 11
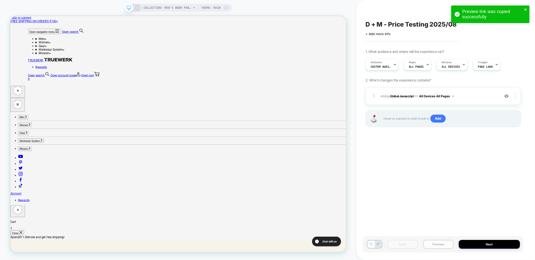
click at [436, 247] on button "Preview" at bounding box center [438, 244] width 31 height 9
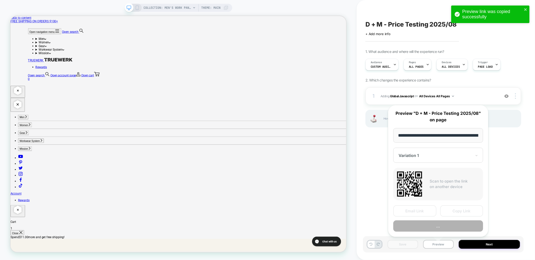
scroll to position [0, 81]
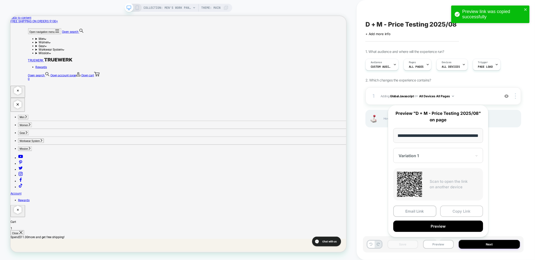
click at [460, 211] on button "Copy Link" at bounding box center [461, 211] width 43 height 11
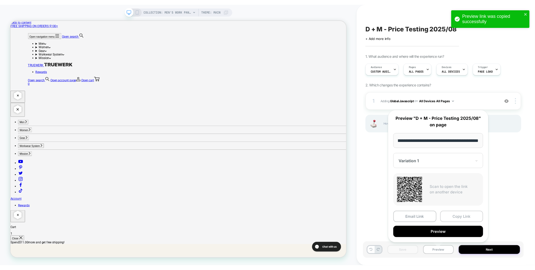
scroll to position [0, 0]
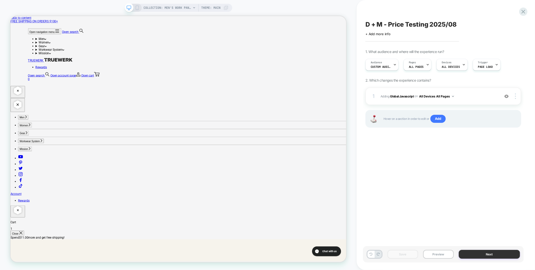
click at [482, 255] on button "Next" at bounding box center [489, 254] width 61 height 9
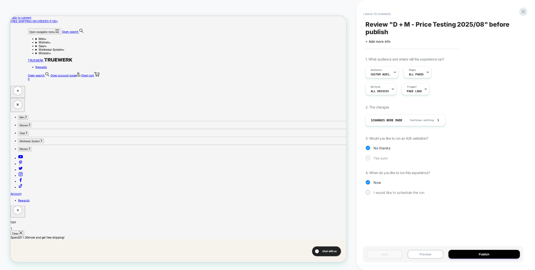
click at [372, 158] on div "Yes sure" at bounding box center [444, 157] width 156 height 5
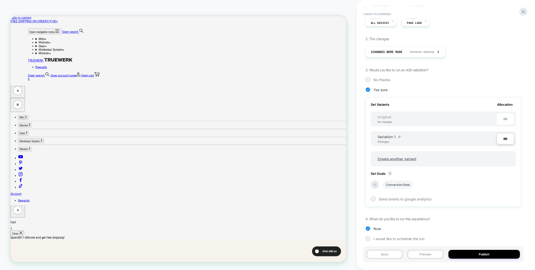
scroll to position [70, 0]
click at [388, 255] on button "Save" at bounding box center [385, 254] width 36 height 9
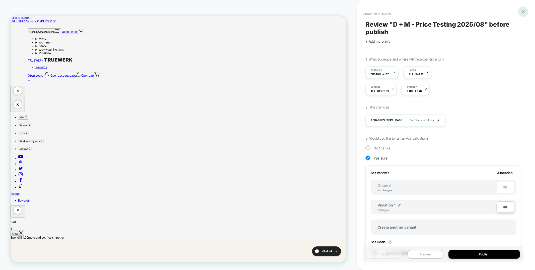
click at [524, 12] on icon at bounding box center [524, 12] width 4 height 4
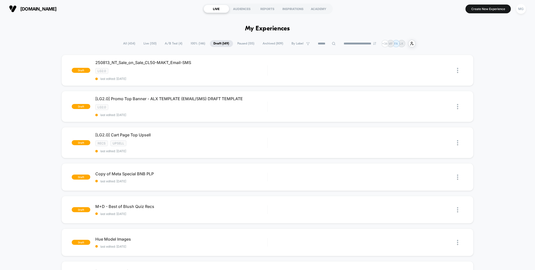
click at [169, 44] on span "A/B Test ( 4 )" at bounding box center [173, 43] width 25 height 7
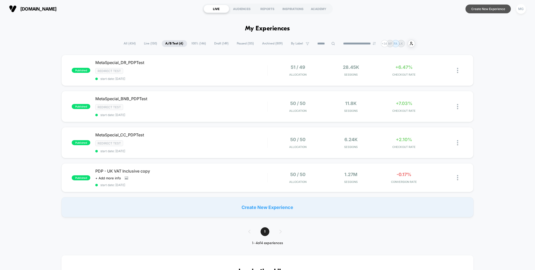
click at [484, 8] on button "Create New Experience" at bounding box center [488, 9] width 45 height 9
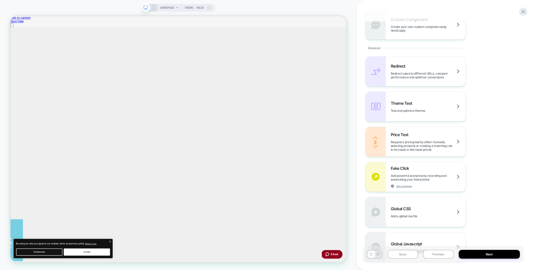
scroll to position [184, 0]
click at [425, 110] on span "Test and optimize themes" at bounding box center [414, 110] width 47 height 4
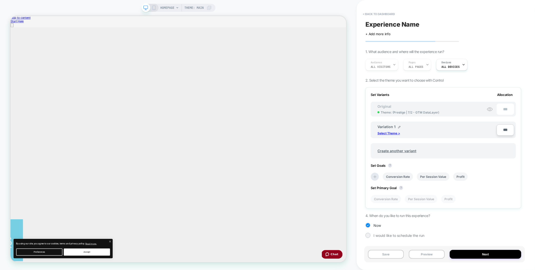
click at [394, 132] on p "Select Theme >" at bounding box center [389, 133] width 23 height 4
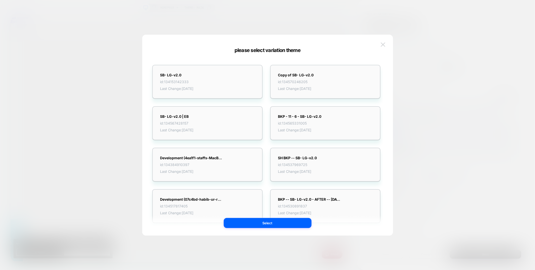
click at [383, 45] on img at bounding box center [383, 44] width 5 height 4
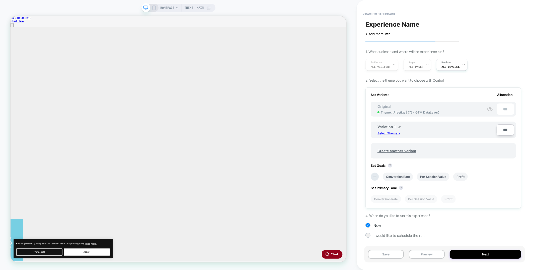
click at [399, 132] on p "Select Theme >" at bounding box center [389, 133] width 23 height 4
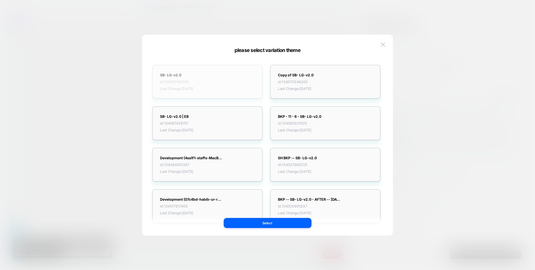
click at [194, 86] on span "Last Change: [DATE]" at bounding box center [176, 88] width 33 height 4
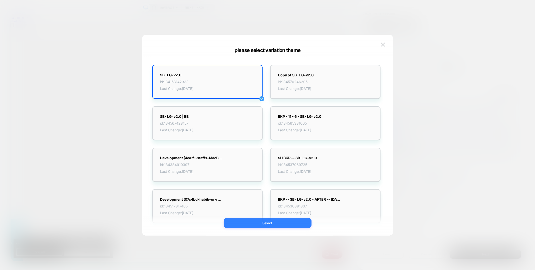
click at [258, 225] on button "Select" at bounding box center [268, 223] width 88 height 10
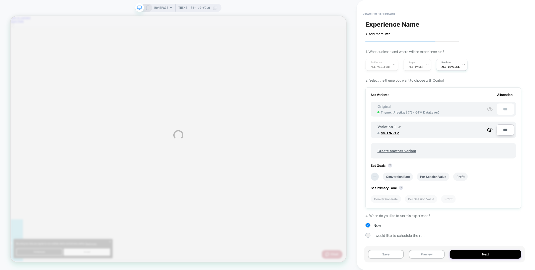
click at [502, 129] on div "HOMEPAGE Theme: SB- LG-v2.0 < back to dashboard Experience Name Click to edit e…" at bounding box center [267, 135] width 535 height 270
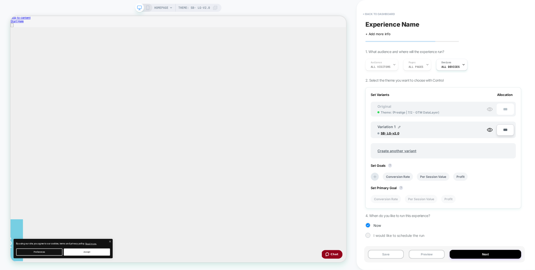
click at [503, 129] on input "***" at bounding box center [506, 129] width 18 height 11
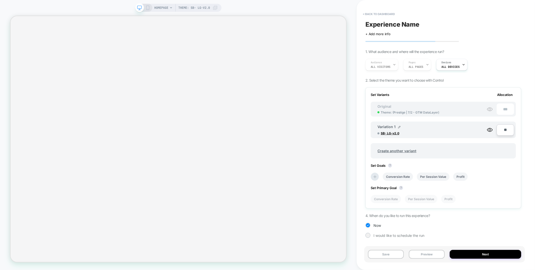
type input "***"
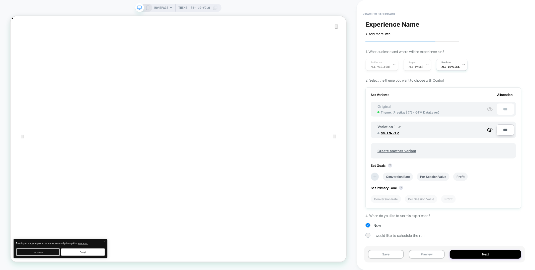
scroll to position [0, 0]
type input "***"
click at [387, 26] on span "Experience Name" at bounding box center [393, 25] width 54 height 8
type textarea "**********"
click at [469, 23] on icon at bounding box center [471, 24] width 6 height 6
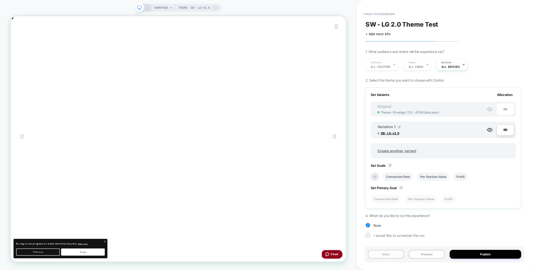
click at [384, 252] on button "Save" at bounding box center [386, 254] width 36 height 9
click at [491, 109] on icon at bounding box center [490, 109] width 6 height 6
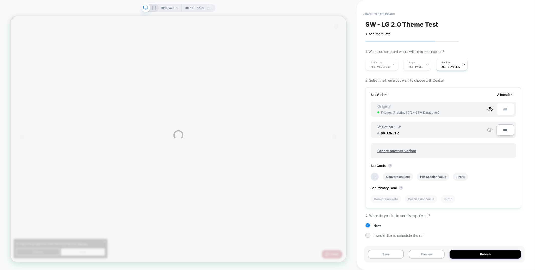
click at [389, 254] on div "HOMEPAGE Theme: MAIN < back to dashboard SW - LG 2.0 Theme Test Click to edit e…" at bounding box center [267, 135] width 535 height 270
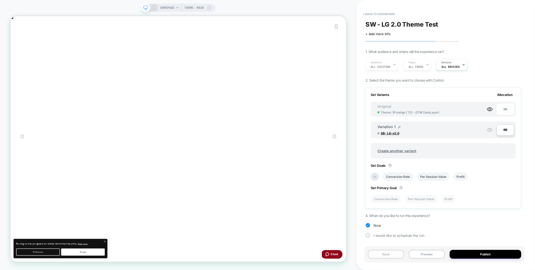
click at [387, 255] on button "Save" at bounding box center [386, 254] width 36 height 9
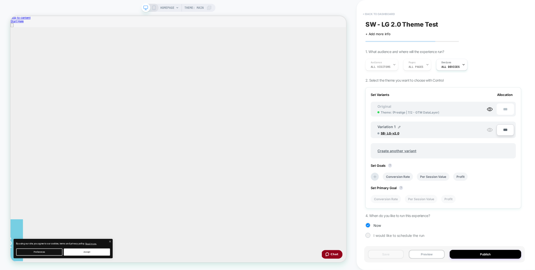
click at [383, 15] on button "< back to dashboard" at bounding box center [378, 14] width 37 height 8
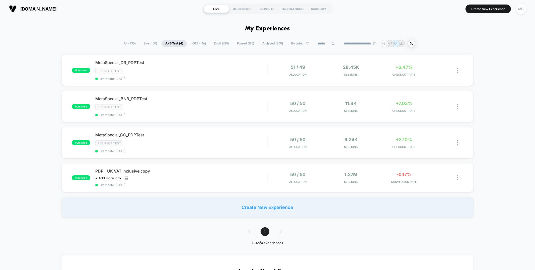
click at [194, 47] on span "100% ( 146 )" at bounding box center [199, 43] width 22 height 7
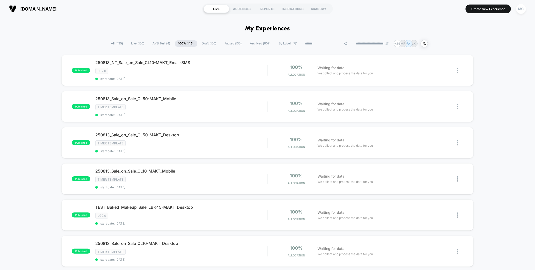
click at [310, 43] on input at bounding box center [327, 44] width 50 height 6
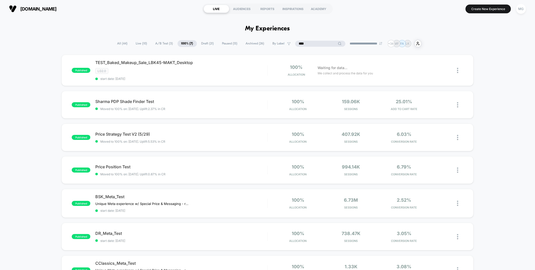
click at [298, 43] on input "****" at bounding box center [320, 44] width 50 height 6
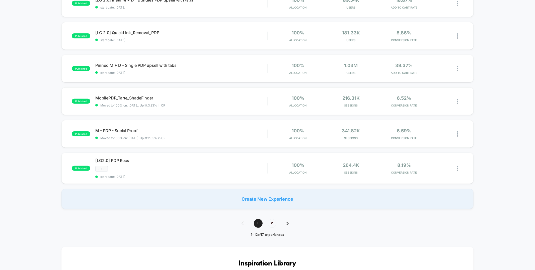
scroll to position [274, 0]
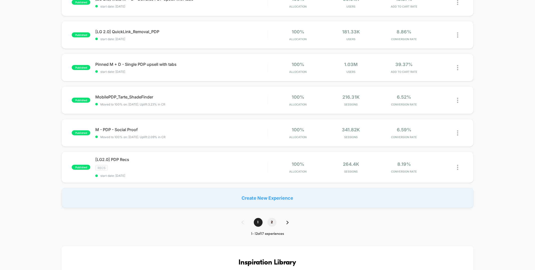
type input "***"
click at [270, 221] on span "2" at bounding box center [272, 222] width 9 height 9
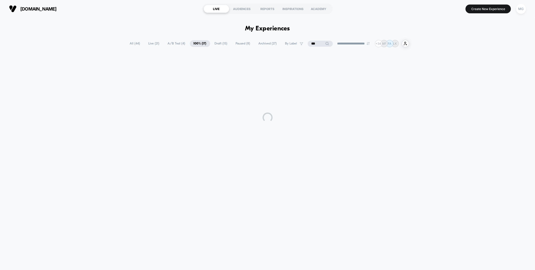
scroll to position [0, 0]
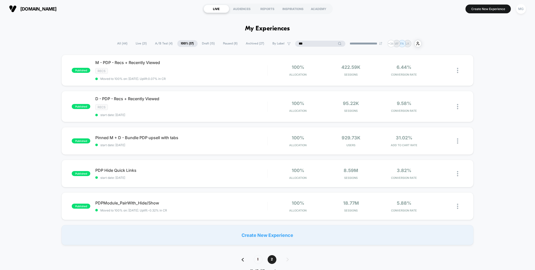
click at [313, 45] on input "***" at bounding box center [320, 44] width 50 height 6
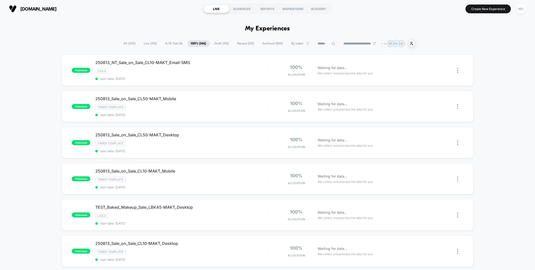
click at [162, 45] on span "A/B Test ( 4 )" at bounding box center [174, 43] width 25 height 7
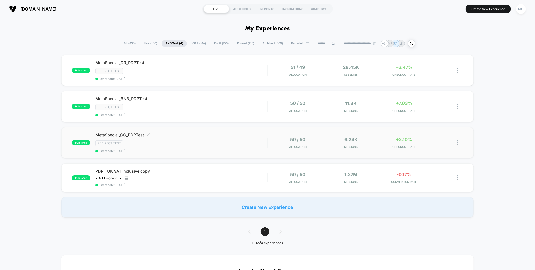
click at [112, 142] on span "Redirect Test" at bounding box center [109, 143] width 28 height 6
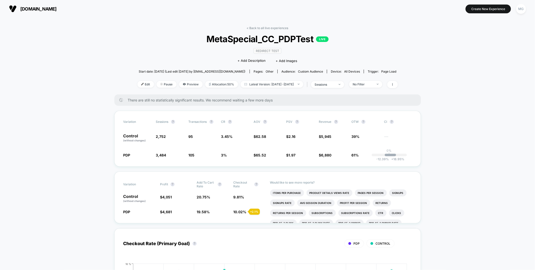
click at [275, 51] on span "Redirect Test" at bounding box center [268, 51] width 28 height 6
click at [276, 26] on link "< Back to all live experiences" at bounding box center [268, 28] width 42 height 4
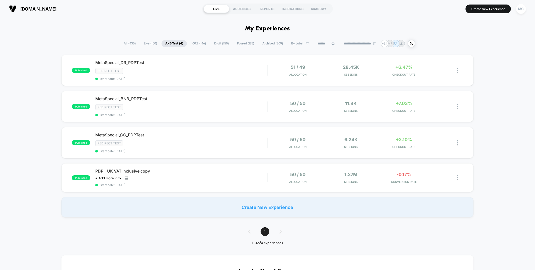
click at [322, 41] on input at bounding box center [326, 44] width 25 height 6
type input "********"
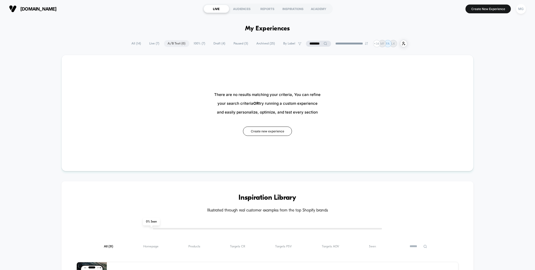
click at [190, 43] on span "100% ( 7 )" at bounding box center [199, 43] width 19 height 7
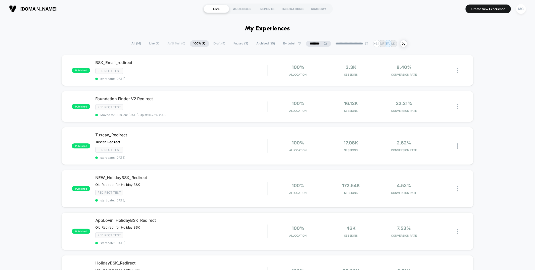
click at [314, 42] on input "********" at bounding box center [318, 44] width 25 height 6
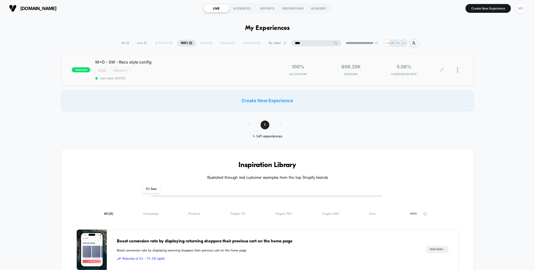
type input "****"
click at [442, 69] on icon at bounding box center [442, 69] width 3 height 3
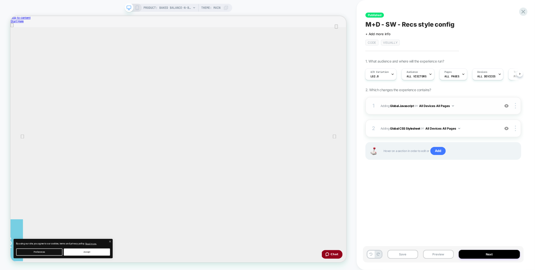
click at [466, 111] on div "1 Adding Global Javascript on All Devices All Pages Add Before Add After Target…" at bounding box center [444, 106] width 156 height 18
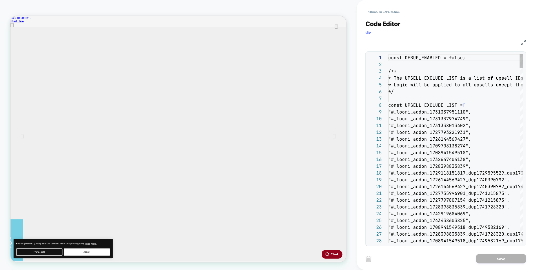
scroll to position [68, 0]
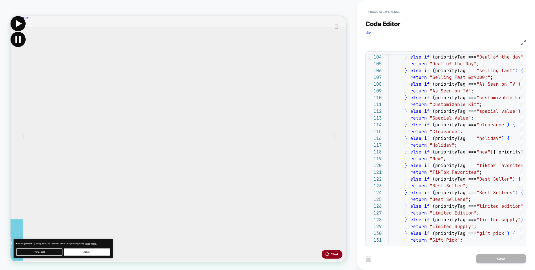
click at [525, 41] on img at bounding box center [524, 43] width 6 height 6
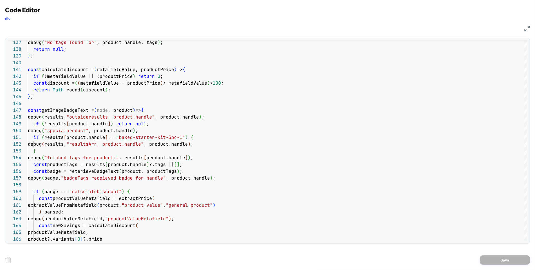
click at [527, 28] on img at bounding box center [528, 29] width 6 height 6
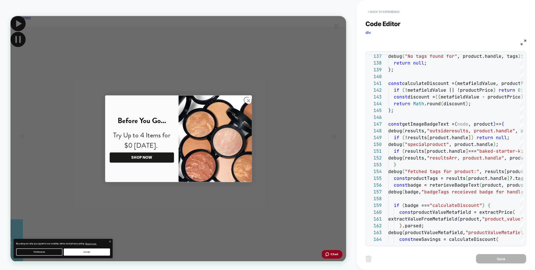
click at [392, 9] on button "< Back to experience" at bounding box center [384, 12] width 37 height 8
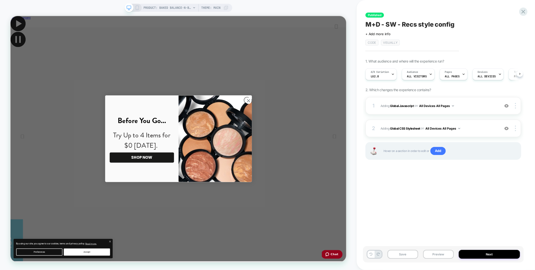
scroll to position [0, 0]
click at [522, 10] on icon at bounding box center [523, 11] width 7 height 7
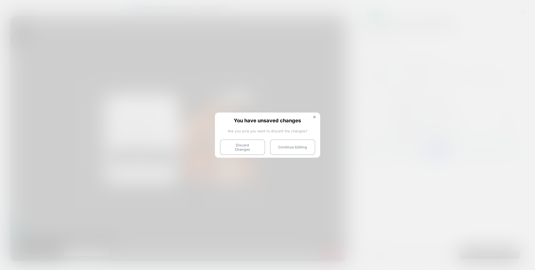
click at [261, 147] on button "Discard Changes" at bounding box center [242, 147] width 45 height 16
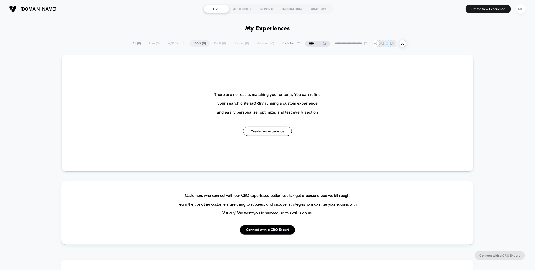
click at [310, 41] on input "****" at bounding box center [317, 44] width 25 height 6
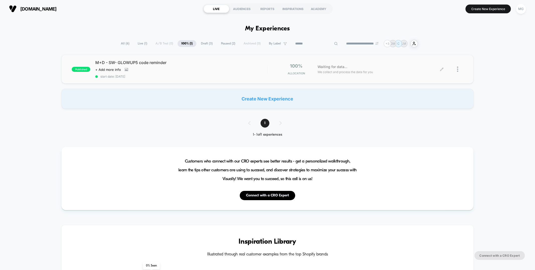
click at [443, 69] on icon at bounding box center [442, 69] width 4 height 4
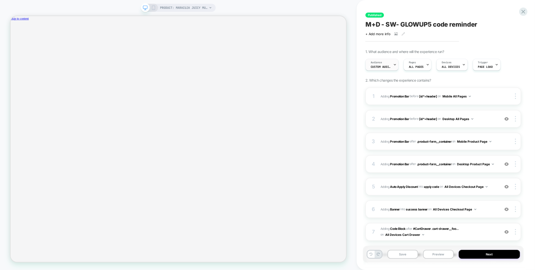
click at [386, 65] on span "Custom Audience" at bounding box center [381, 67] width 20 height 4
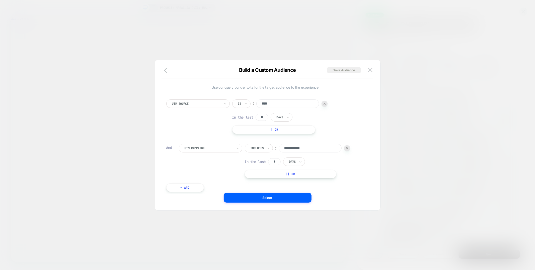
scroll to position [5, 0]
click at [198, 182] on button "+ And" at bounding box center [185, 182] width 38 height 9
click at [206, 148] on div "Predefined Audience Is ︰ Cart Abandoners || Or" at bounding box center [271, 150] width 185 height 22
click at [208, 143] on div at bounding box center [209, 143] width 48 height 5
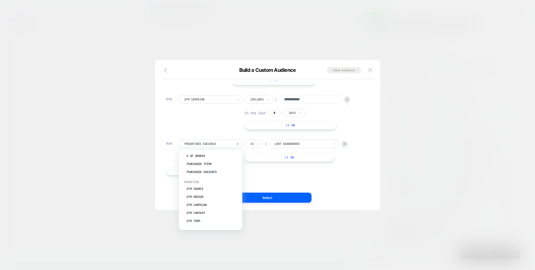
scroll to position [191, 0]
click at [195, 197] on div "Country" at bounding box center [213, 200] width 58 height 8
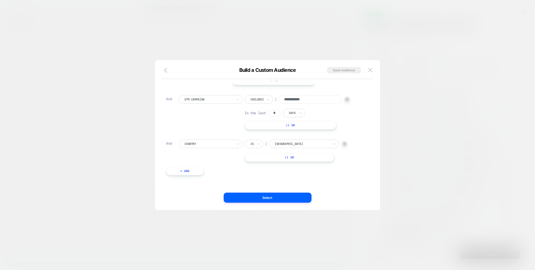
click at [281, 142] on div at bounding box center [302, 143] width 55 height 5
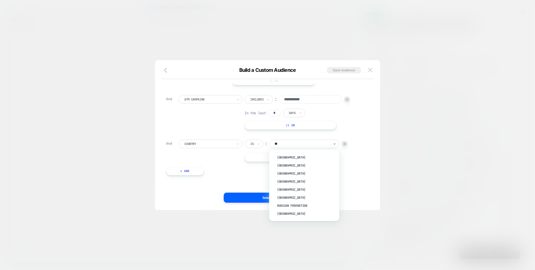
type input "***"
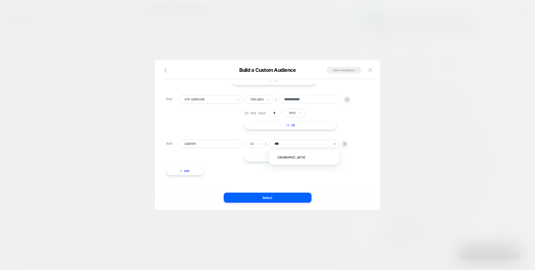
click at [281, 153] on div "[GEOGRAPHIC_DATA]" at bounding box center [304, 157] width 65 height 10
click at [294, 157] on div "[GEOGRAPHIC_DATA]" at bounding box center [306, 157] width 65 height 8
click at [272, 195] on button "Select" at bounding box center [268, 197] width 88 height 10
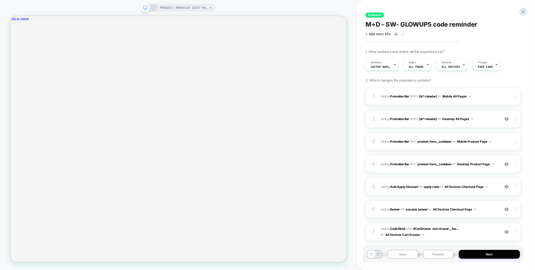
scroll to position [0, 0]
click at [404, 254] on button "Save" at bounding box center [403, 254] width 31 height 9
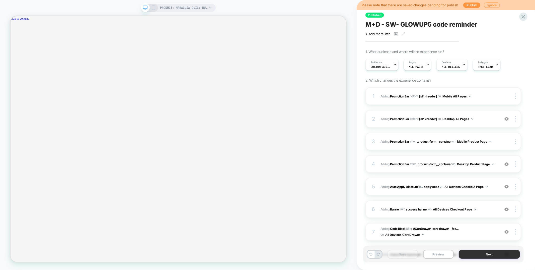
click at [501, 254] on button "Next" at bounding box center [489, 254] width 61 height 9
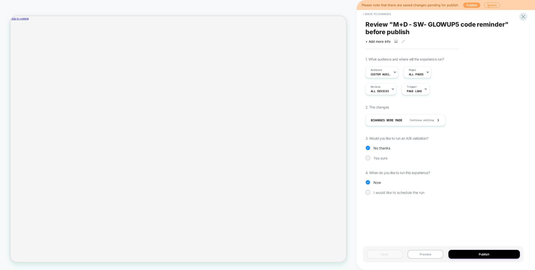
click at [464, 6] on button "Publish" at bounding box center [471, 5] width 17 height 5
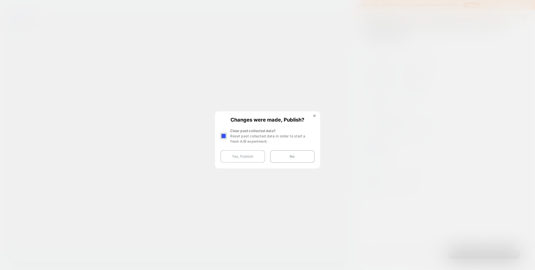
click at [250, 156] on button "Yes, Publish" at bounding box center [243, 156] width 45 height 13
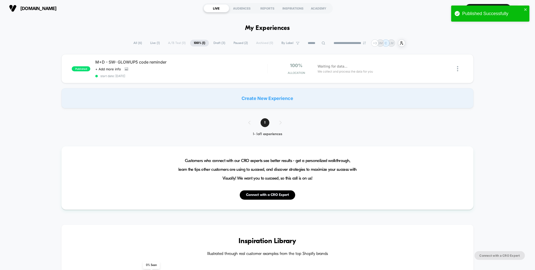
scroll to position [3, 0]
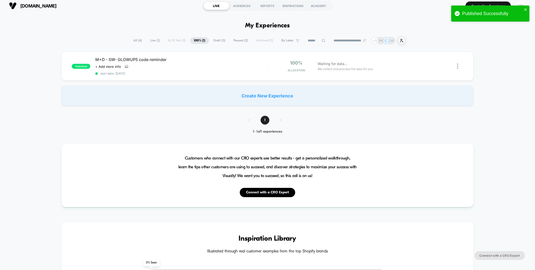
click at [212, 43] on span "Draft ( 3 )" at bounding box center [219, 40] width 19 height 7
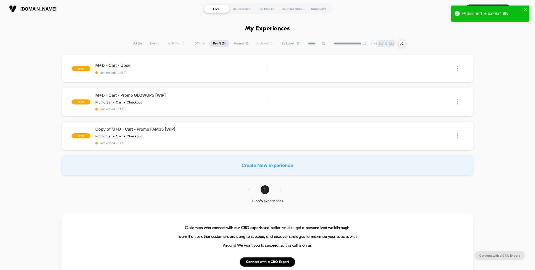
scroll to position [0, 0]
click at [257, 74] on div "draft M+D - Cart - Upsell last edited: [DATE] Edit Duplicate Preview Start" at bounding box center [267, 69] width 412 height 28
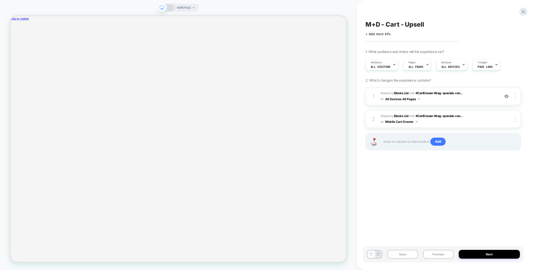
scroll to position [0, 774]
click at [55, 131] on icon "Translation missing: en.sections.cart.title" at bounding box center [53, 133] width 4 height 4
click at [506, 95] on img at bounding box center [506, 96] width 4 height 4
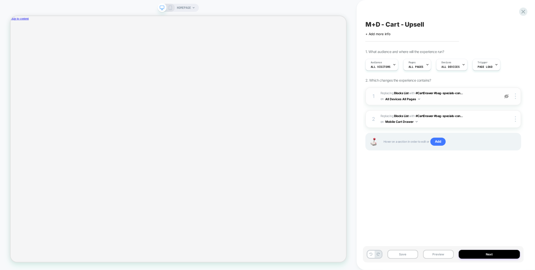
click at [506, 95] on img at bounding box center [506, 96] width 4 height 4
click at [444, 98] on span "#_loomi_addon_1754931320724 Replacing Blocks List WITH #CartDrawer #bag-special…" at bounding box center [439, 96] width 117 height 12
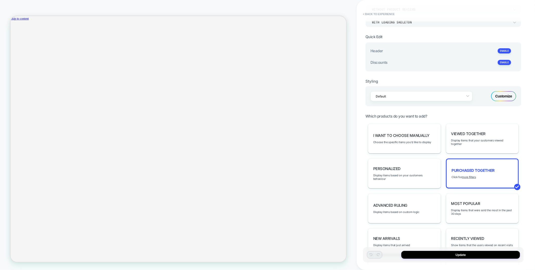
scroll to position [0, 774]
click at [505, 96] on div "Customize" at bounding box center [503, 96] width 25 height 10
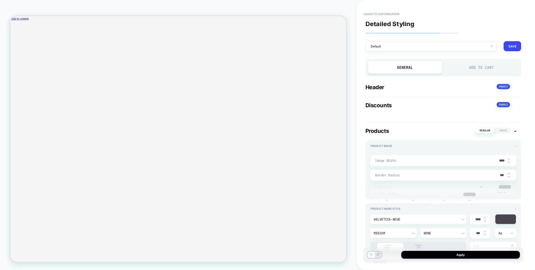
type textarea "*"
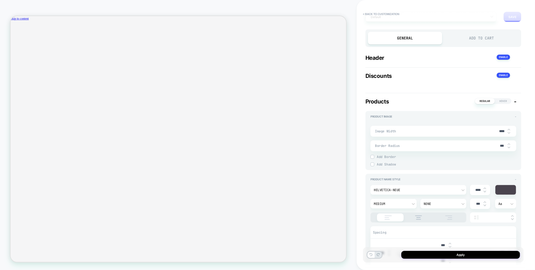
scroll to position [36, 0]
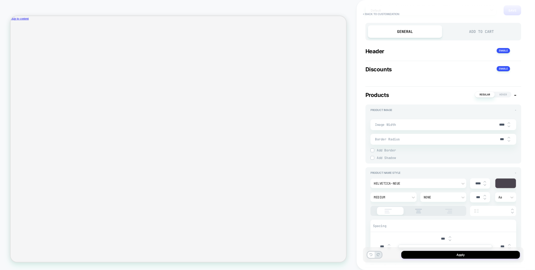
click at [499, 140] on input "***" at bounding box center [501, 139] width 11 height 4
type input "***"
type textarea "*"
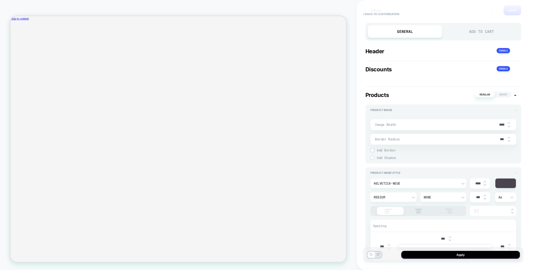
type input "****"
type textarea "*"
click at [499, 139] on input "****" at bounding box center [501, 139] width 11 height 4
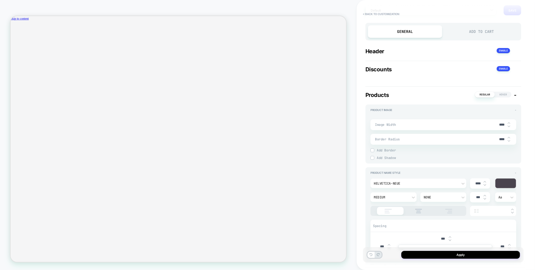
type input "***"
type textarea "*"
click at [499, 139] on input "***" at bounding box center [501, 139] width 11 height 4
type input "***"
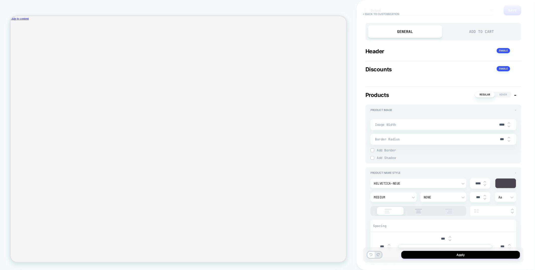
type textarea "*"
type input "****"
type textarea "*"
click at [500, 139] on input "****" at bounding box center [501, 139] width 11 height 4
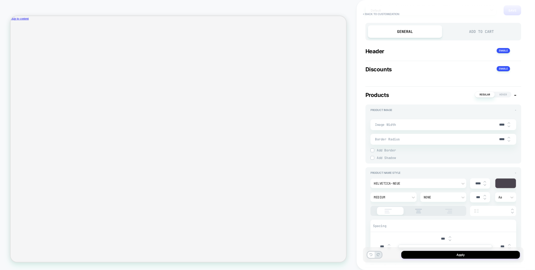
click at [500, 139] on input "****" at bounding box center [501, 139] width 11 height 4
type input "****"
type textarea "*"
type input "****"
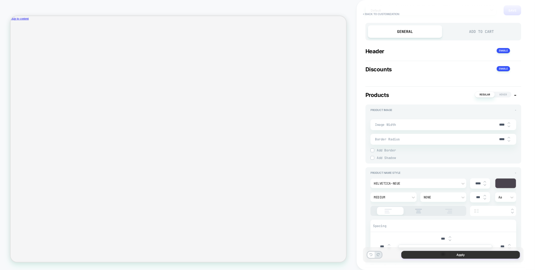
click at [422, 254] on button "Apply" at bounding box center [460, 255] width 119 height 8
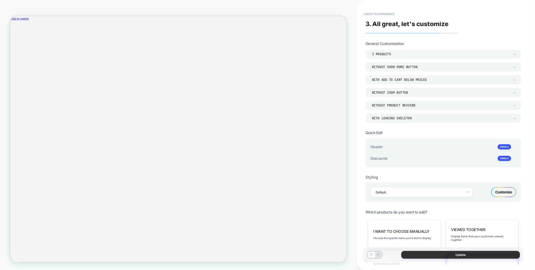
click at [415, 256] on button "Update" at bounding box center [460, 255] width 119 height 8
type textarea "*"
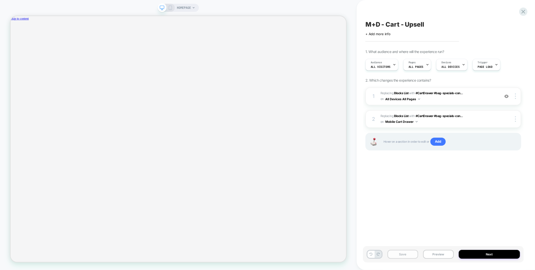
click at [397, 251] on button "Save" at bounding box center [403, 254] width 31 height 9
drag, startPoint x: 404, startPoint y: 104, endPoint x: 416, endPoint y: 116, distance: 17.0
click at [56, 161] on span "ADD TO BAG" at bounding box center [44, 166] width 26 height 11
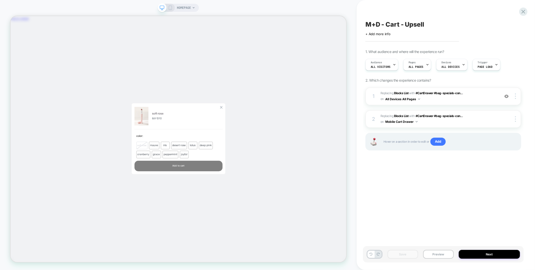
click at [292, 137] on div "Zoom Button" at bounding box center [292, 137] width 4 height 4
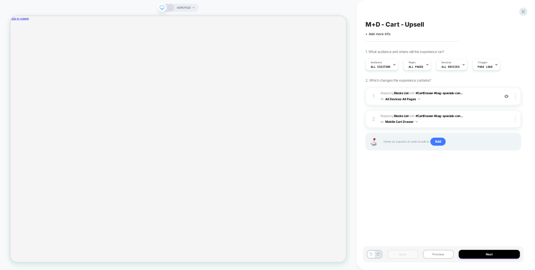
scroll to position [0, 0]
click at [523, 12] on icon at bounding box center [524, 12] width 4 height 4
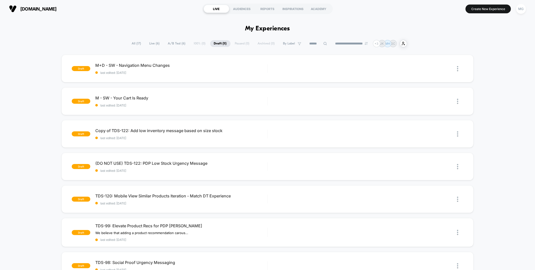
click at [344, 67] on div "Edit" at bounding box center [343, 68] width 24 height 11
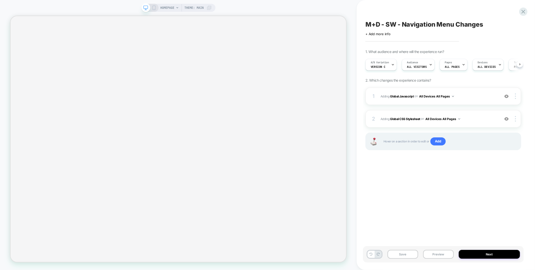
scroll to position [0, 0]
click at [380, 67] on span "Version C" at bounding box center [378, 67] width 15 height 4
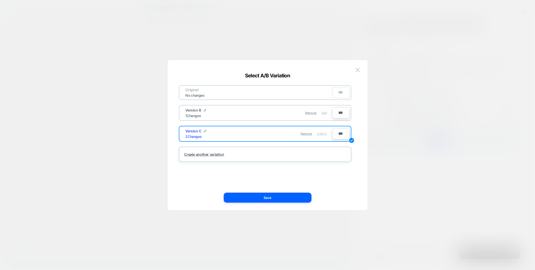
click at [327, 111] on span "Edit" at bounding box center [324, 113] width 5 height 4
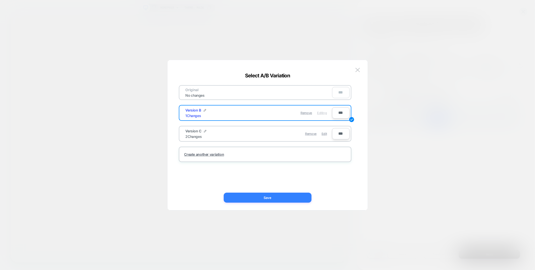
click at [289, 196] on button "Save" at bounding box center [268, 197] width 88 height 10
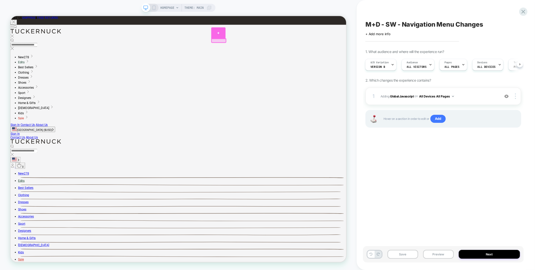
scroll to position [0, 0]
